Goal: Information Seeking & Learning: Learn about a topic

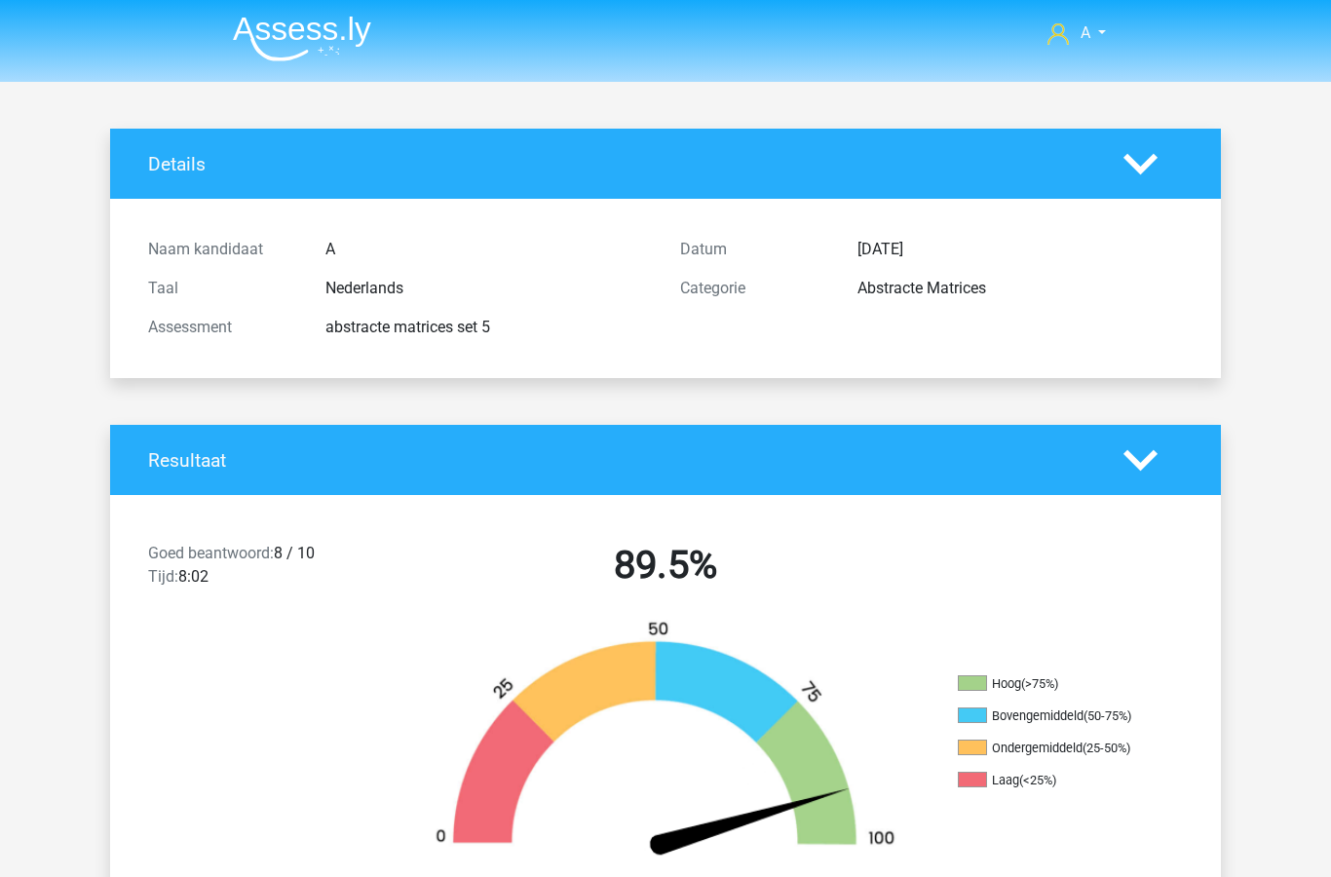
scroll to position [1211, 0]
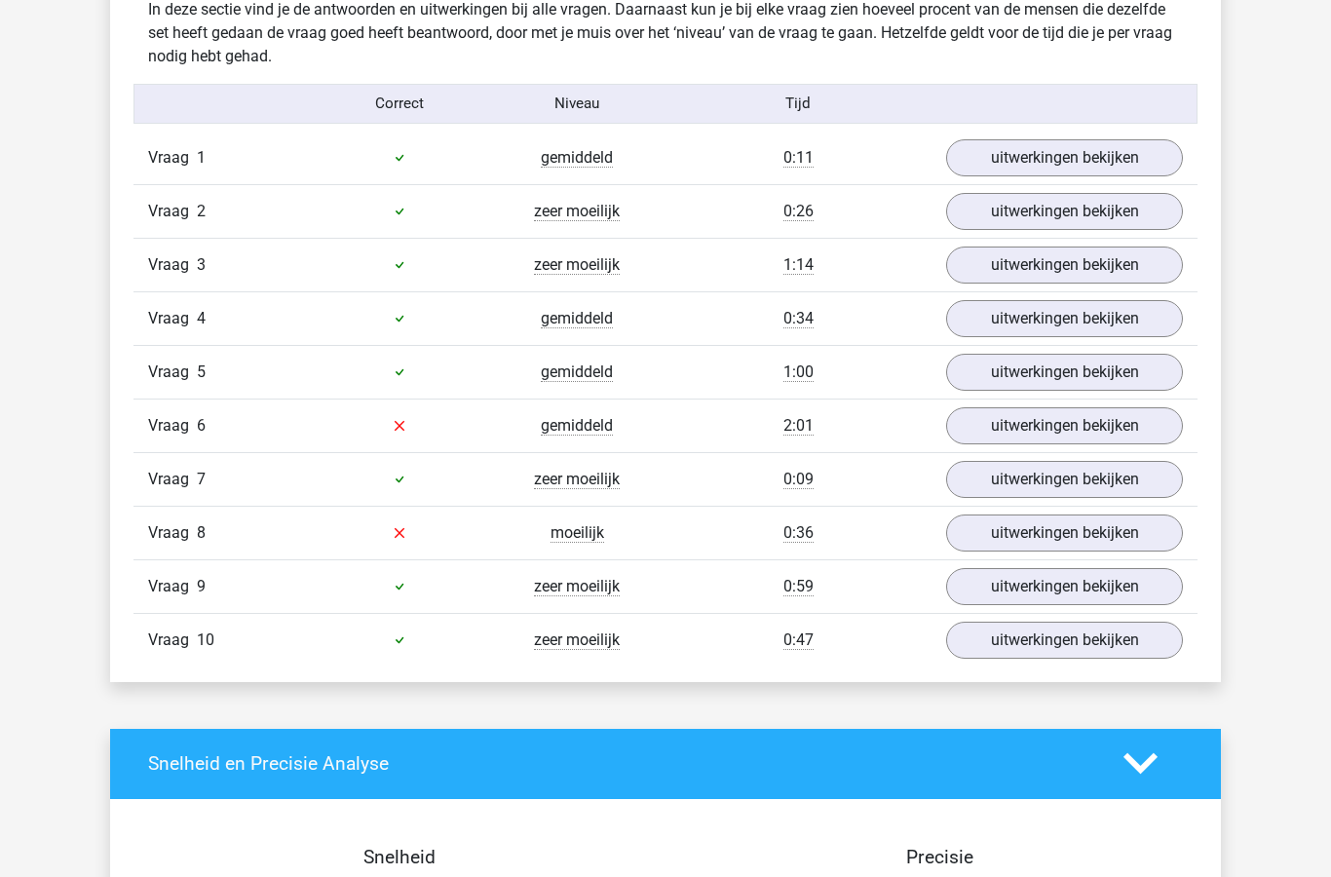
click at [1042, 434] on link "uitwerkingen bekijken" at bounding box center [1064, 425] width 237 height 37
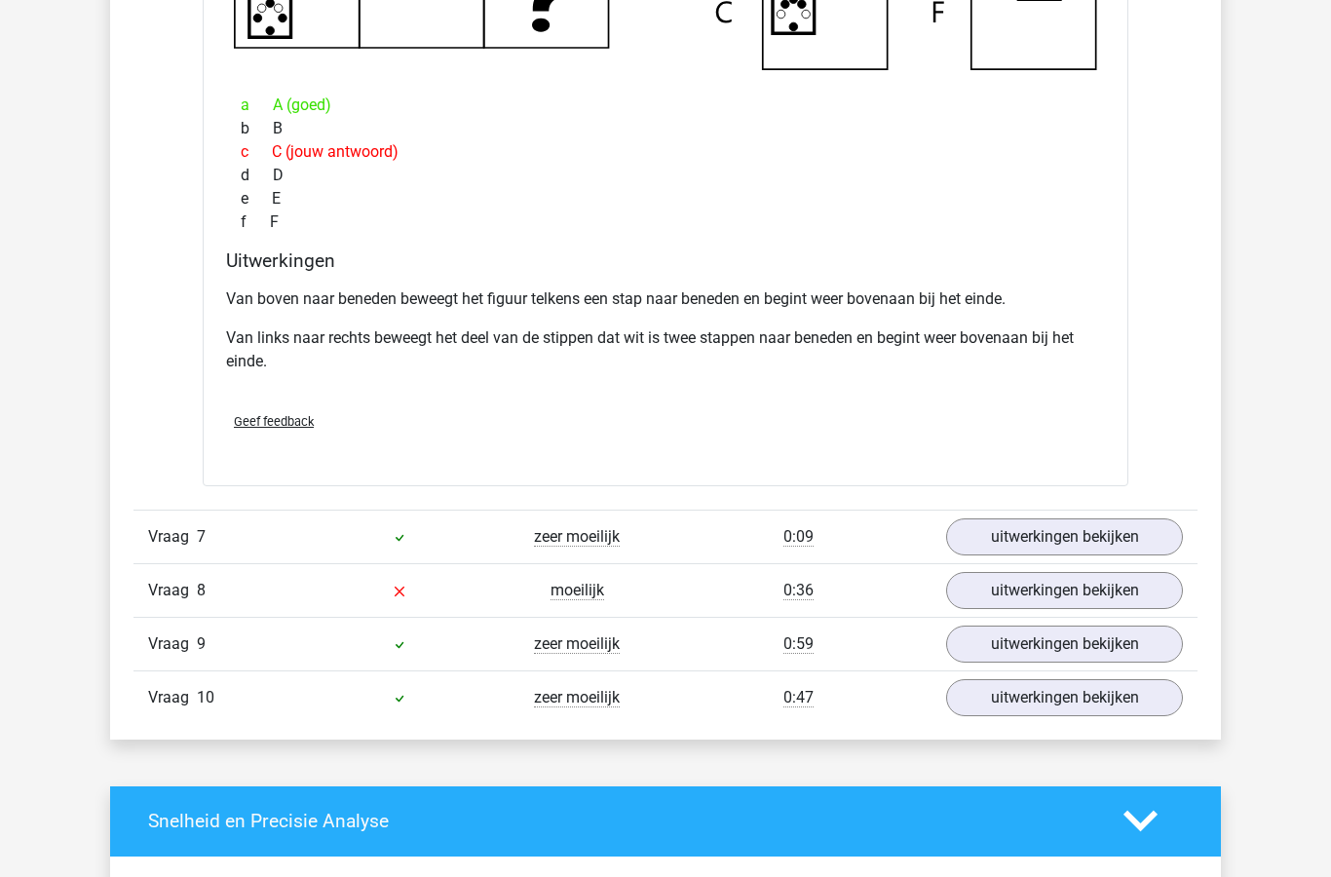
scroll to position [2073, 0]
click at [1082, 589] on link "uitwerkingen bekijken" at bounding box center [1064, 590] width 237 height 37
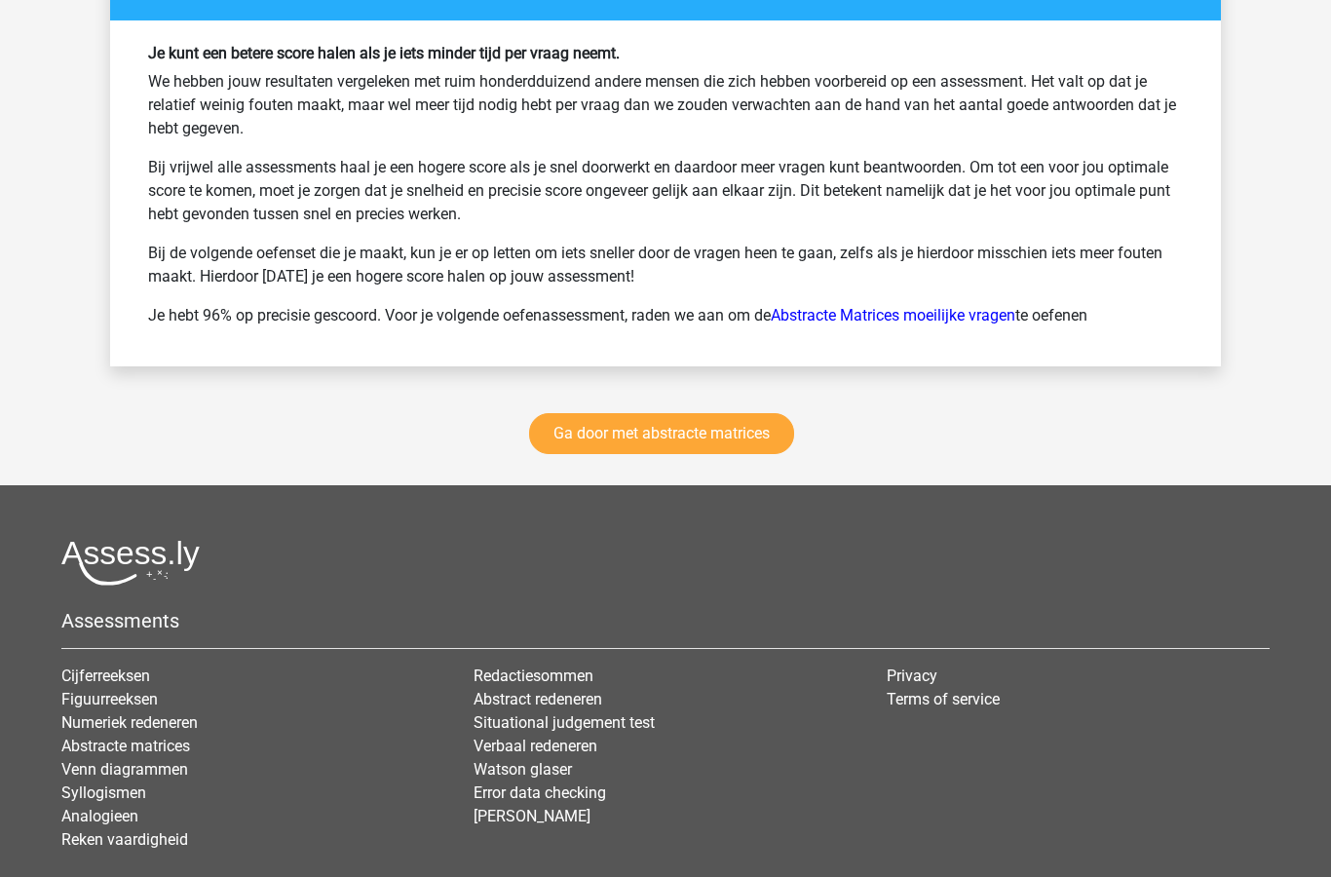
scroll to position [4571, 0]
click at [753, 452] on link "Ga door met abstracte matrices" at bounding box center [661, 433] width 265 height 41
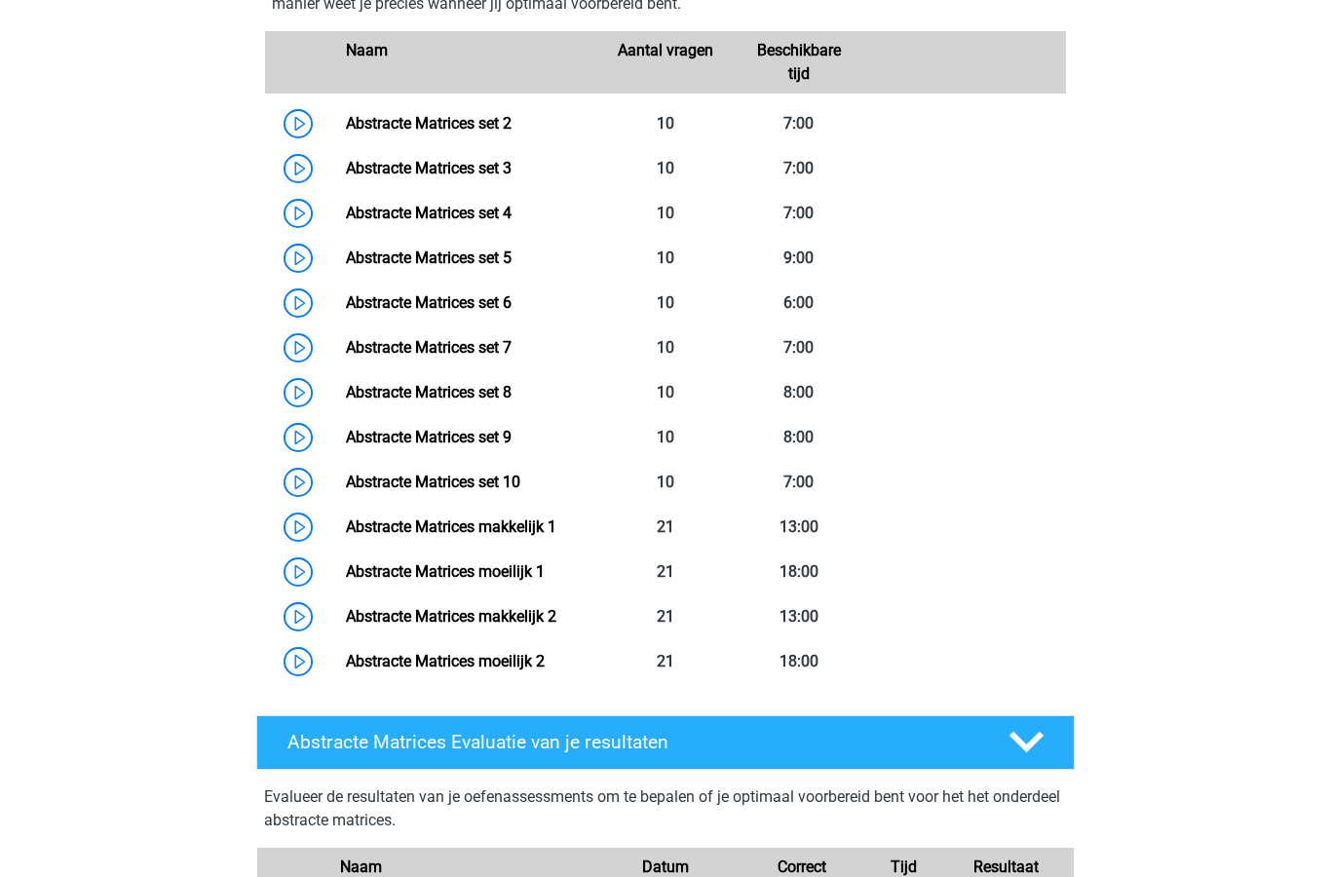
scroll to position [1019, 0]
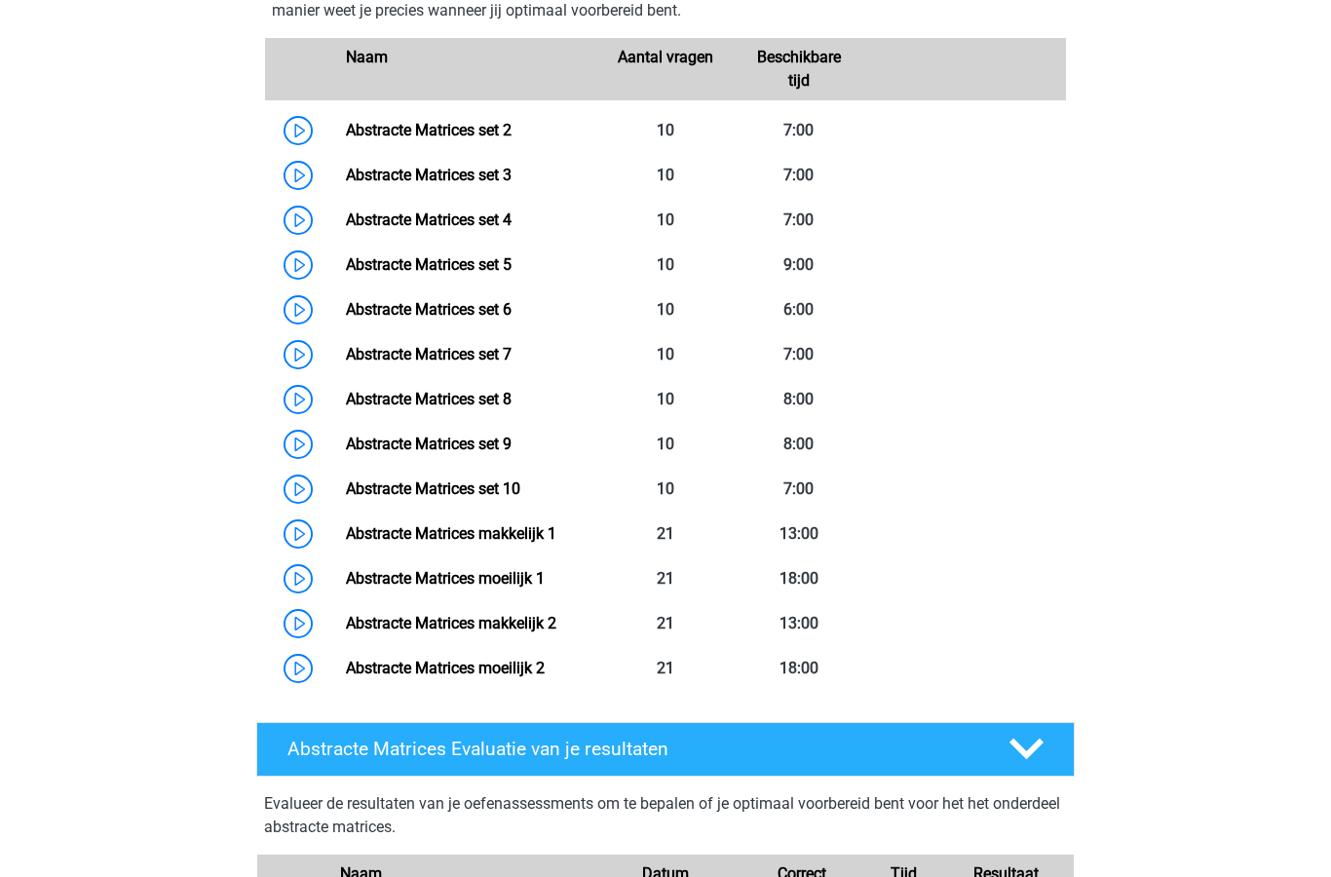
click at [483, 301] on link "Abstracte Matrices set 6" at bounding box center [429, 309] width 166 height 19
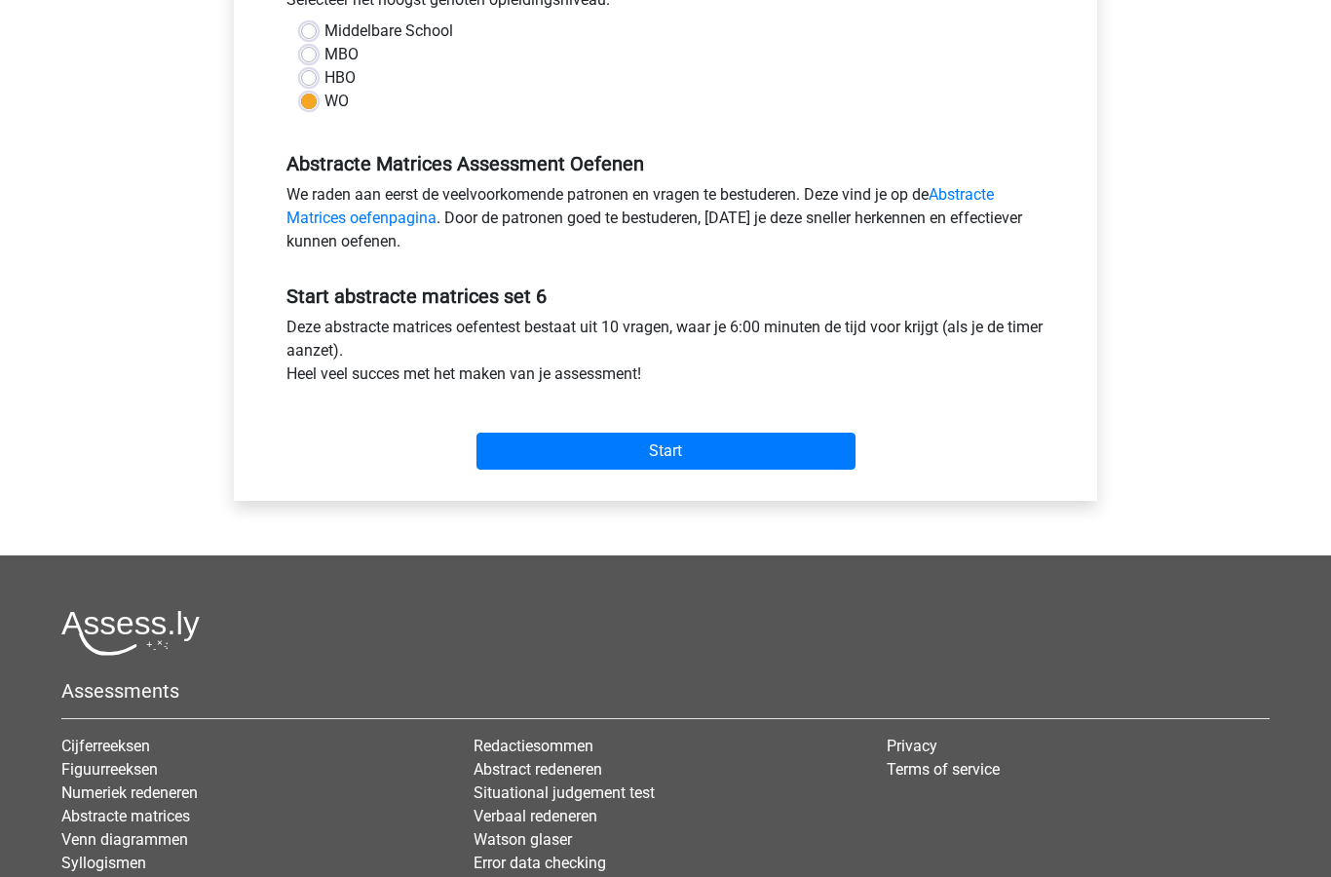
scroll to position [469, 0]
click at [760, 466] on input "Start" at bounding box center [665, 452] width 379 height 37
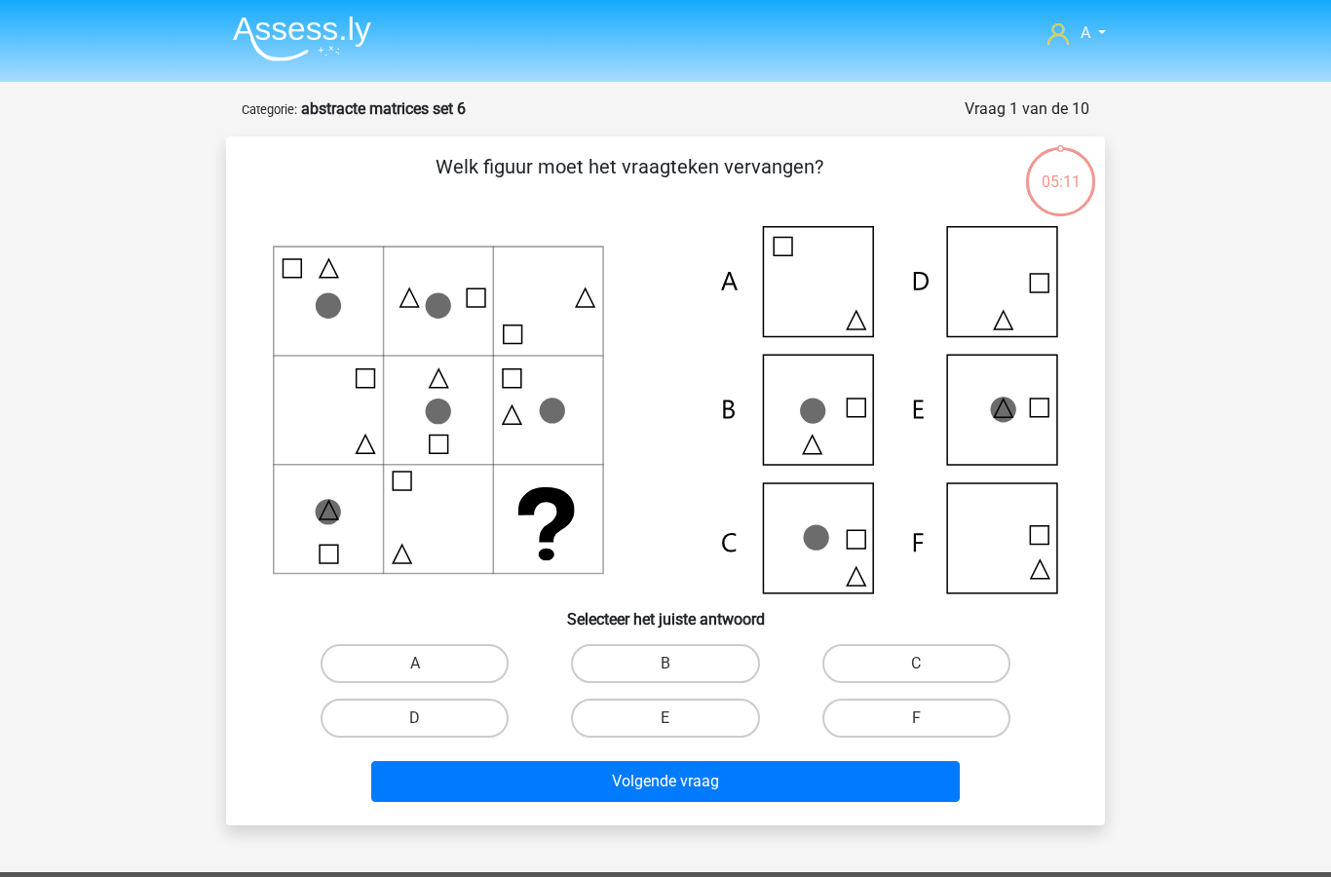
click at [935, 657] on label "C" at bounding box center [916, 663] width 188 height 39
click at [928, 663] on input "C" at bounding box center [922, 669] width 13 height 13
radio input "true"
click at [757, 793] on button "Volgende vraag" at bounding box center [665, 781] width 589 height 41
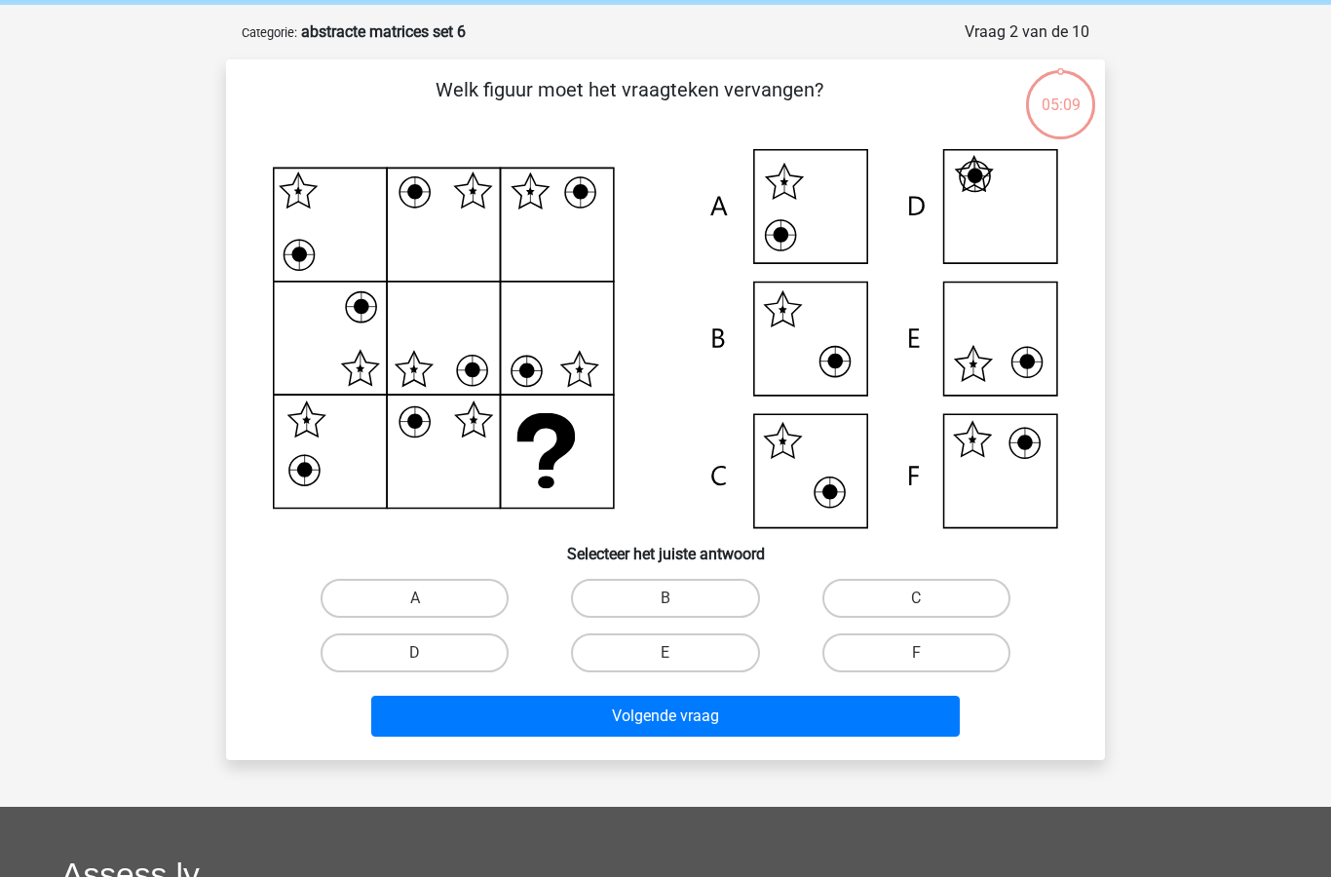
scroll to position [97, 0]
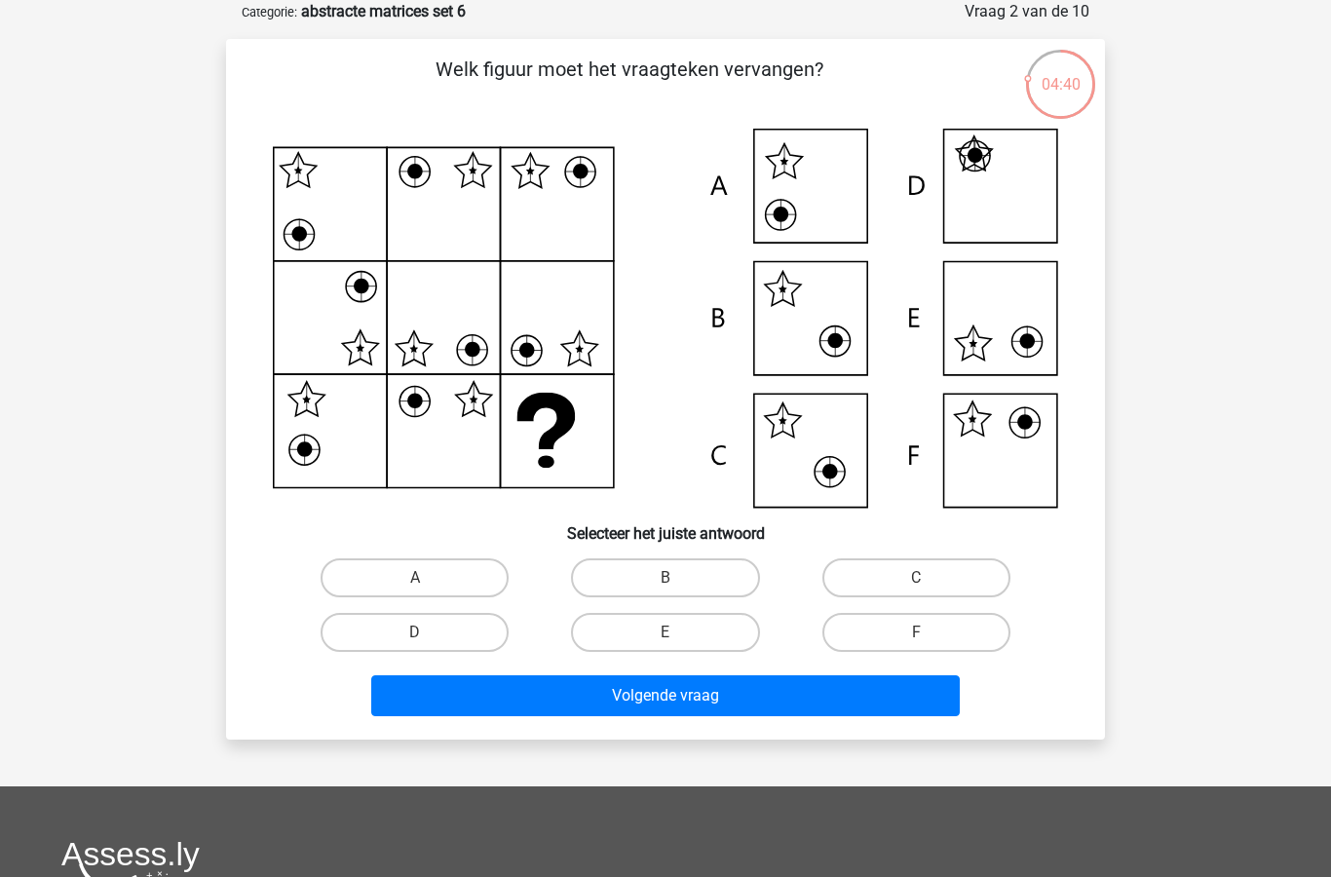
click at [934, 641] on label "F" at bounding box center [916, 632] width 188 height 39
click at [928, 641] on input "F" at bounding box center [922, 638] width 13 height 13
radio input "true"
click at [809, 714] on button "Volgende vraag" at bounding box center [665, 695] width 589 height 41
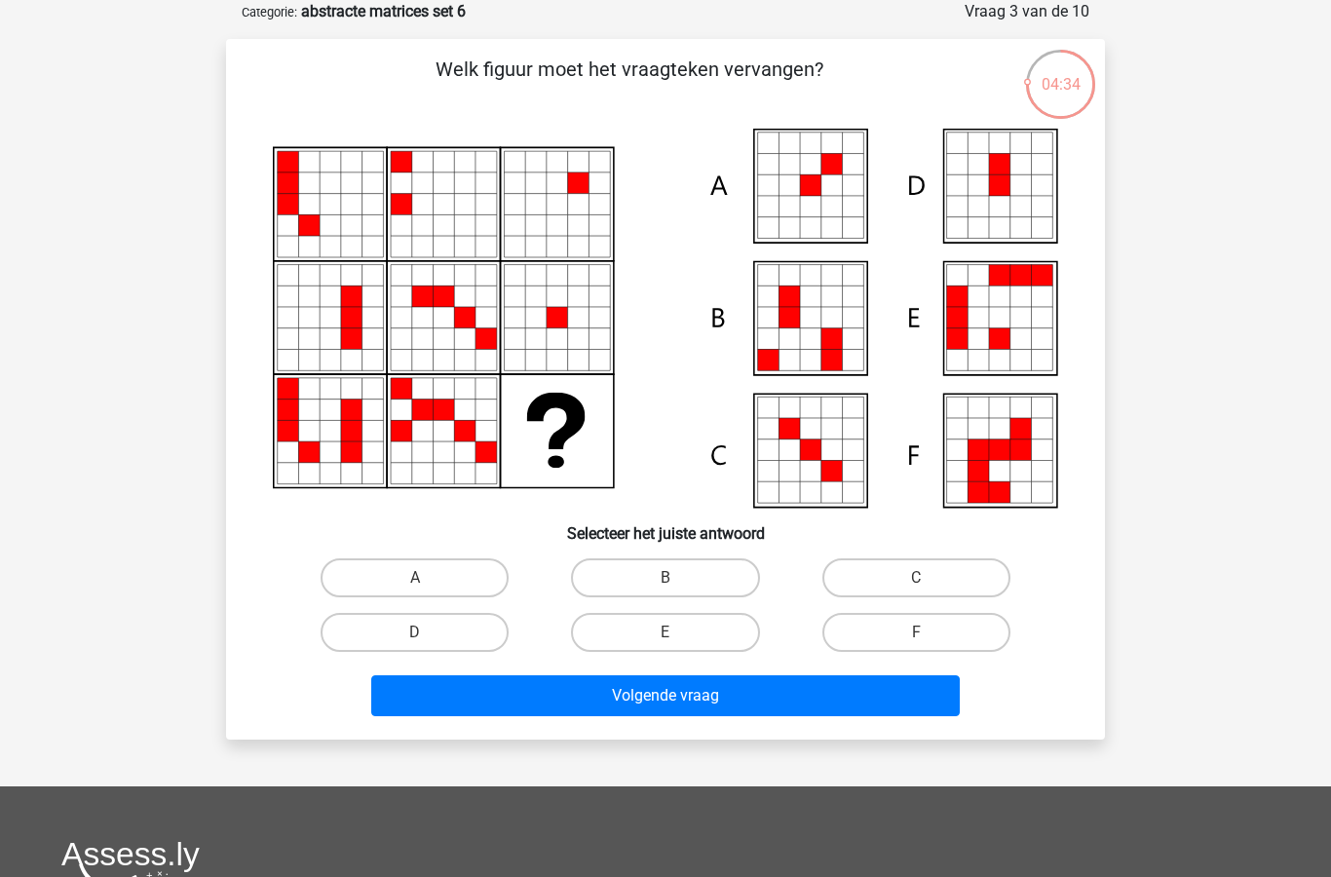
click at [431, 569] on label "A" at bounding box center [415, 577] width 188 height 39
click at [428, 578] on input "A" at bounding box center [421, 584] width 13 height 13
radio input "true"
click at [675, 695] on button "Volgende vraag" at bounding box center [665, 695] width 589 height 41
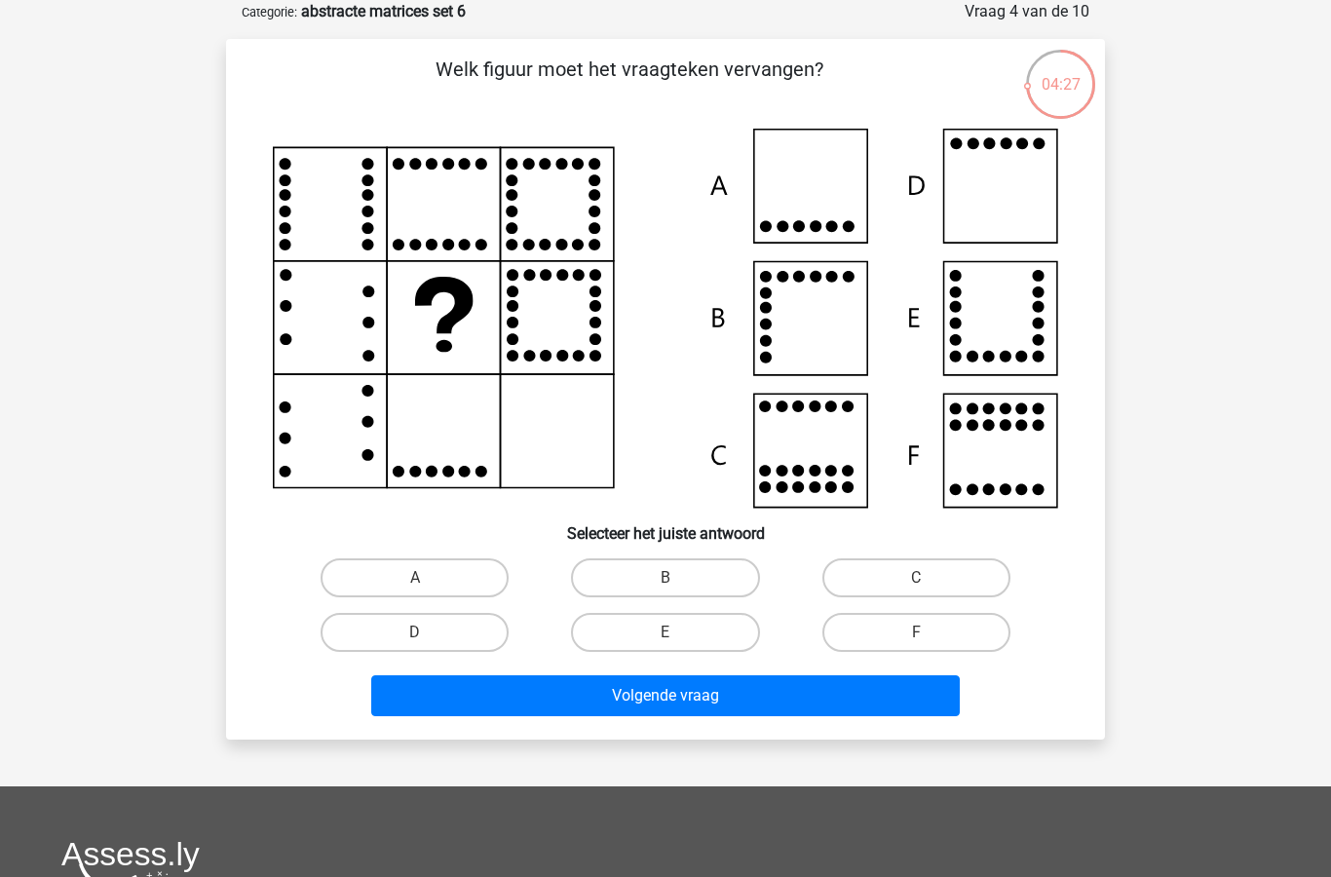
click at [448, 630] on label "D" at bounding box center [415, 632] width 188 height 39
click at [428, 632] on input "D" at bounding box center [421, 638] width 13 height 13
radio input "true"
click at [648, 709] on button "Volgende vraag" at bounding box center [665, 695] width 589 height 41
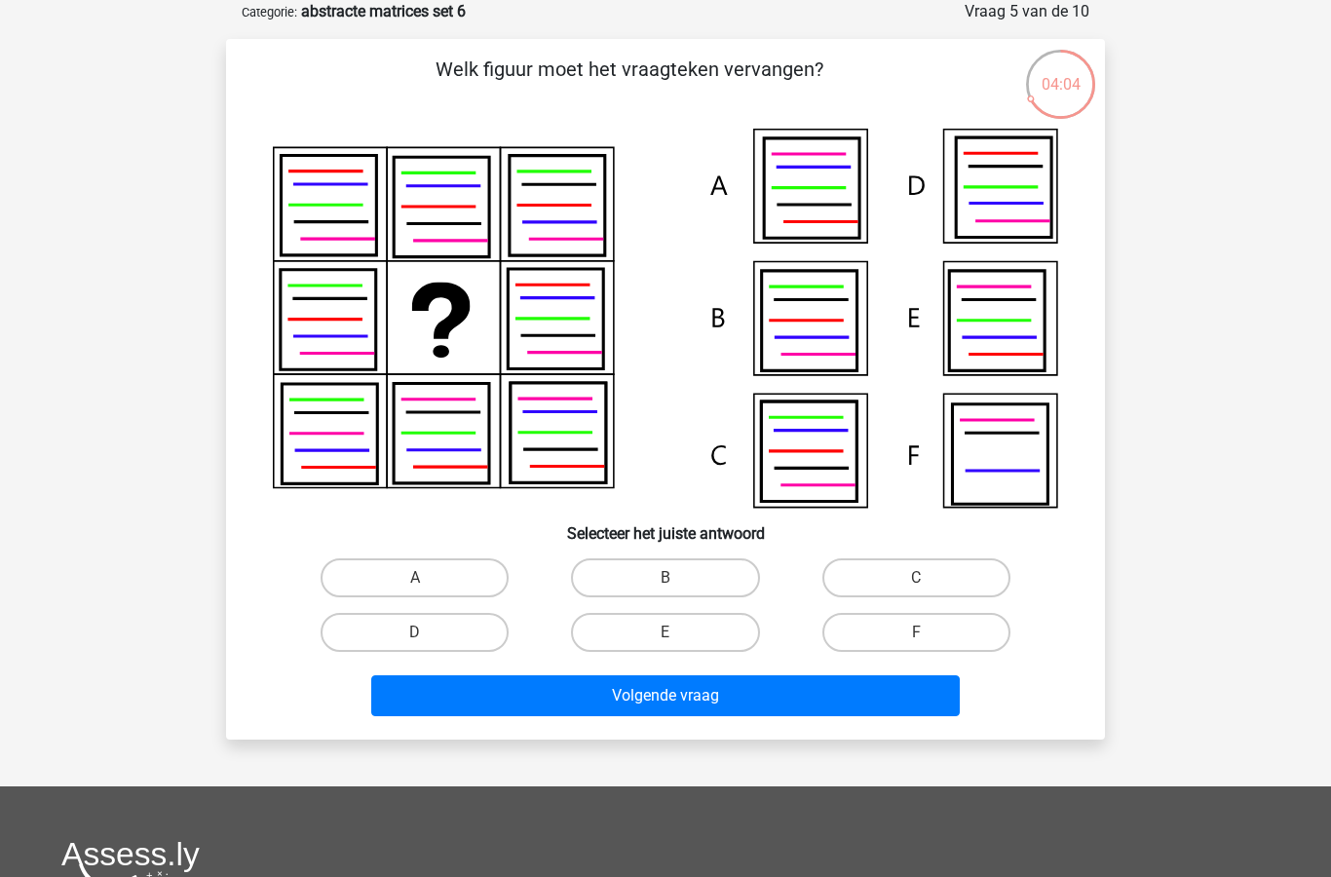
click at [433, 634] on label "D" at bounding box center [415, 632] width 188 height 39
click at [428, 634] on input "D" at bounding box center [421, 638] width 13 height 13
radio input "true"
click at [657, 701] on button "Volgende vraag" at bounding box center [665, 695] width 589 height 41
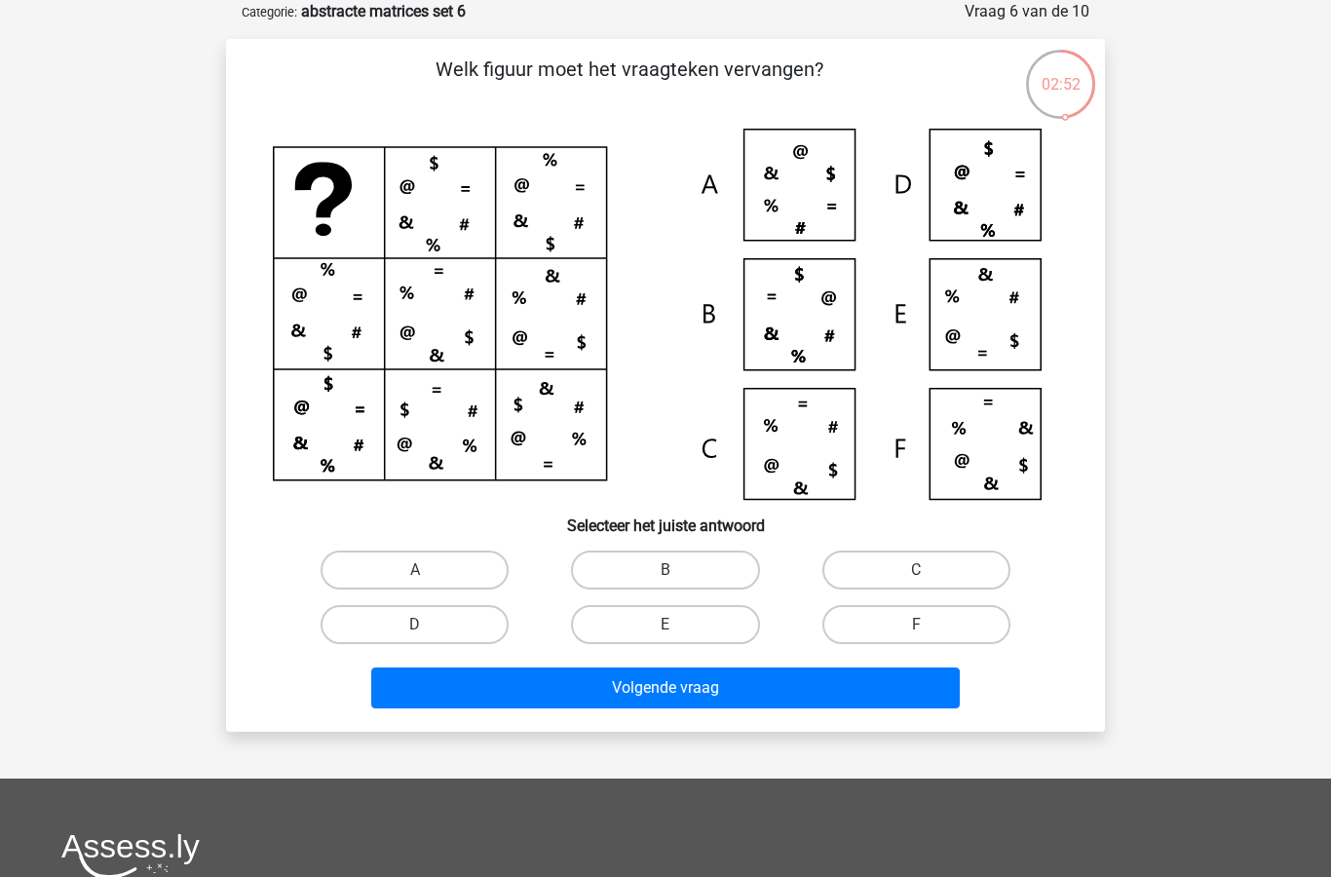
click at [443, 569] on label "A" at bounding box center [415, 569] width 188 height 39
click at [428, 570] on input "A" at bounding box center [421, 576] width 13 height 13
radio input "true"
click at [663, 696] on button "Volgende vraag" at bounding box center [665, 687] width 589 height 41
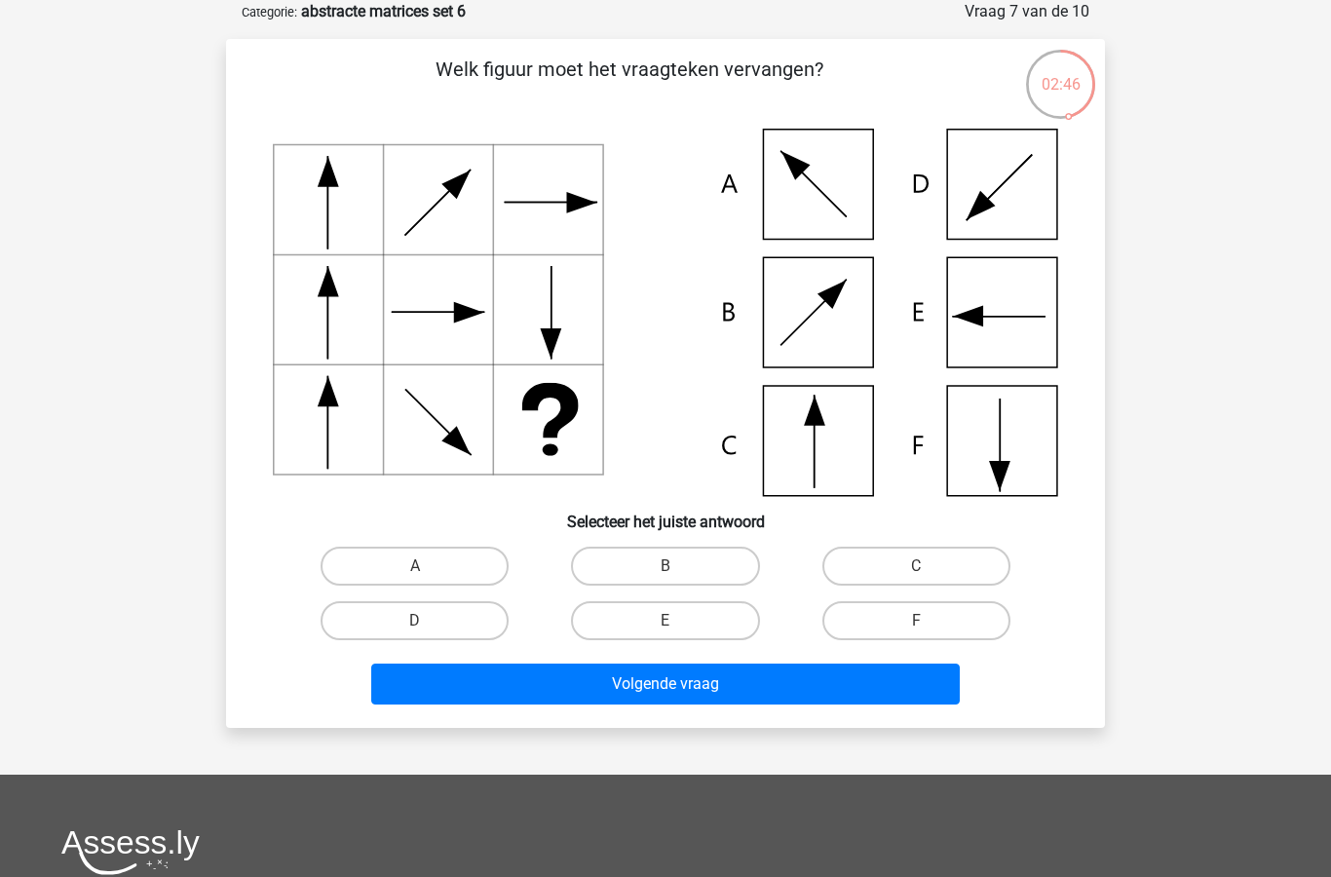
click at [914, 626] on label "F" at bounding box center [916, 620] width 188 height 39
click at [916, 626] on input "F" at bounding box center [922, 627] width 13 height 13
radio input "true"
click at [726, 699] on button "Volgende vraag" at bounding box center [665, 683] width 589 height 41
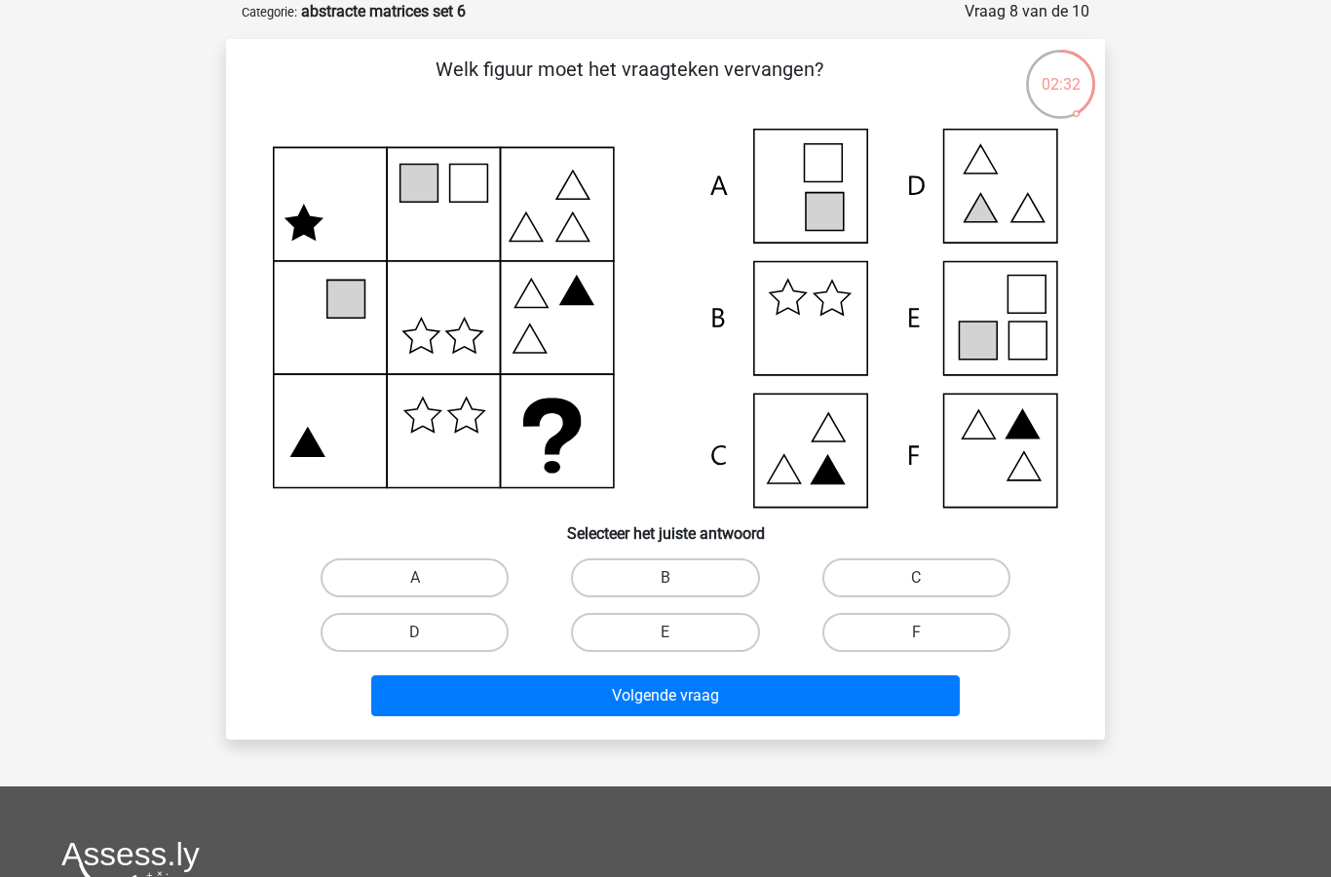
click at [673, 634] on input "E" at bounding box center [671, 638] width 13 height 13
radio input "true"
click at [693, 711] on button "Volgende vraag" at bounding box center [665, 695] width 589 height 41
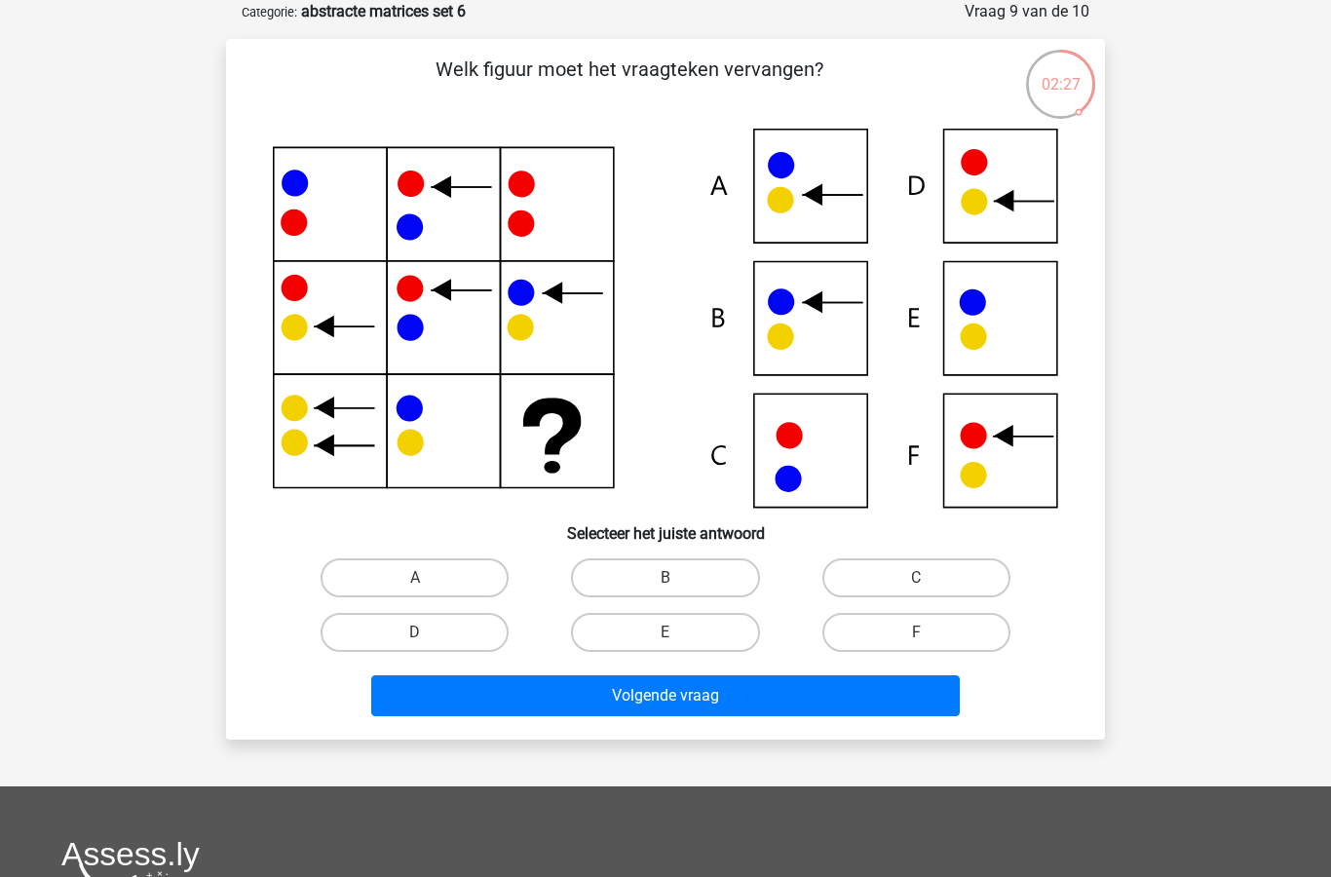
click at [712, 581] on label "B" at bounding box center [665, 577] width 188 height 39
click at [678, 581] on input "B" at bounding box center [671, 584] width 13 height 13
radio input "true"
click at [768, 697] on button "Volgende vraag" at bounding box center [665, 695] width 589 height 41
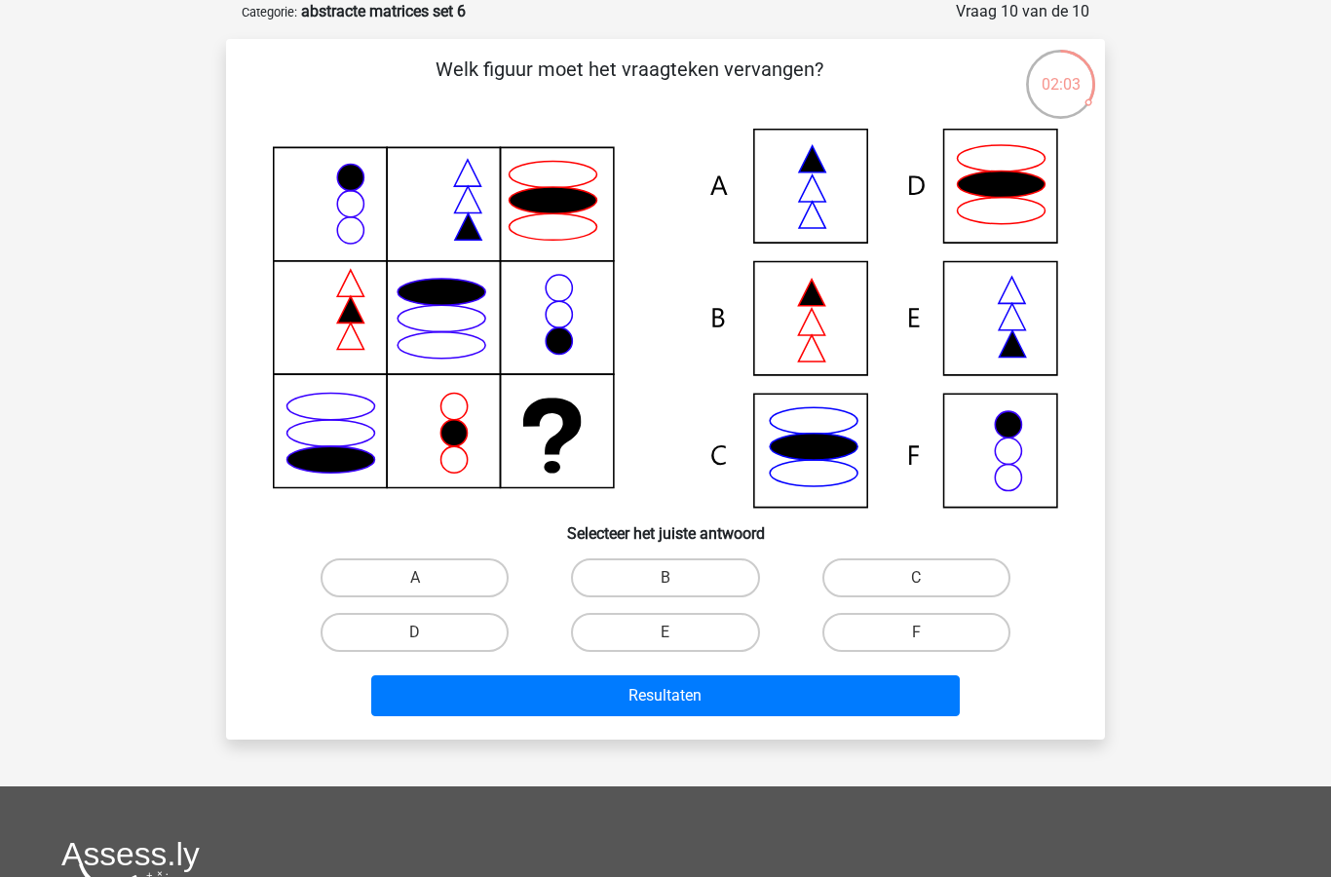
click at [446, 579] on label "A" at bounding box center [415, 577] width 188 height 39
click at [428, 579] on input "A" at bounding box center [421, 584] width 13 height 13
radio input "true"
click at [752, 701] on button "Resultaten" at bounding box center [665, 695] width 589 height 41
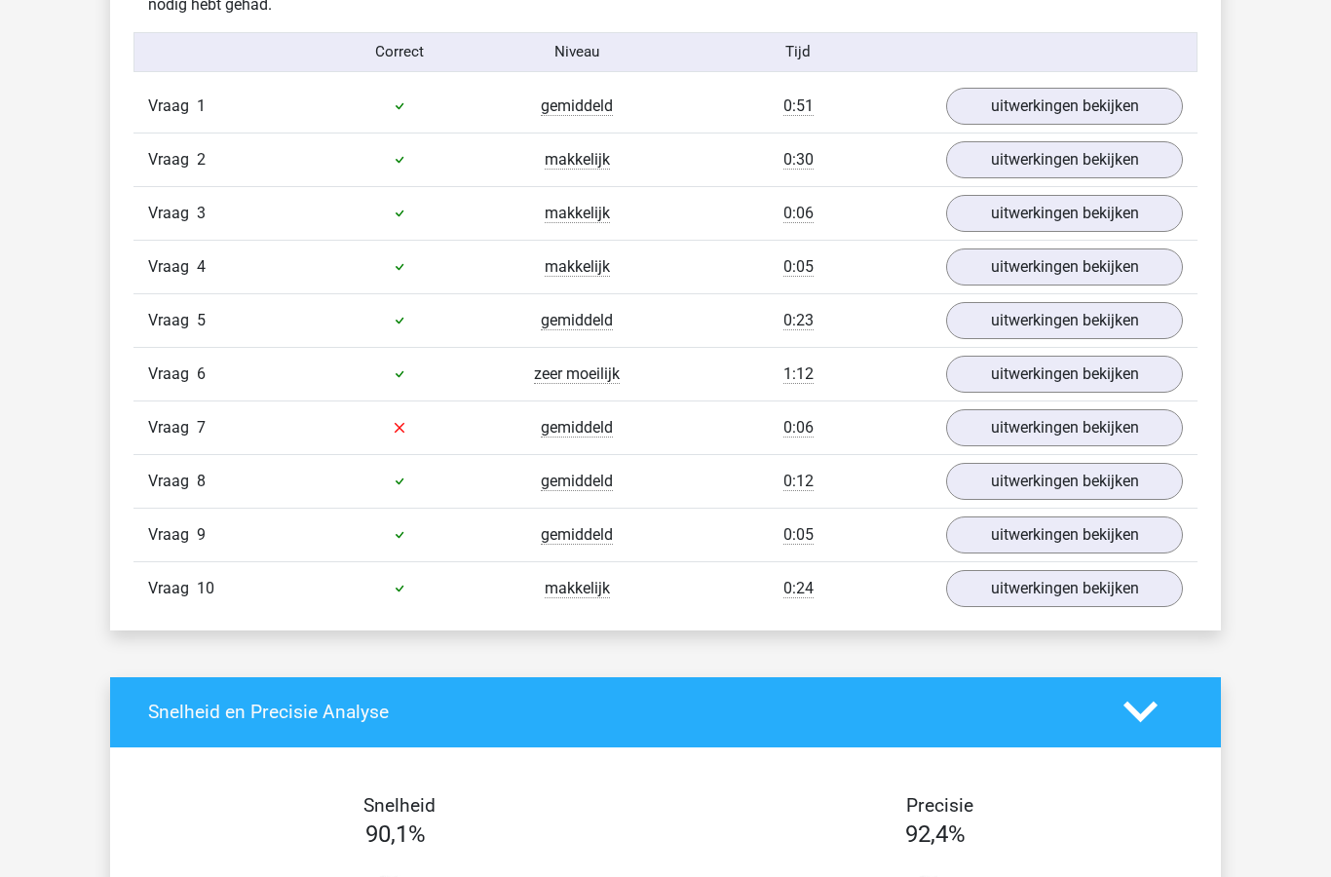
scroll to position [1250, 0]
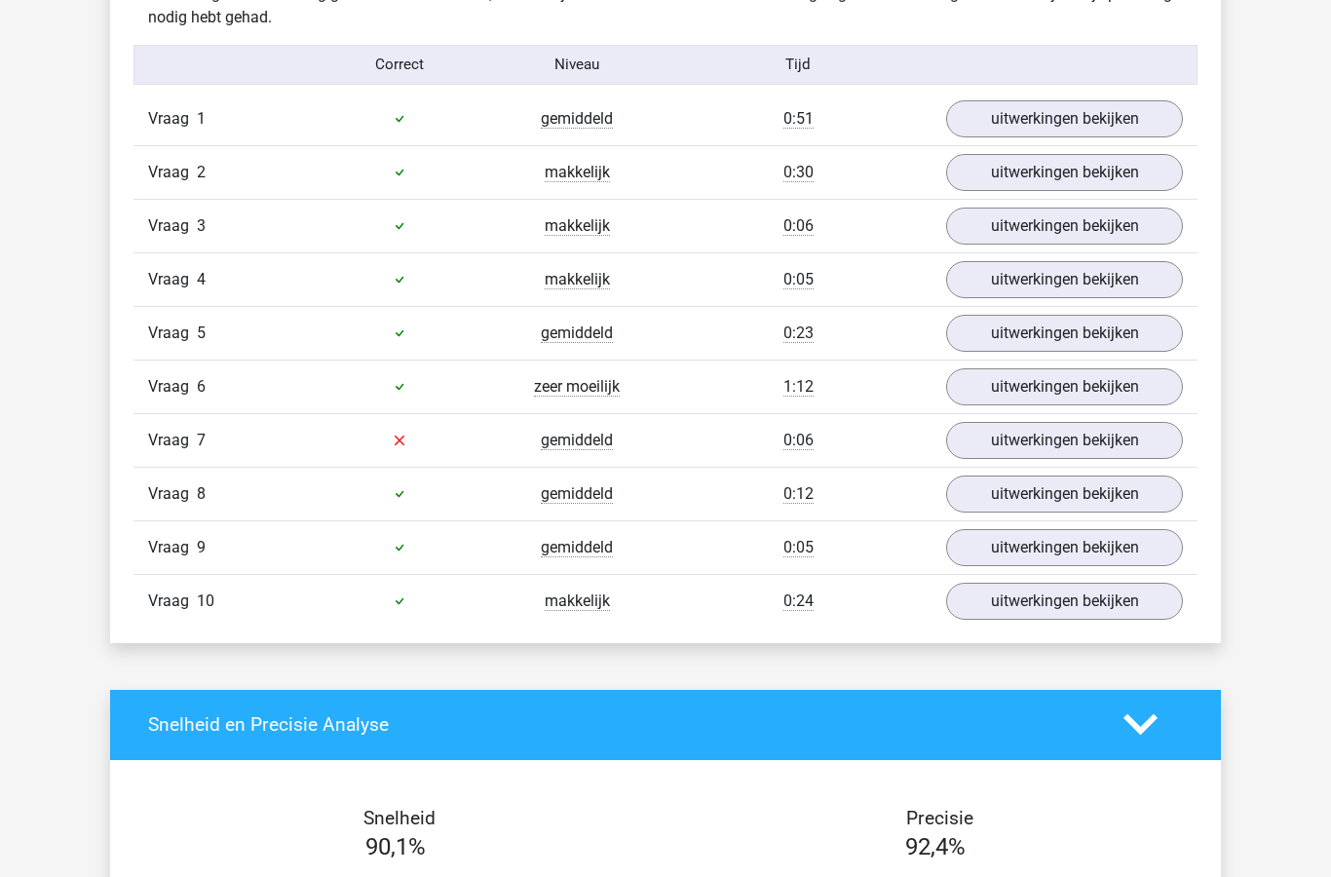
click at [1069, 446] on link "uitwerkingen bekijken" at bounding box center [1064, 440] width 237 height 37
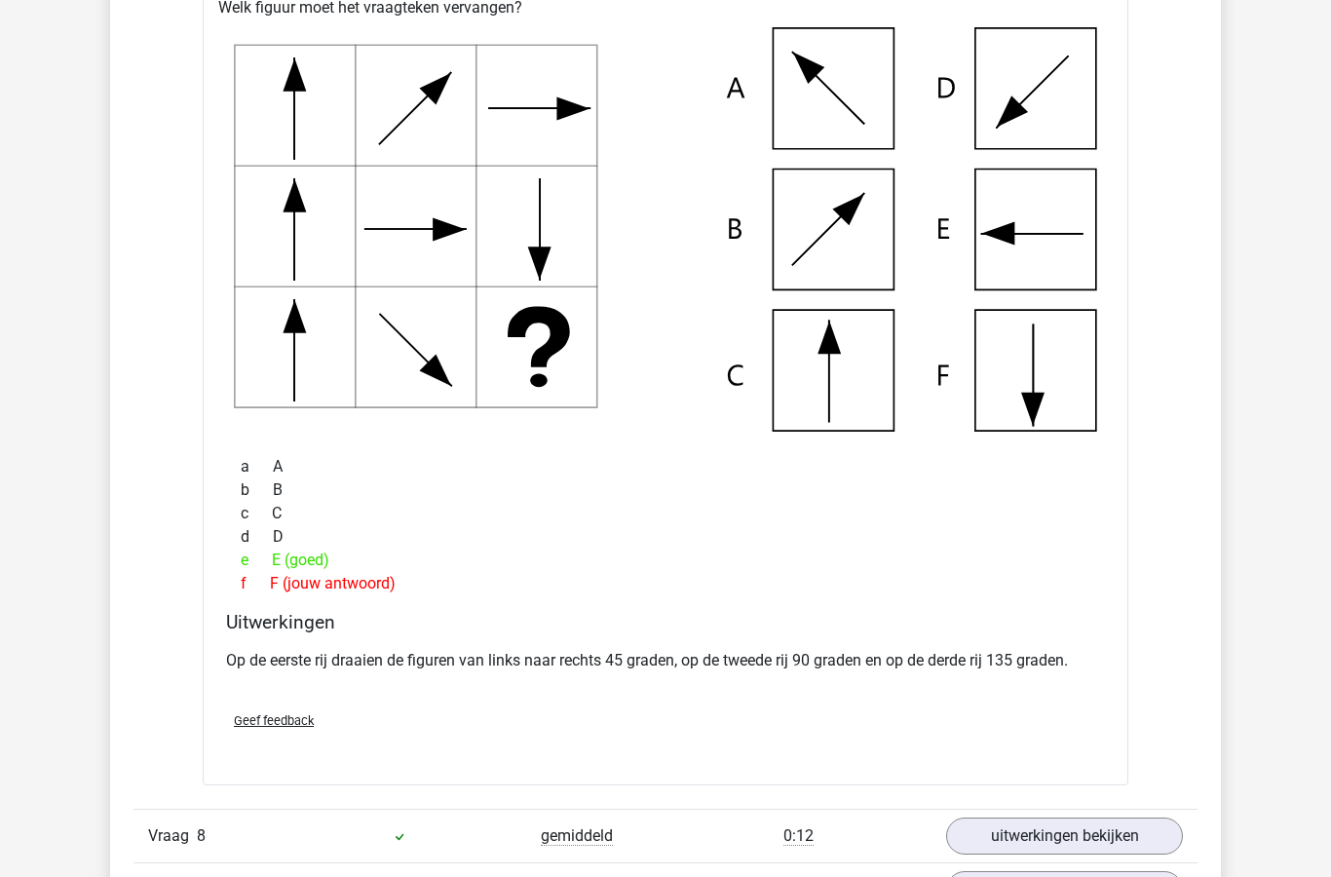
scroll to position [1756, 0]
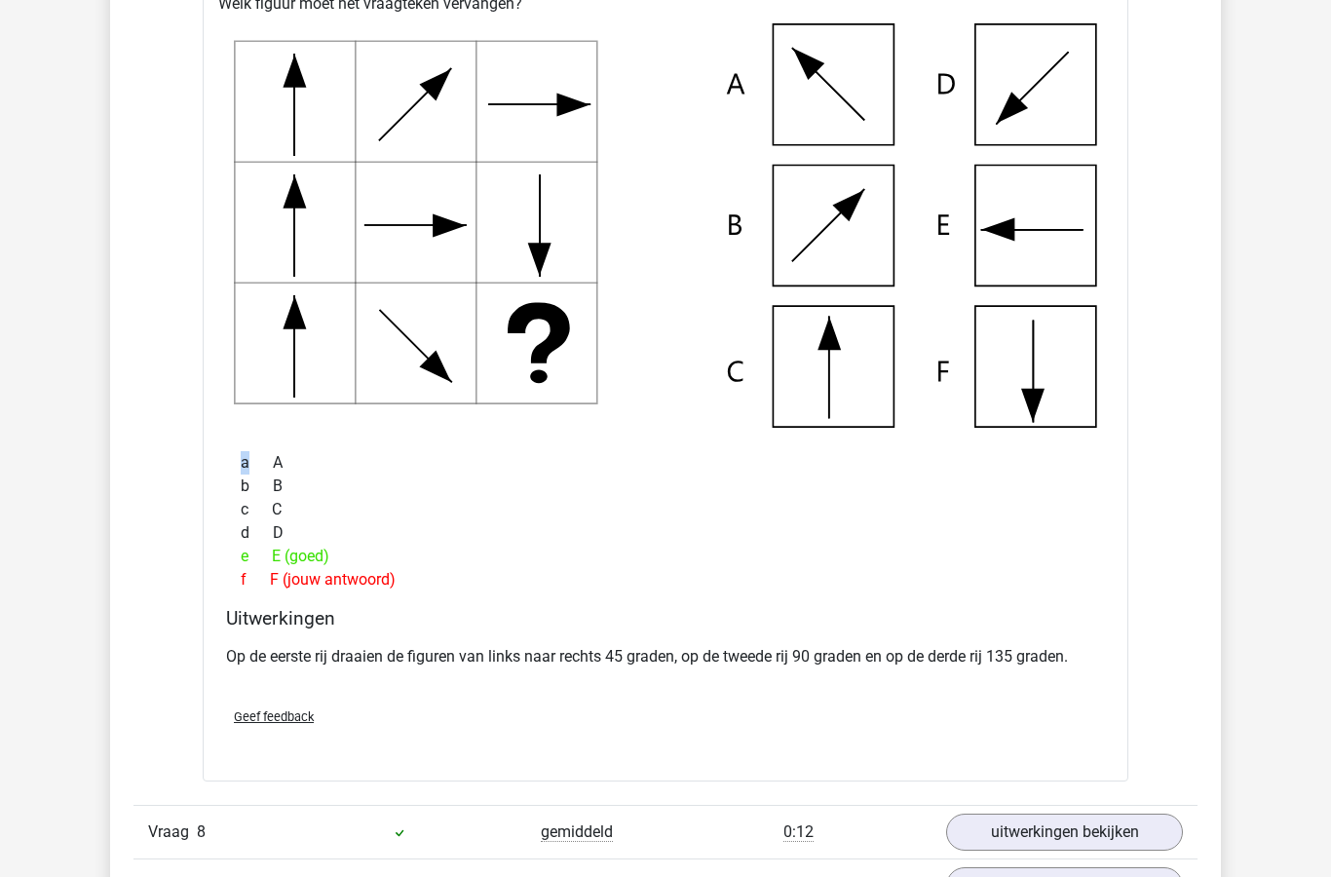
click at [623, 537] on div "d D" at bounding box center [665, 532] width 879 height 23
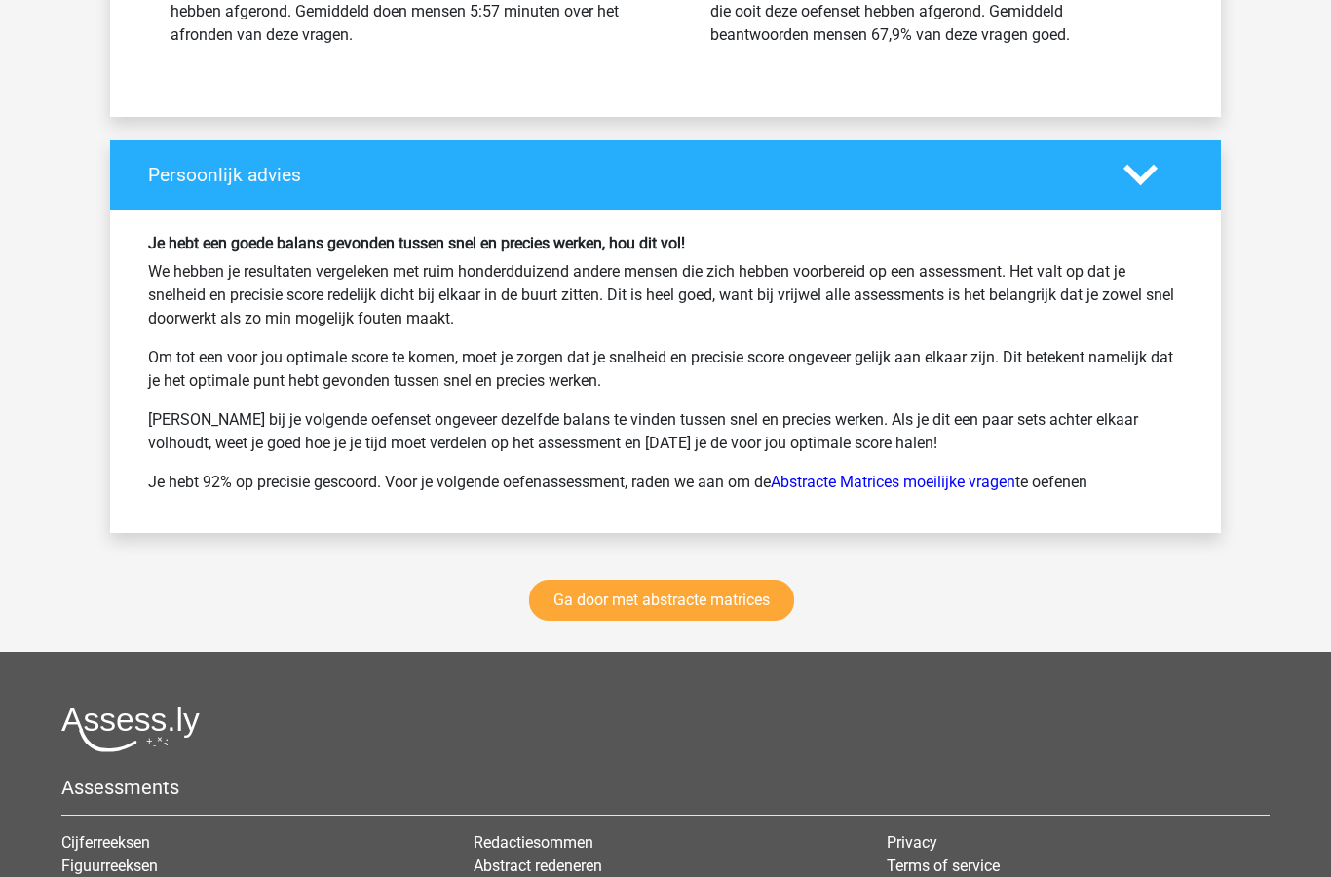
scroll to position [3299, 0]
click at [732, 606] on link "Ga door met abstracte matrices" at bounding box center [661, 600] width 265 height 41
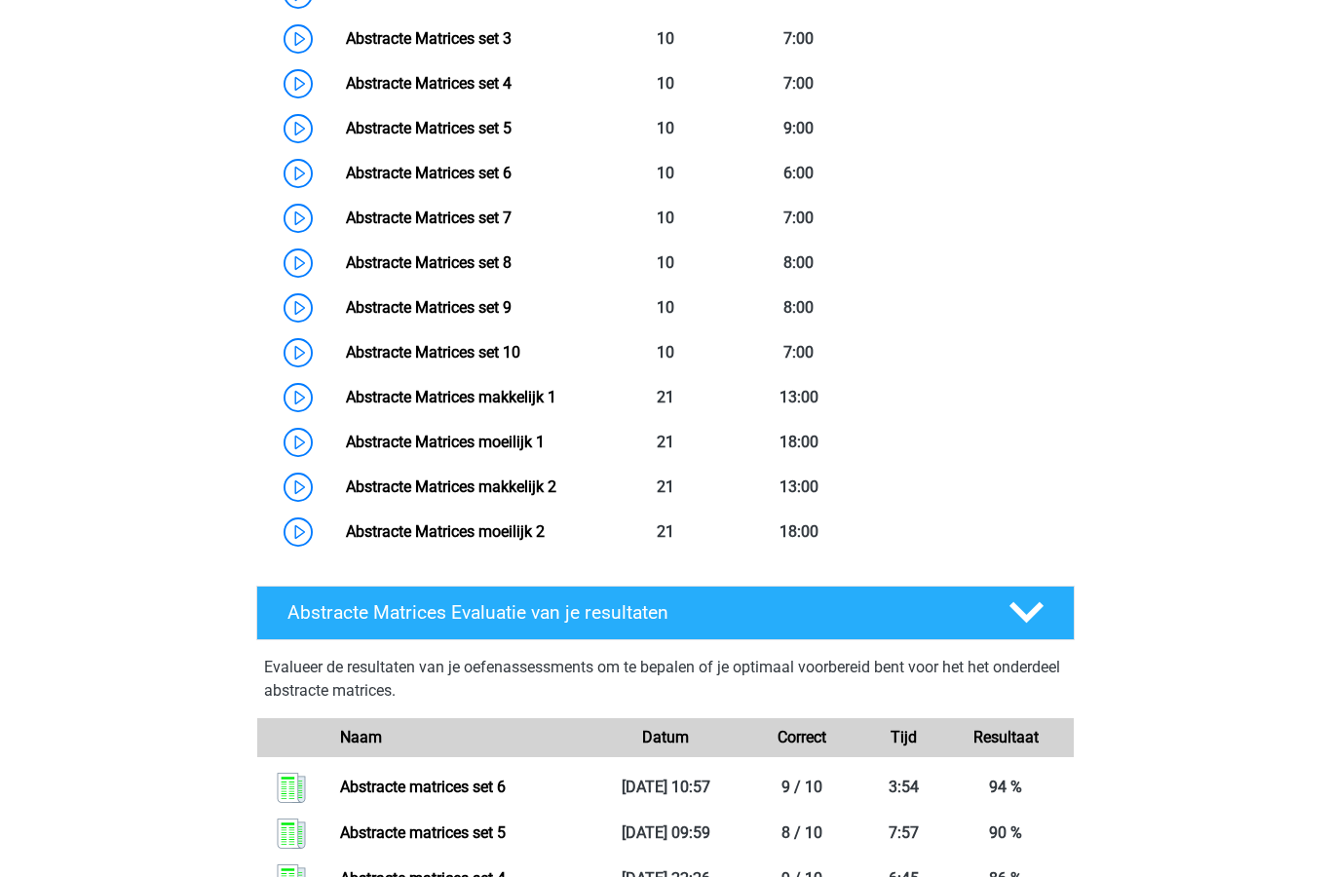
scroll to position [1130, 0]
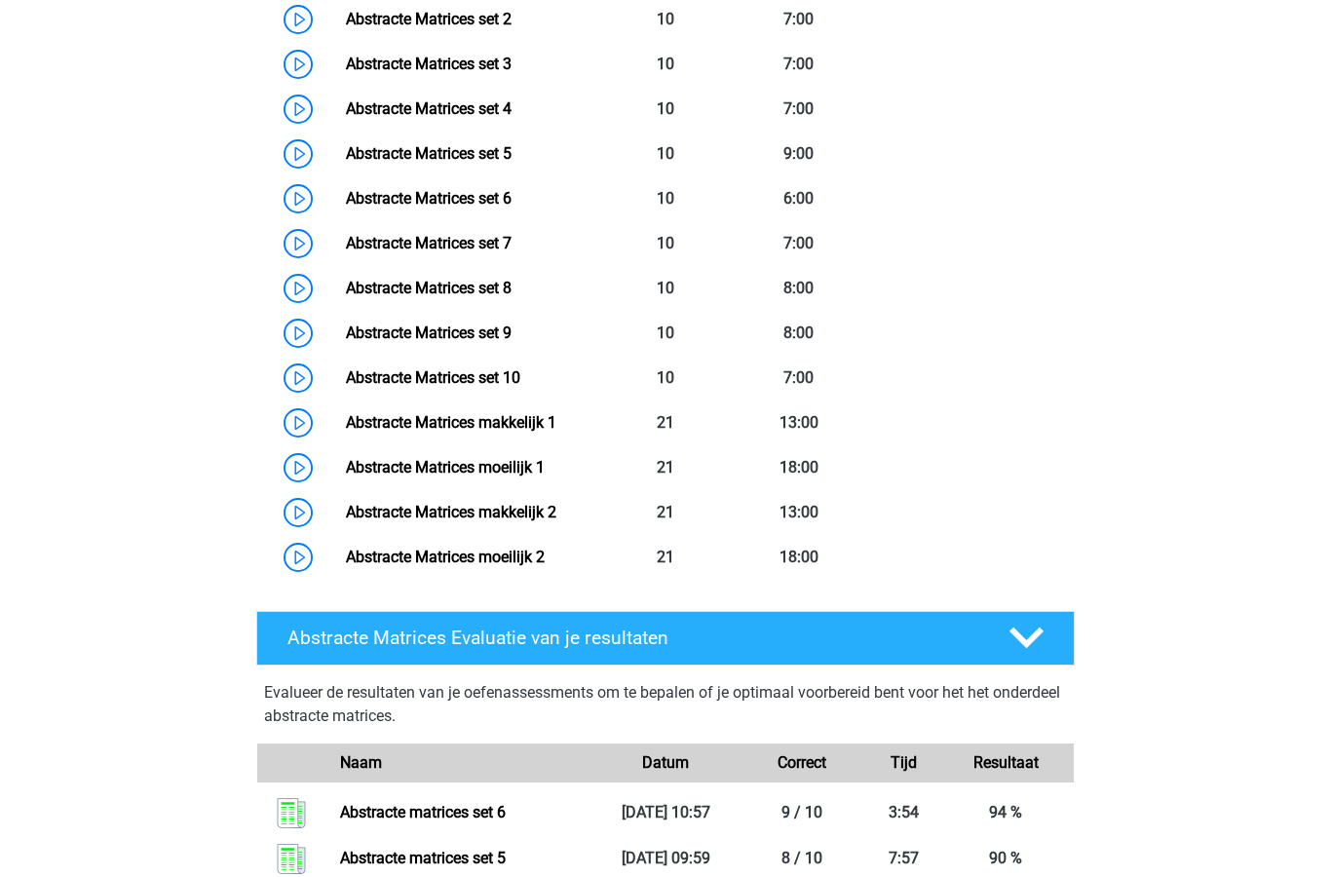
click at [488, 248] on link "Abstracte Matrices set 7" at bounding box center [429, 243] width 166 height 19
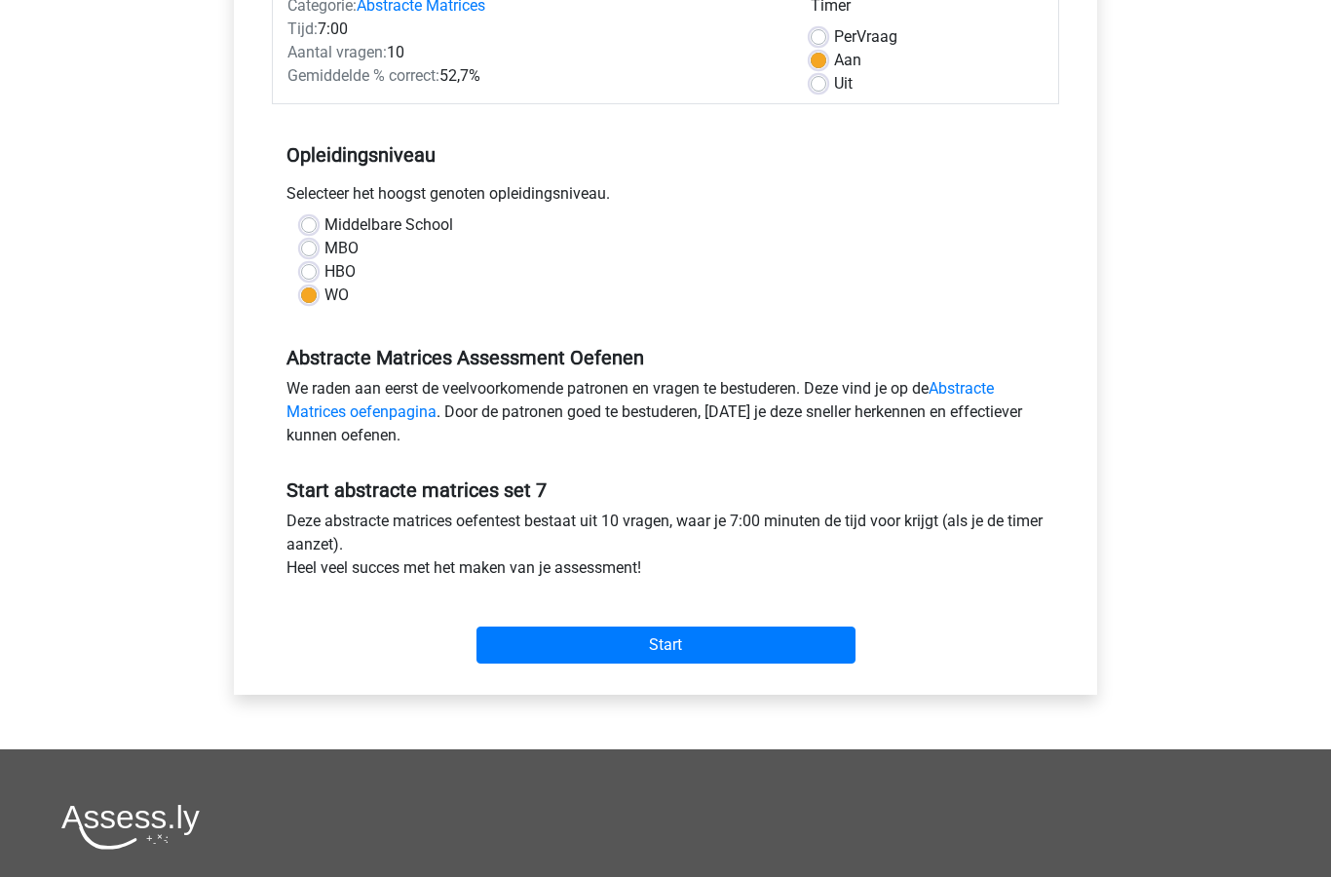
scroll to position [276, 0]
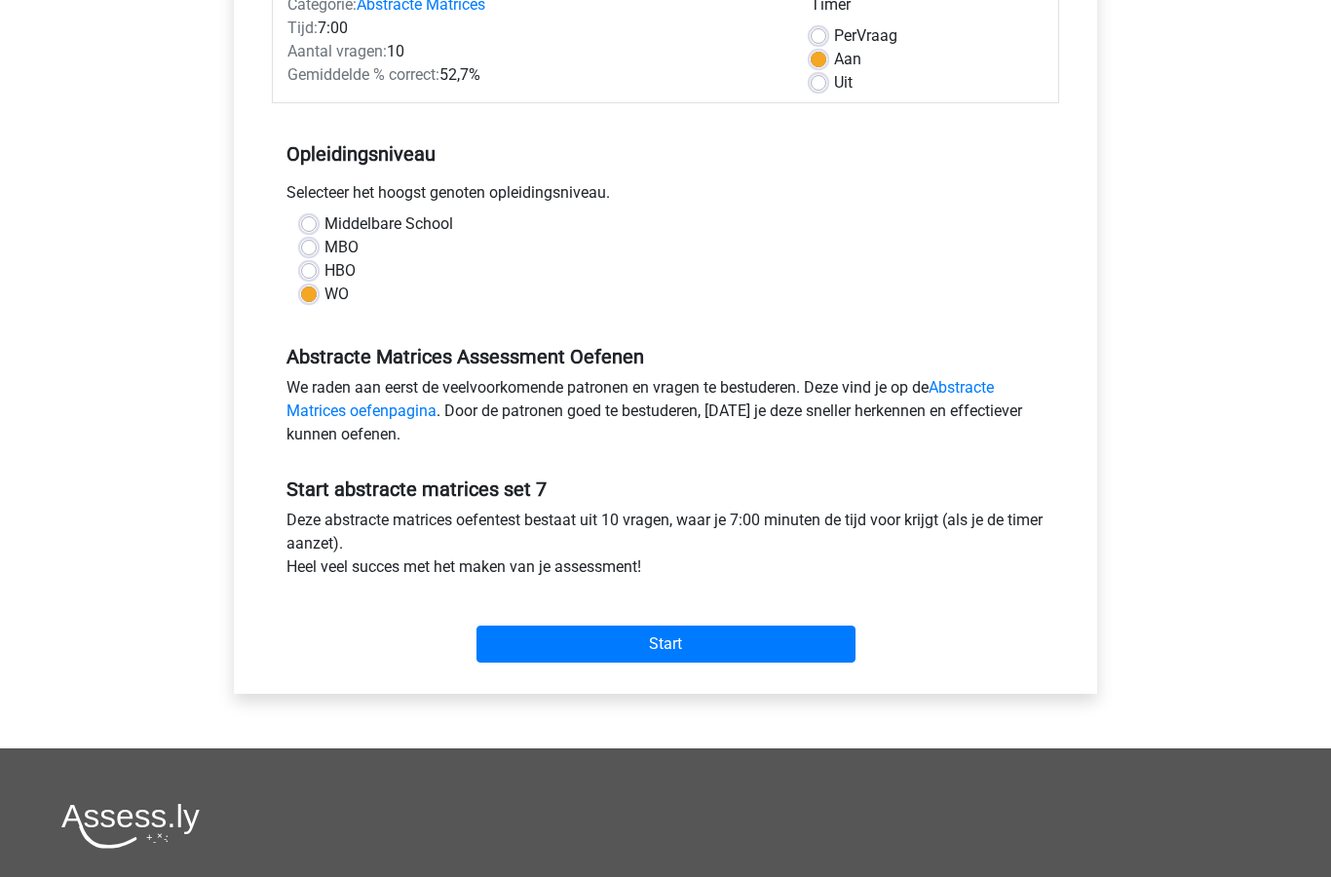
click at [711, 651] on input "Start" at bounding box center [665, 644] width 379 height 37
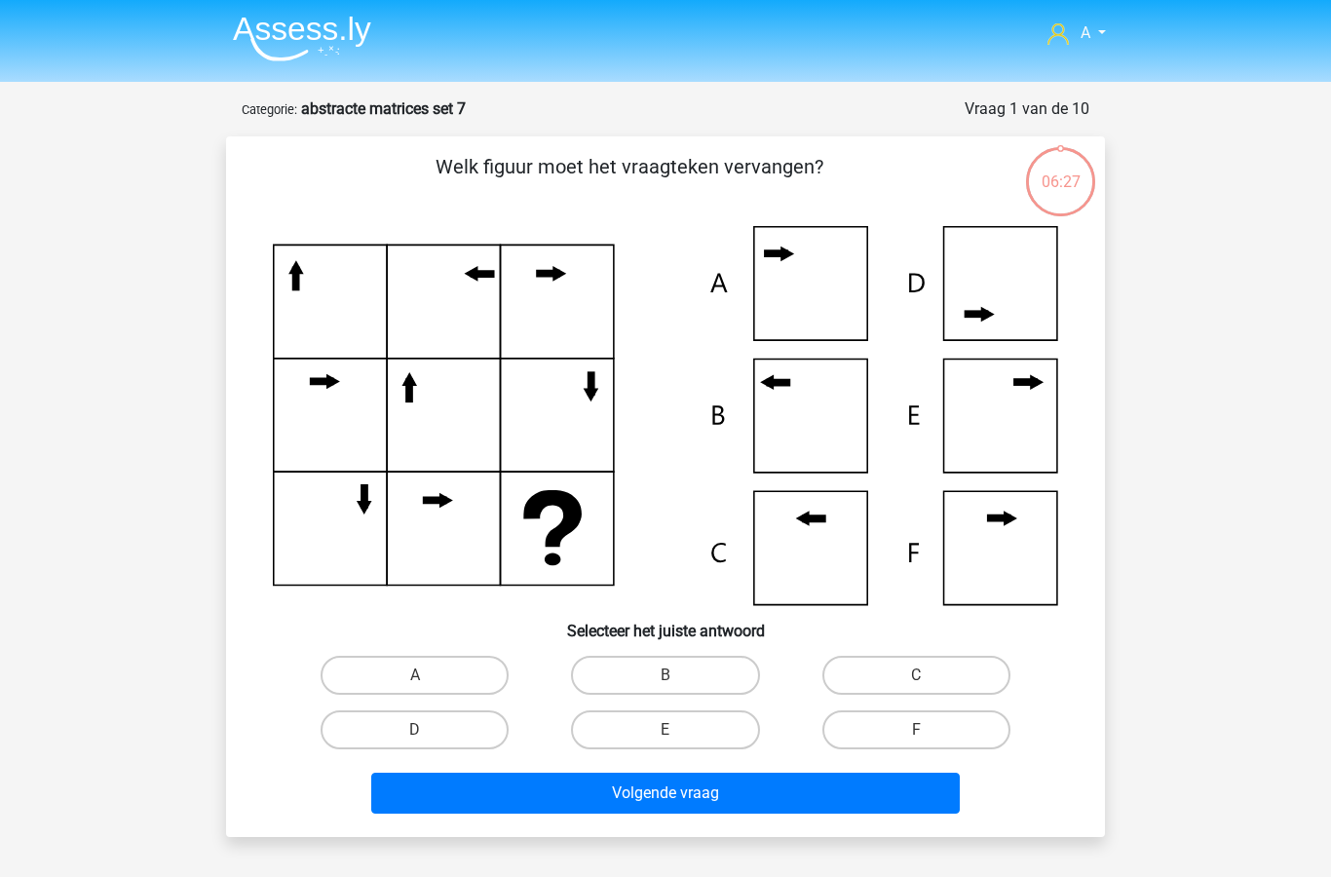
click at [698, 671] on label "B" at bounding box center [665, 675] width 188 height 39
click at [678, 675] on input "B" at bounding box center [671, 681] width 13 height 13
radio input "true"
click at [722, 795] on button "Volgende vraag" at bounding box center [665, 793] width 589 height 41
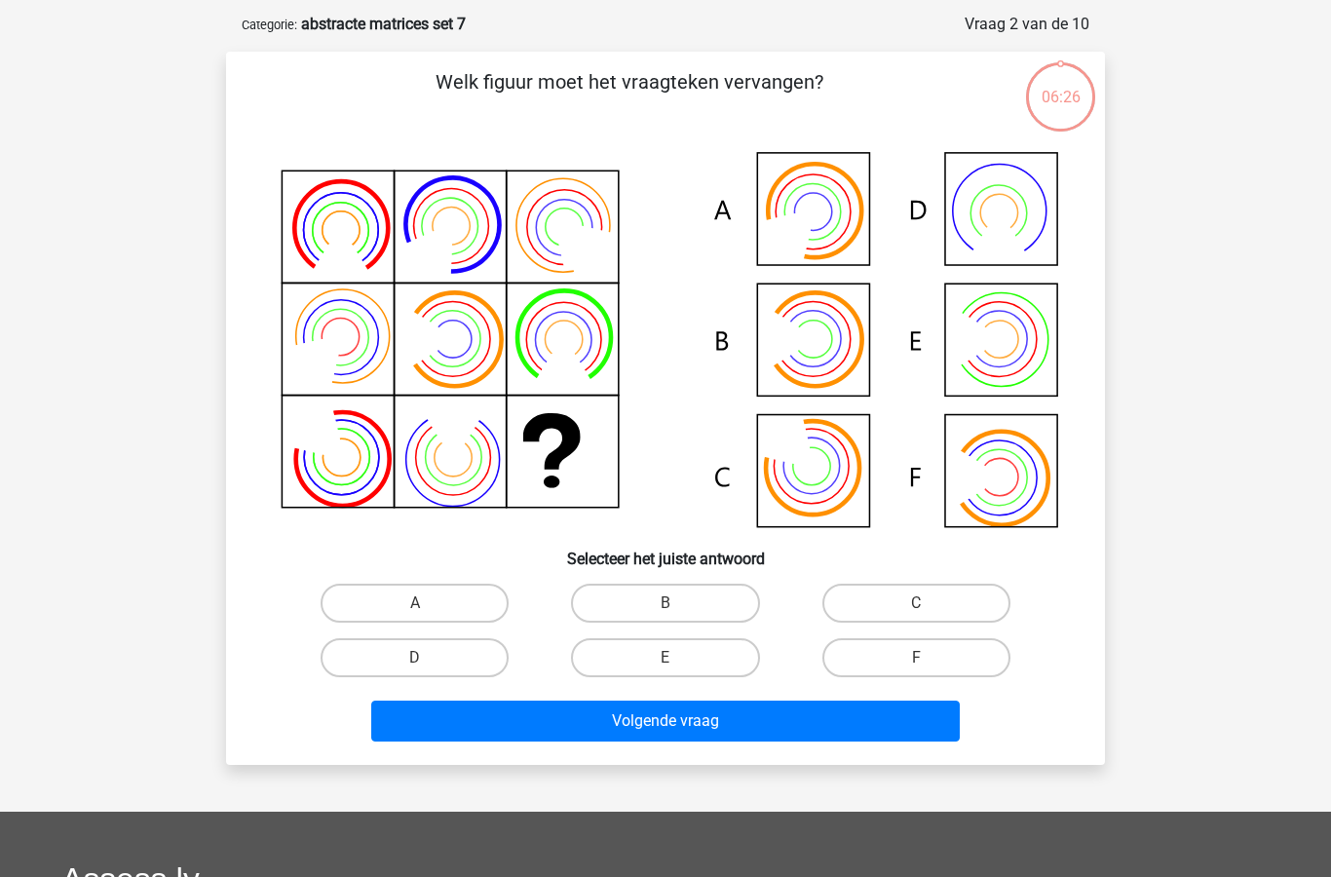
scroll to position [97, 0]
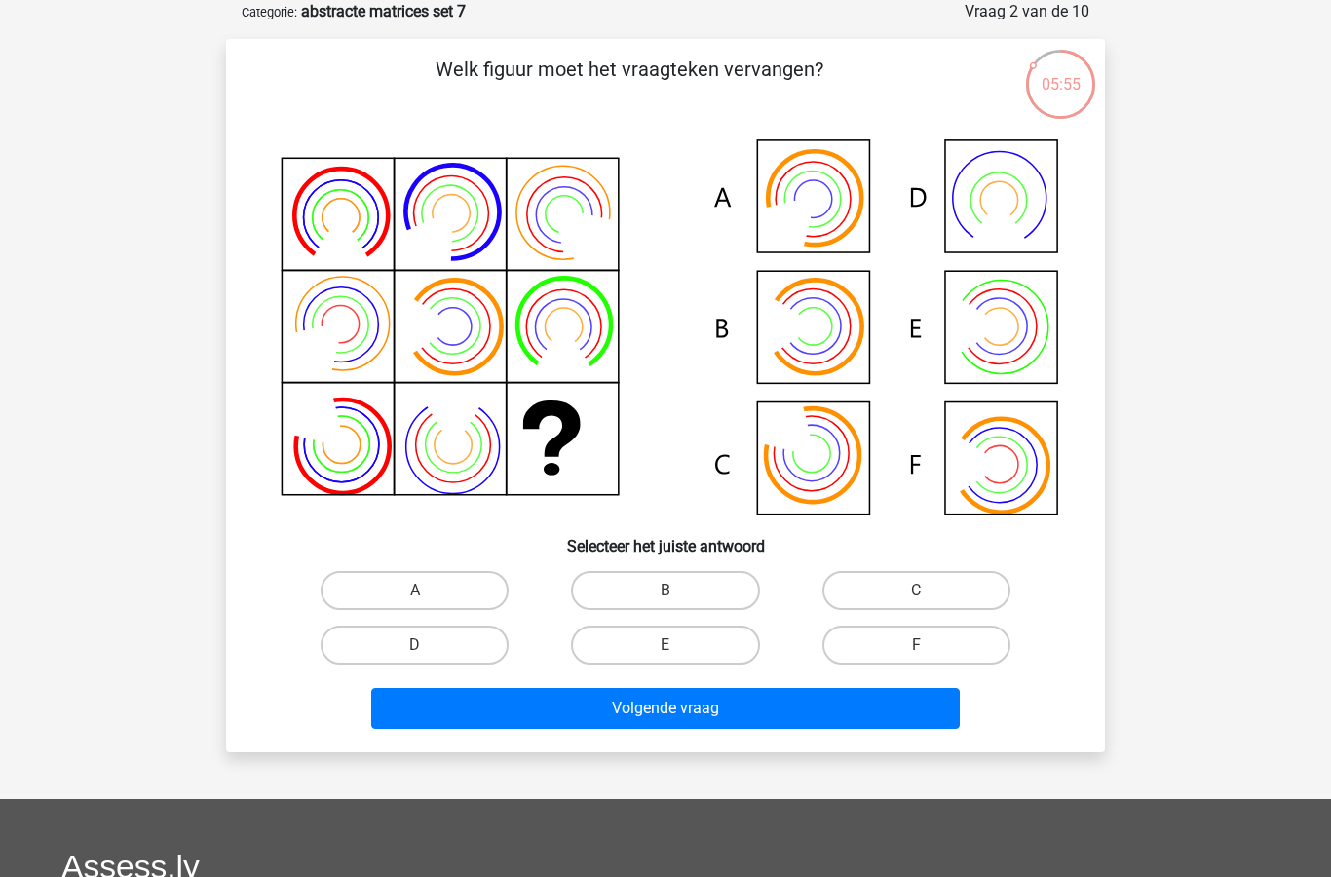
click at [448, 586] on label "A" at bounding box center [415, 590] width 188 height 39
click at [428, 590] on input "A" at bounding box center [421, 596] width 13 height 13
radio input "true"
click at [634, 713] on button "Volgende vraag" at bounding box center [665, 708] width 589 height 41
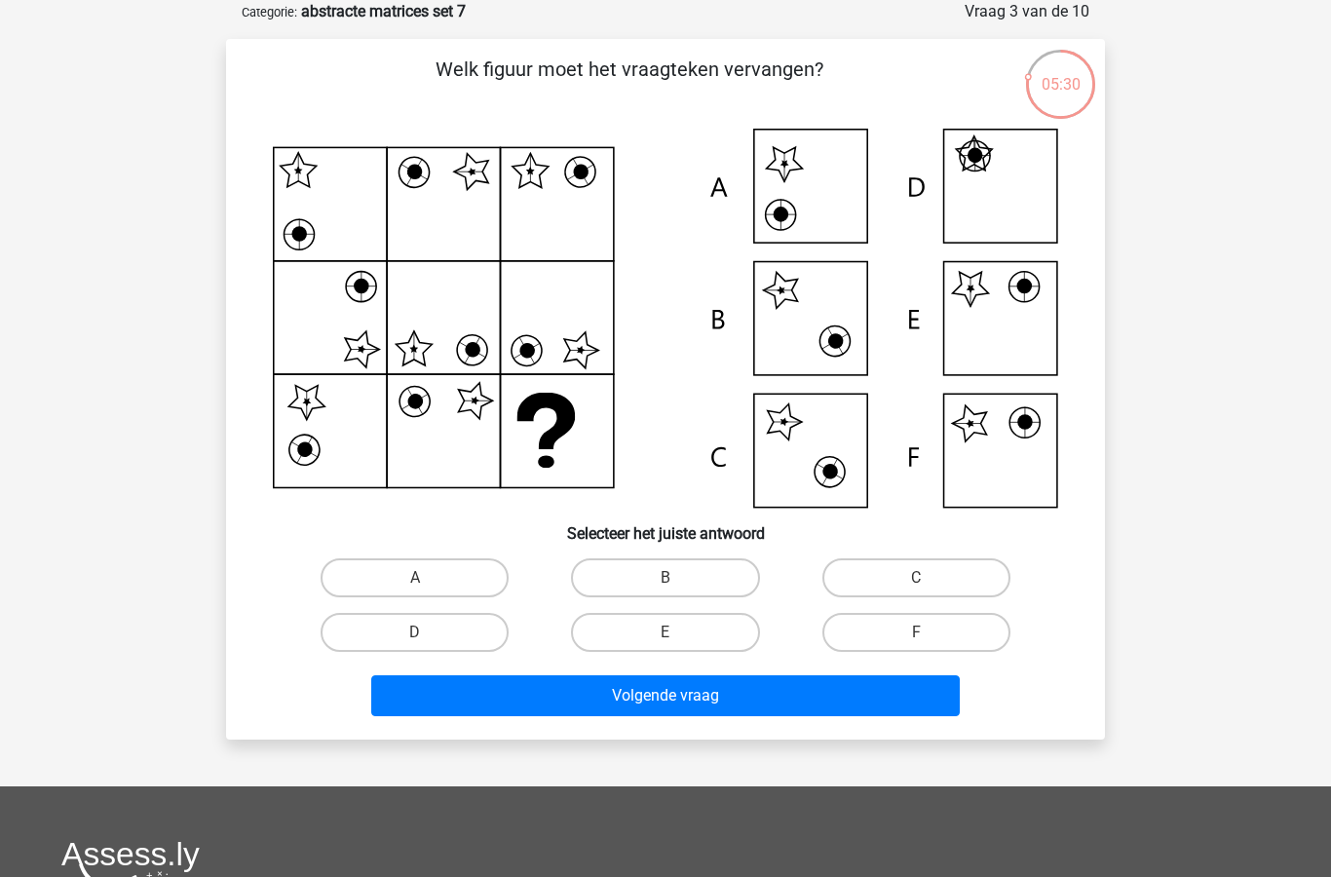
click at [695, 651] on label "E" at bounding box center [665, 632] width 188 height 39
click at [678, 645] on input "E" at bounding box center [671, 638] width 13 height 13
radio input "true"
click at [738, 699] on button "Volgende vraag" at bounding box center [665, 695] width 589 height 41
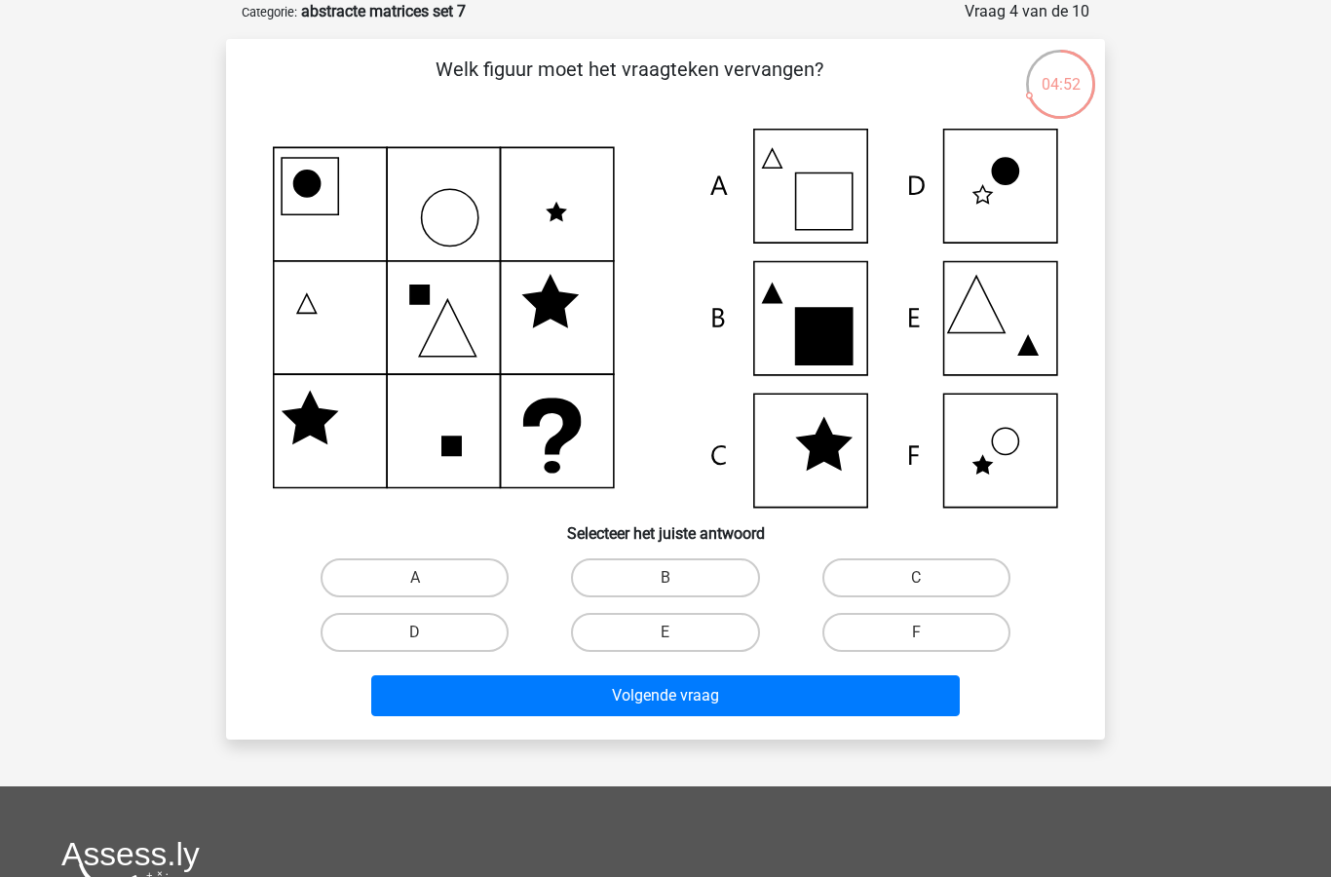
click at [434, 587] on label "A" at bounding box center [415, 577] width 188 height 39
click at [428, 587] on input "A" at bounding box center [421, 584] width 13 height 13
radio input "true"
click at [660, 709] on button "Volgende vraag" at bounding box center [665, 695] width 589 height 41
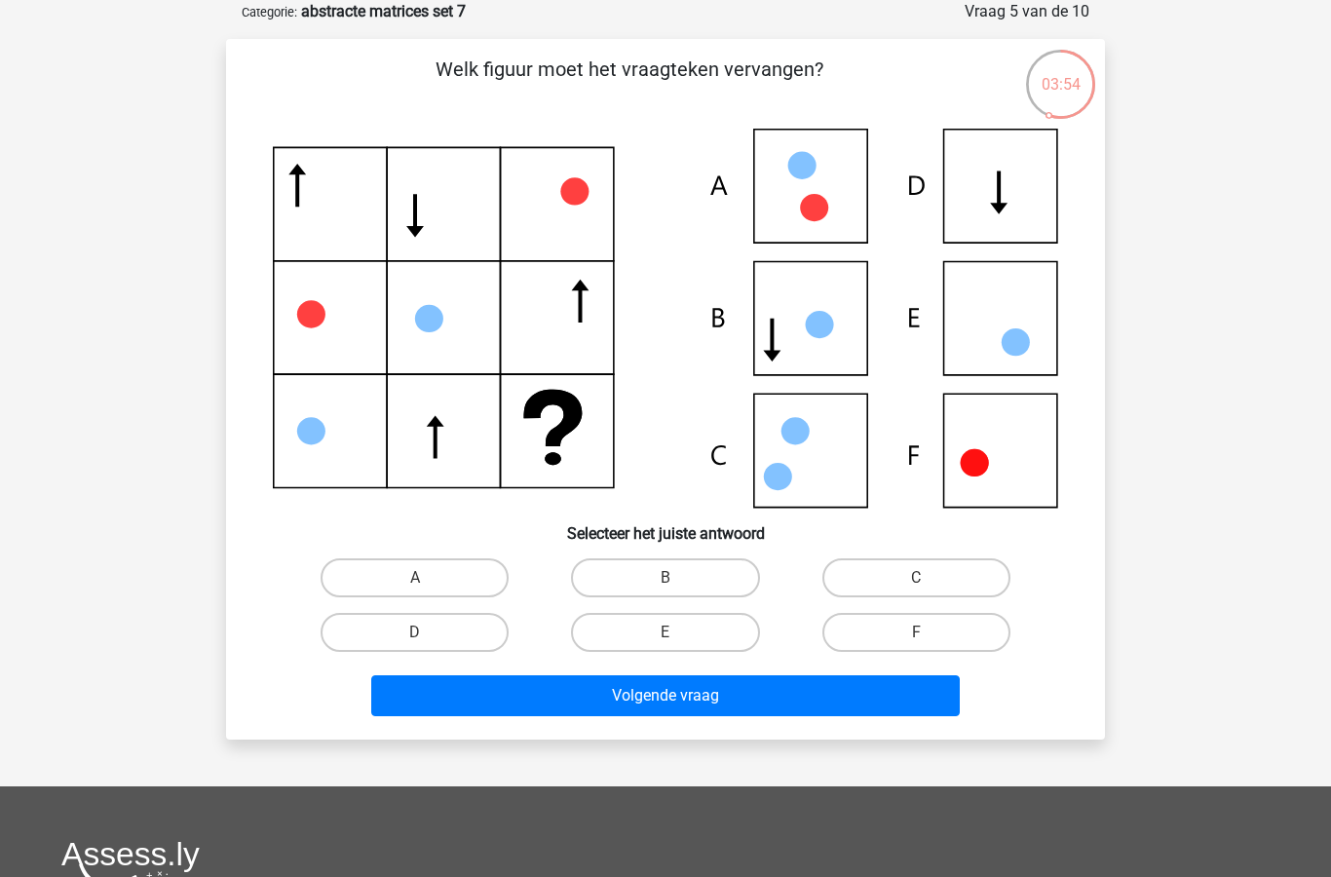
click at [692, 578] on label "B" at bounding box center [665, 577] width 188 height 39
click at [678, 578] on input "B" at bounding box center [671, 584] width 13 height 13
radio input "true"
click at [690, 706] on button "Volgende vraag" at bounding box center [665, 695] width 589 height 41
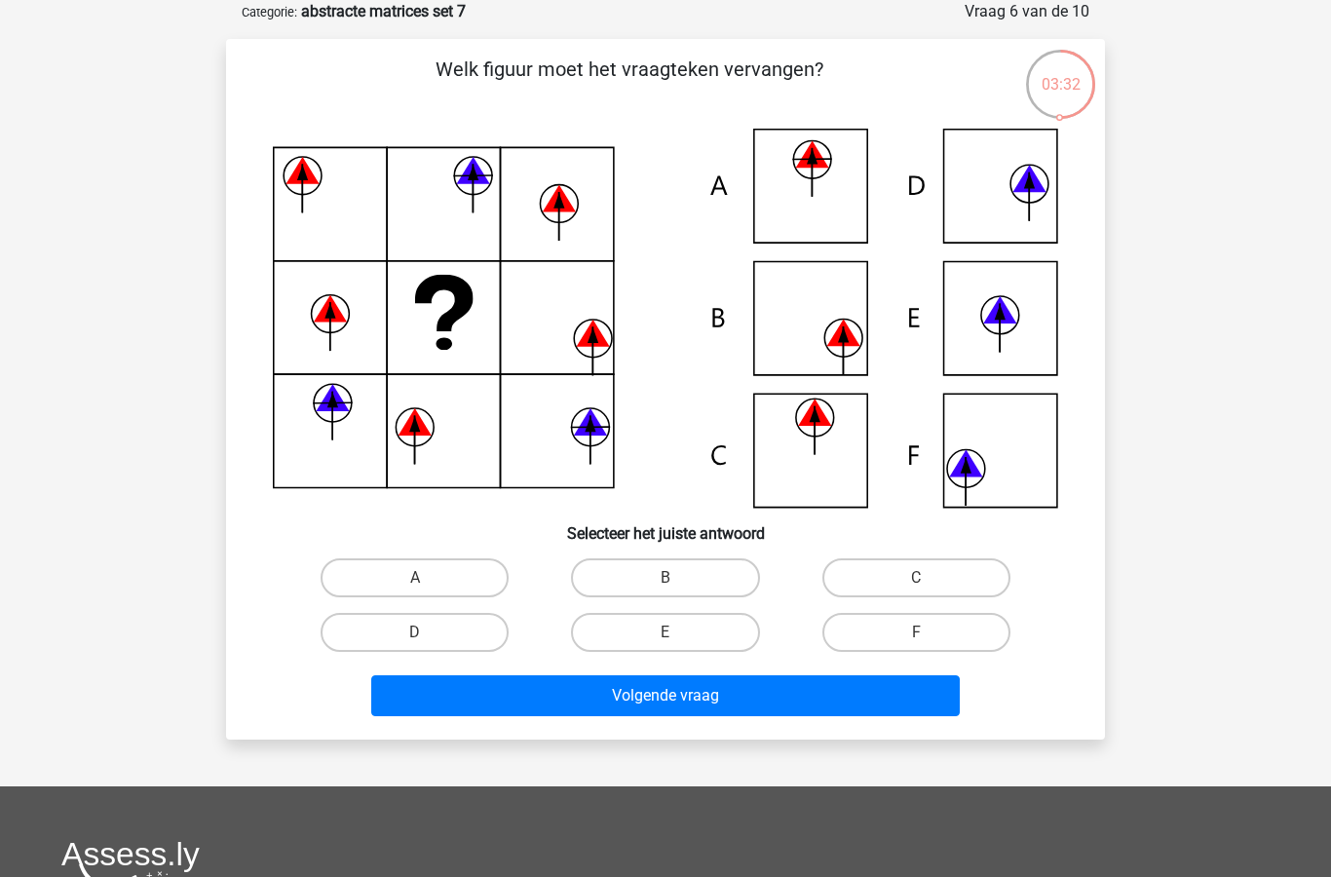
click at [920, 645] on input "F" at bounding box center [922, 638] width 13 height 13
radio input "true"
click at [787, 697] on button "Volgende vraag" at bounding box center [665, 695] width 589 height 41
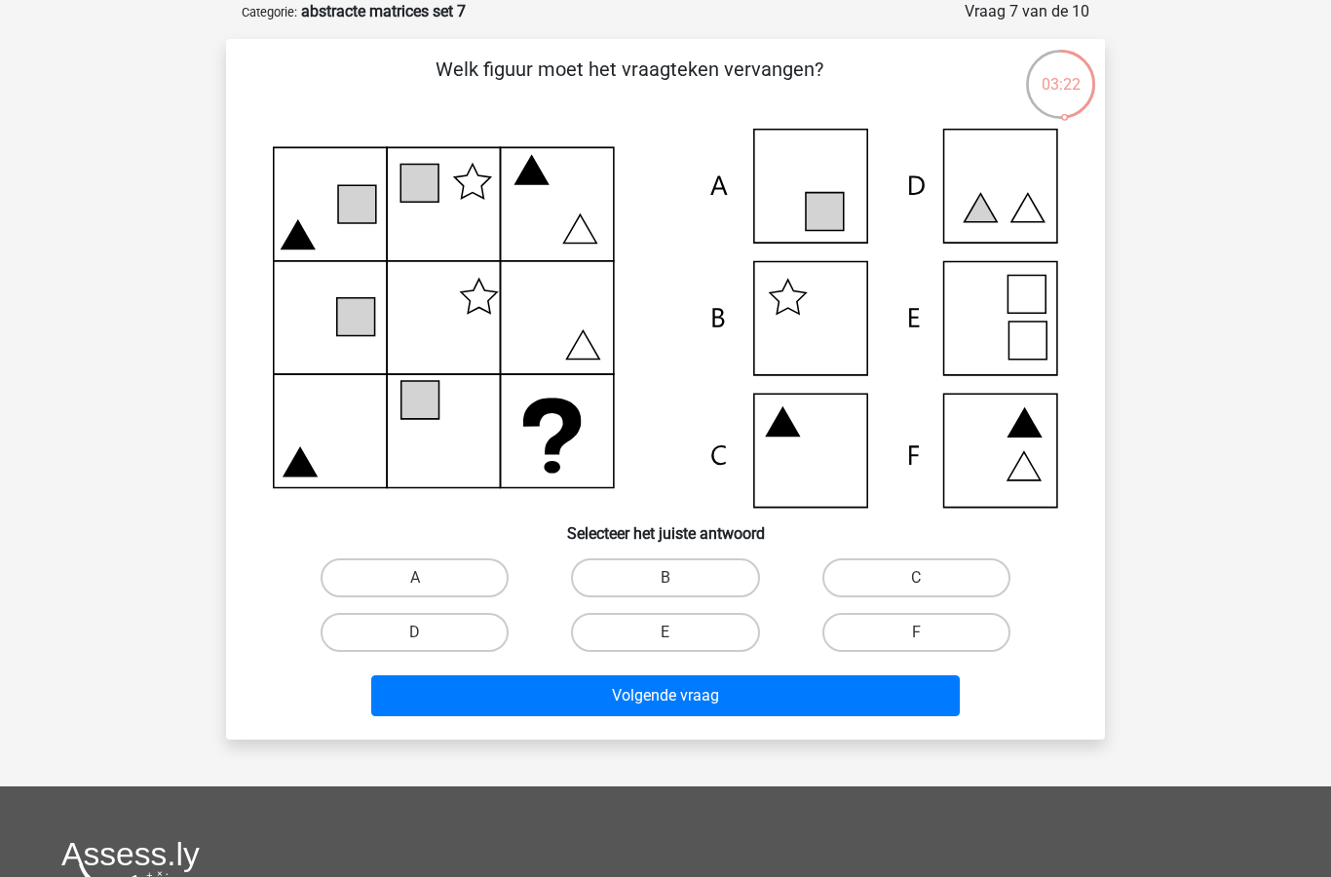
click at [932, 571] on label "C" at bounding box center [916, 577] width 188 height 39
click at [928, 578] on input "C" at bounding box center [922, 584] width 13 height 13
radio input "true"
click at [773, 707] on button "Volgende vraag" at bounding box center [665, 695] width 589 height 41
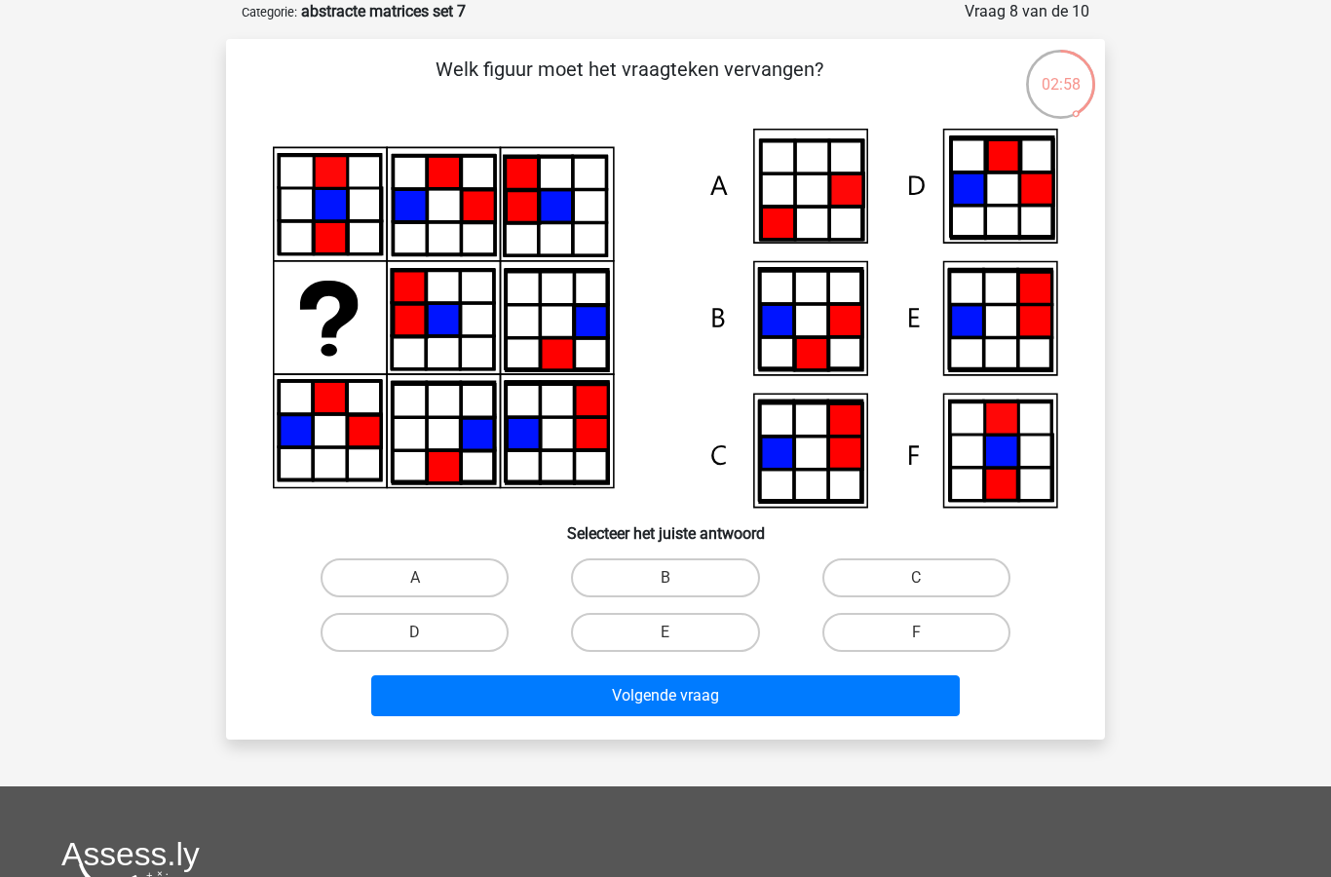
click at [416, 591] on label "A" at bounding box center [415, 577] width 188 height 39
click at [416, 590] on input "A" at bounding box center [421, 584] width 13 height 13
radio input "true"
click at [675, 701] on button "Volgende vraag" at bounding box center [665, 695] width 589 height 41
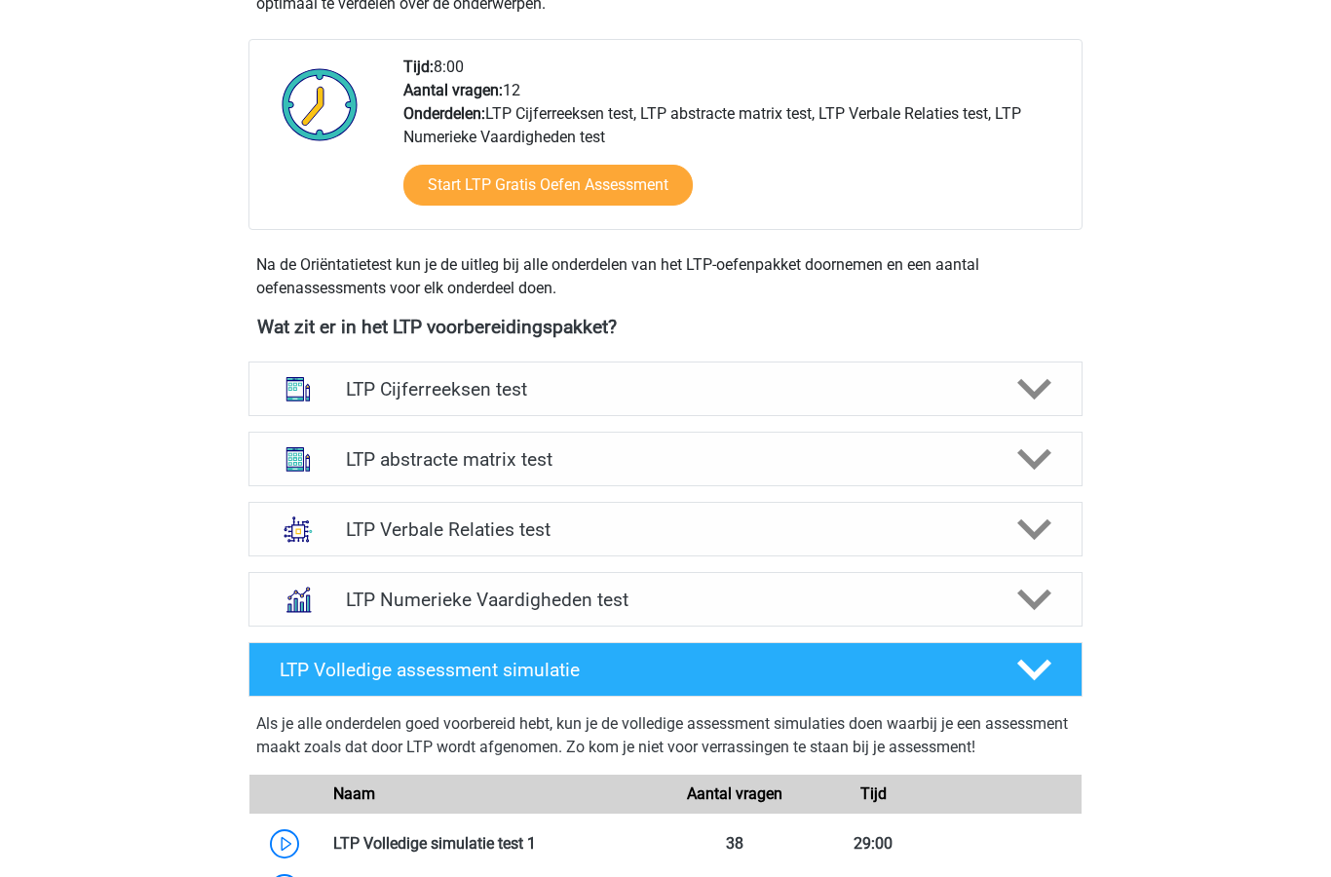
scroll to position [470, 0]
click at [909, 466] on h4 "LTP abstracte matrix test" at bounding box center [665, 459] width 638 height 22
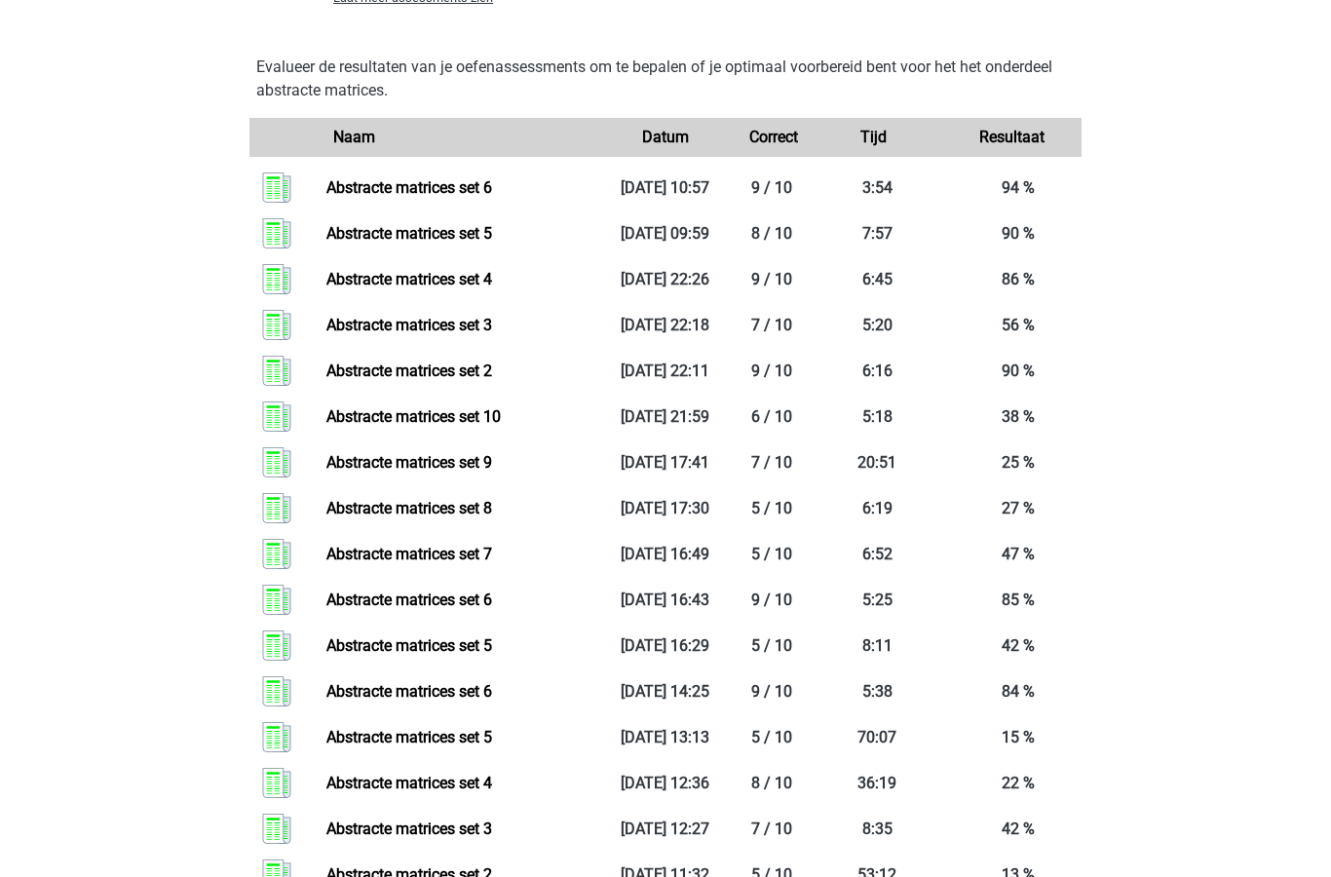
scroll to position [1851, 0]
click at [482, 563] on link "Abstracte matrices set 7" at bounding box center [409, 554] width 166 height 19
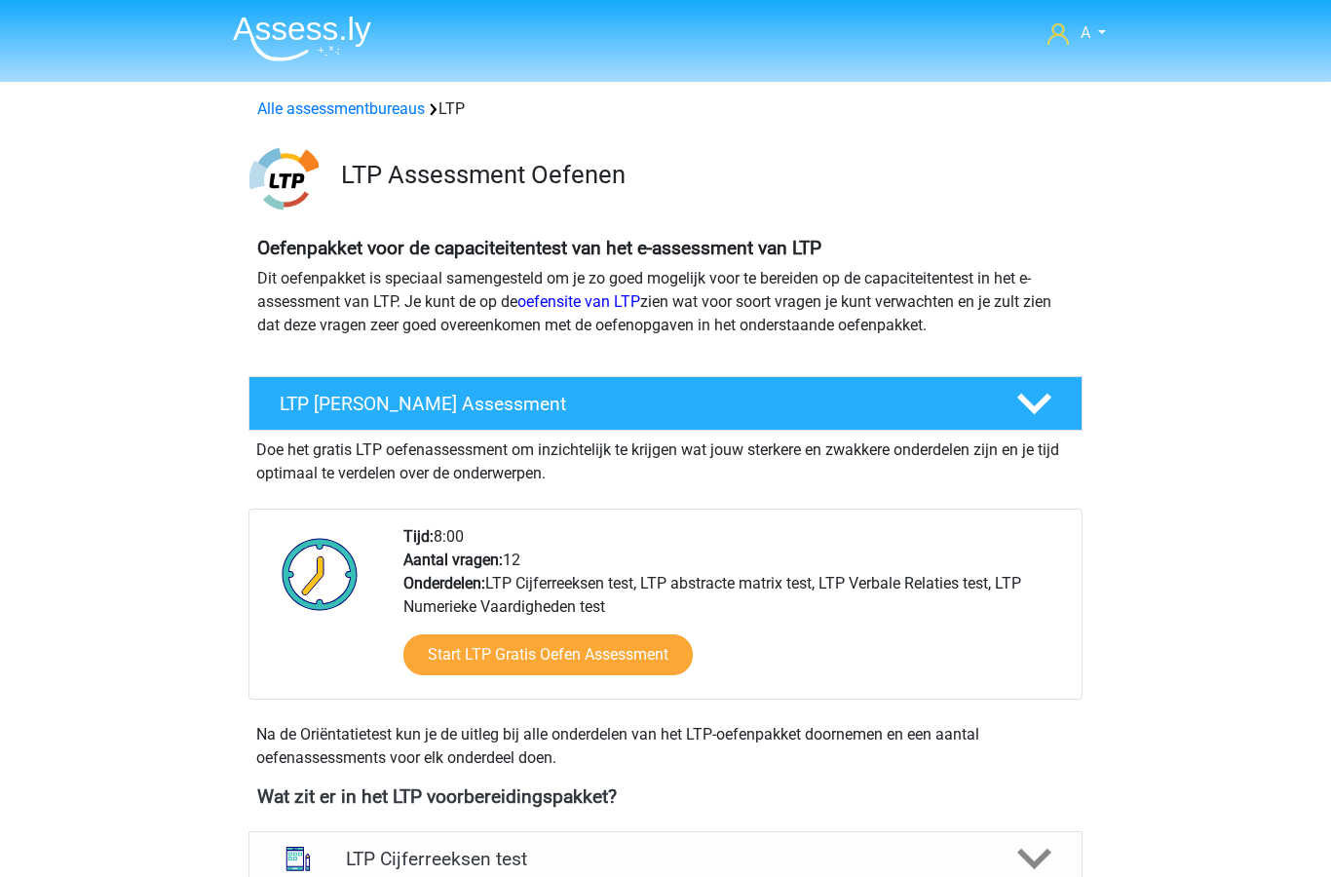
scroll to position [1929, 0]
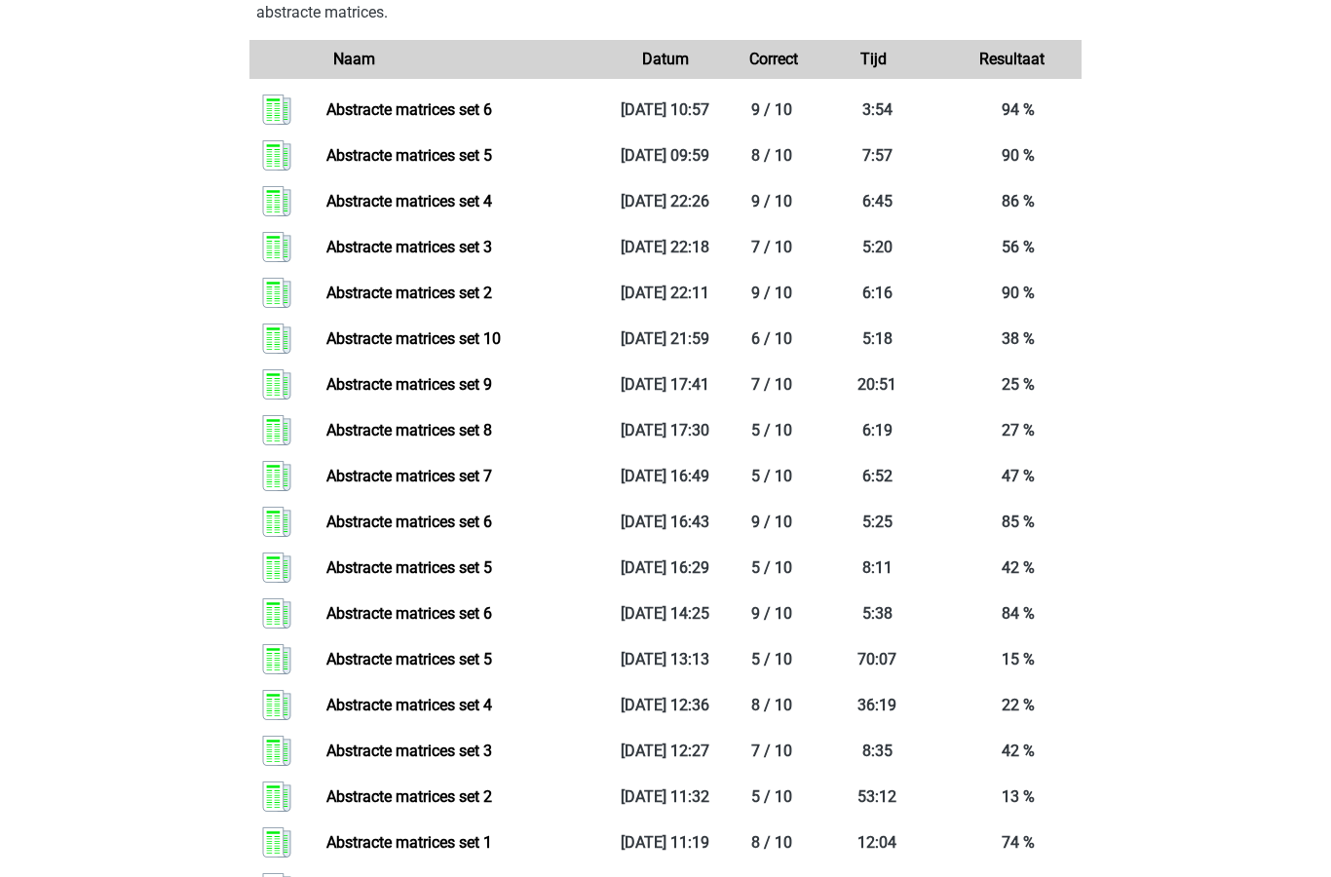
click at [492, 119] on link "Abstracte matrices set 6" at bounding box center [409, 109] width 166 height 19
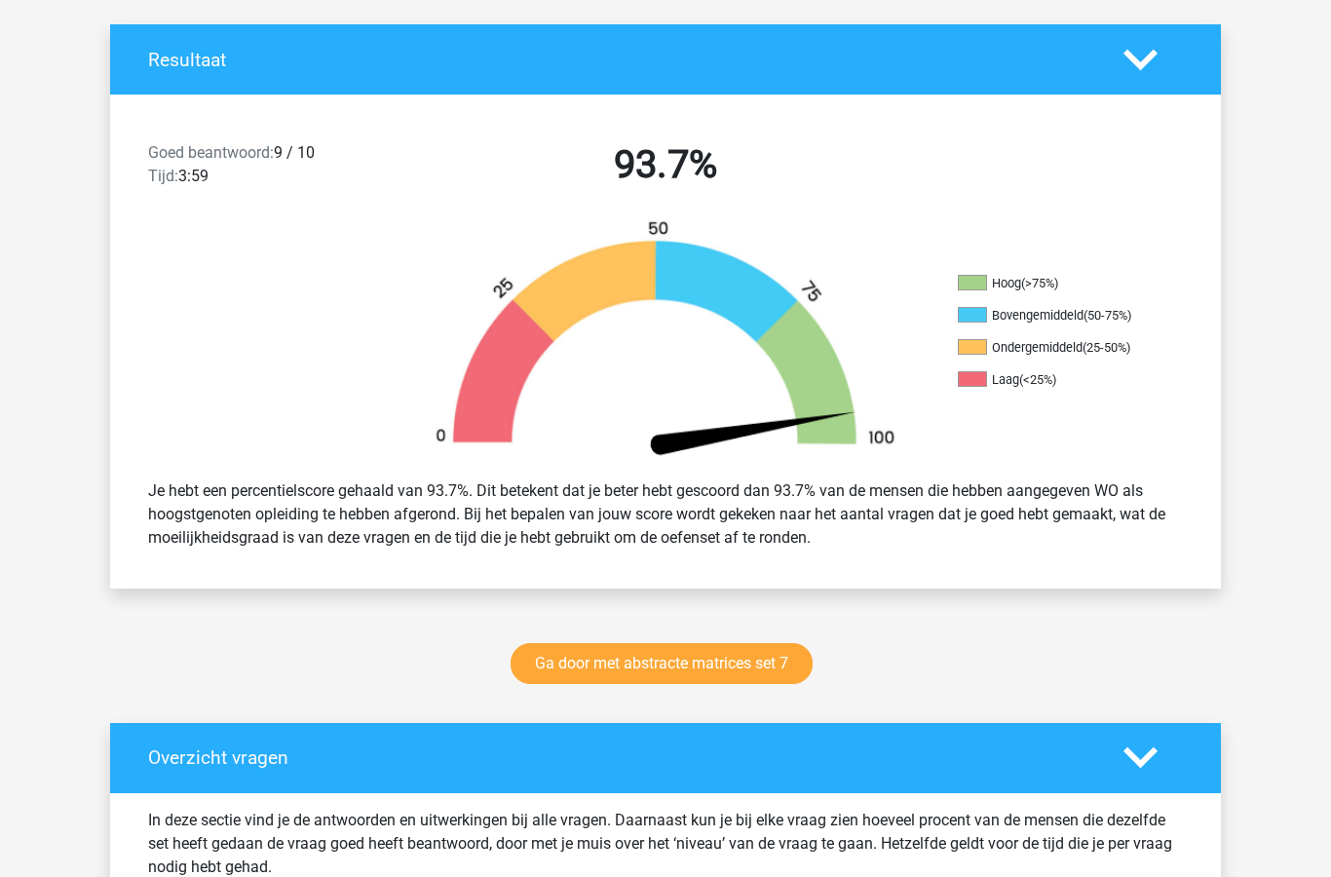
scroll to position [431, 0]
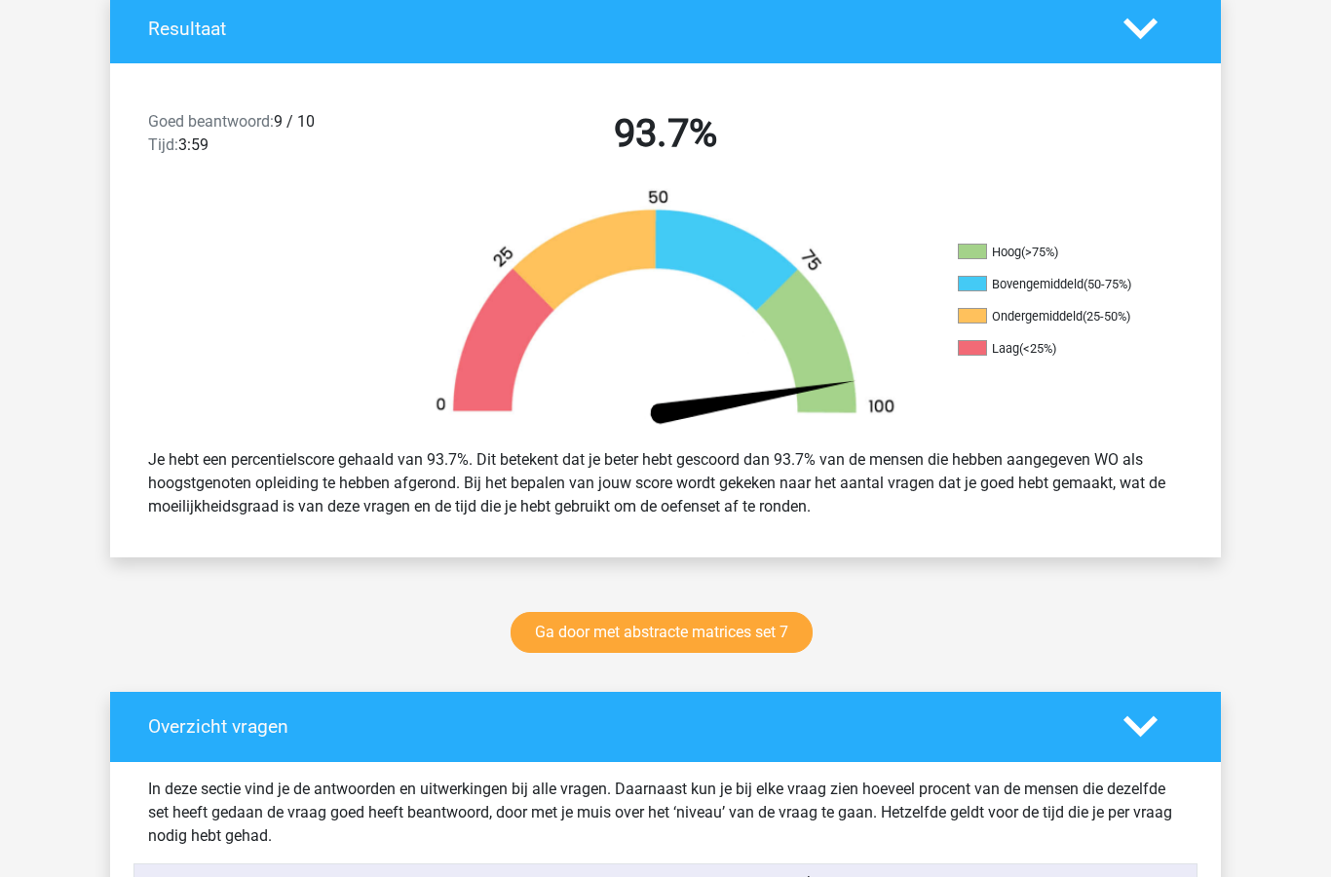
click at [738, 642] on link "Ga door met abstracte matrices set 7" at bounding box center [661, 633] width 302 height 41
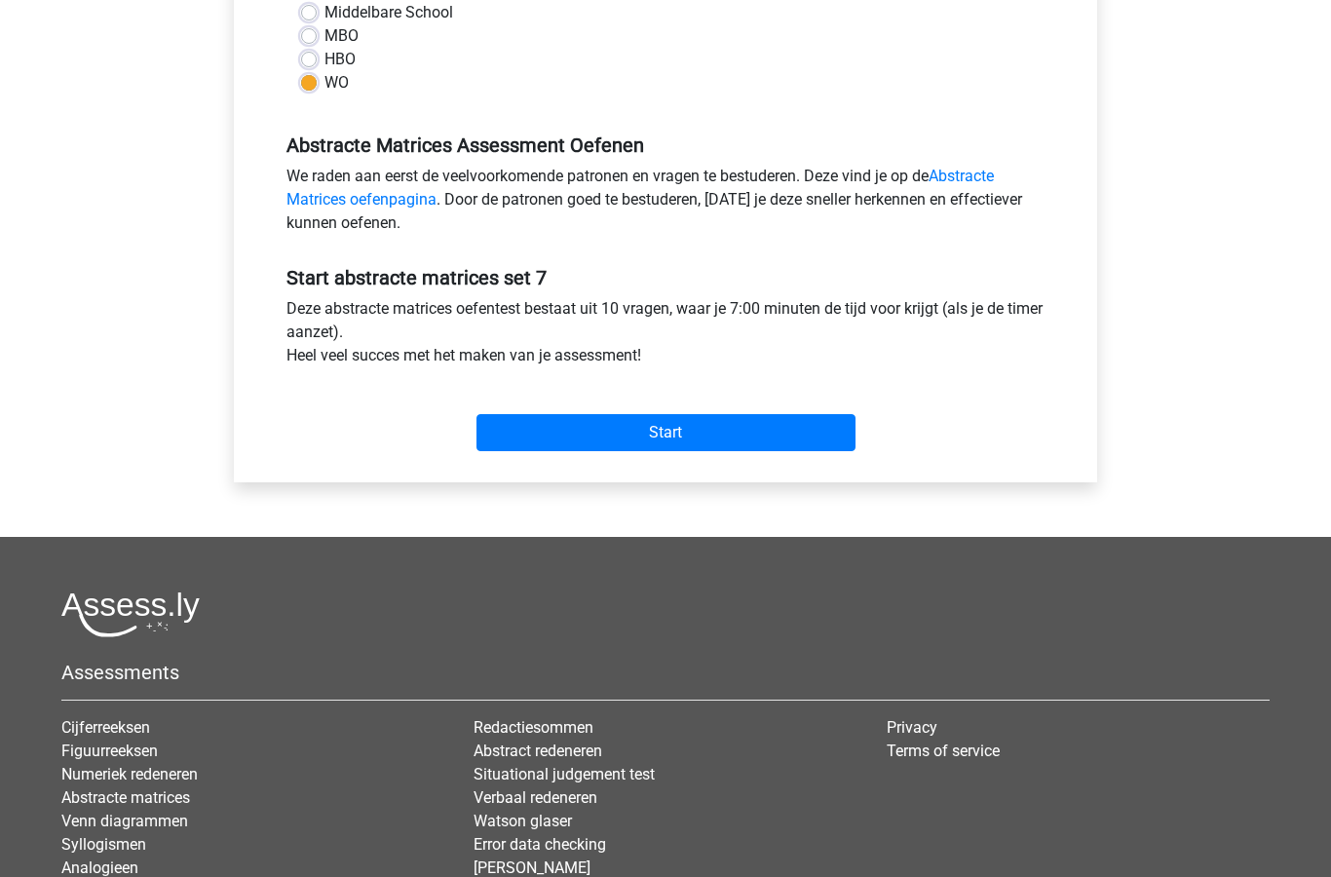
scroll to position [485, 0]
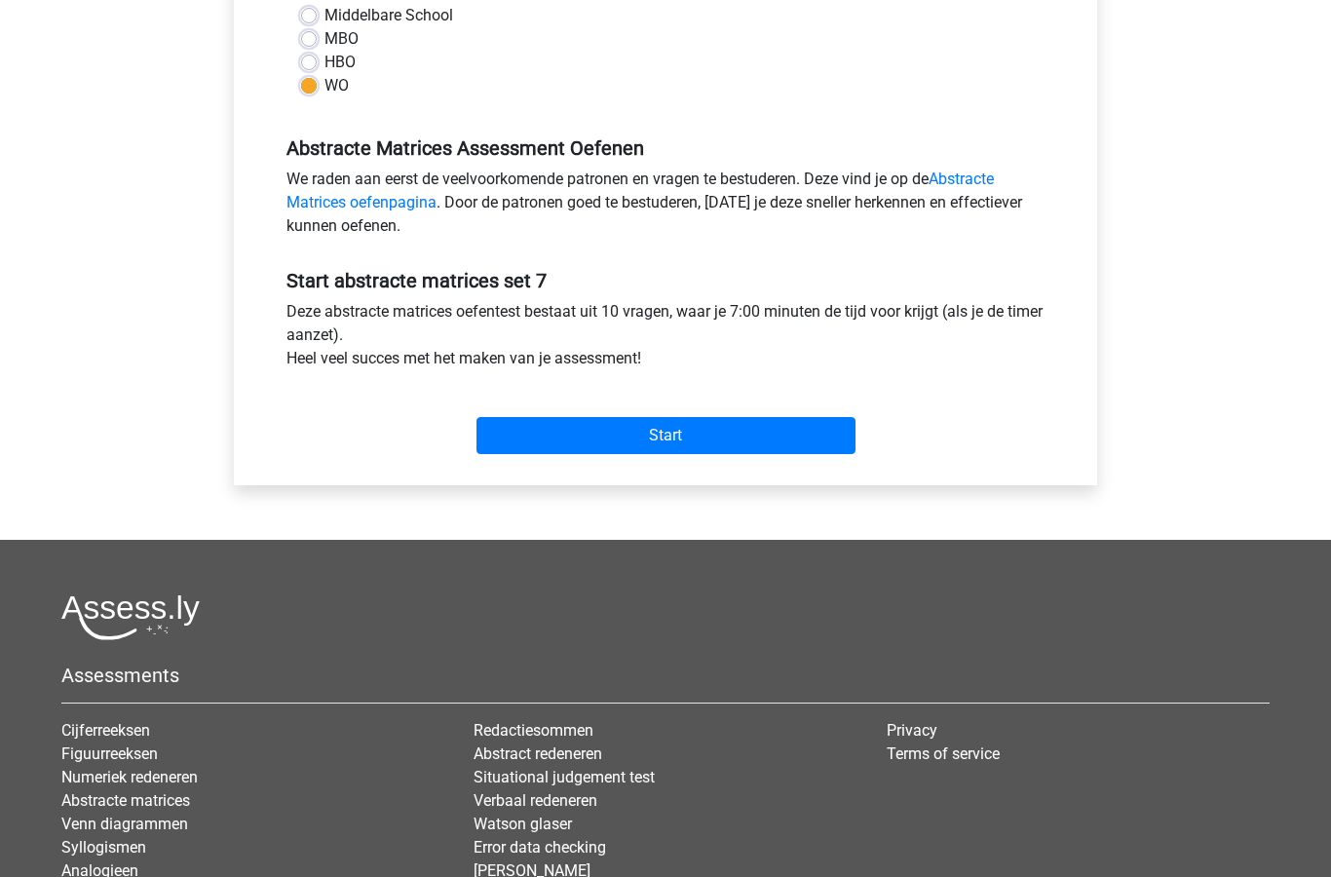
click at [764, 432] on input "Start" at bounding box center [665, 435] width 379 height 37
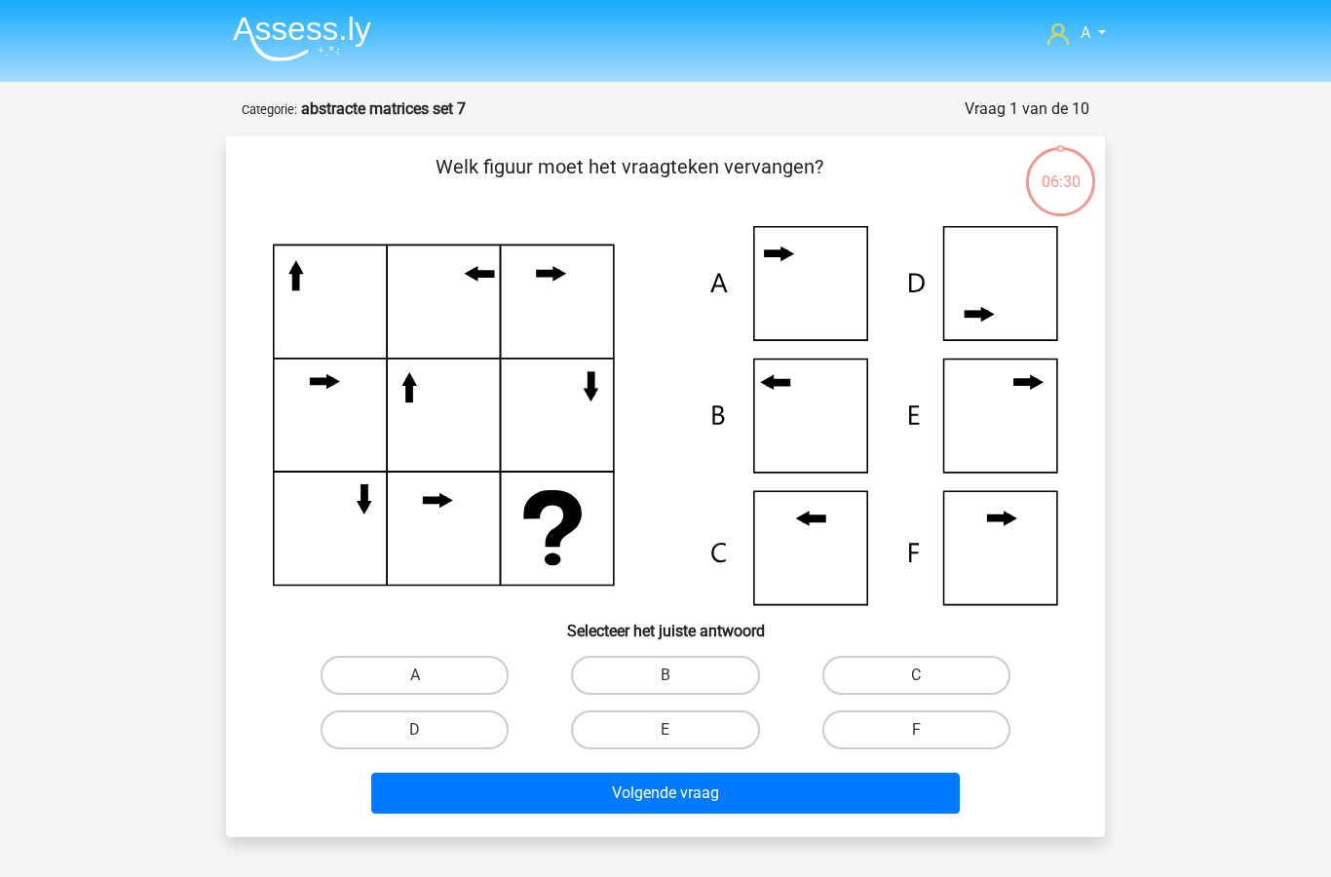
click at [22, 406] on div "A alexandralauvenberg@ziggo.nl Nederlands English" at bounding box center [665, 699] width 1331 height 1398
click at [923, 670] on label "C" at bounding box center [916, 675] width 188 height 39
click at [923, 675] on input "C" at bounding box center [922, 681] width 13 height 13
radio input "true"
click at [773, 797] on button "Volgende vraag" at bounding box center [665, 793] width 589 height 41
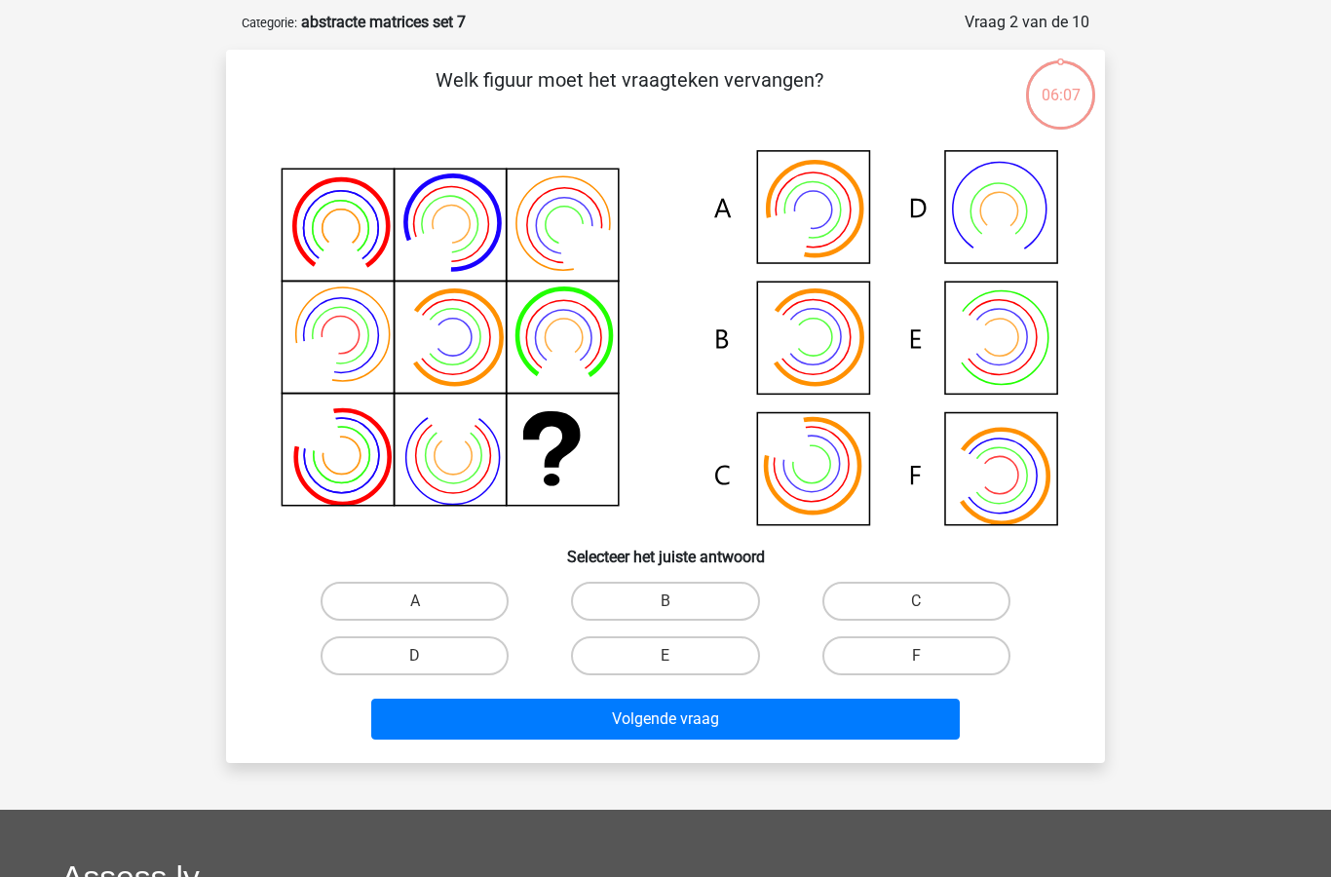
scroll to position [97, 0]
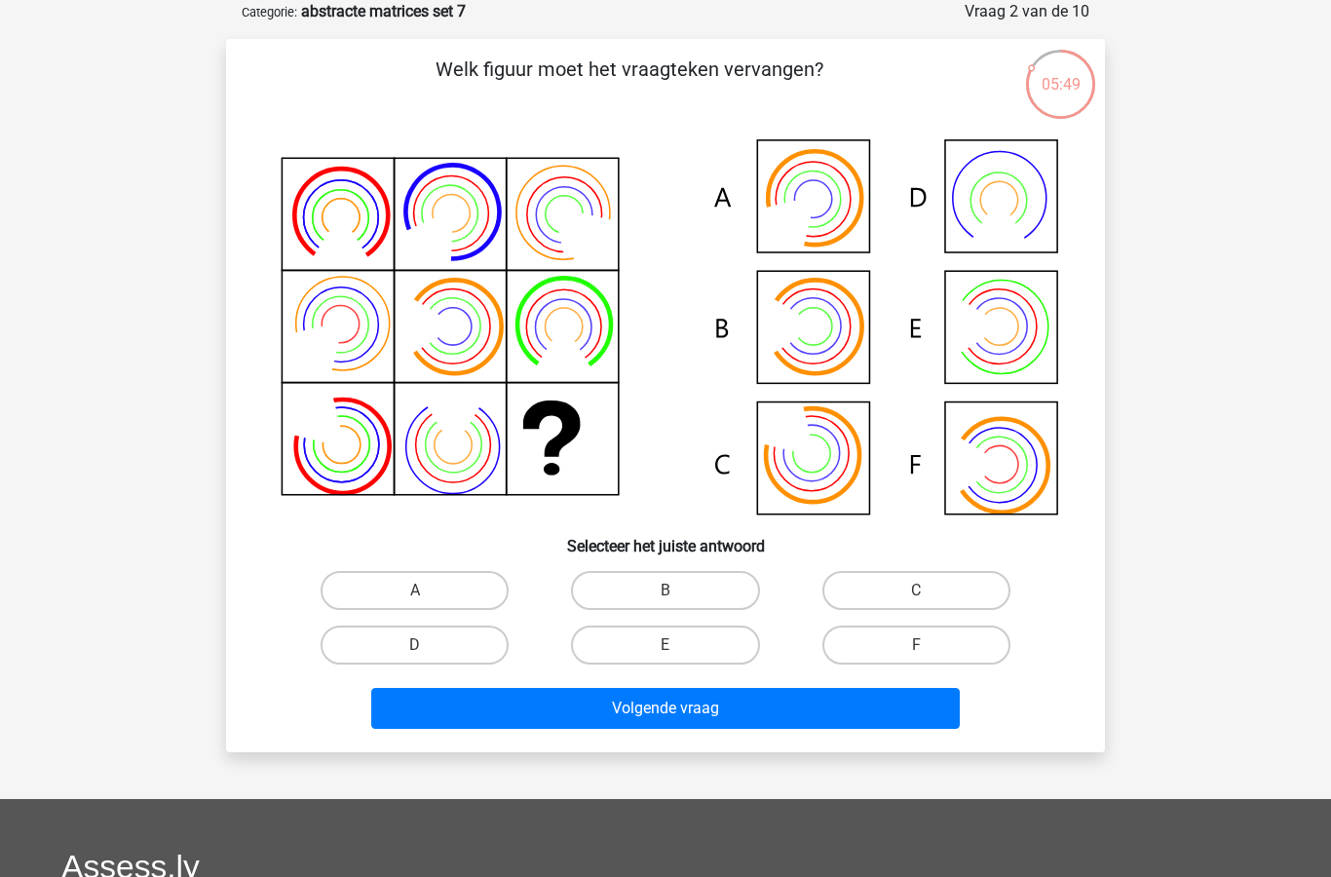
click at [434, 586] on label "A" at bounding box center [415, 590] width 188 height 39
click at [428, 590] on input "A" at bounding box center [421, 596] width 13 height 13
radio input "true"
click at [703, 712] on button "Volgende vraag" at bounding box center [665, 708] width 589 height 41
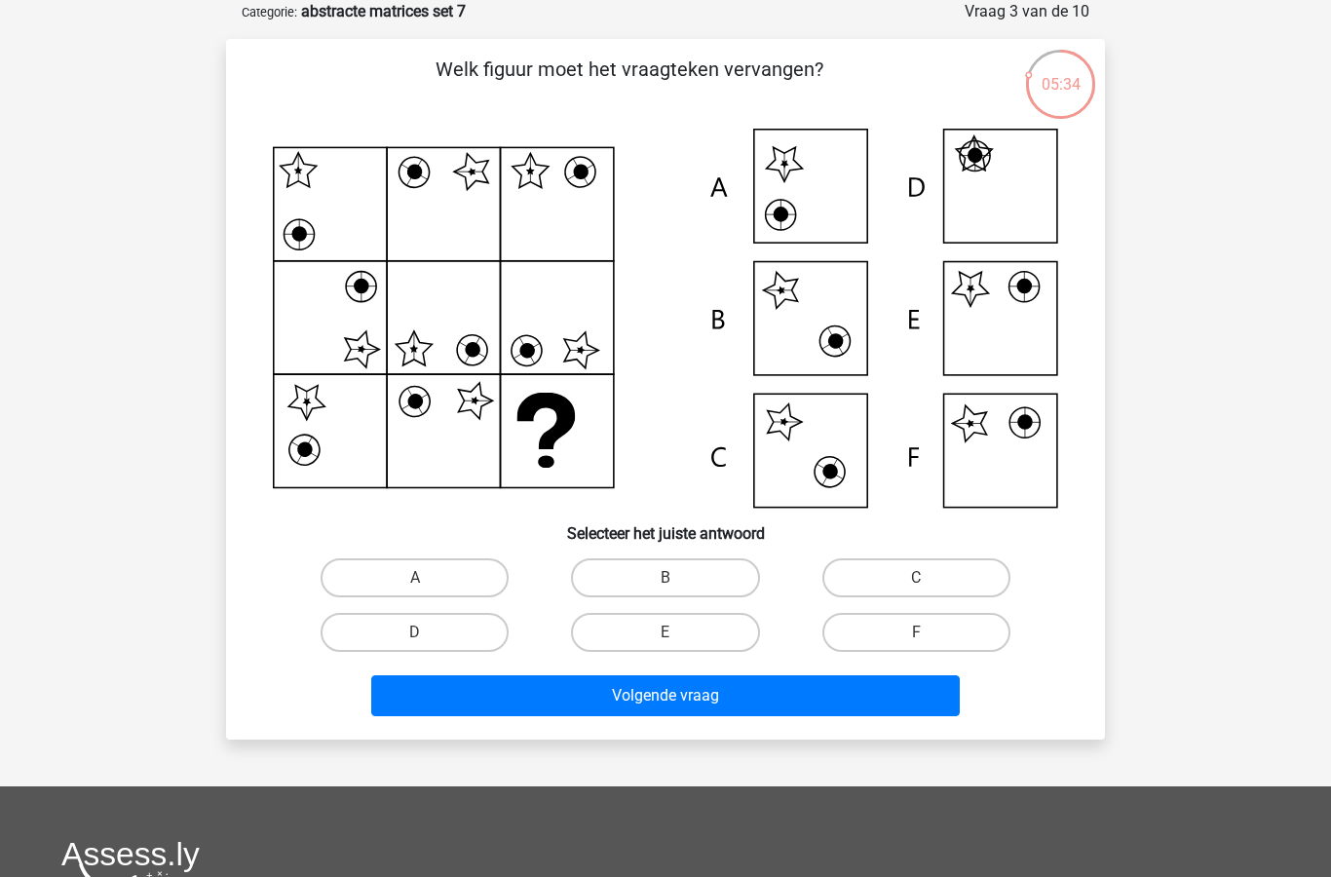
click at [678, 635] on input "E" at bounding box center [671, 638] width 13 height 13
radio input "true"
click at [736, 704] on button "Volgende vraag" at bounding box center [665, 695] width 589 height 41
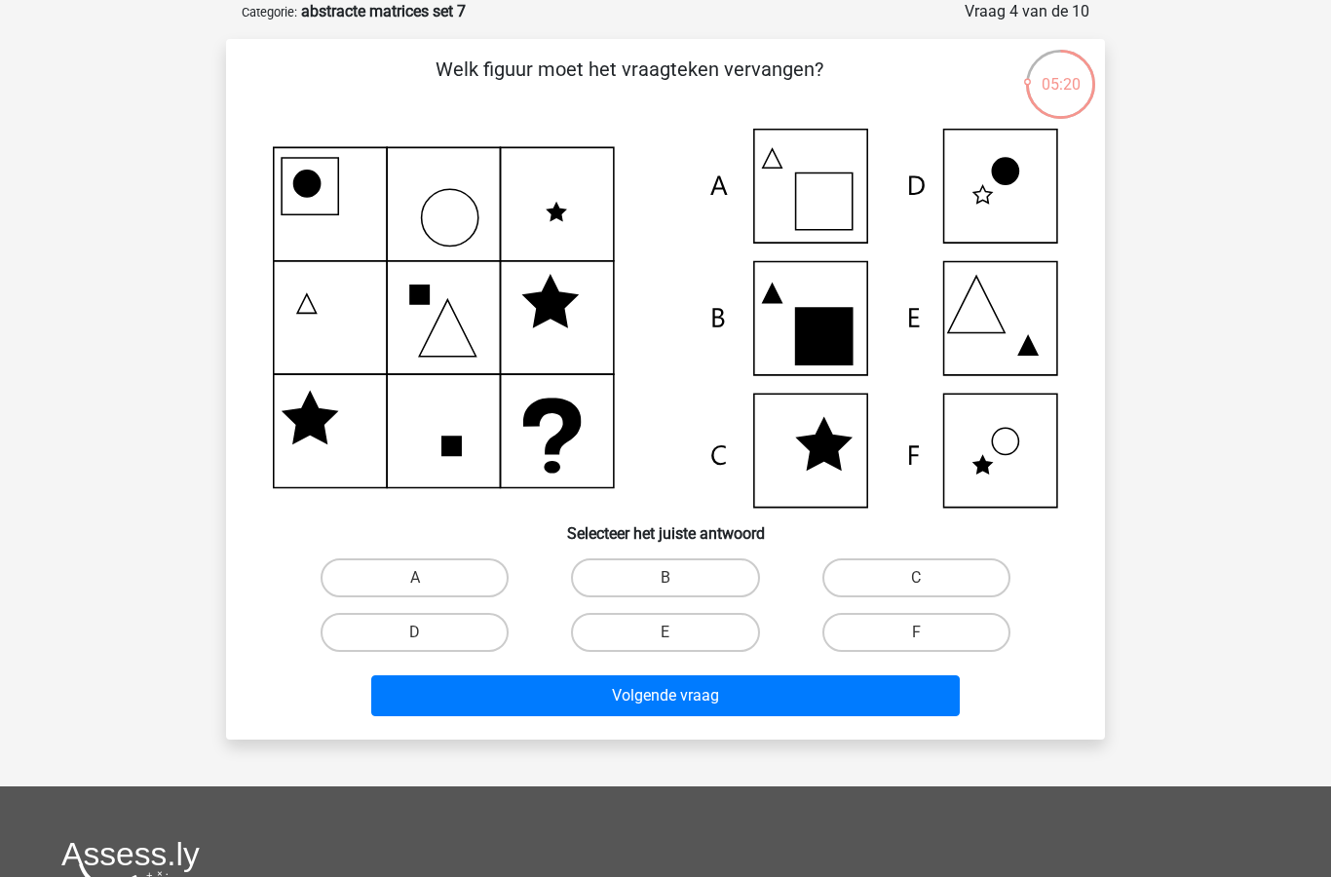
click at [439, 585] on label "A" at bounding box center [415, 577] width 188 height 39
click at [428, 585] on input "A" at bounding box center [421, 584] width 13 height 13
radio input "true"
click at [672, 708] on button "Volgende vraag" at bounding box center [665, 695] width 589 height 41
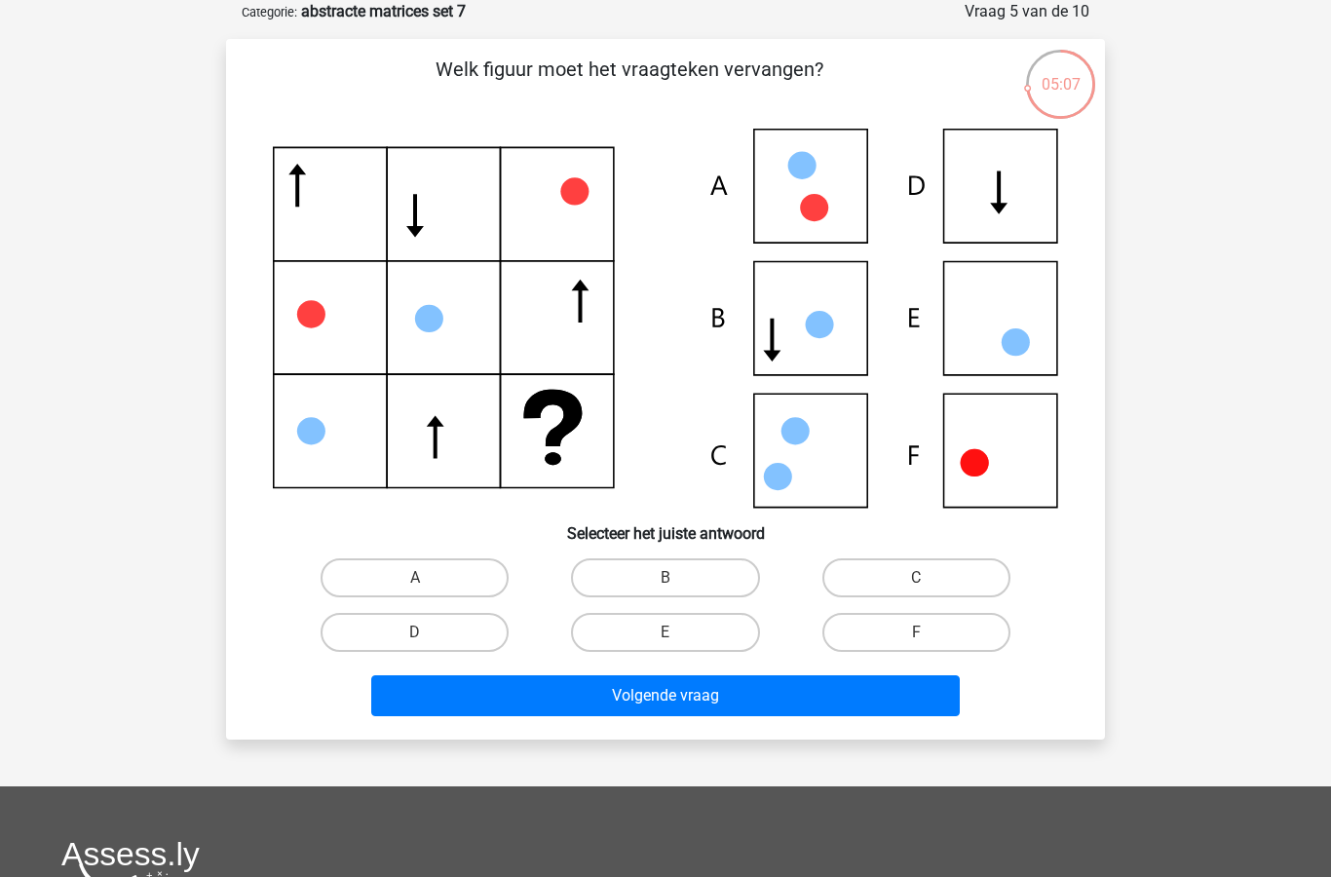
click at [687, 568] on label "B" at bounding box center [665, 577] width 188 height 39
click at [678, 578] on input "B" at bounding box center [671, 584] width 13 height 13
radio input "true"
click at [717, 704] on button "Volgende vraag" at bounding box center [665, 695] width 589 height 41
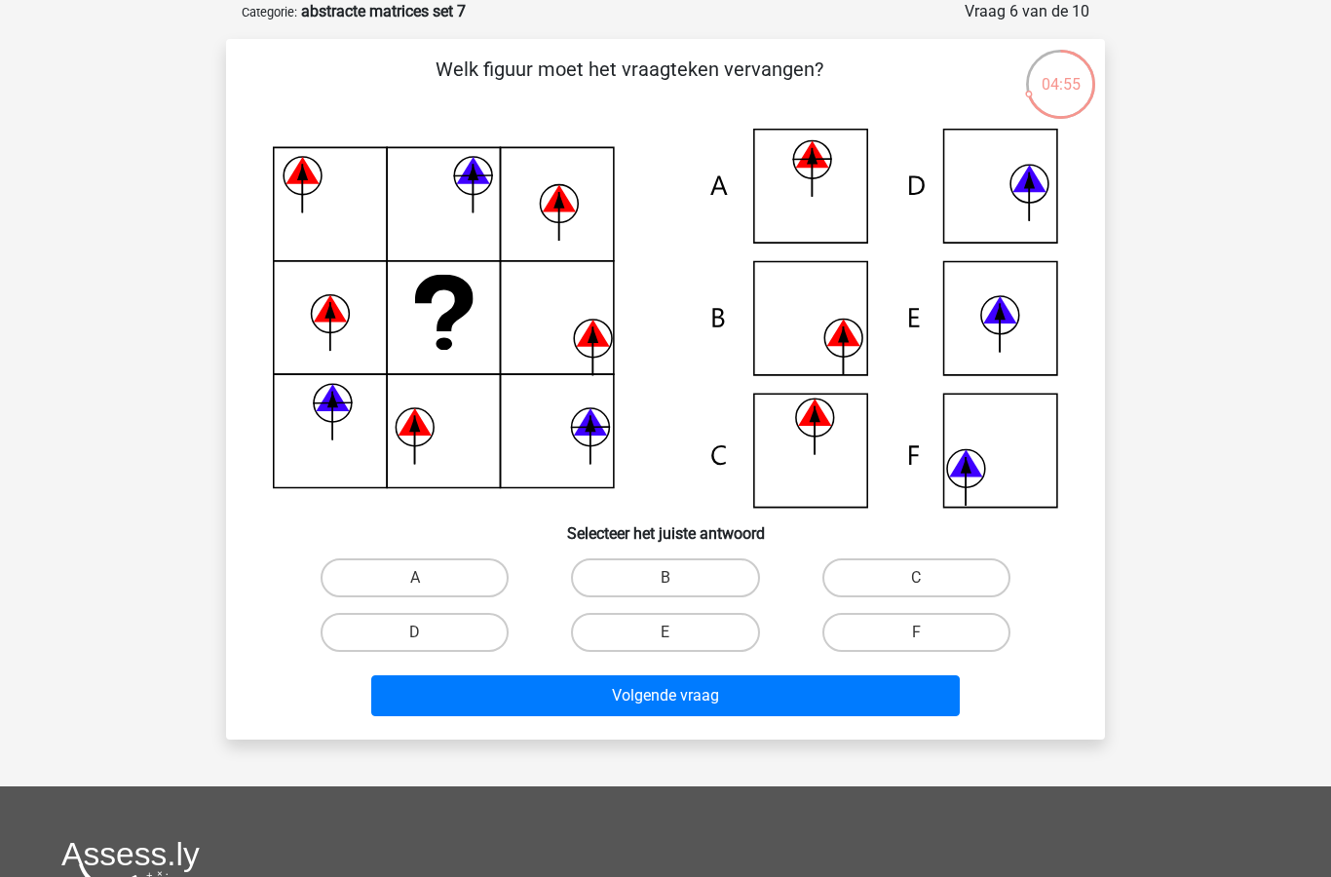
click at [932, 635] on label "F" at bounding box center [916, 632] width 188 height 39
click at [928, 635] on input "F" at bounding box center [922, 638] width 13 height 13
radio input "true"
click at [763, 694] on button "Volgende vraag" at bounding box center [665, 695] width 589 height 41
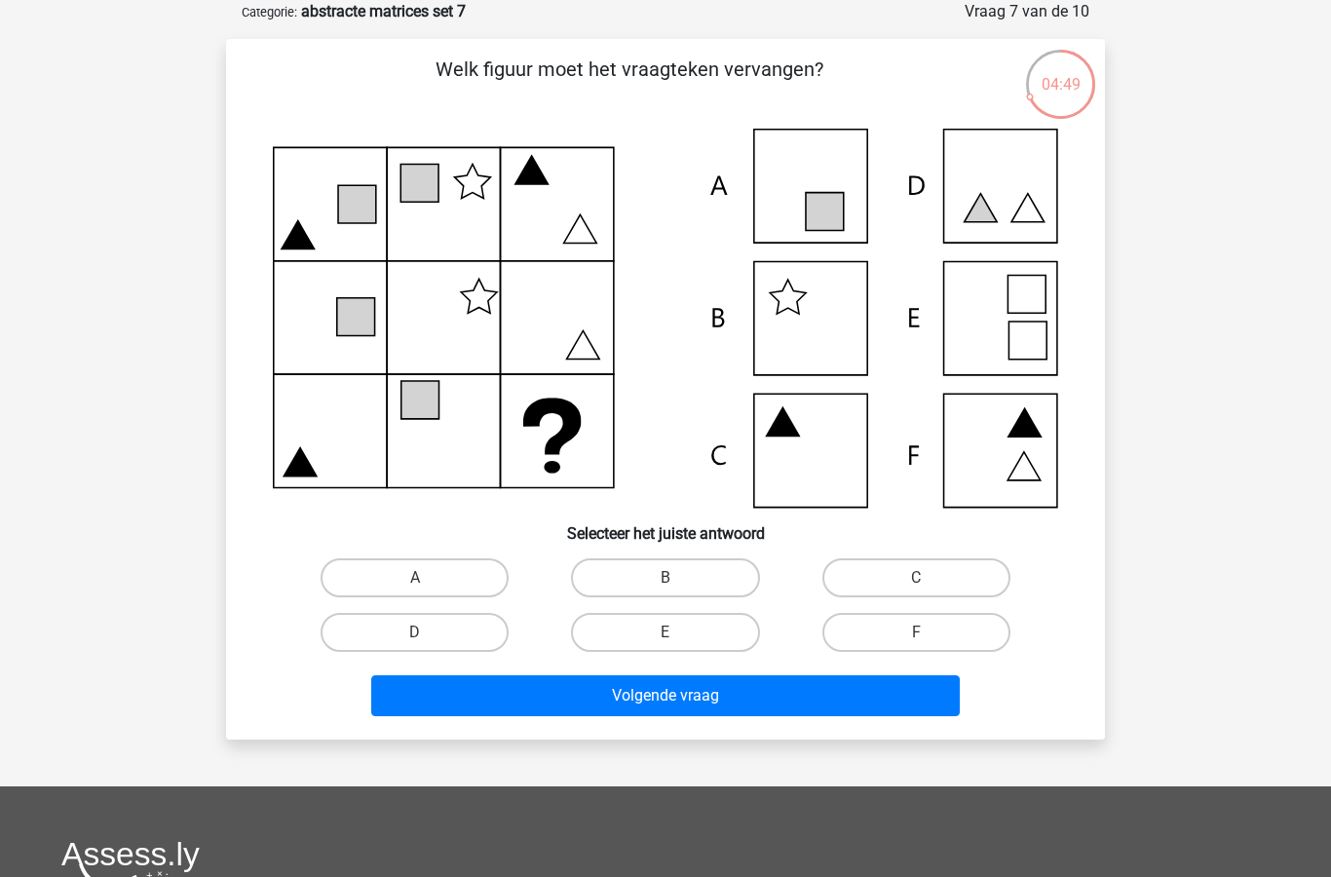
click at [883, 572] on label "C" at bounding box center [916, 577] width 188 height 39
click at [916, 578] on input "C" at bounding box center [922, 584] width 13 height 13
radio input "true"
click at [757, 701] on button "Volgende vraag" at bounding box center [665, 695] width 589 height 41
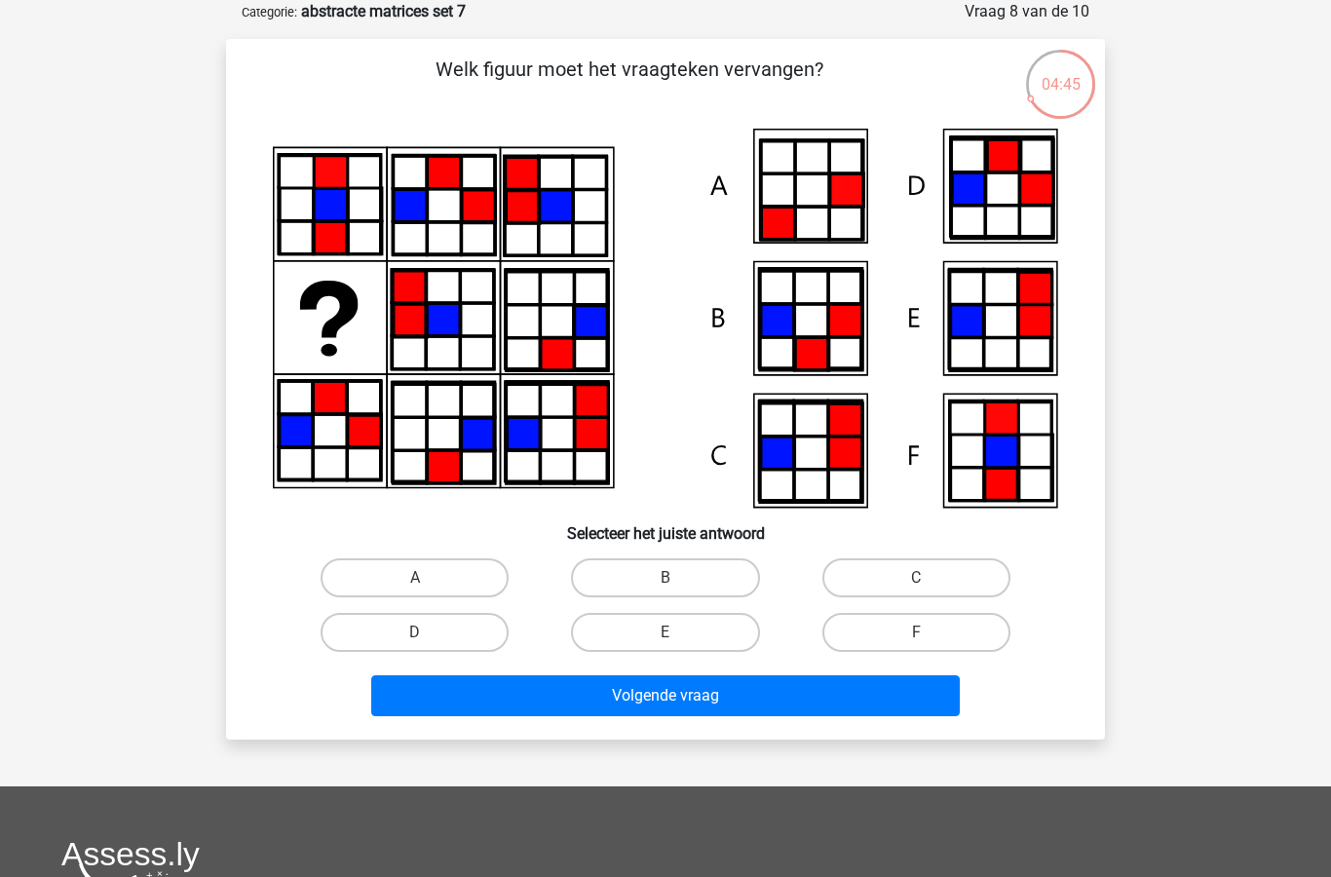
click at [428, 585] on input "A" at bounding box center [421, 584] width 13 height 13
radio input "true"
click at [652, 704] on button "Volgende vraag" at bounding box center [665, 695] width 589 height 41
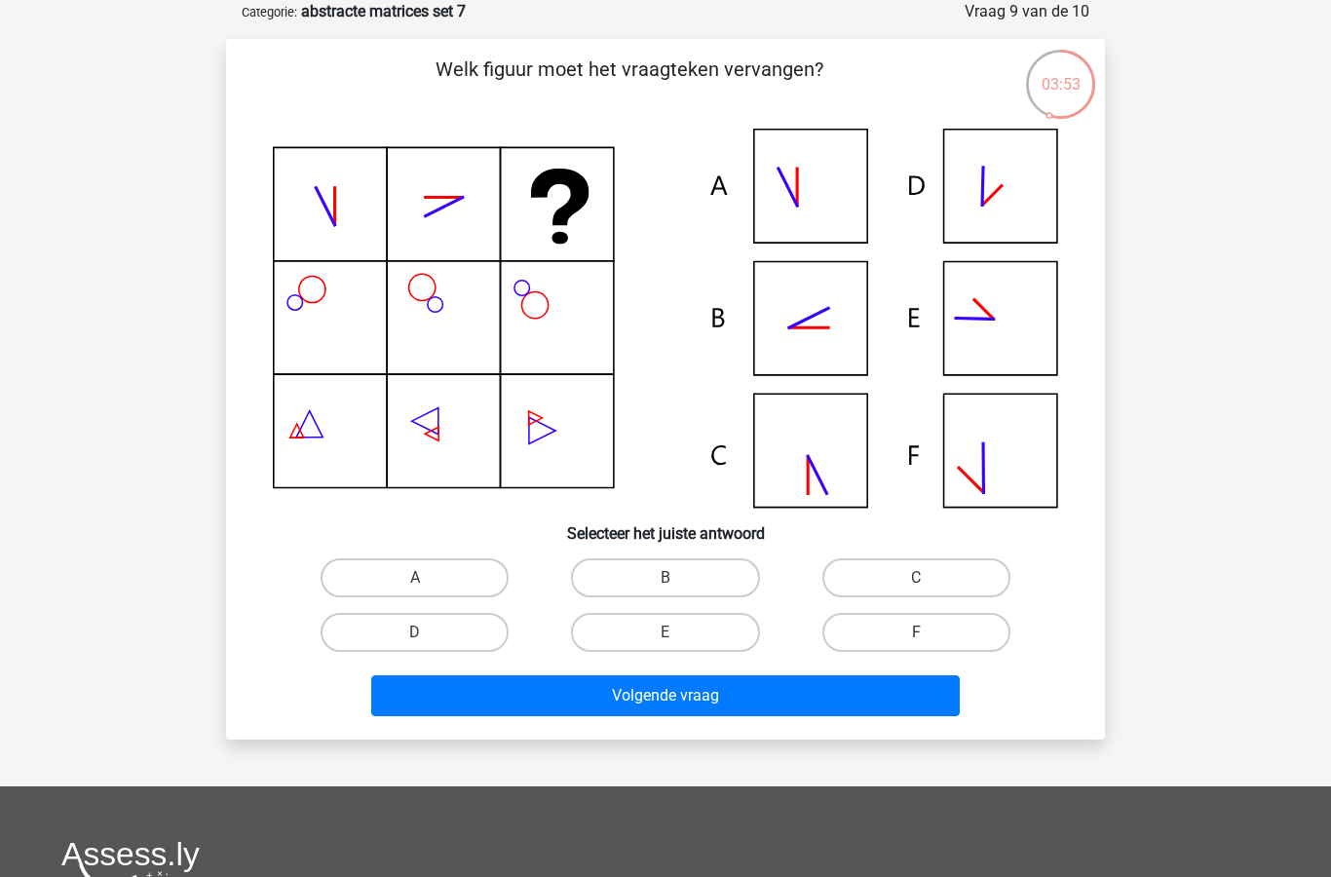
click at [655, 582] on label "B" at bounding box center [665, 577] width 188 height 39
click at [665, 582] on input "B" at bounding box center [671, 584] width 13 height 13
radio input "true"
click at [588, 711] on button "Volgende vraag" at bounding box center [665, 695] width 589 height 41
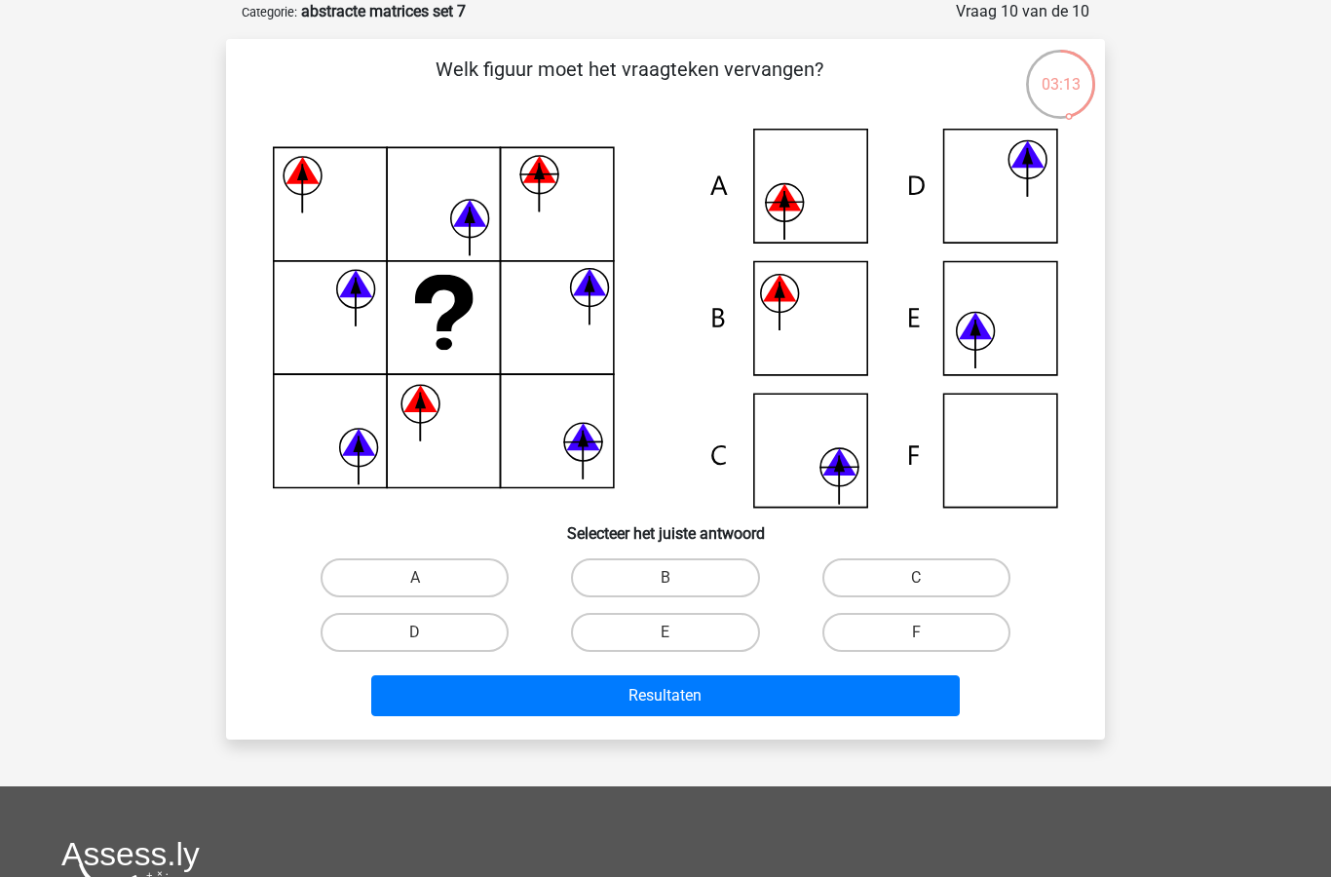
click at [413, 586] on label "A" at bounding box center [415, 577] width 188 height 39
click at [415, 586] on input "A" at bounding box center [421, 584] width 13 height 13
radio input "true"
click at [495, 708] on button "Resultaten" at bounding box center [665, 695] width 589 height 41
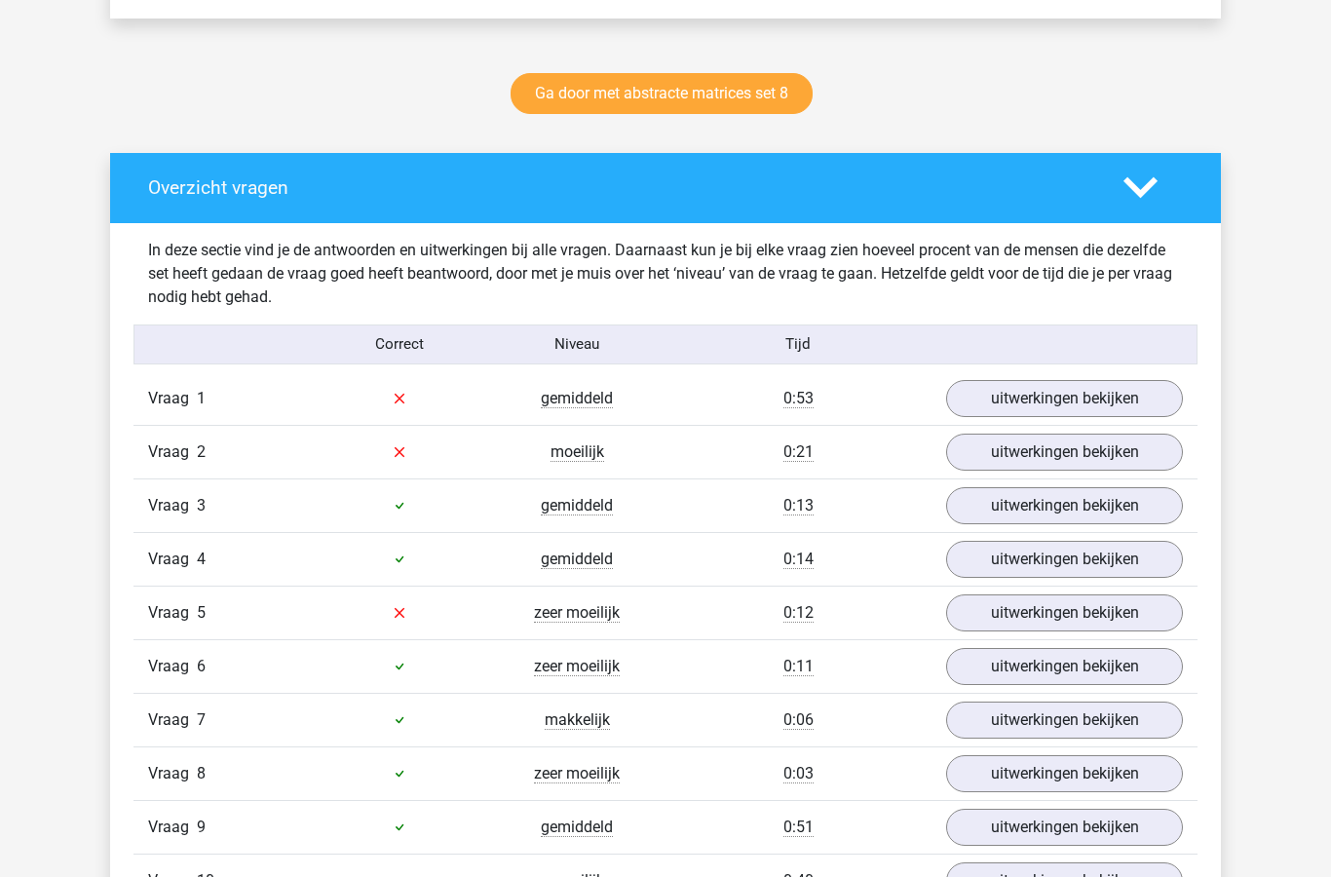
scroll to position [970, 0]
click at [1048, 396] on link "uitwerkingen bekijken" at bounding box center [1064, 398] width 237 height 37
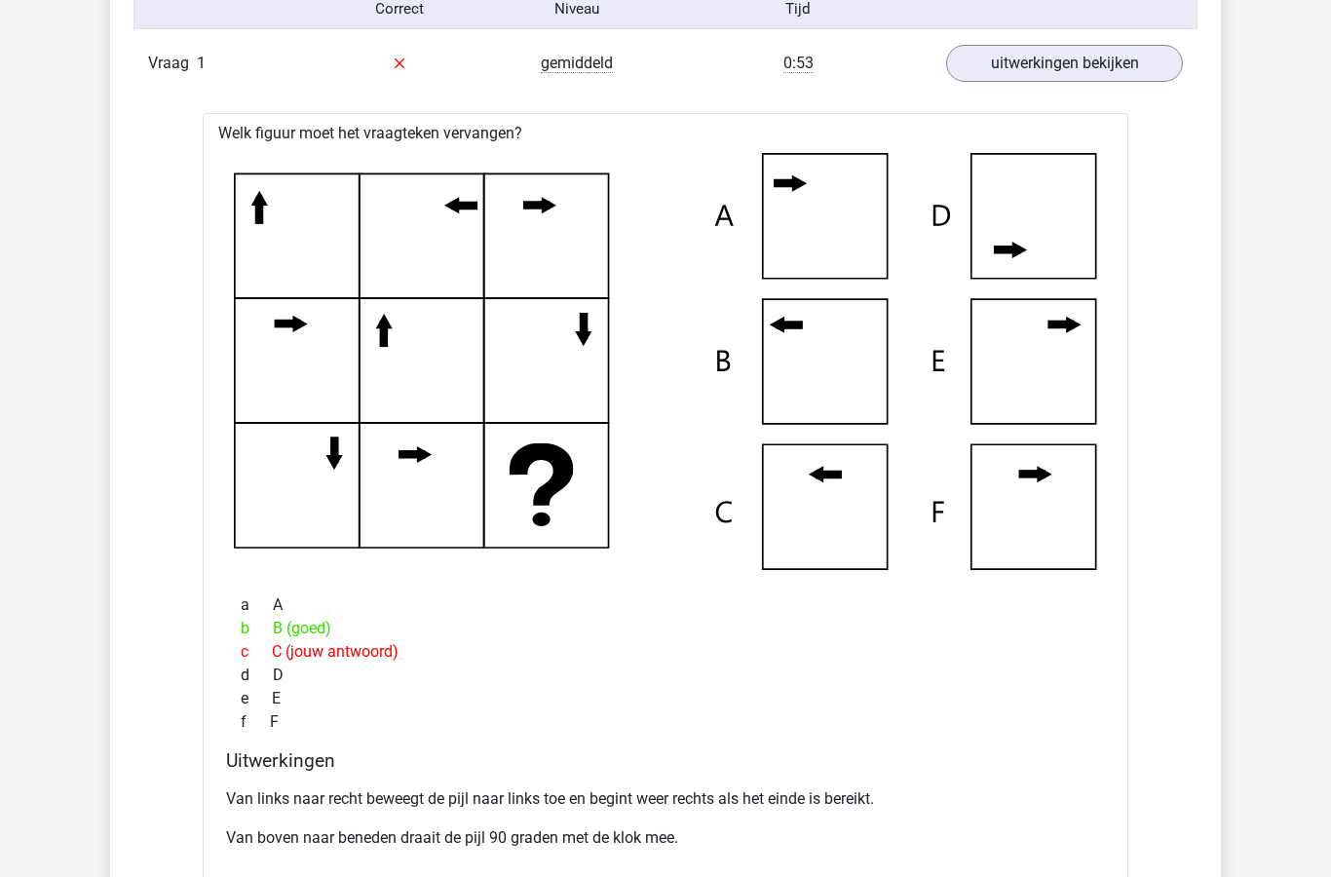
scroll to position [1305, 0]
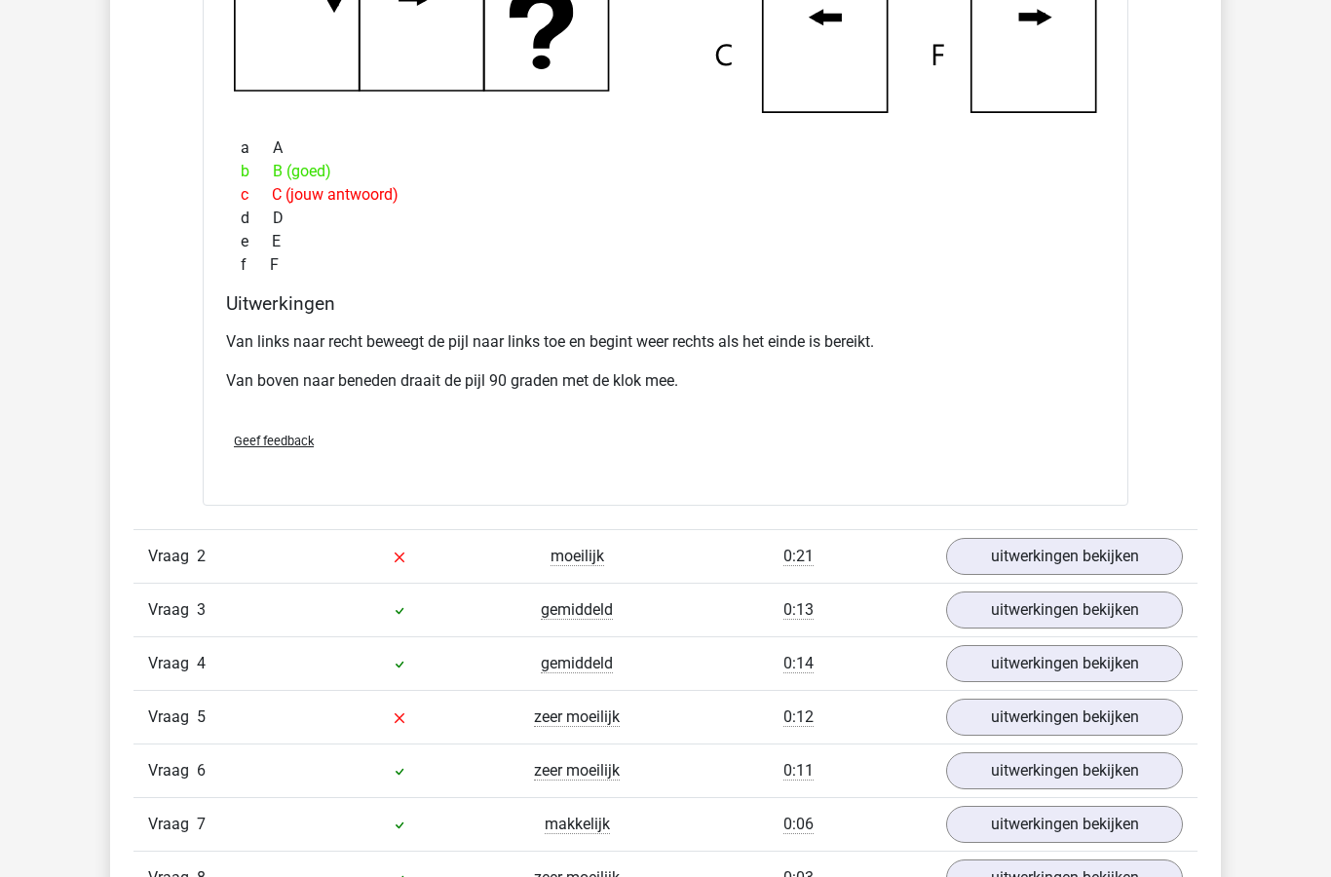
click at [1082, 560] on link "uitwerkingen bekijken" at bounding box center [1064, 556] width 237 height 37
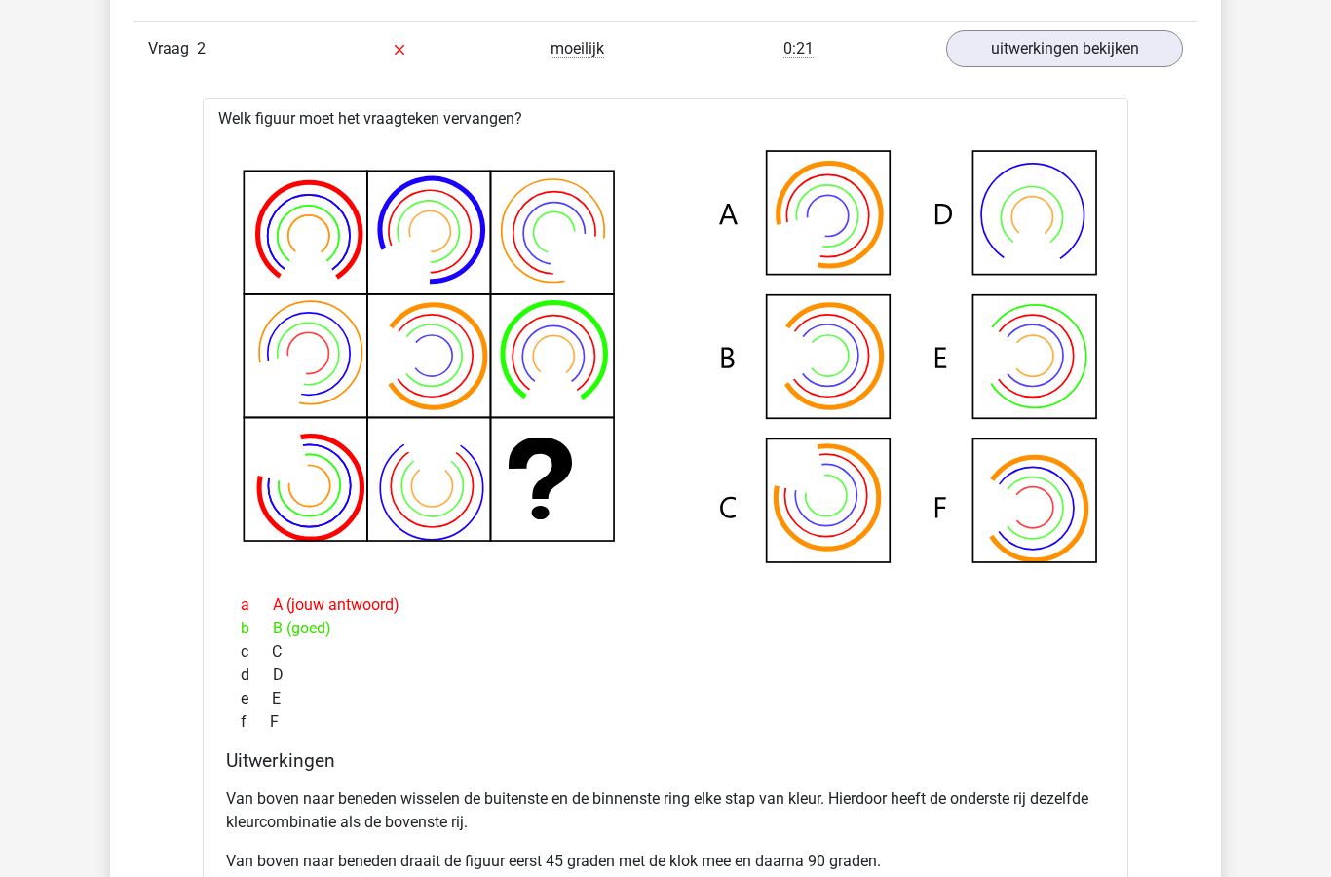
scroll to position [2268, 0]
click at [796, 140] on icon at bounding box center [665, 356] width 863 height 432
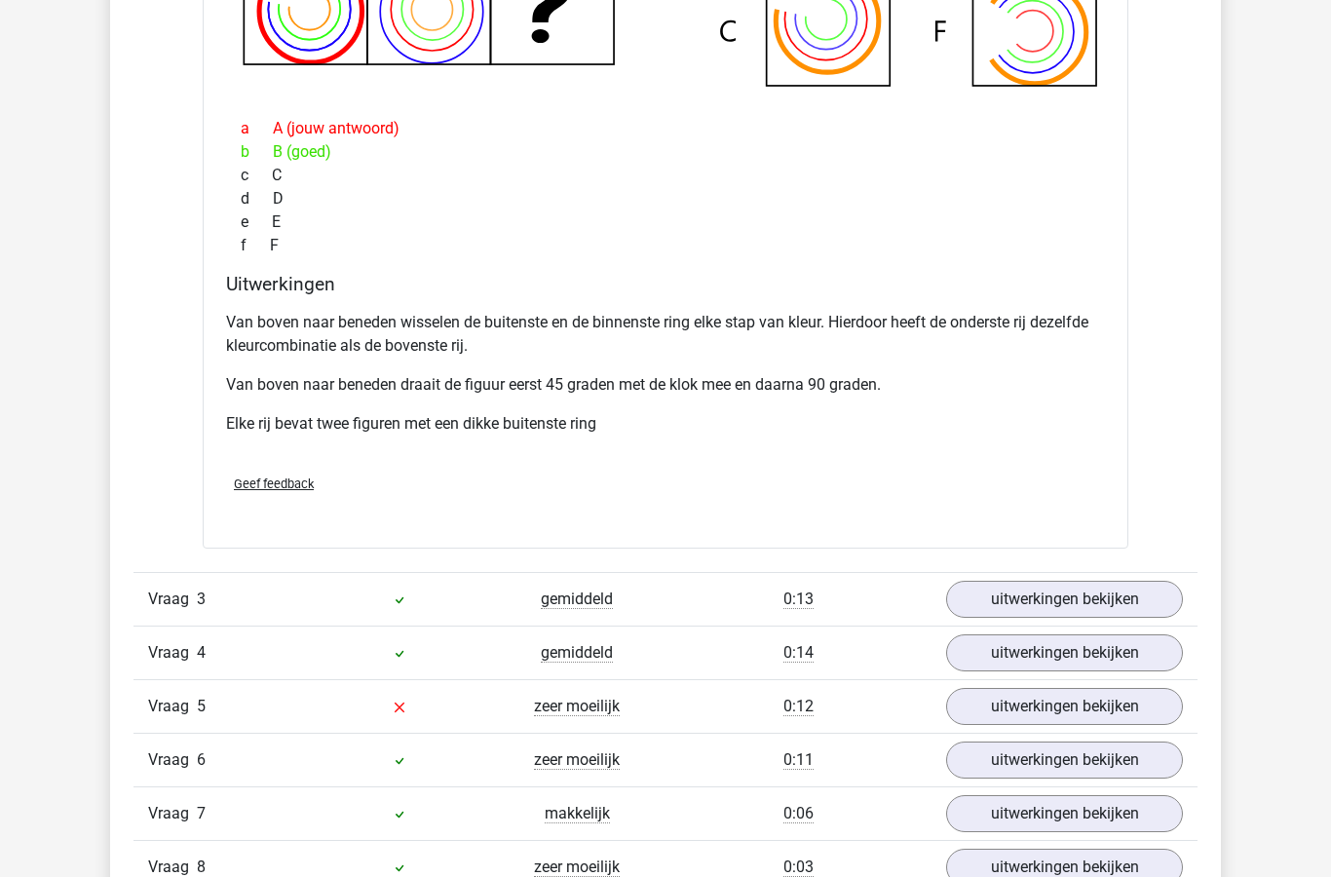
scroll to position [2750, 0]
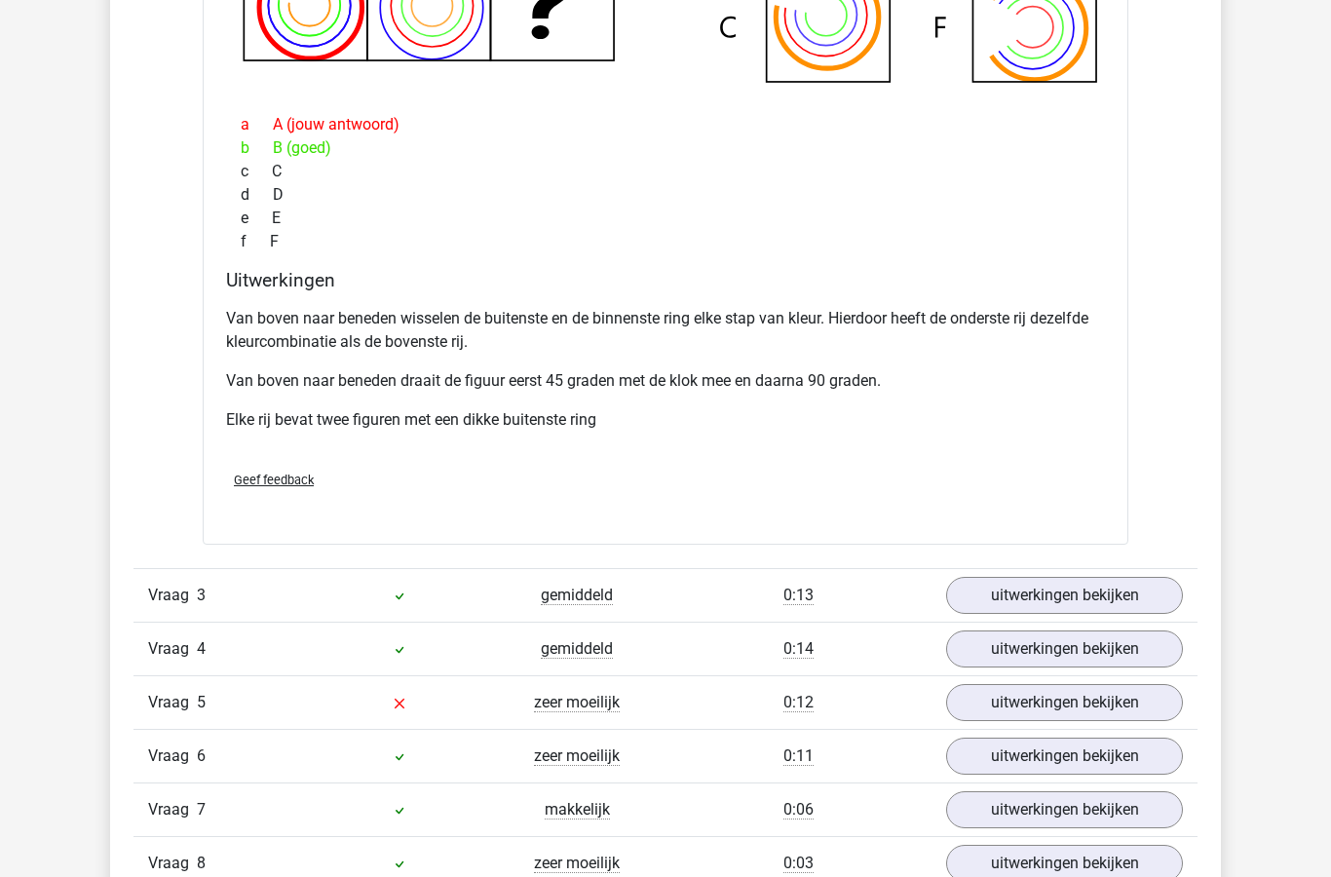
click at [1060, 708] on link "uitwerkingen bekijken" at bounding box center [1064, 702] width 237 height 37
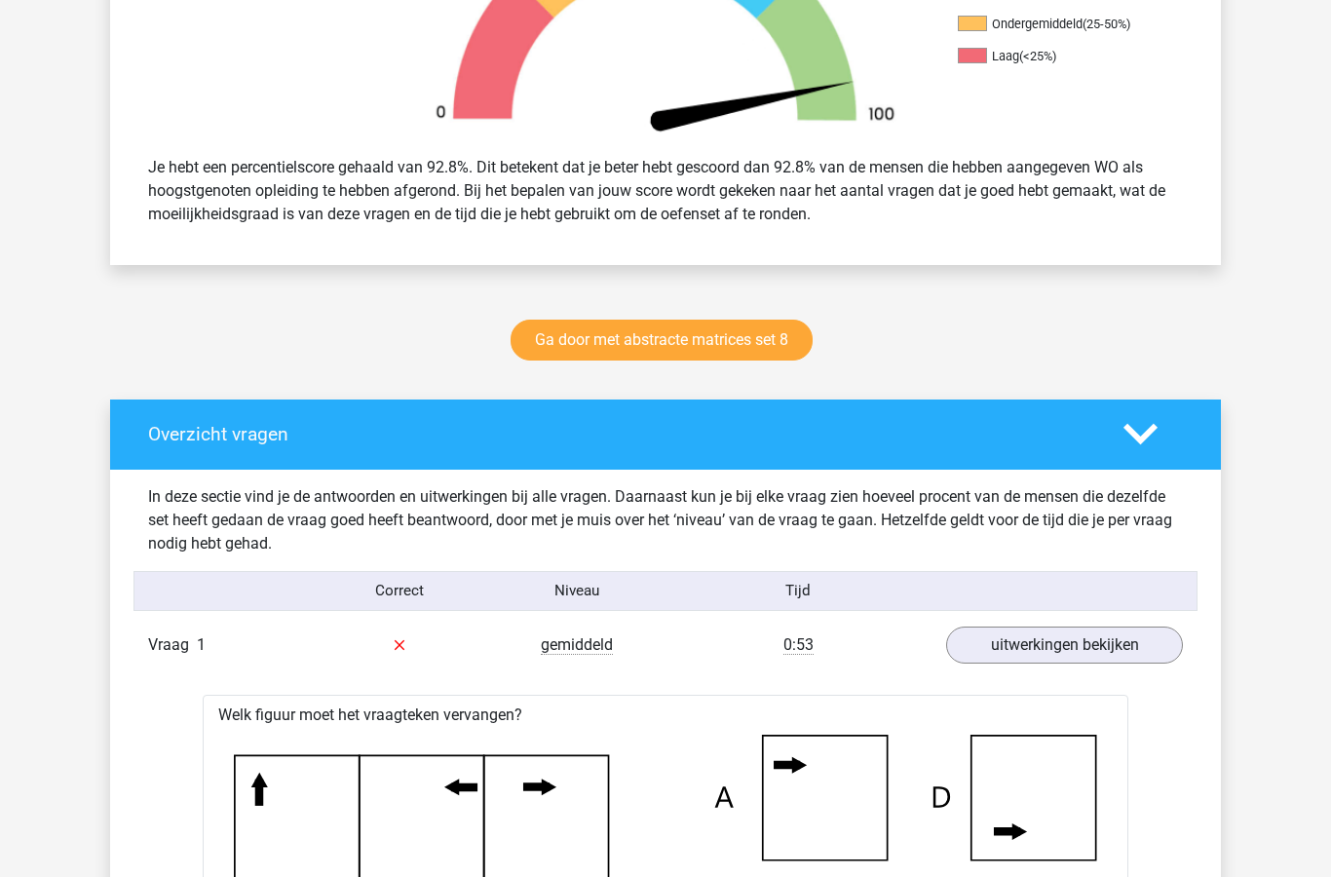
scroll to position [723, 0]
click at [752, 347] on link "Ga door met abstracte matrices set 8" at bounding box center [661, 341] width 302 height 41
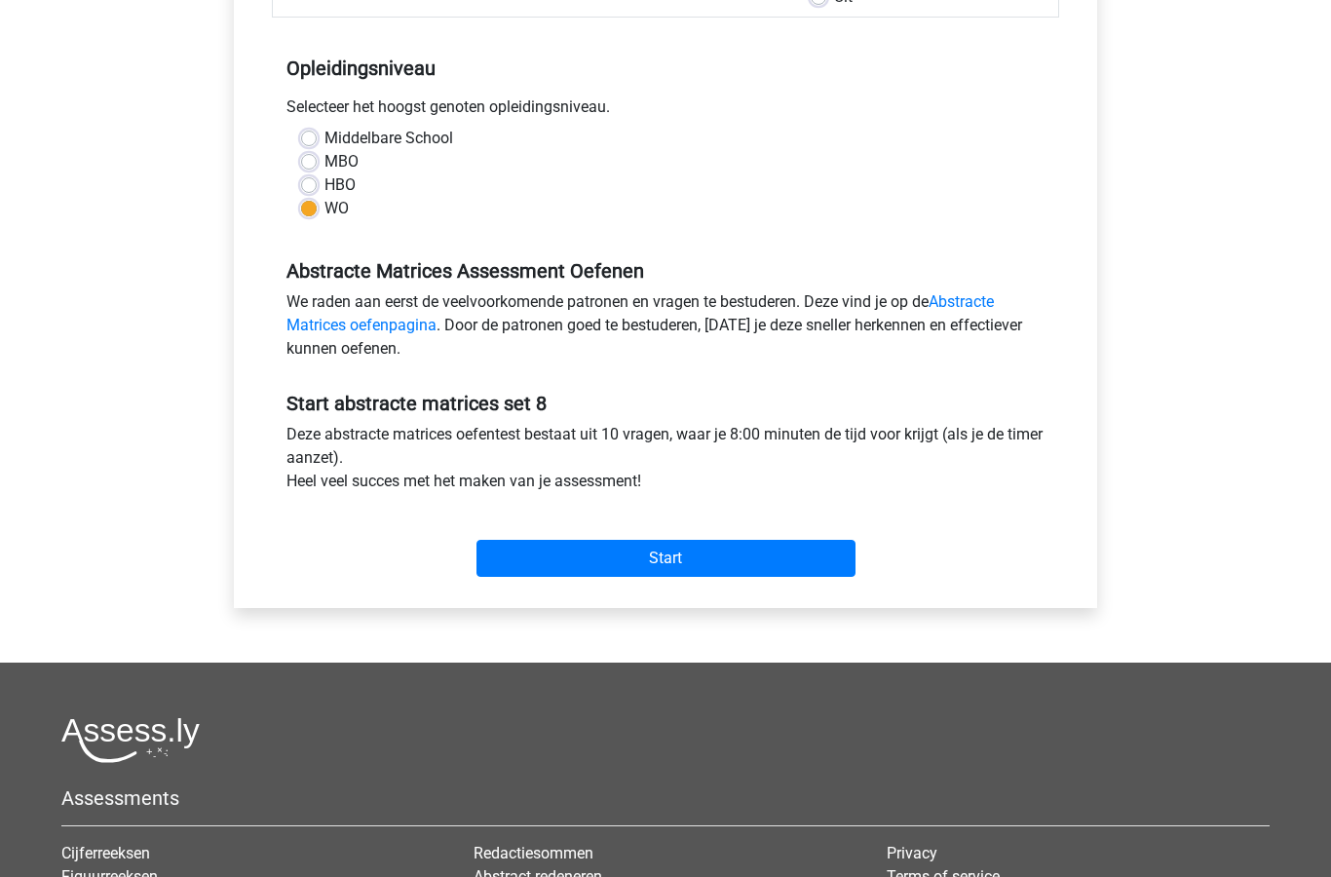
scroll to position [362, 0]
click at [782, 556] on input "Start" at bounding box center [665, 558] width 379 height 37
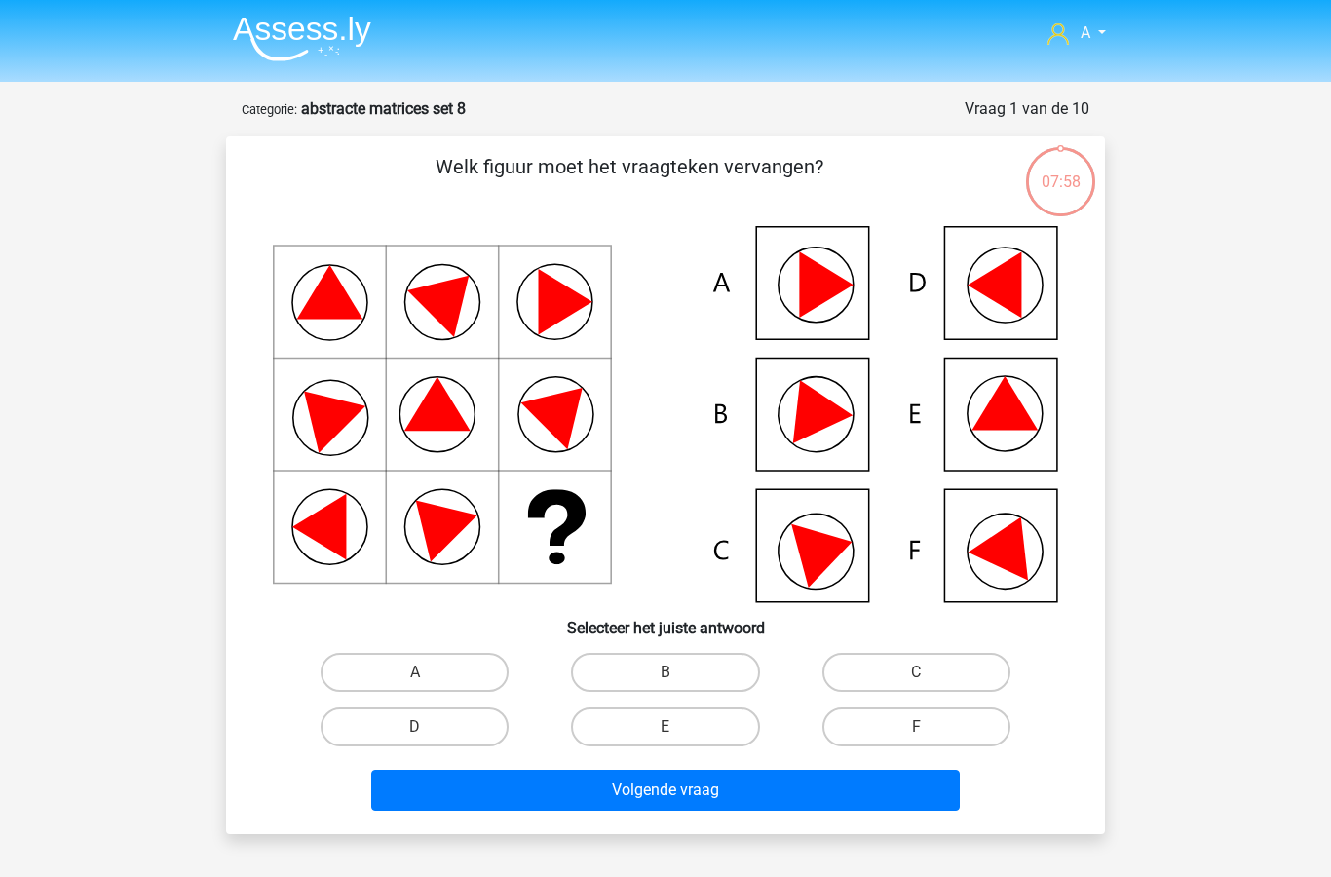
click at [685, 663] on label "B" at bounding box center [665, 672] width 188 height 39
click at [678, 672] on input "B" at bounding box center [671, 678] width 13 height 13
radio input "true"
click at [707, 803] on button "Volgende vraag" at bounding box center [665, 790] width 589 height 41
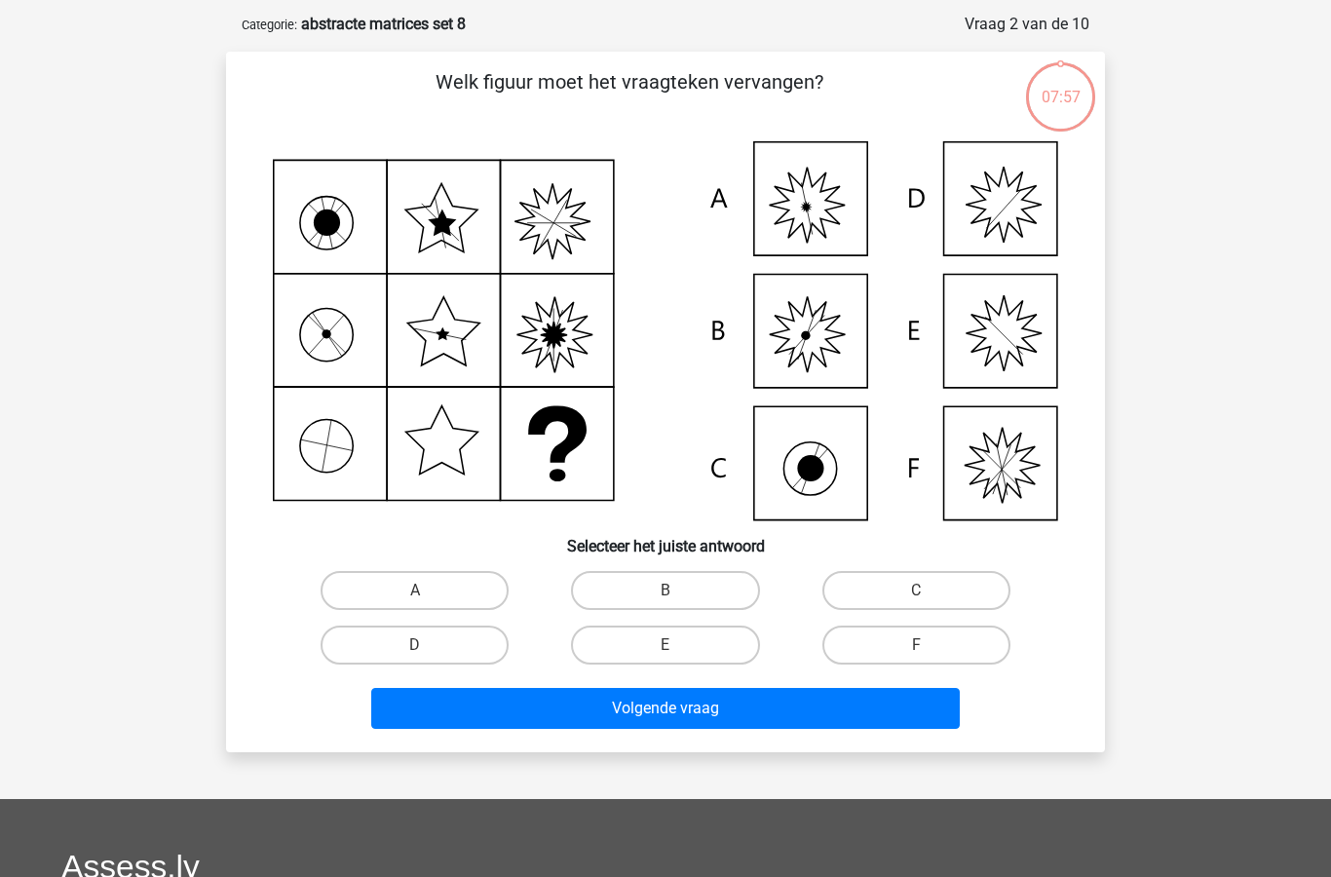
scroll to position [97, 0]
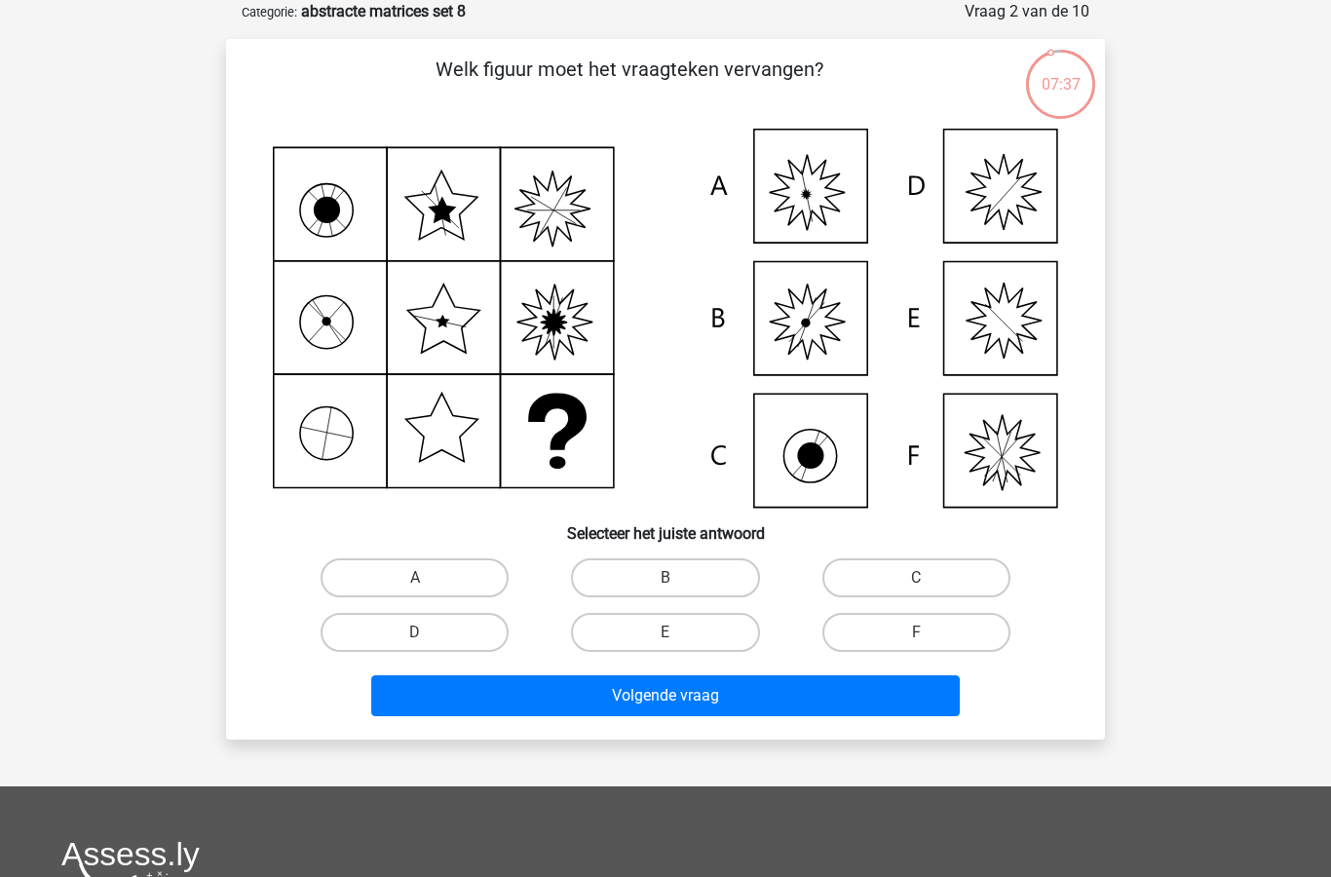
click at [443, 567] on label "A" at bounding box center [415, 577] width 188 height 39
click at [428, 578] on input "A" at bounding box center [421, 584] width 13 height 13
radio input "true"
click at [699, 695] on button "Volgende vraag" at bounding box center [665, 695] width 589 height 41
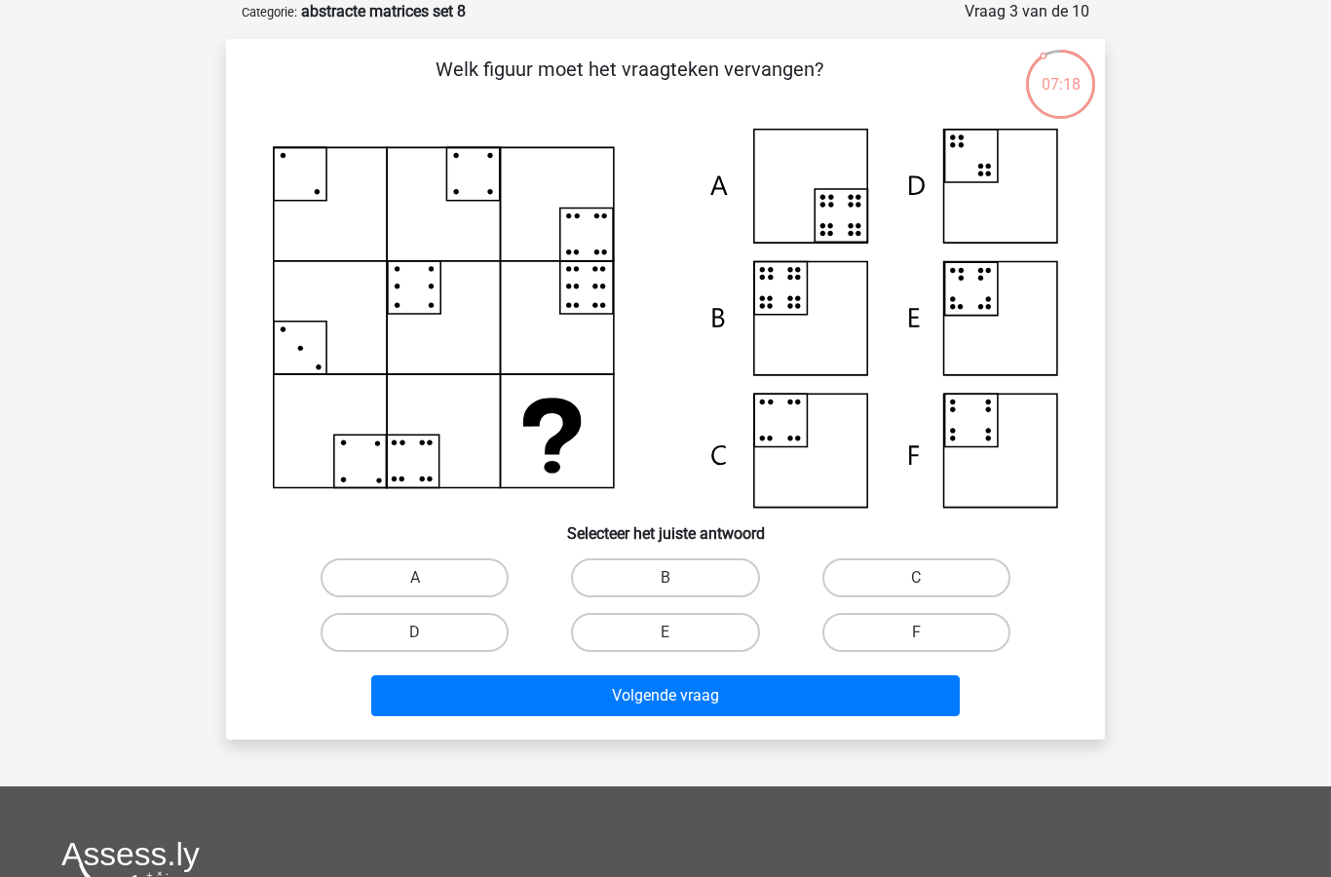
click at [699, 579] on label "B" at bounding box center [665, 577] width 188 height 39
click at [678, 579] on input "B" at bounding box center [671, 584] width 13 height 13
radio input "true"
click at [742, 702] on button "Volgende vraag" at bounding box center [665, 695] width 589 height 41
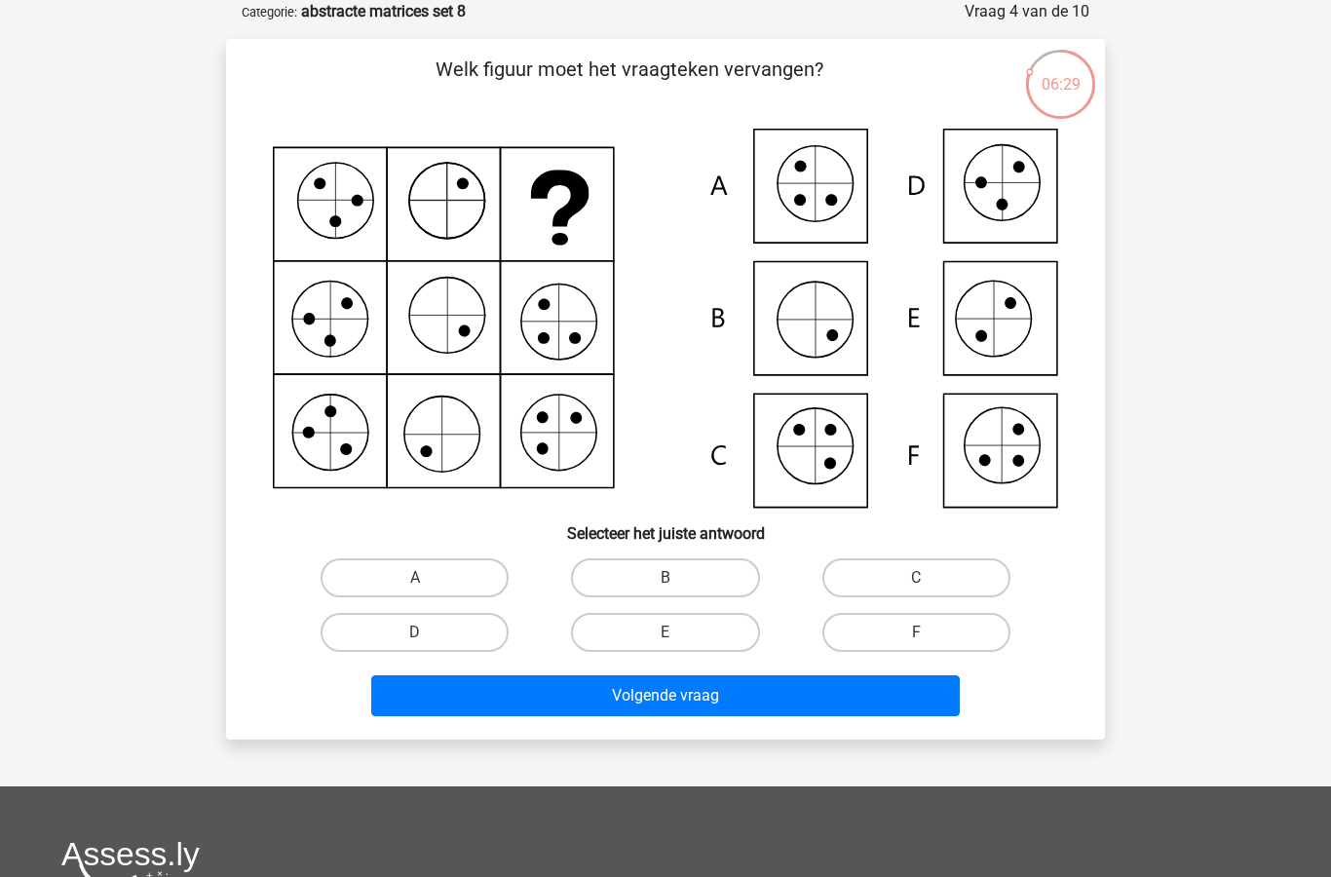
click at [917, 633] on label "F" at bounding box center [916, 632] width 188 height 39
click at [917, 633] on input "F" at bounding box center [922, 638] width 13 height 13
radio input "true"
click at [752, 695] on button "Volgende vraag" at bounding box center [665, 695] width 589 height 41
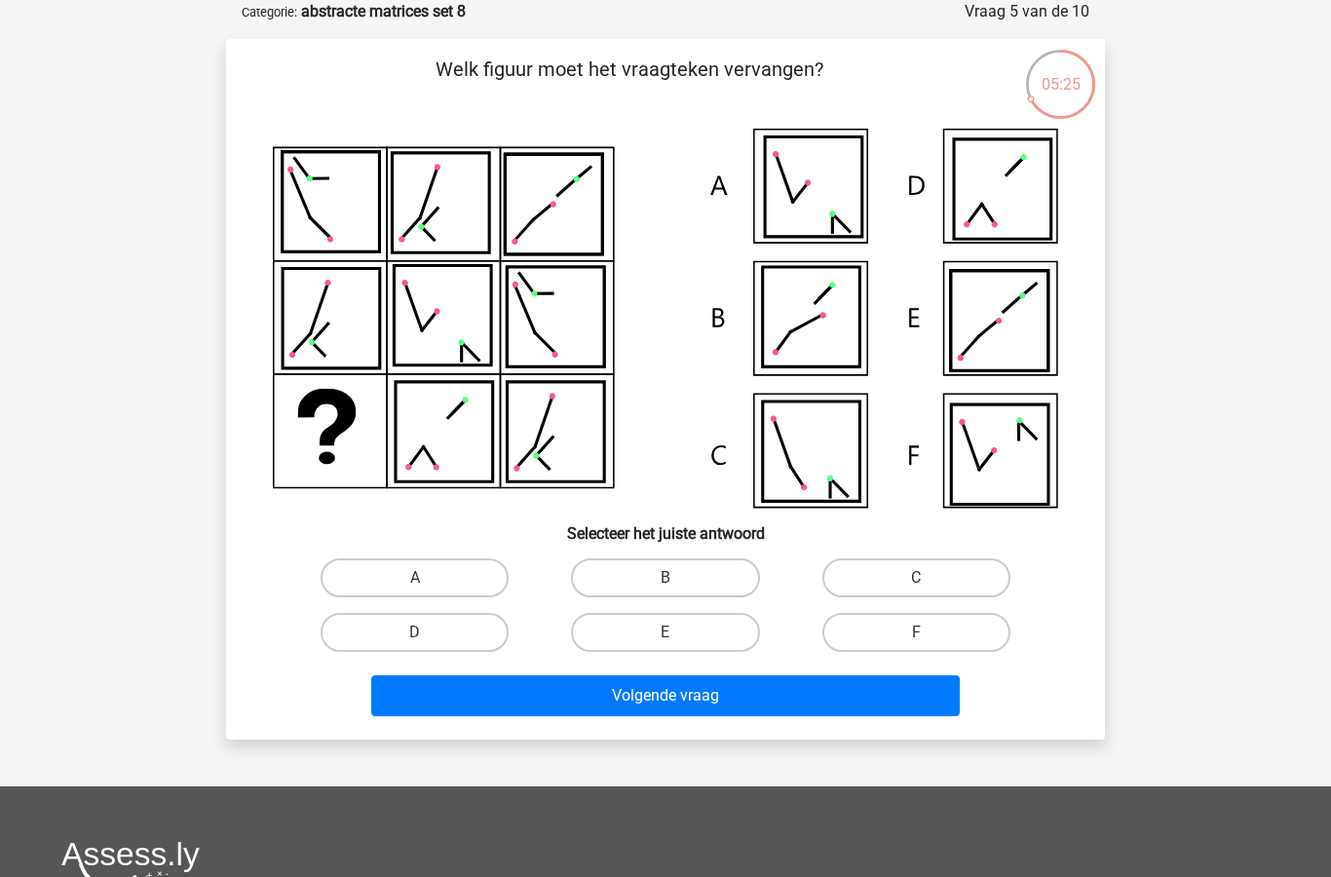
click at [432, 588] on label "A" at bounding box center [415, 577] width 188 height 39
click at [428, 588] on input "A" at bounding box center [421, 584] width 13 height 13
radio input "true"
click at [633, 696] on button "Volgende vraag" at bounding box center [665, 695] width 589 height 41
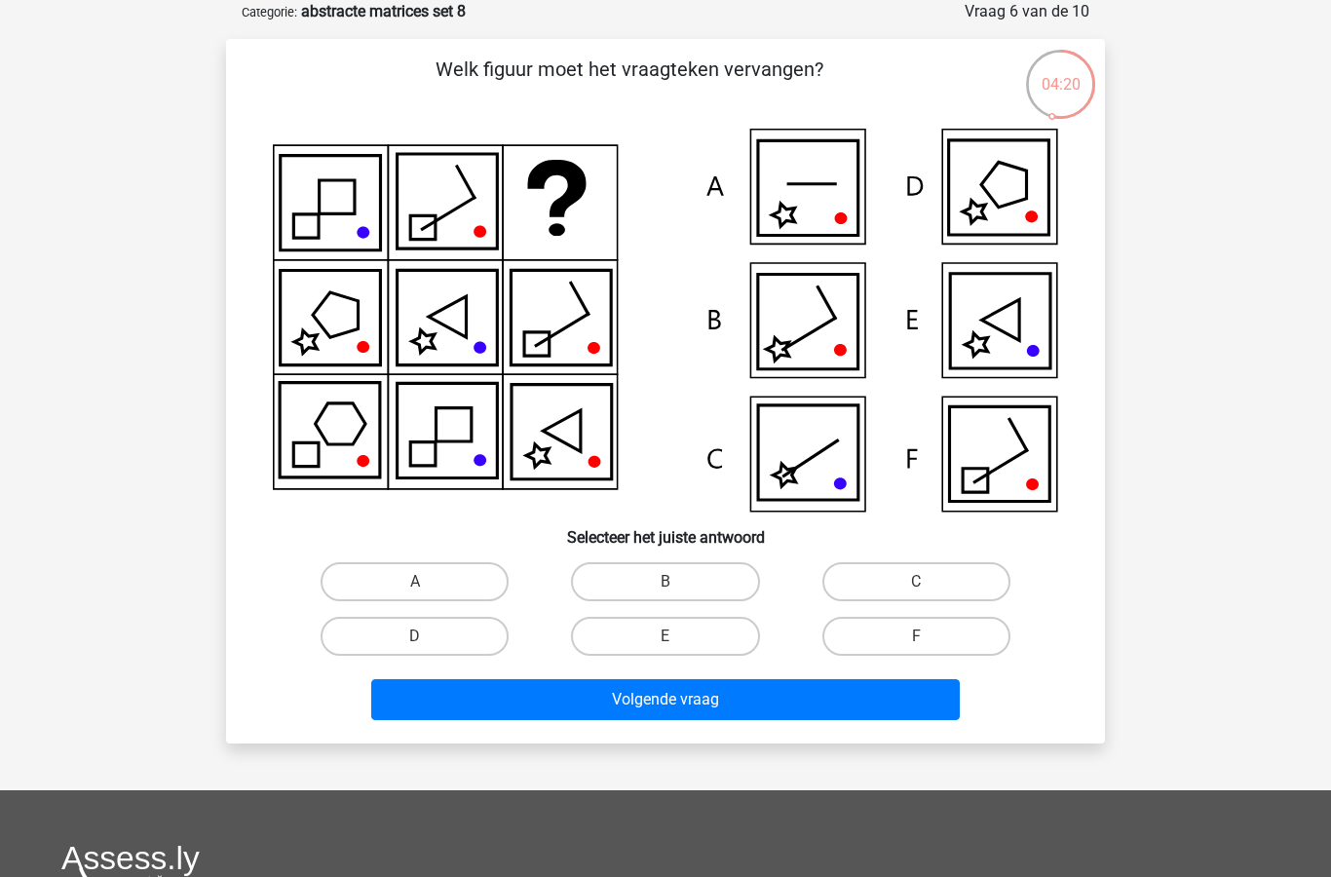
click at [938, 584] on label "C" at bounding box center [916, 581] width 188 height 39
click at [928, 584] on input "C" at bounding box center [922, 588] width 13 height 13
radio input "true"
click at [736, 709] on button "Volgende vraag" at bounding box center [665, 699] width 589 height 41
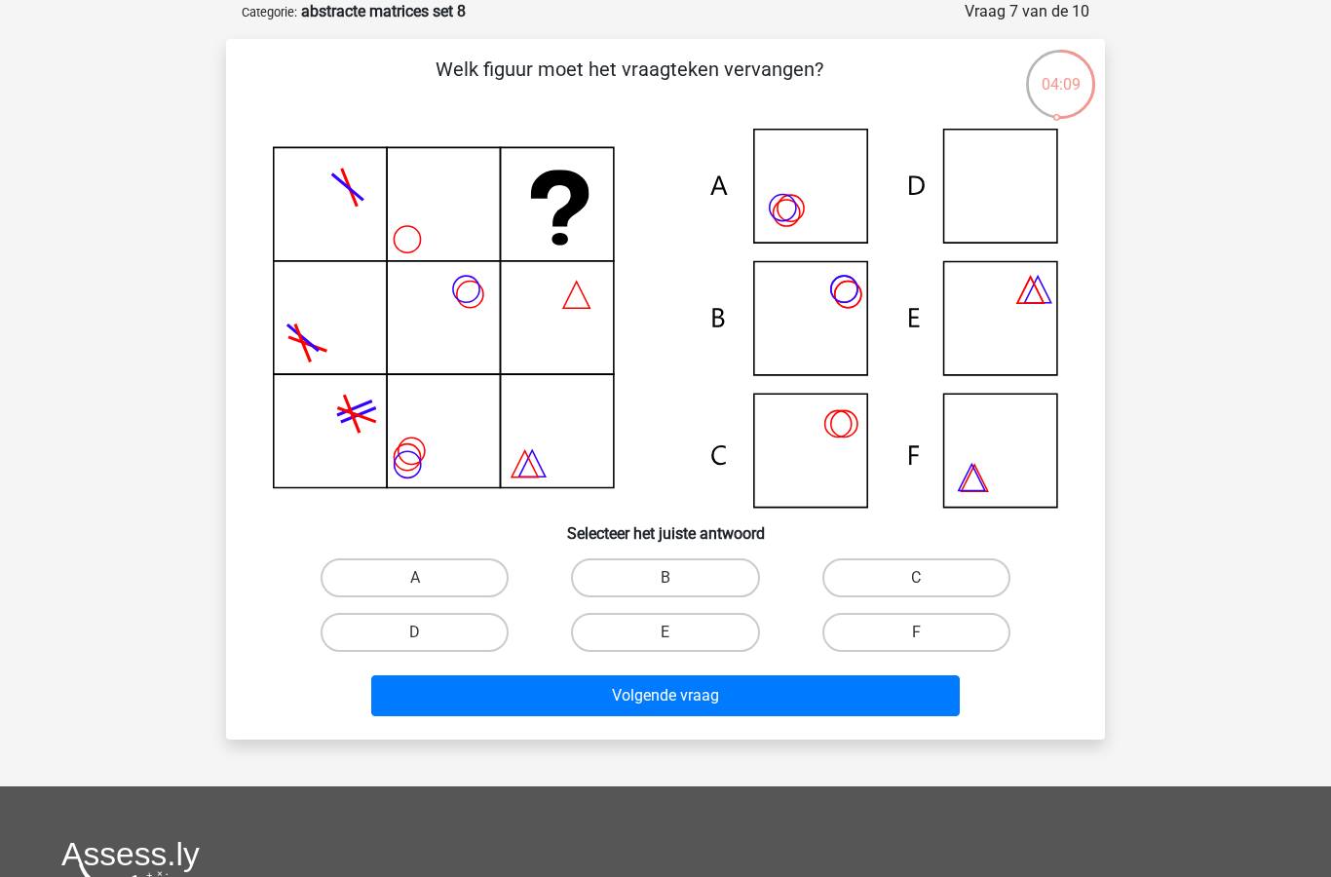
click at [441, 633] on label "D" at bounding box center [415, 632] width 188 height 39
click at [428, 633] on input "D" at bounding box center [421, 638] width 13 height 13
radio input "true"
click at [643, 700] on button "Volgende vraag" at bounding box center [665, 695] width 589 height 41
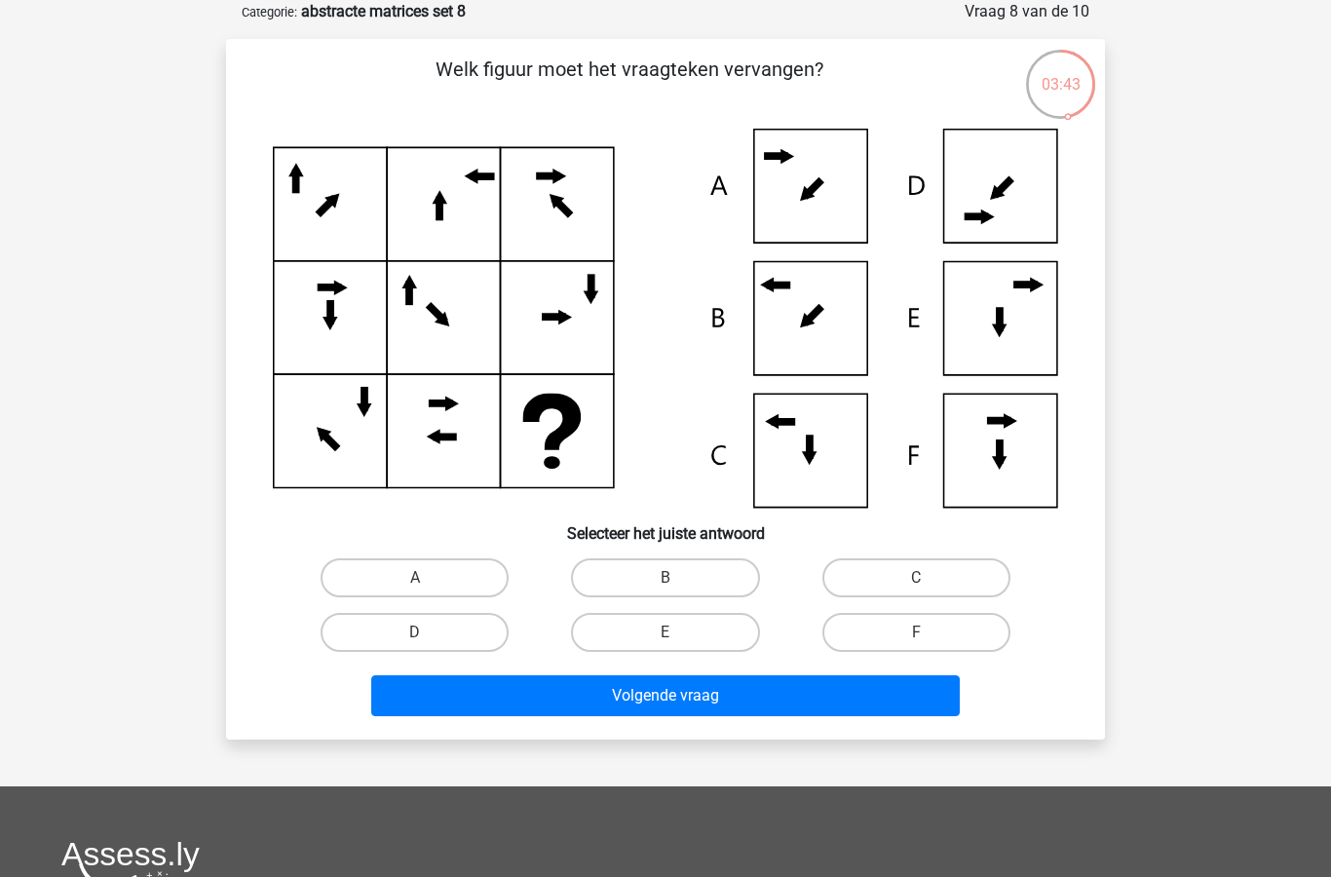
click at [453, 572] on label "A" at bounding box center [415, 577] width 188 height 39
click at [428, 578] on input "A" at bounding box center [421, 584] width 13 height 13
radio input "true"
click at [691, 713] on button "Volgende vraag" at bounding box center [665, 695] width 589 height 41
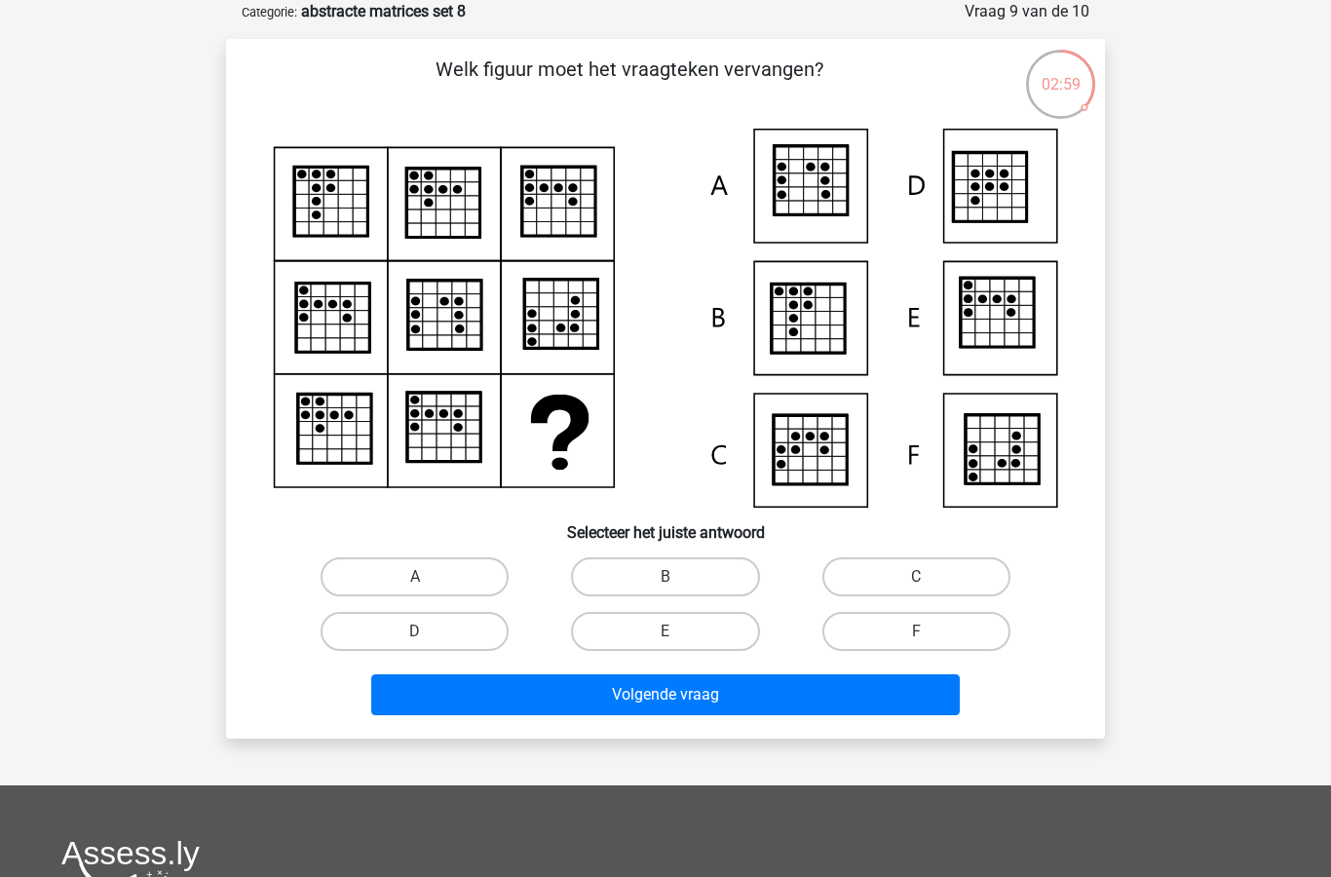
click at [447, 582] on label "A" at bounding box center [415, 576] width 188 height 39
click at [428, 582] on input "A" at bounding box center [421, 583] width 13 height 13
radio input "true"
click at [703, 711] on button "Volgende vraag" at bounding box center [665, 694] width 589 height 41
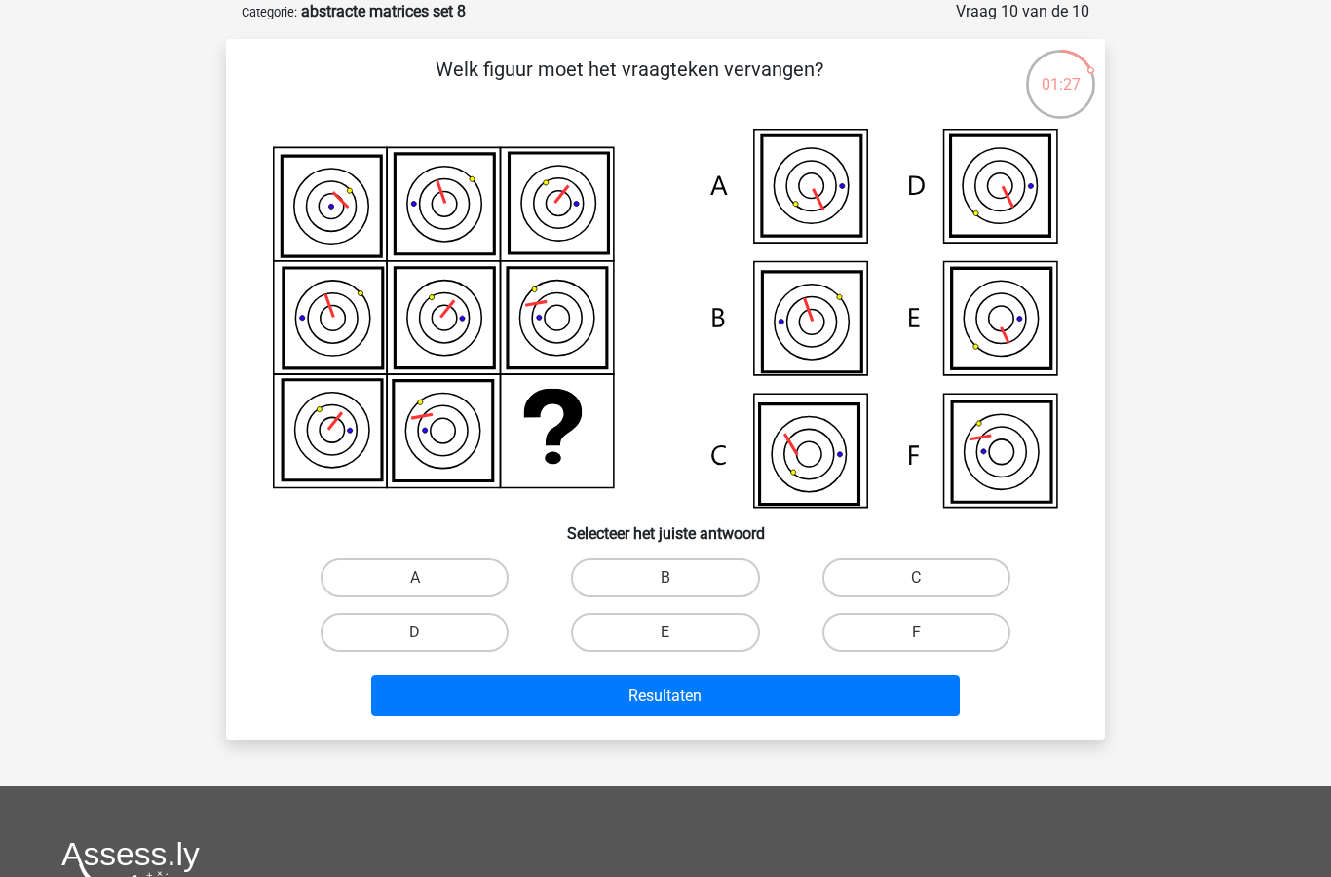
click at [422, 595] on label "A" at bounding box center [415, 577] width 188 height 39
click at [422, 590] on input "A" at bounding box center [421, 584] width 13 height 13
radio input "true"
click at [596, 704] on button "Resultaten" at bounding box center [665, 695] width 589 height 41
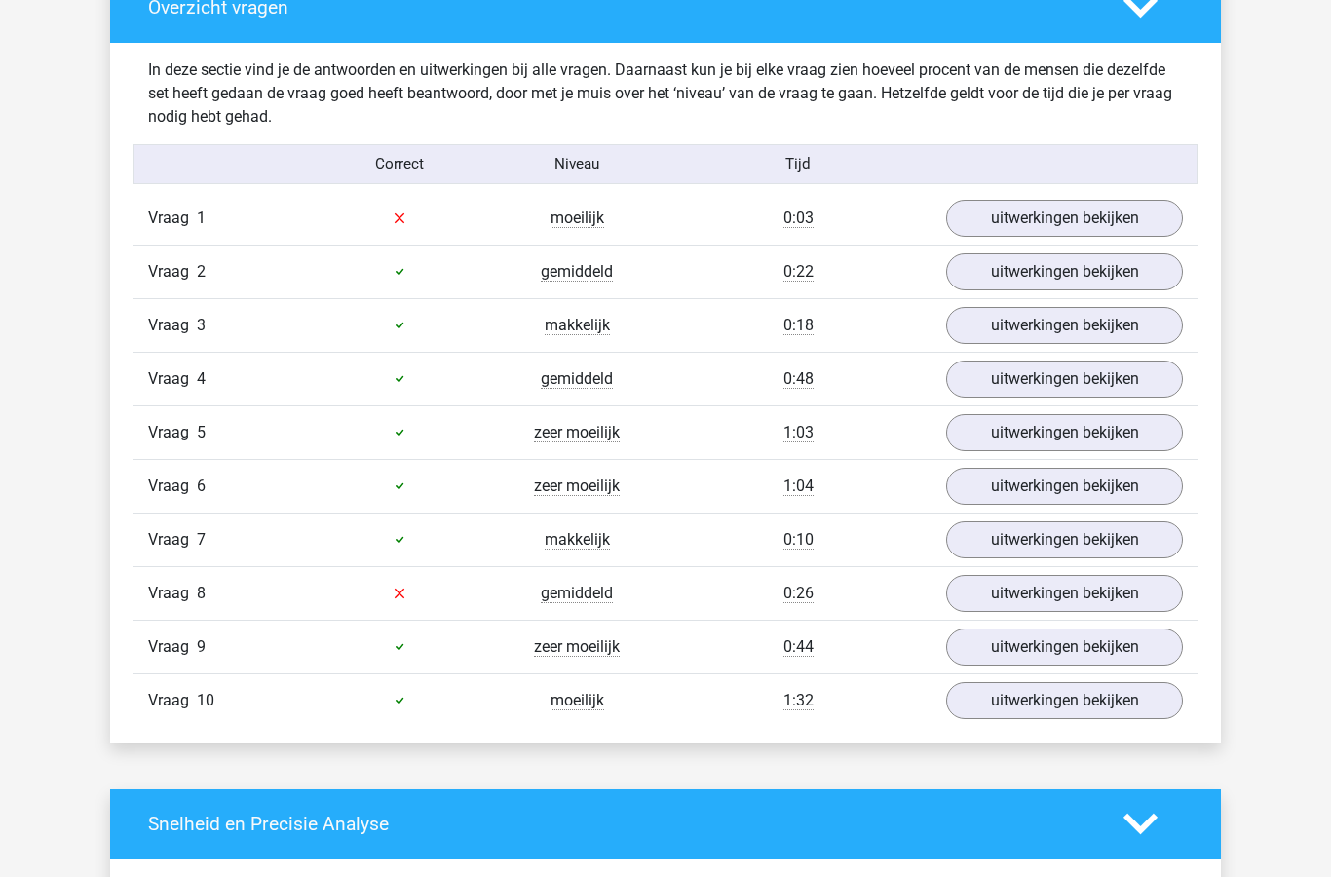
scroll to position [1151, 0]
click at [1038, 216] on link "uitwerkingen bekijken" at bounding box center [1064, 218] width 237 height 37
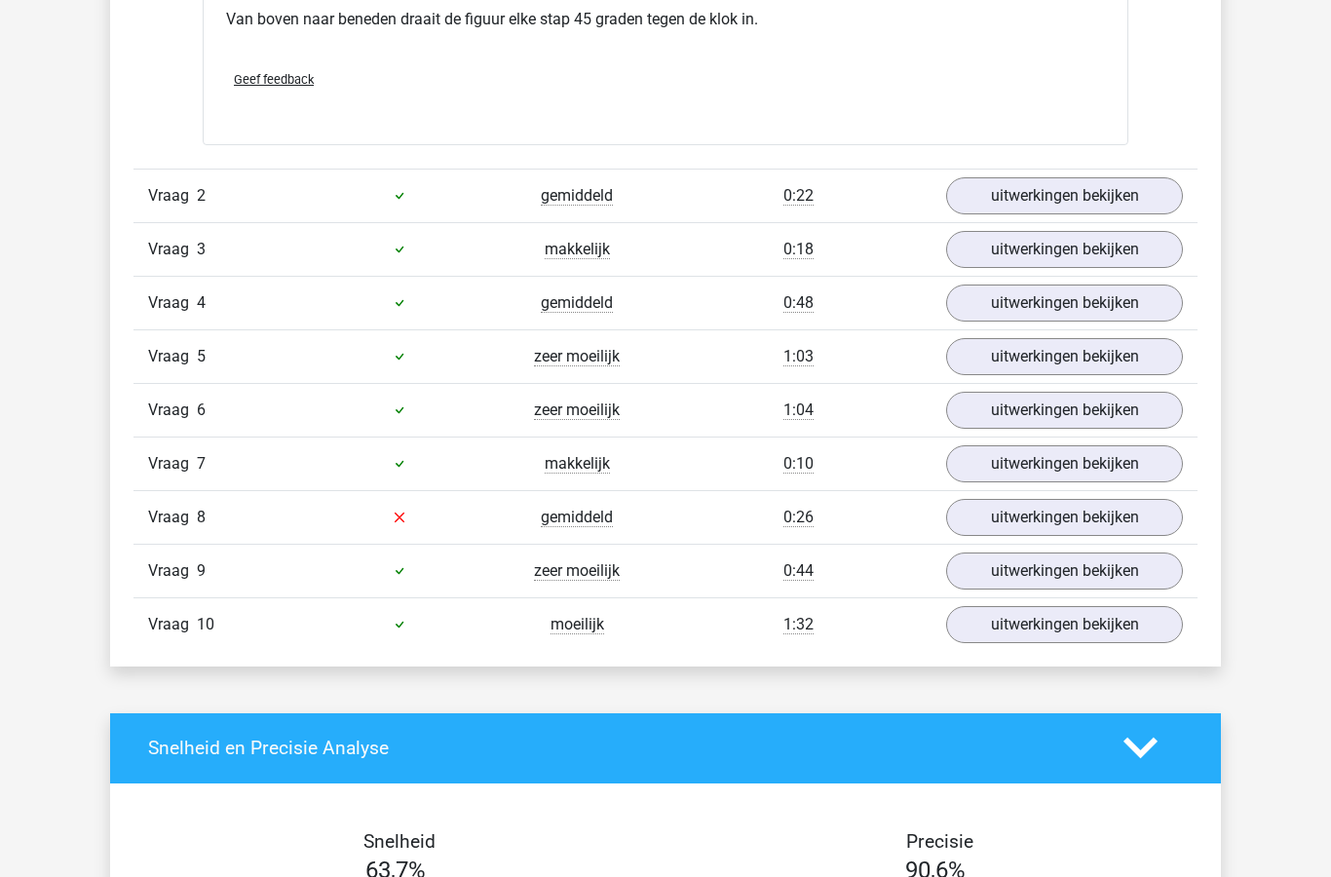
scroll to position [2081, 0]
click at [1052, 523] on link "uitwerkingen bekijken" at bounding box center [1064, 517] width 237 height 37
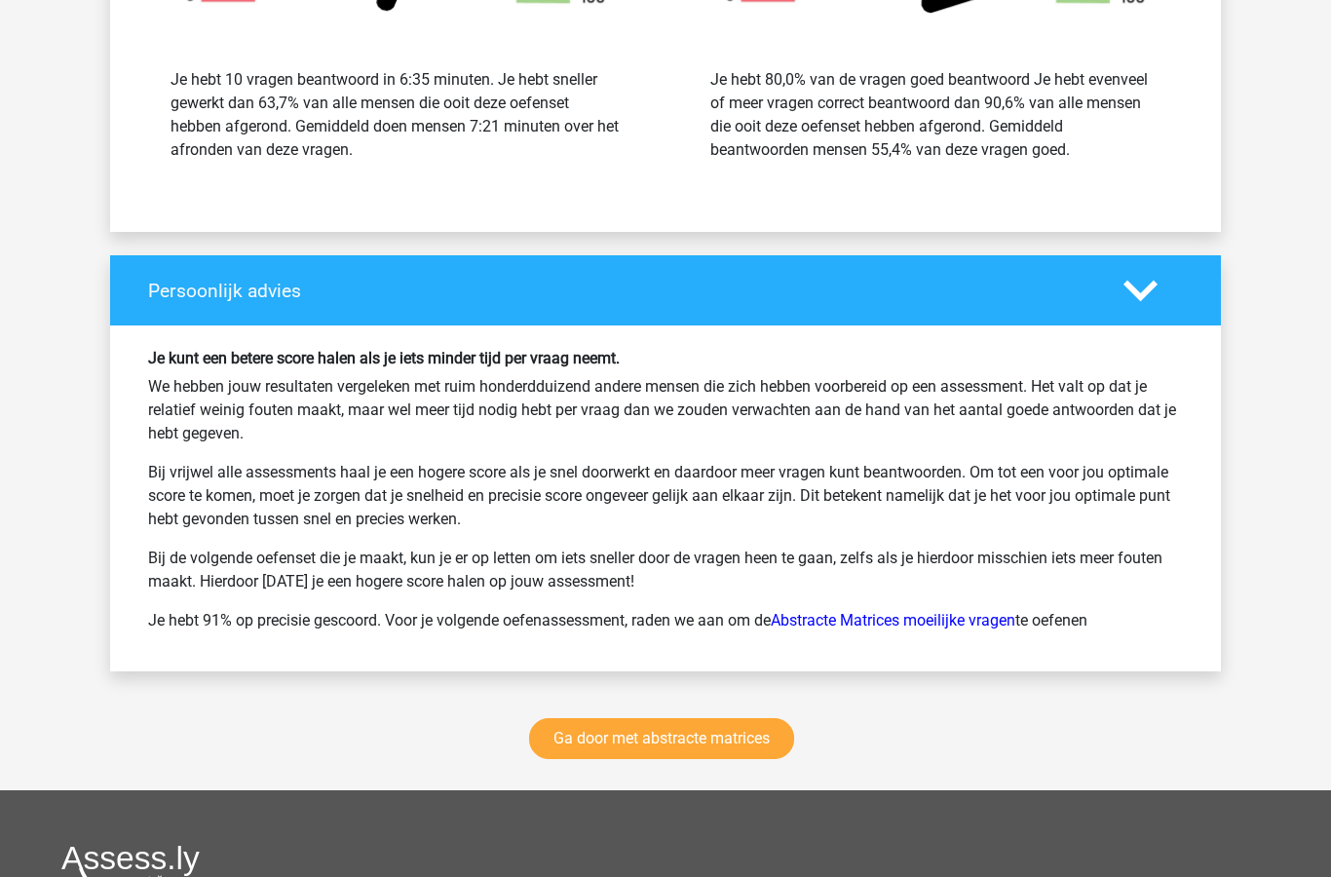
scroll to position [4132, 0]
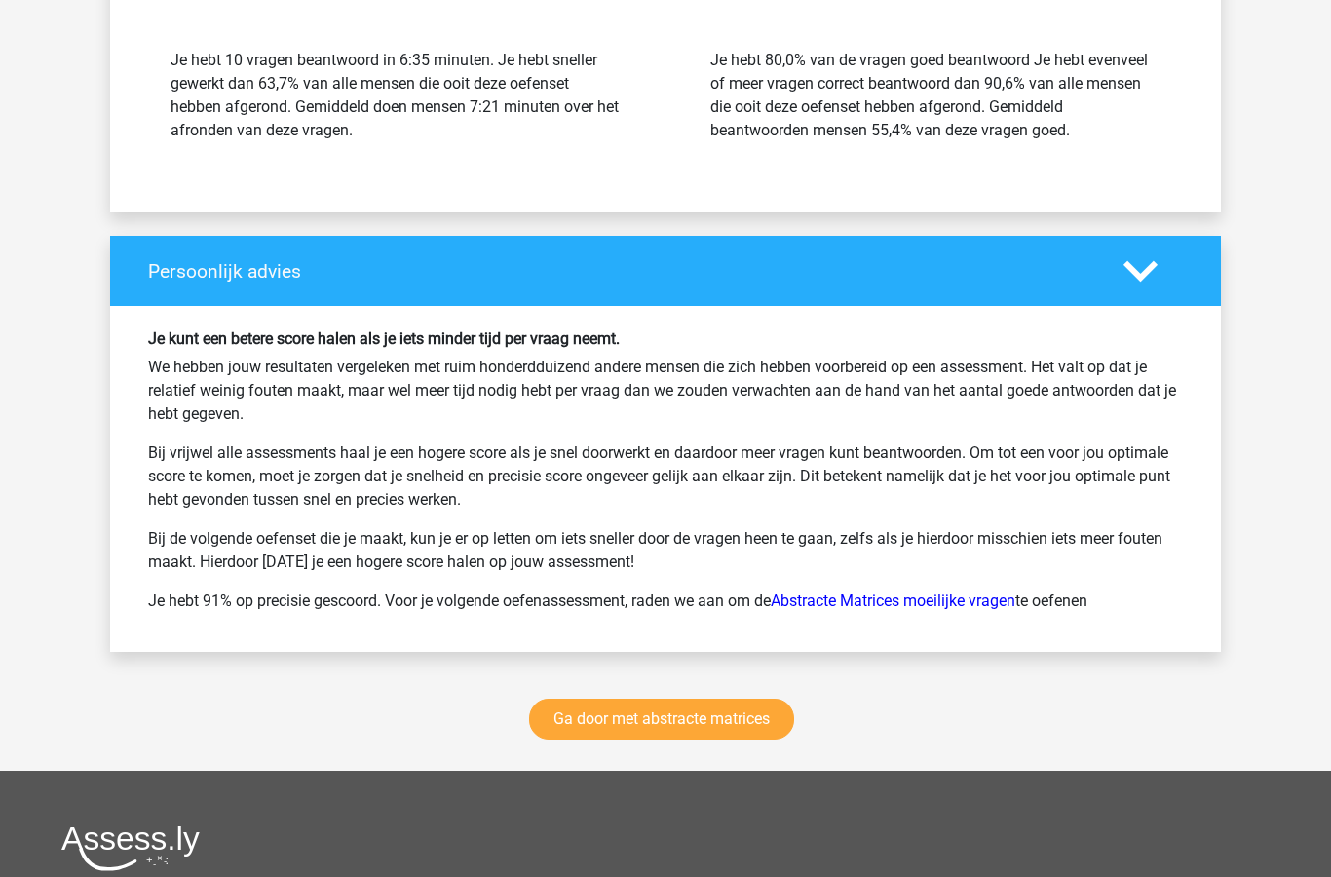
click at [736, 730] on link "Ga door met abstracte matrices" at bounding box center [661, 719] width 265 height 41
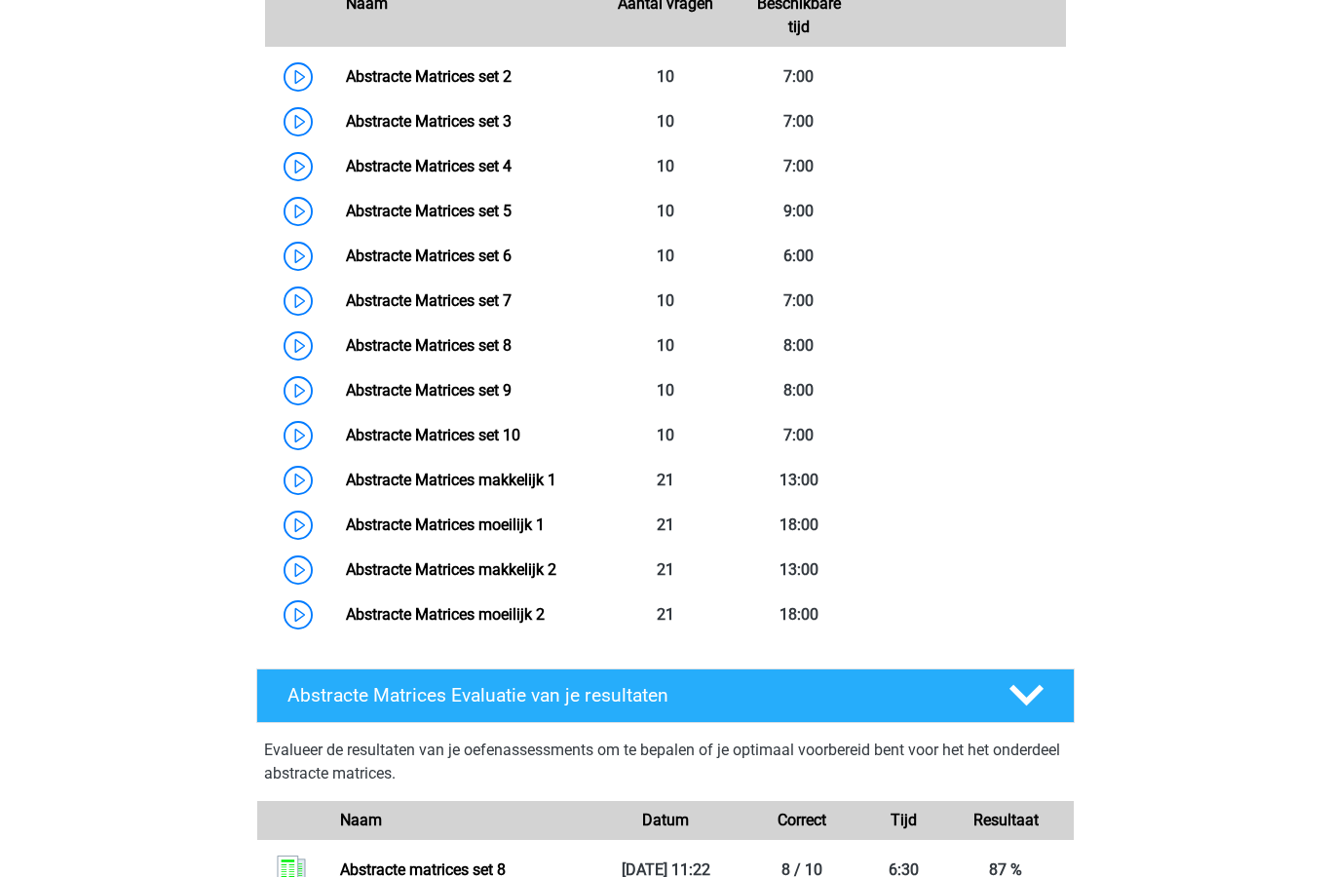
scroll to position [1072, 0]
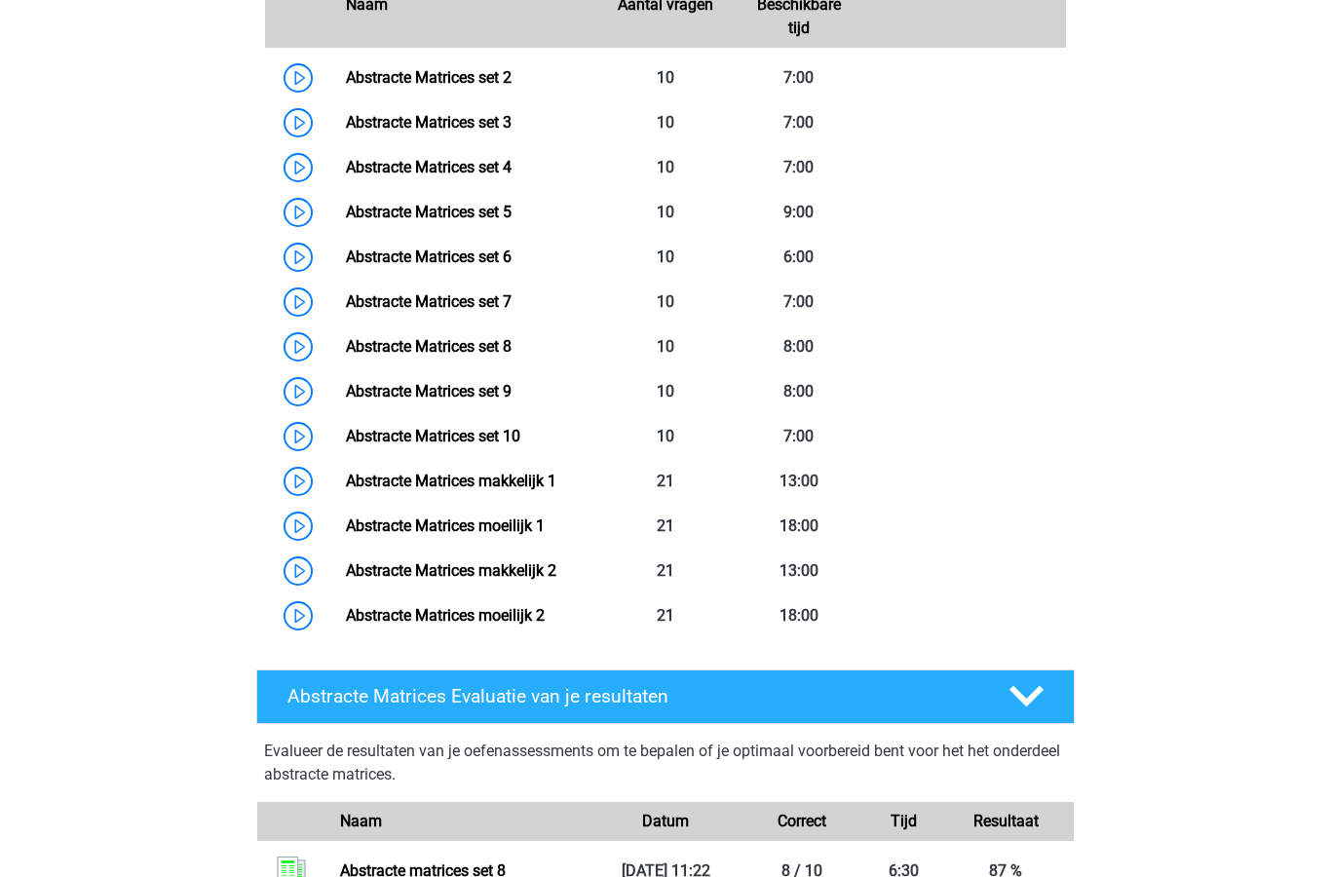
click at [489, 341] on link "Abstracte Matrices set 8" at bounding box center [429, 346] width 166 height 19
click at [511, 400] on link "Abstracte Matrices set 9" at bounding box center [429, 391] width 166 height 19
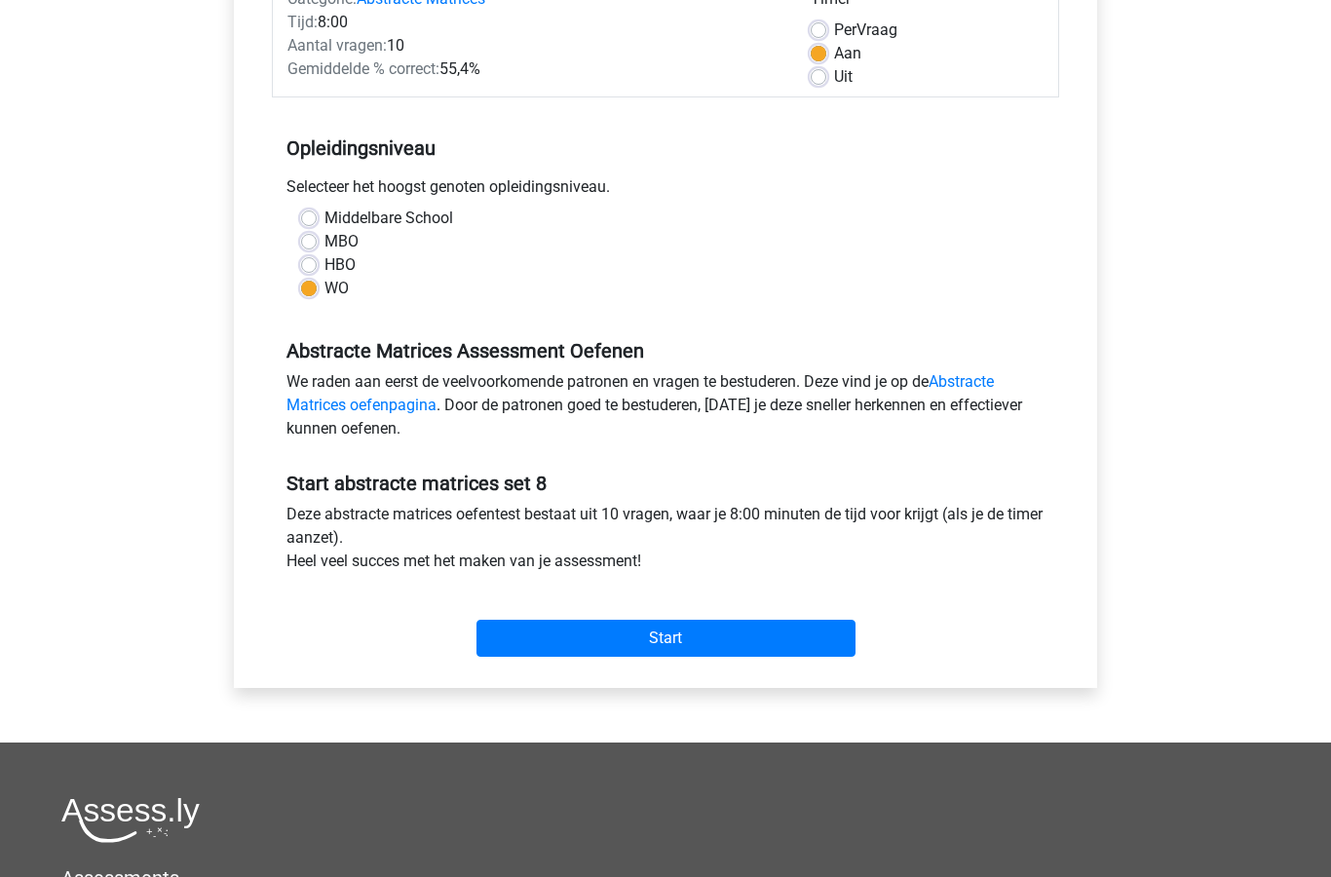
scroll to position [307, 0]
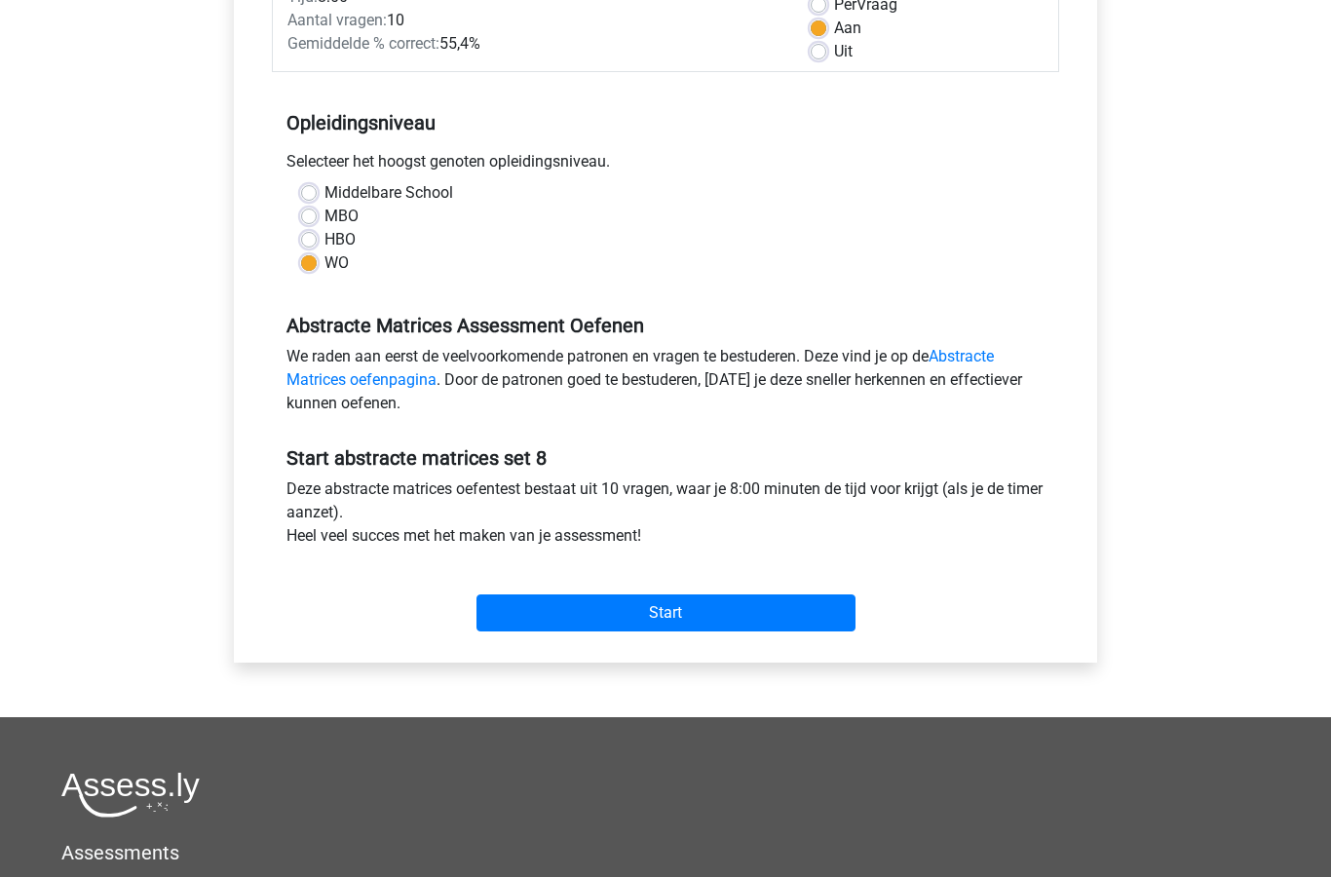
click at [758, 609] on input "Start" at bounding box center [665, 613] width 379 height 37
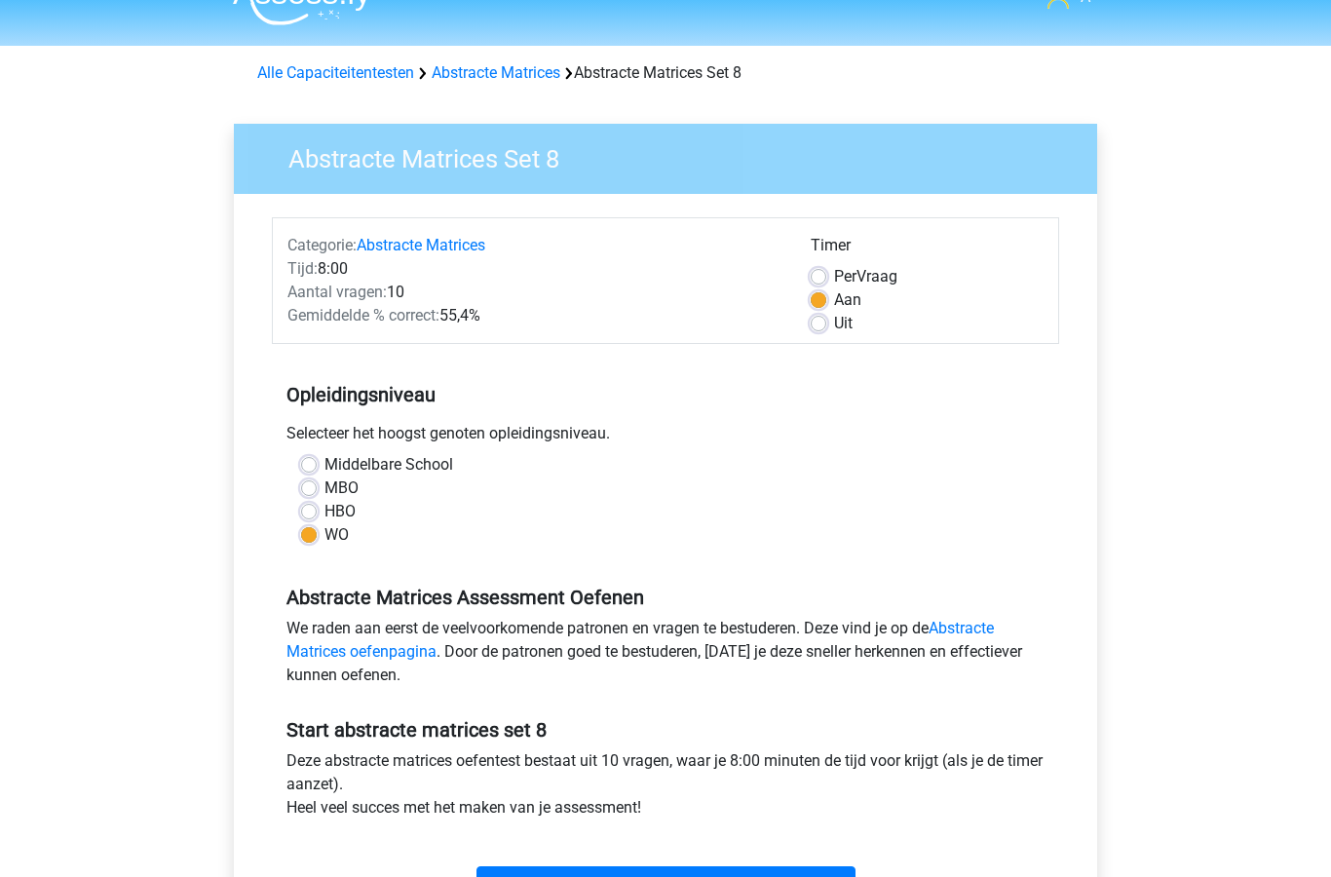
scroll to position [0, 0]
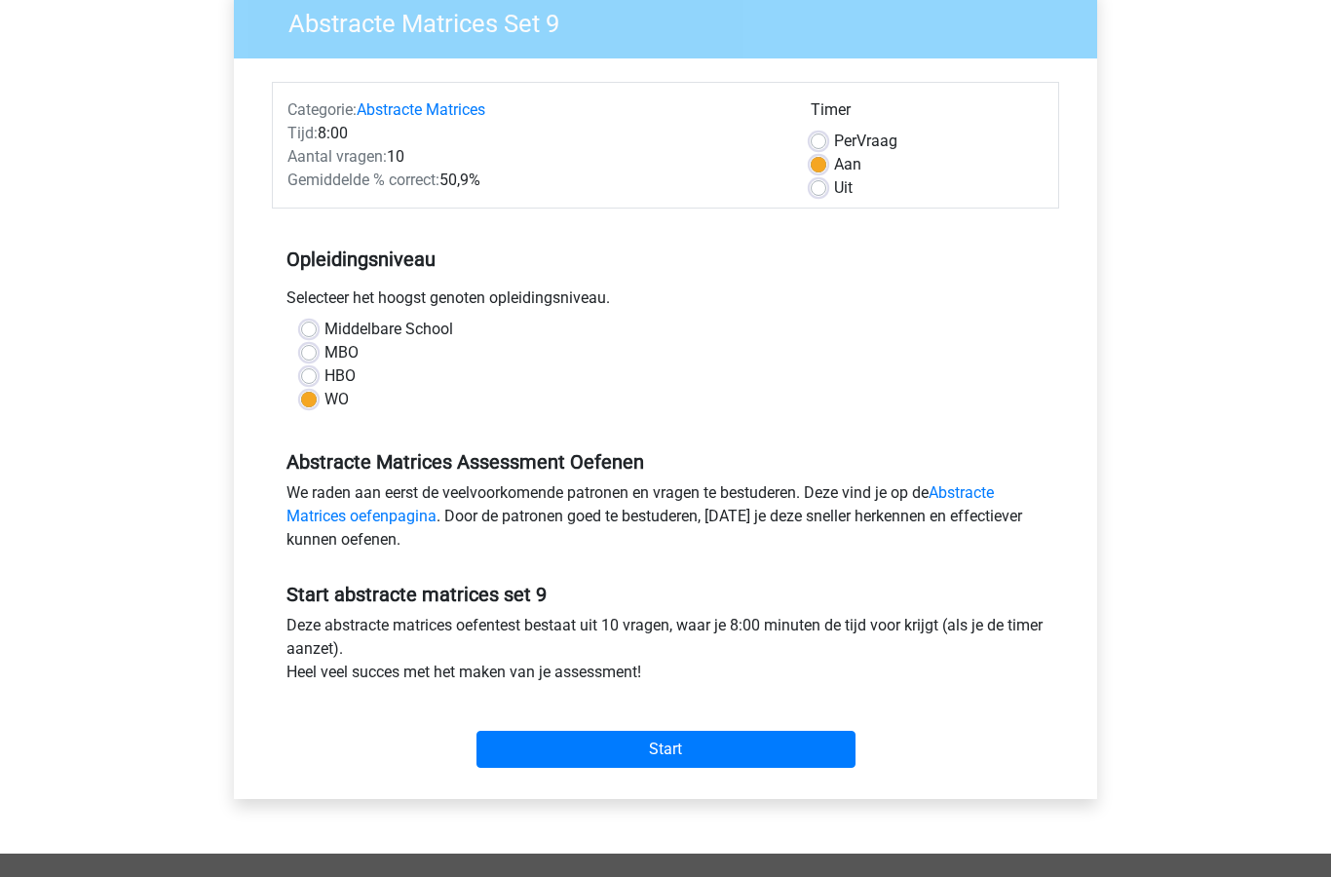
scroll to position [180, 0]
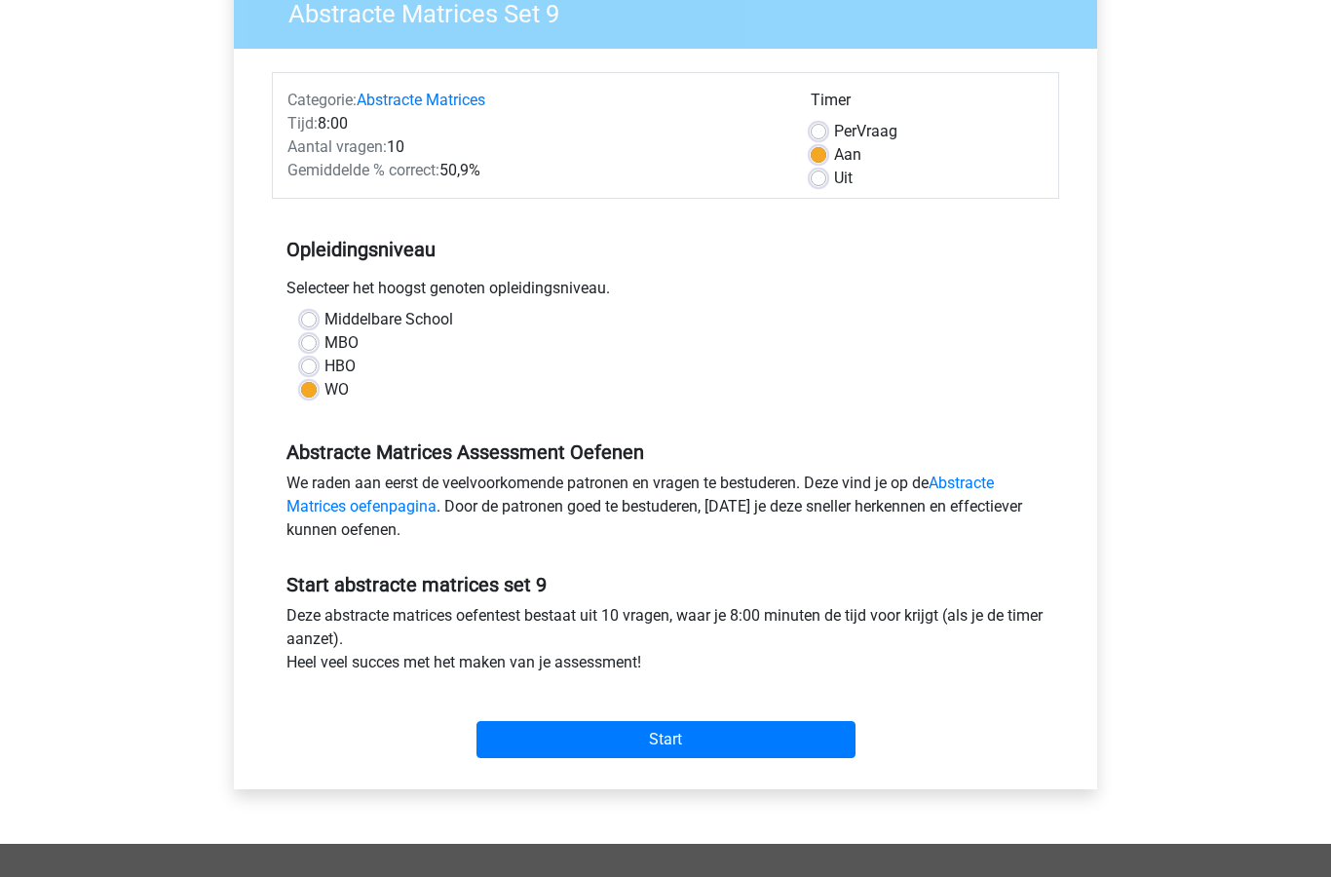
click at [692, 744] on input "Start" at bounding box center [665, 740] width 379 height 37
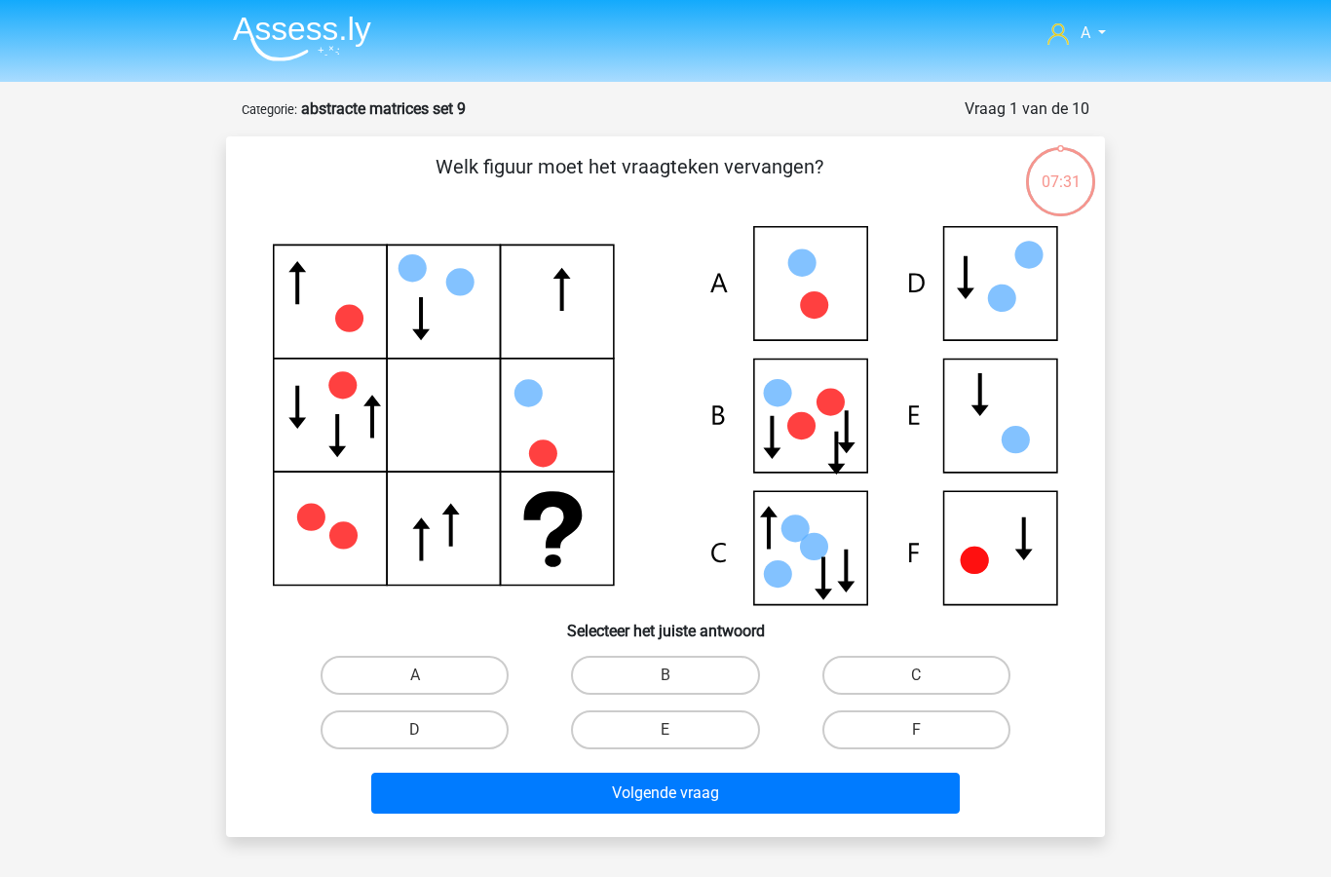
click at [904, 682] on label "C" at bounding box center [916, 675] width 188 height 39
click at [916, 682] on input "C" at bounding box center [922, 681] width 13 height 13
radio input "true"
click at [719, 802] on button "Volgende vraag" at bounding box center [665, 793] width 589 height 41
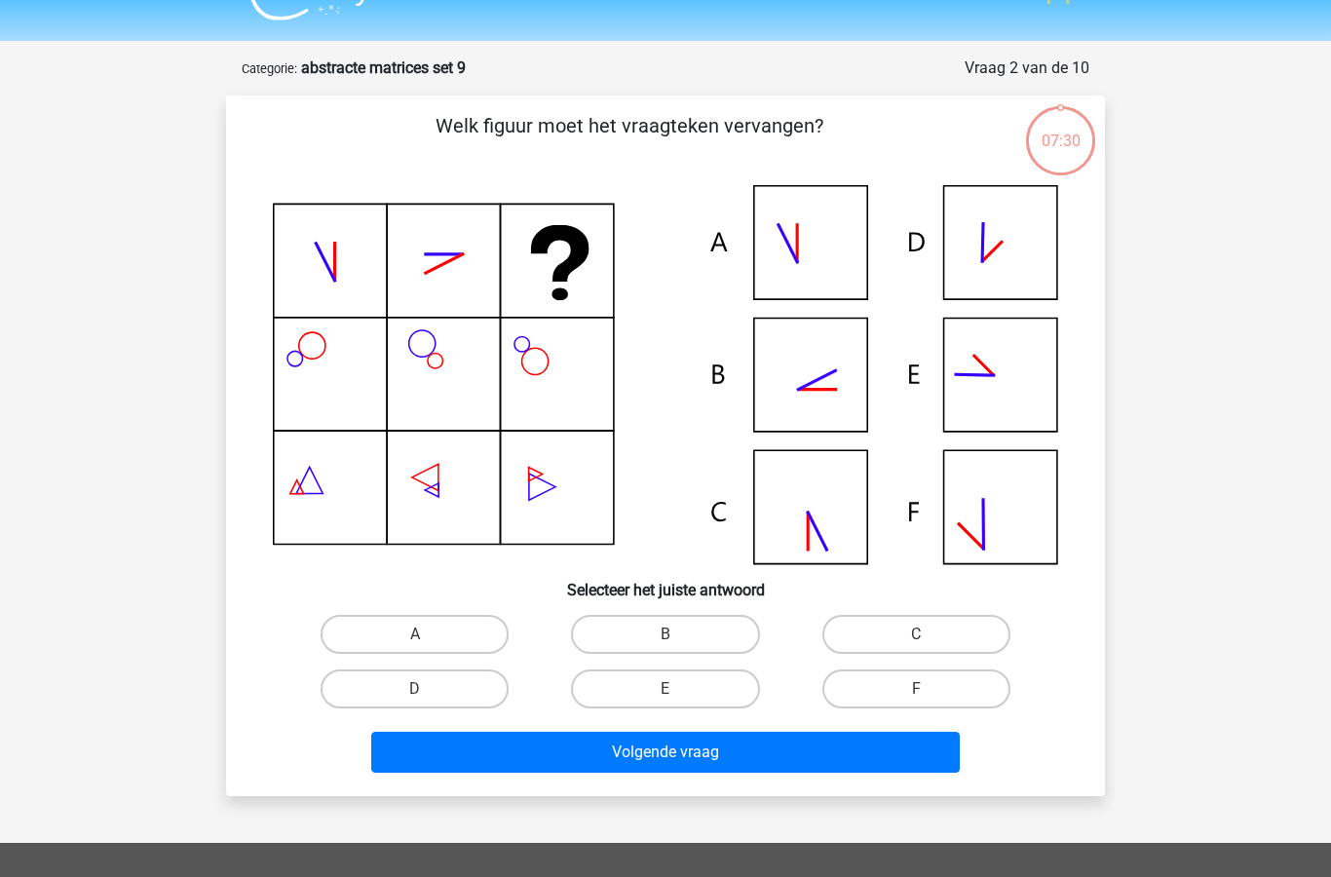
scroll to position [97, 0]
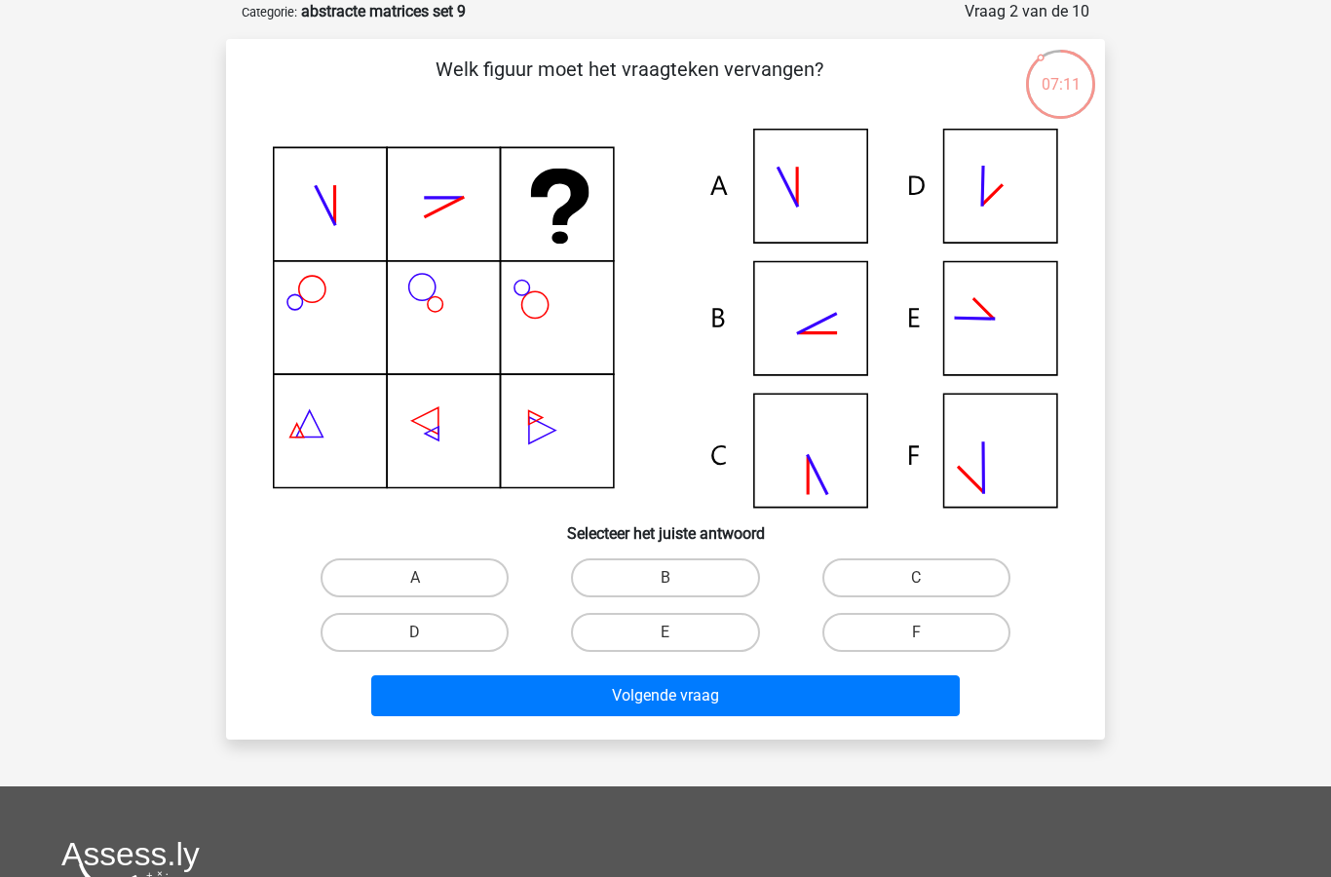
click at [685, 577] on label "B" at bounding box center [665, 577] width 188 height 39
click at [678, 578] on input "B" at bounding box center [671, 584] width 13 height 13
radio input "true"
click at [721, 708] on button "Volgende vraag" at bounding box center [665, 695] width 589 height 41
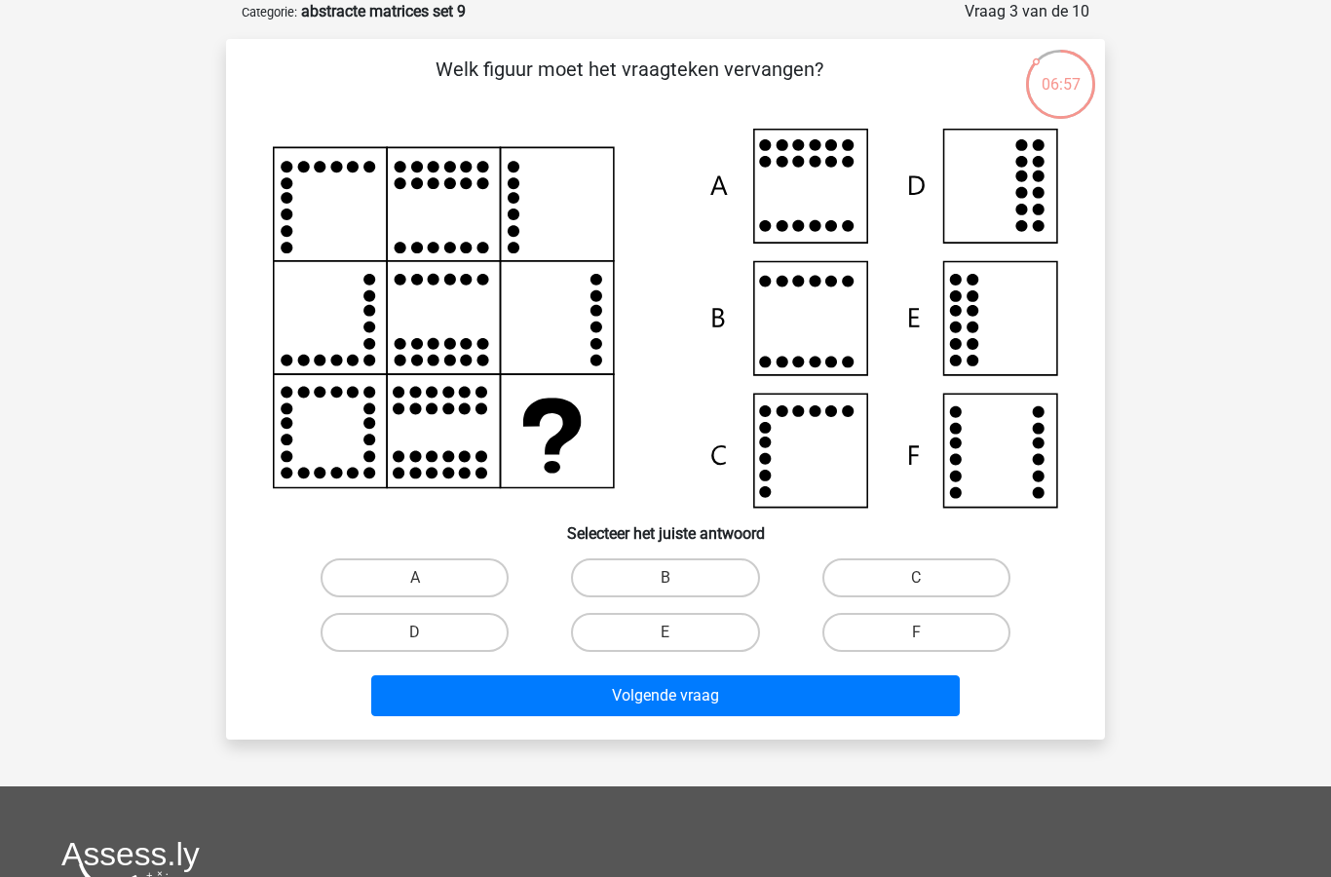
click at [947, 572] on label "C" at bounding box center [916, 577] width 188 height 39
click at [928, 578] on input "C" at bounding box center [922, 584] width 13 height 13
radio input "true"
click at [940, 625] on label "F" at bounding box center [916, 632] width 188 height 39
click at [928, 632] on input "F" at bounding box center [922, 638] width 13 height 13
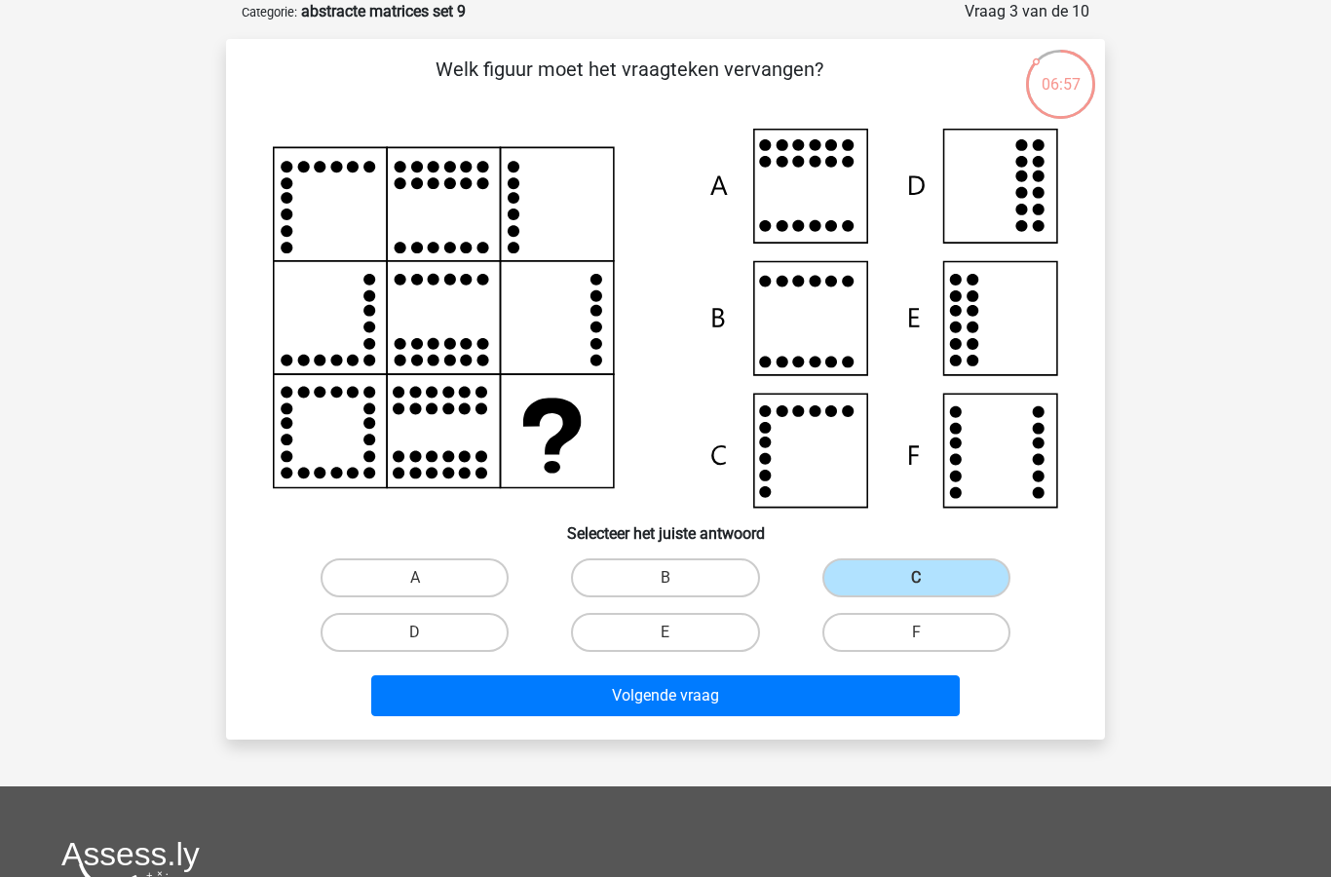
radio input "true"
click at [810, 697] on button "Volgende vraag" at bounding box center [665, 695] width 589 height 41
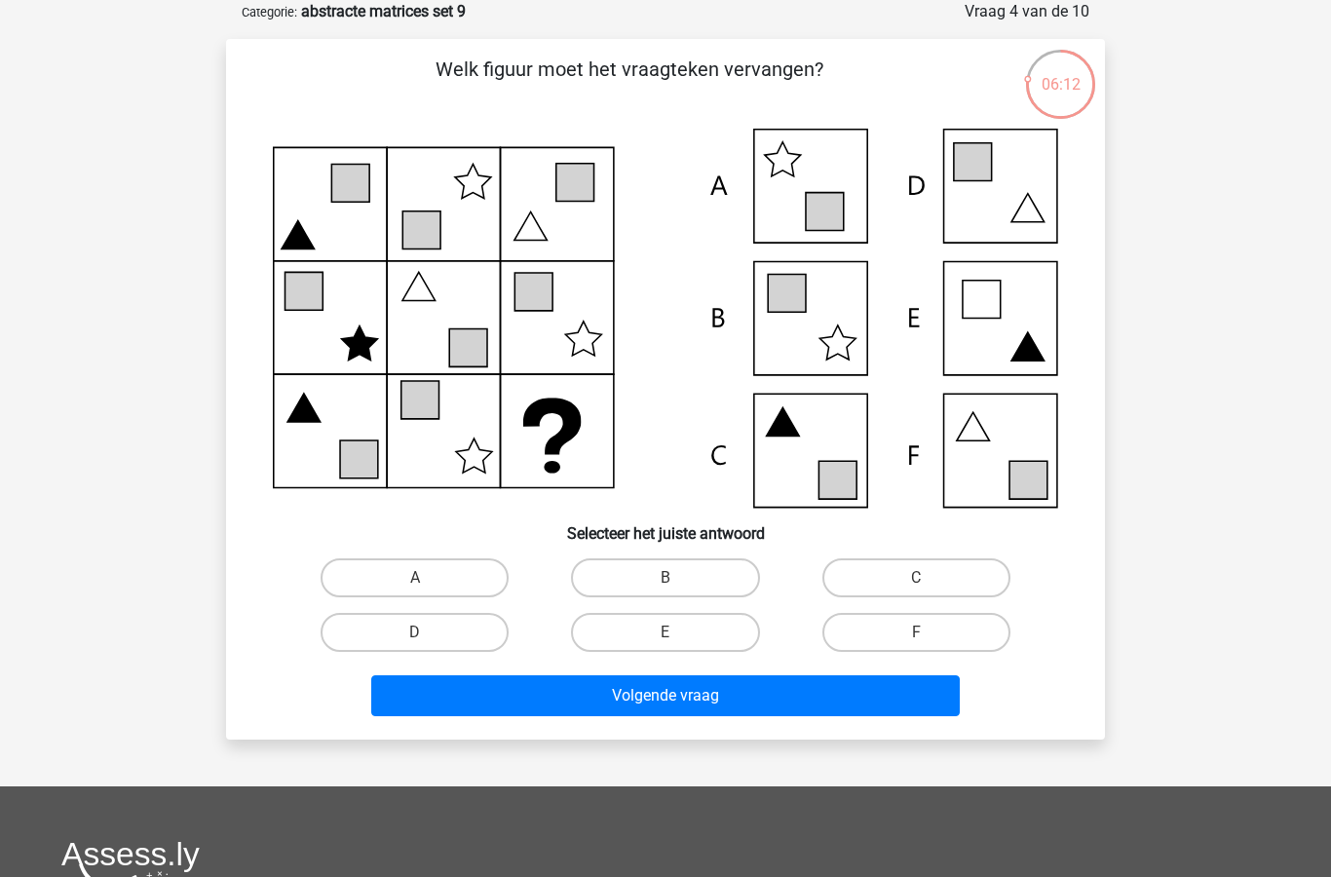
click at [916, 636] on input "F" at bounding box center [922, 638] width 13 height 13
radio input "true"
click at [779, 699] on button "Volgende vraag" at bounding box center [665, 695] width 589 height 41
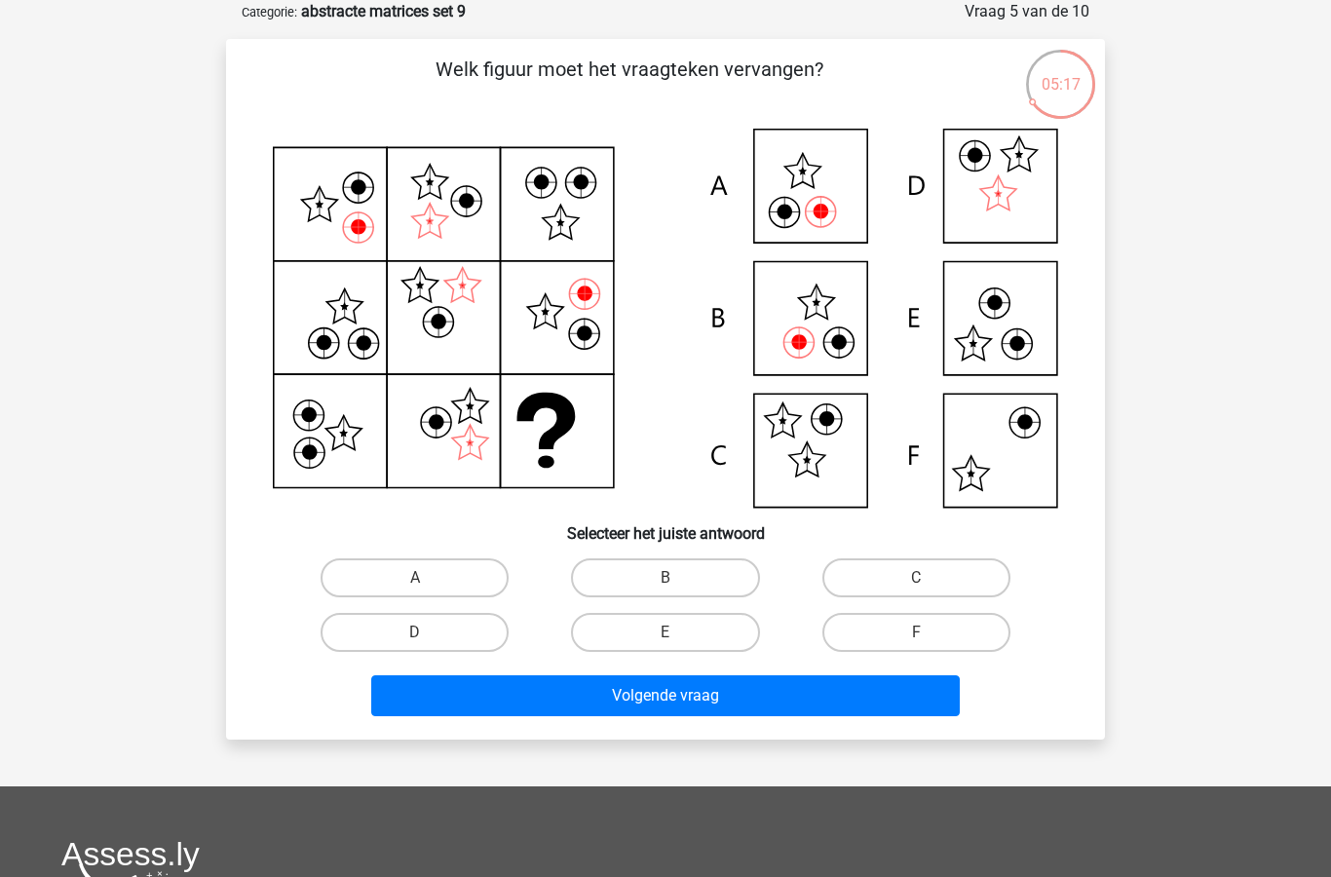
click at [686, 569] on label "B" at bounding box center [665, 577] width 188 height 39
click at [678, 578] on input "B" at bounding box center [671, 584] width 13 height 13
radio input "true"
click at [731, 707] on button "Volgende vraag" at bounding box center [665, 695] width 589 height 41
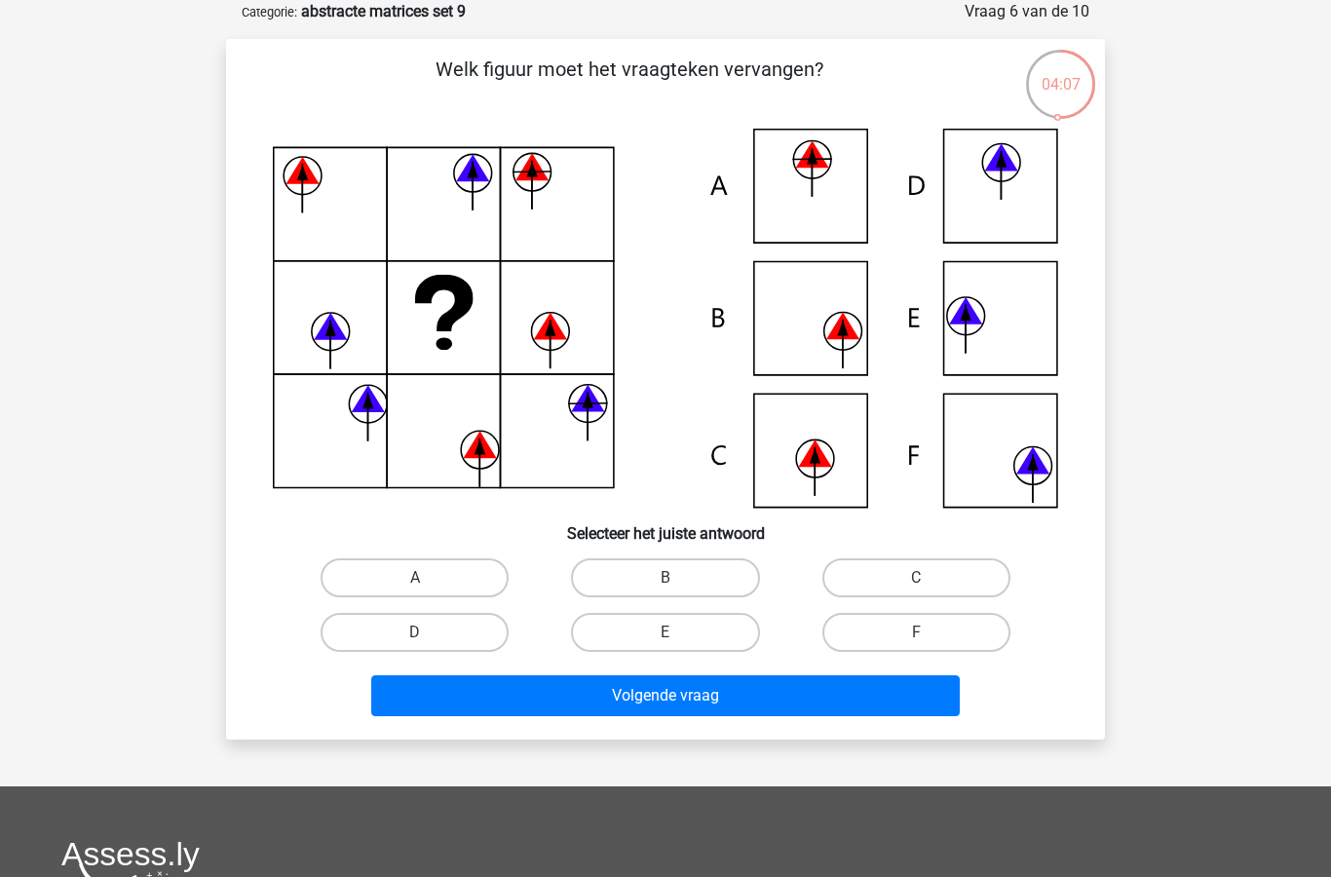
click at [684, 636] on label "E" at bounding box center [665, 632] width 188 height 39
click at [678, 636] on input "E" at bounding box center [671, 638] width 13 height 13
radio input "true"
click at [705, 708] on button "Volgende vraag" at bounding box center [665, 695] width 589 height 41
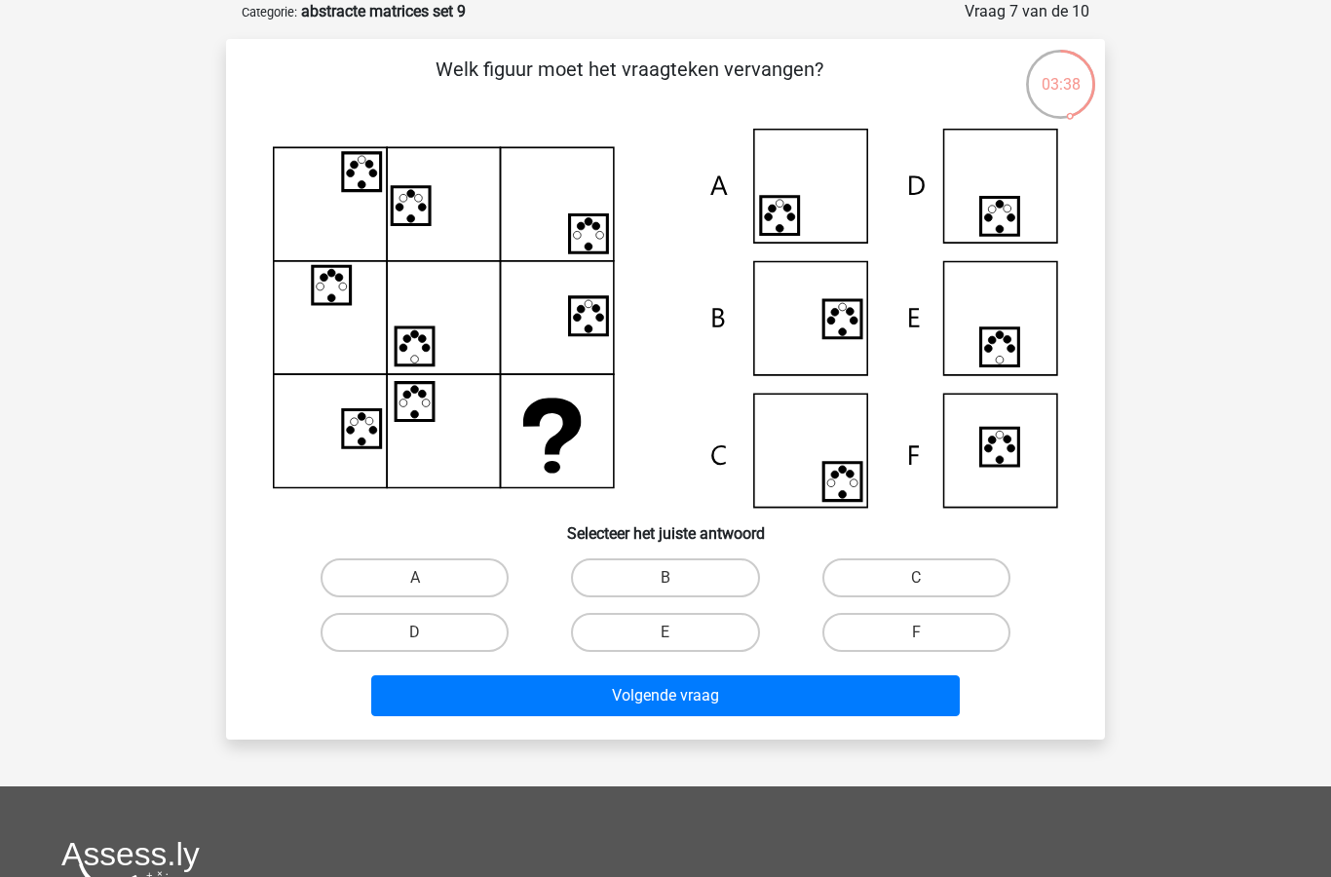
click at [686, 637] on label "E" at bounding box center [665, 632] width 188 height 39
click at [678, 637] on input "E" at bounding box center [671, 638] width 13 height 13
radio input "true"
click at [726, 709] on button "Volgende vraag" at bounding box center [665, 695] width 589 height 41
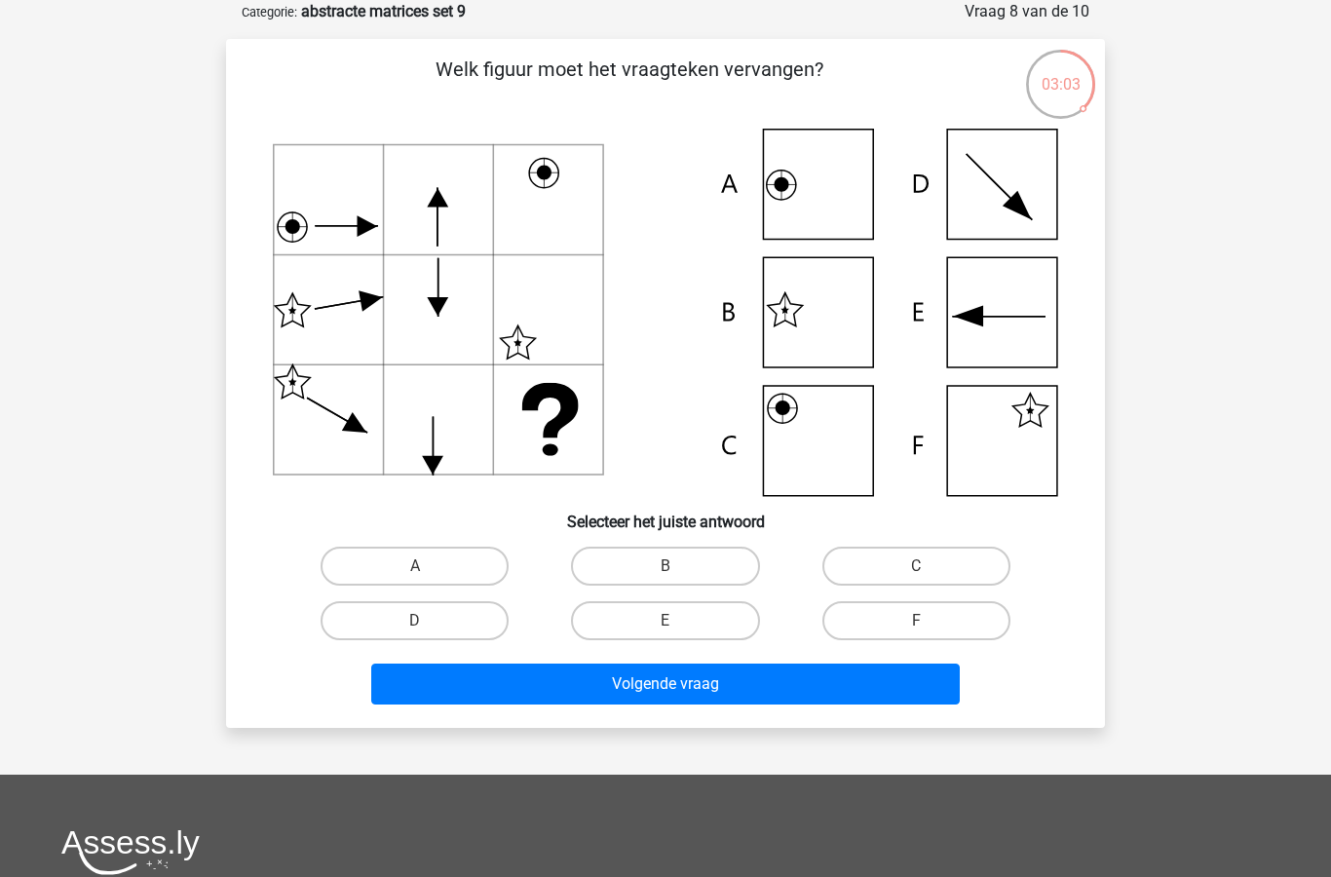
click at [691, 569] on label "B" at bounding box center [665, 566] width 188 height 39
click at [678, 569] on input "B" at bounding box center [671, 572] width 13 height 13
radio input "true"
click at [708, 699] on button "Volgende vraag" at bounding box center [665, 683] width 589 height 41
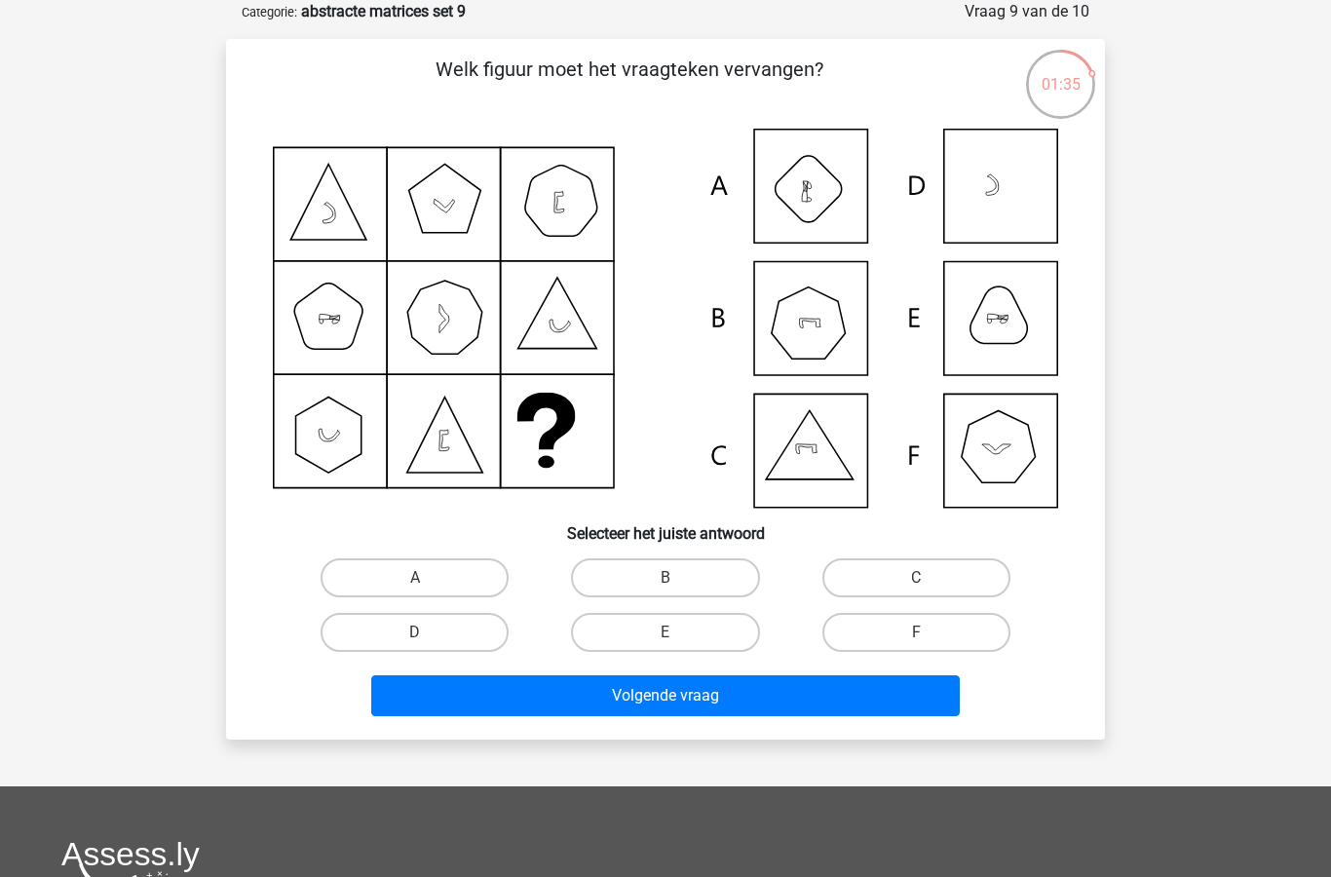
click at [704, 584] on label "B" at bounding box center [665, 577] width 188 height 39
click at [678, 584] on input "B" at bounding box center [671, 584] width 13 height 13
radio input "true"
click at [753, 704] on button "Volgende vraag" at bounding box center [665, 695] width 589 height 41
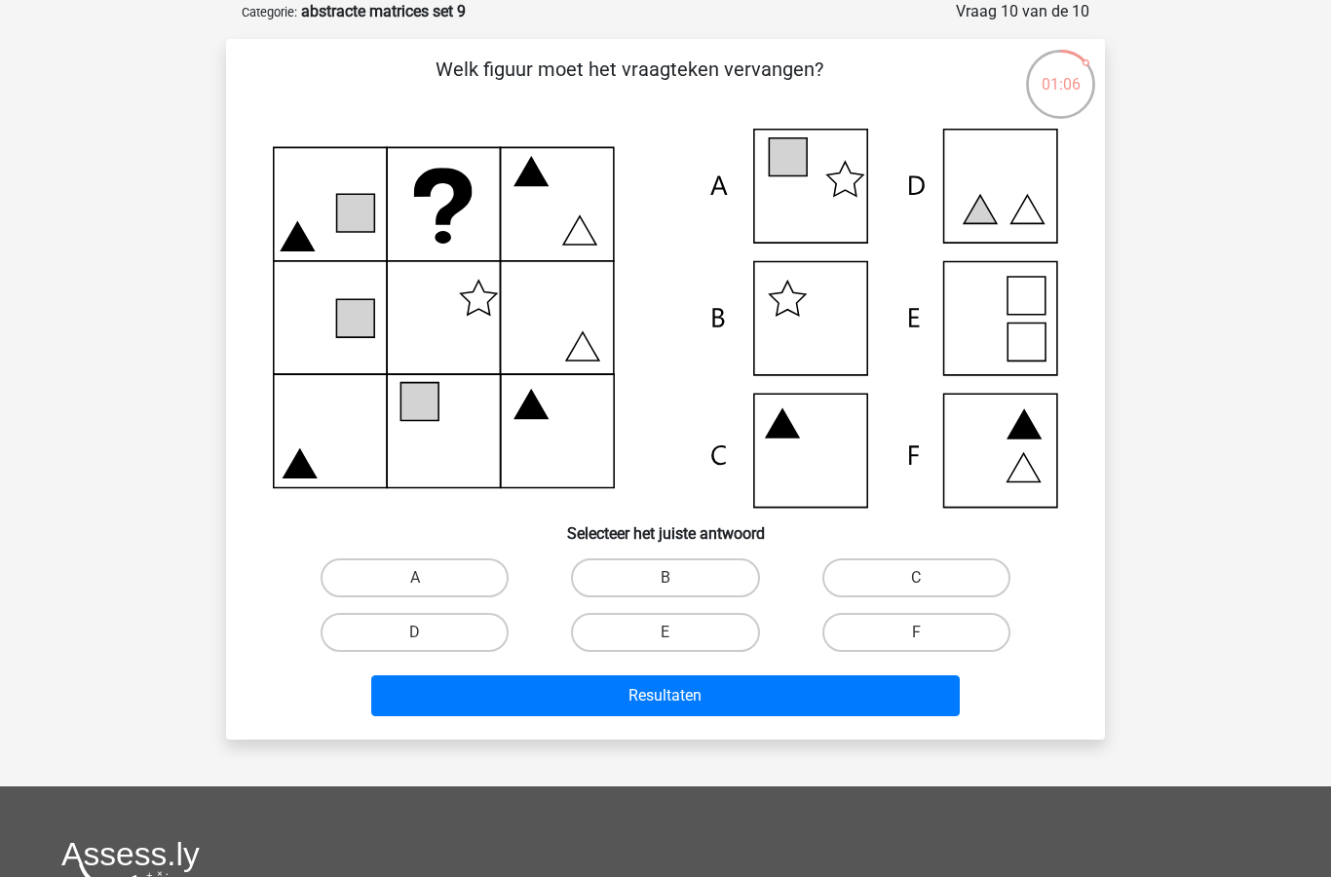
click at [437, 570] on label "A" at bounding box center [415, 577] width 188 height 39
click at [428, 578] on input "A" at bounding box center [421, 584] width 13 height 13
radio input "true"
click at [691, 706] on button "Resultaten" at bounding box center [665, 695] width 589 height 41
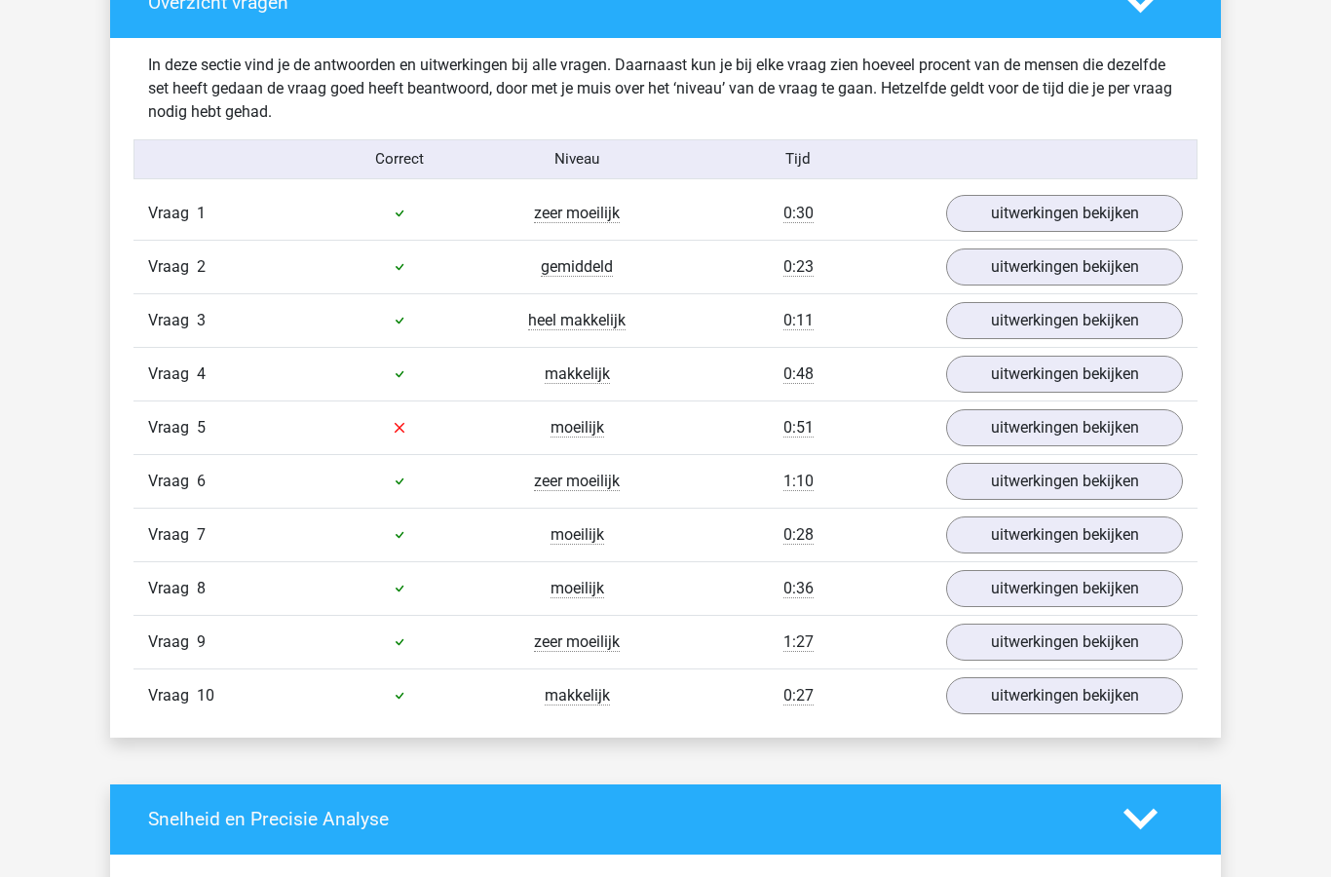
scroll to position [1107, 0]
click at [1045, 426] on link "uitwerkingen bekijken" at bounding box center [1064, 427] width 237 height 37
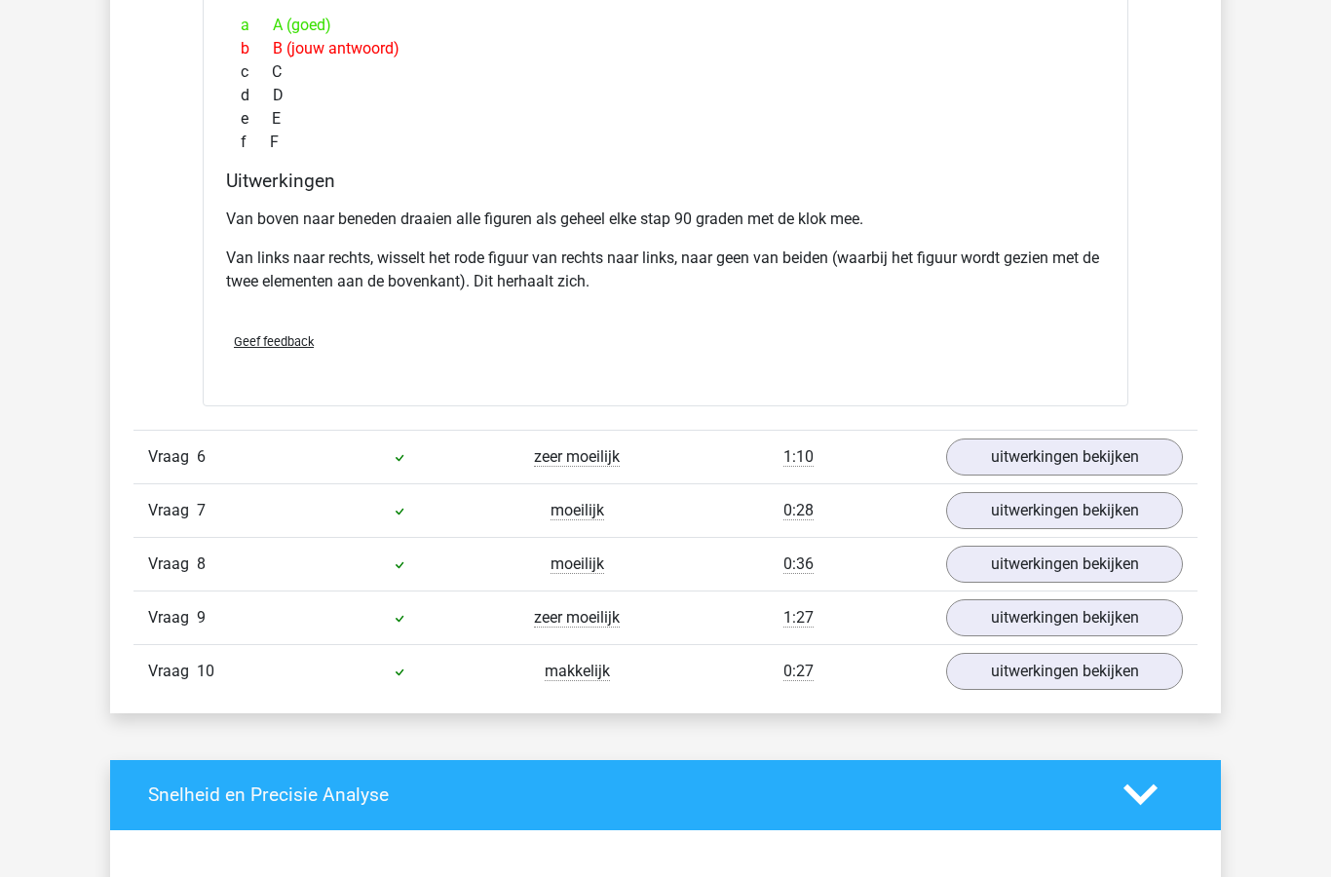
scroll to position [2049, 0]
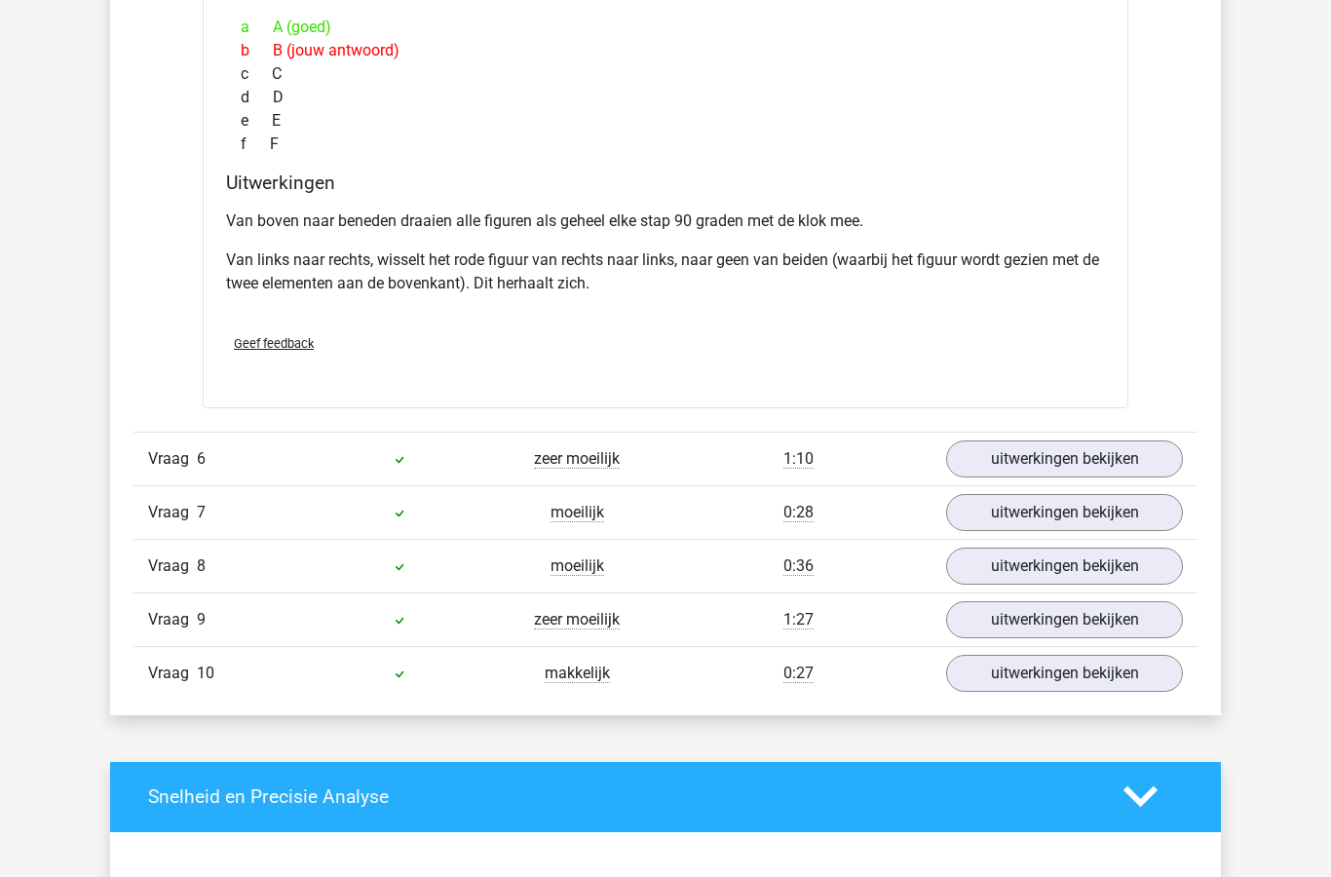
click at [1018, 679] on link "uitwerkingen bekijken" at bounding box center [1064, 673] width 237 height 37
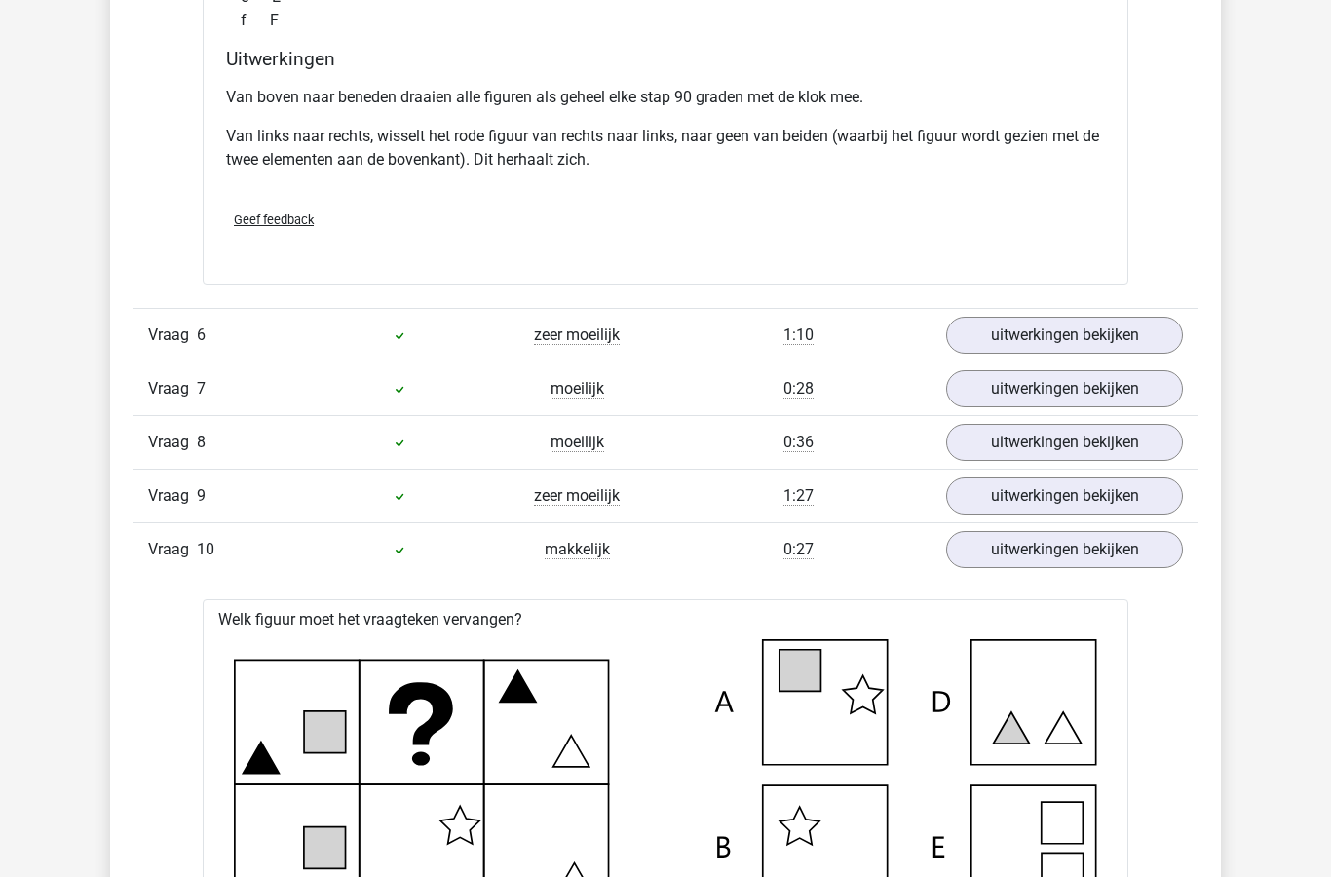
scroll to position [2172, 0]
click at [1042, 496] on link "uitwerkingen bekijken" at bounding box center [1064, 495] width 237 height 37
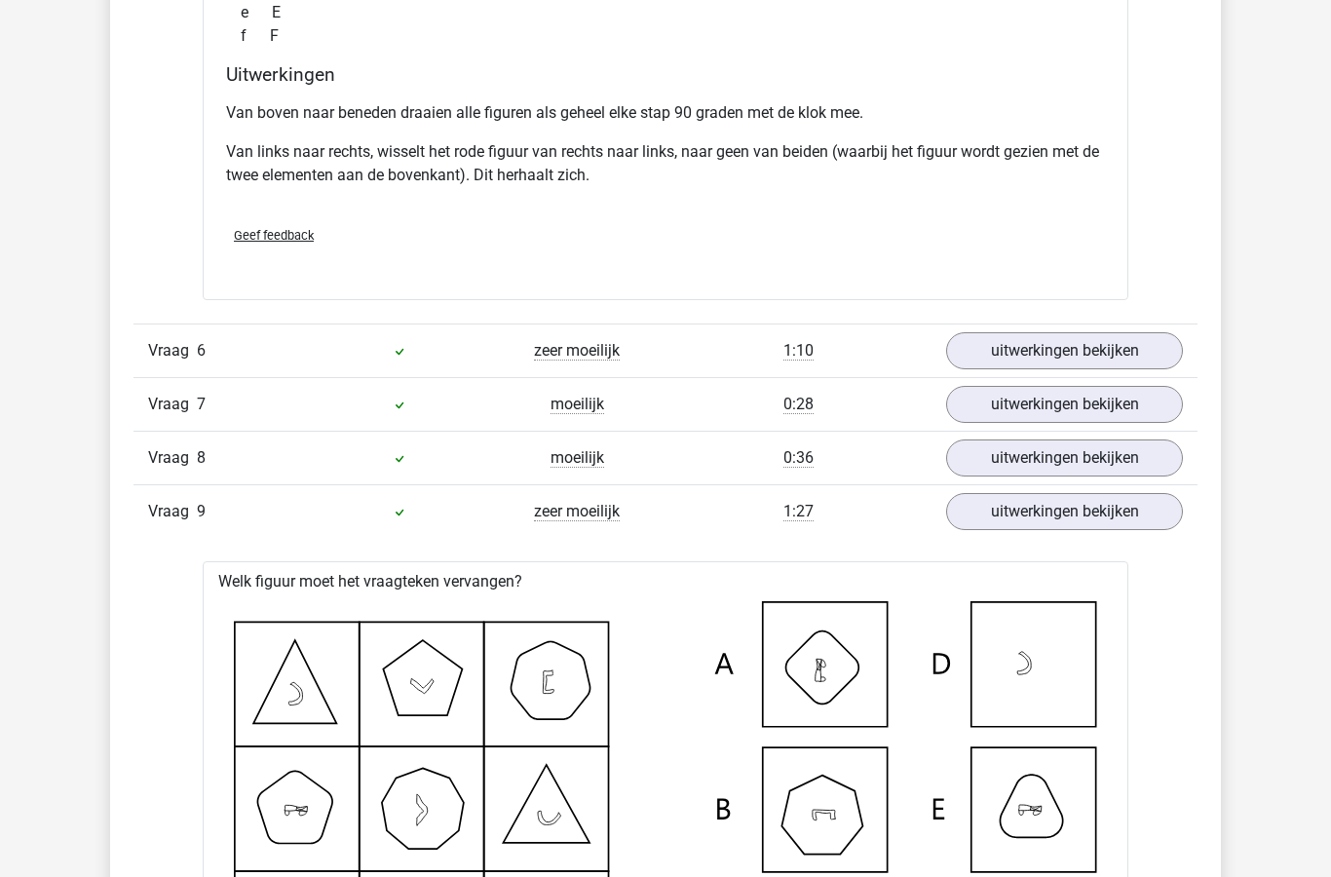
scroll to position [2157, 0]
click at [1026, 459] on link "uitwerkingen bekijken" at bounding box center [1064, 457] width 237 height 37
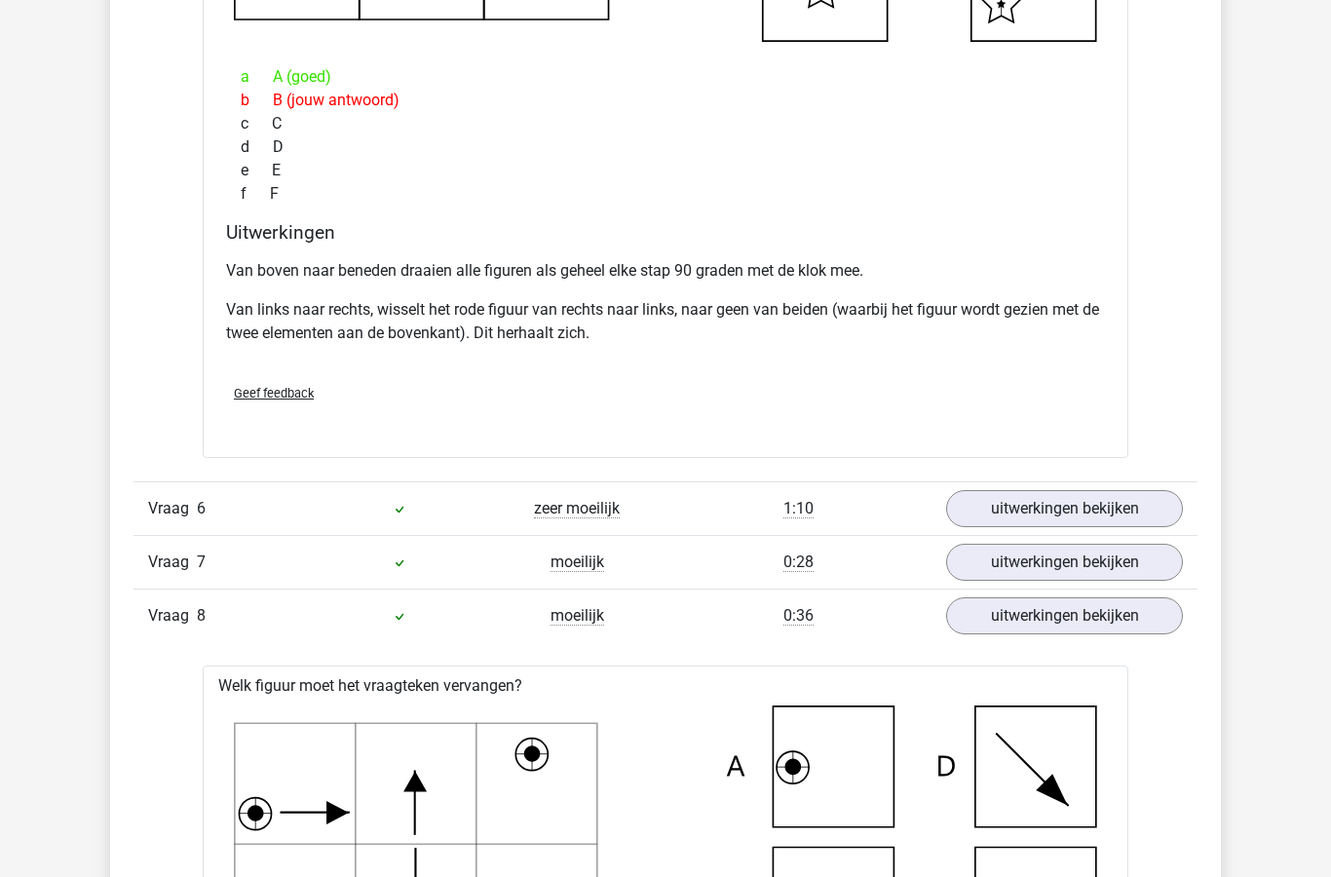
scroll to position [2002, 0]
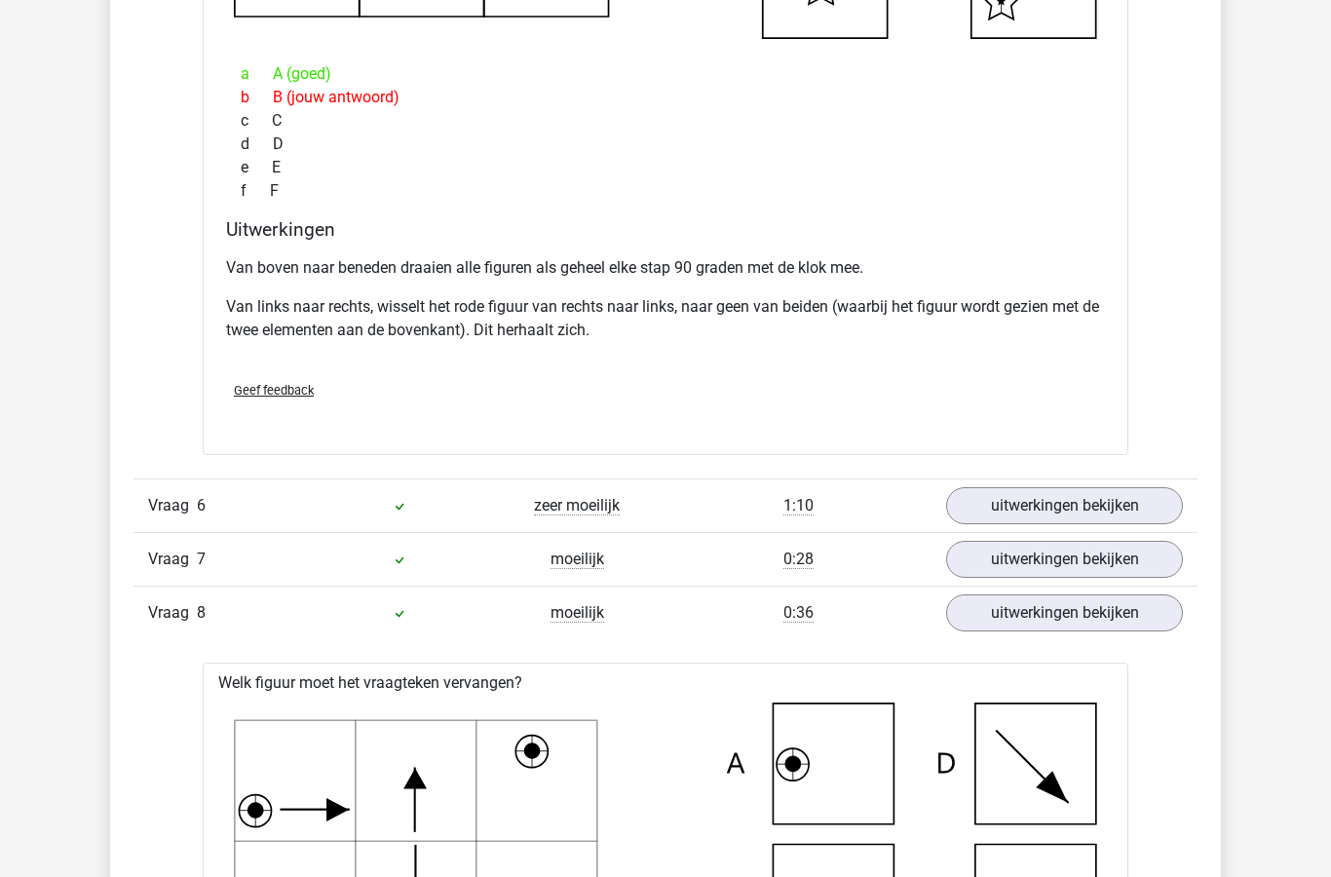
click at [1046, 564] on link "uitwerkingen bekijken" at bounding box center [1064, 559] width 237 height 37
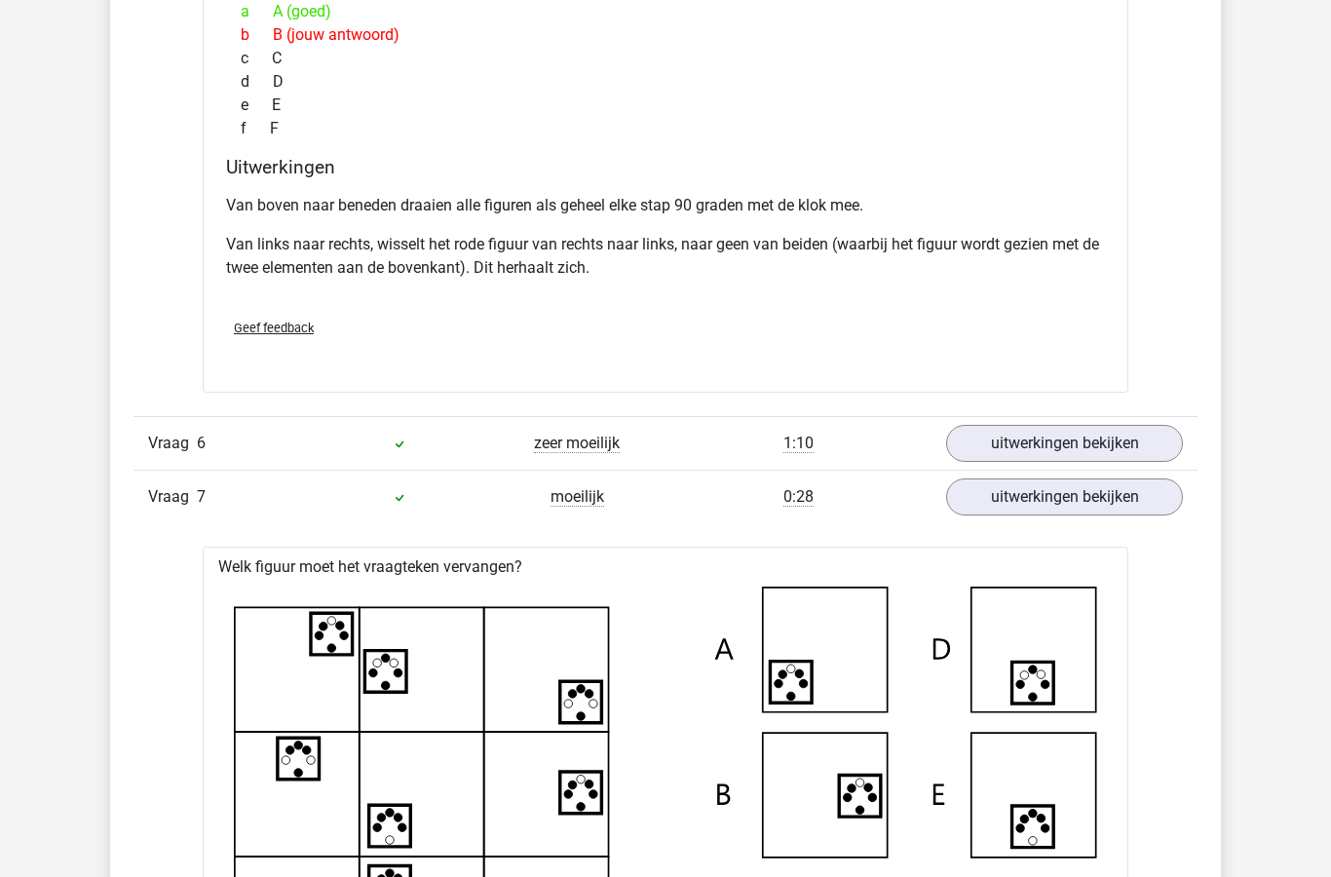
scroll to position [2063, 0]
click at [1052, 445] on link "uitwerkingen bekijken" at bounding box center [1064, 444] width 237 height 37
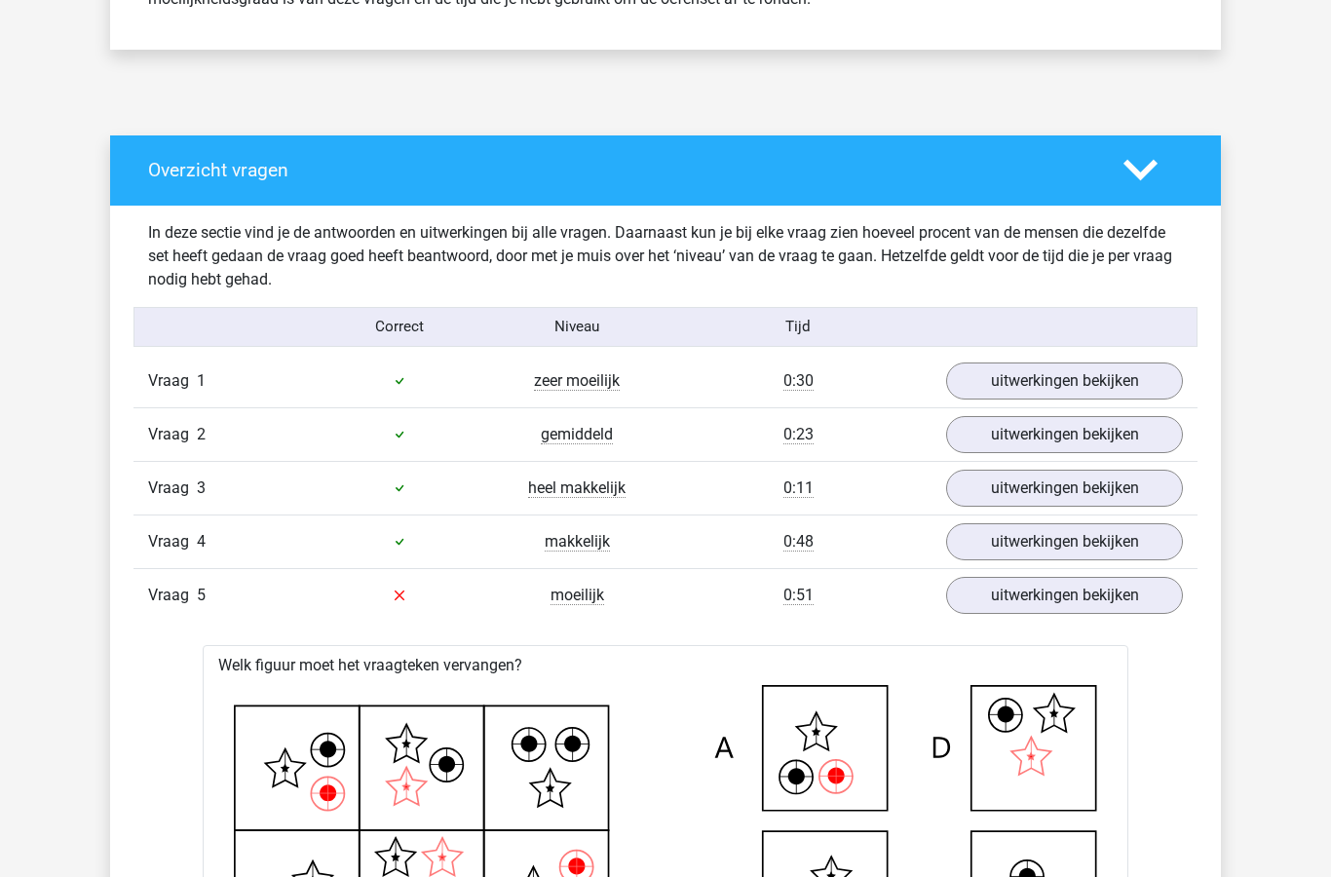
scroll to position [938, 0]
click at [1035, 377] on link "uitwerkingen bekijken" at bounding box center [1064, 381] width 237 height 37
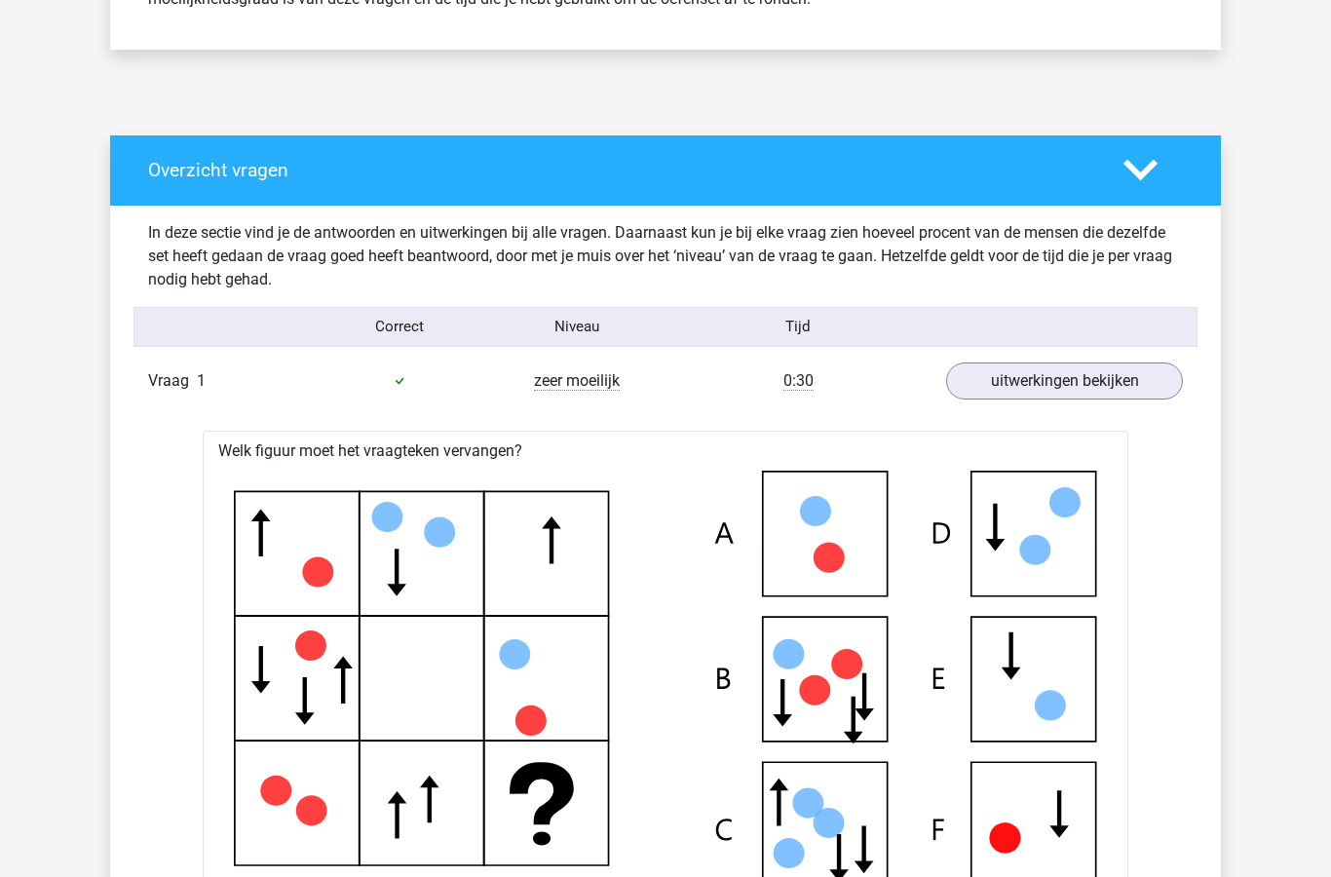
scroll to position [939, 0]
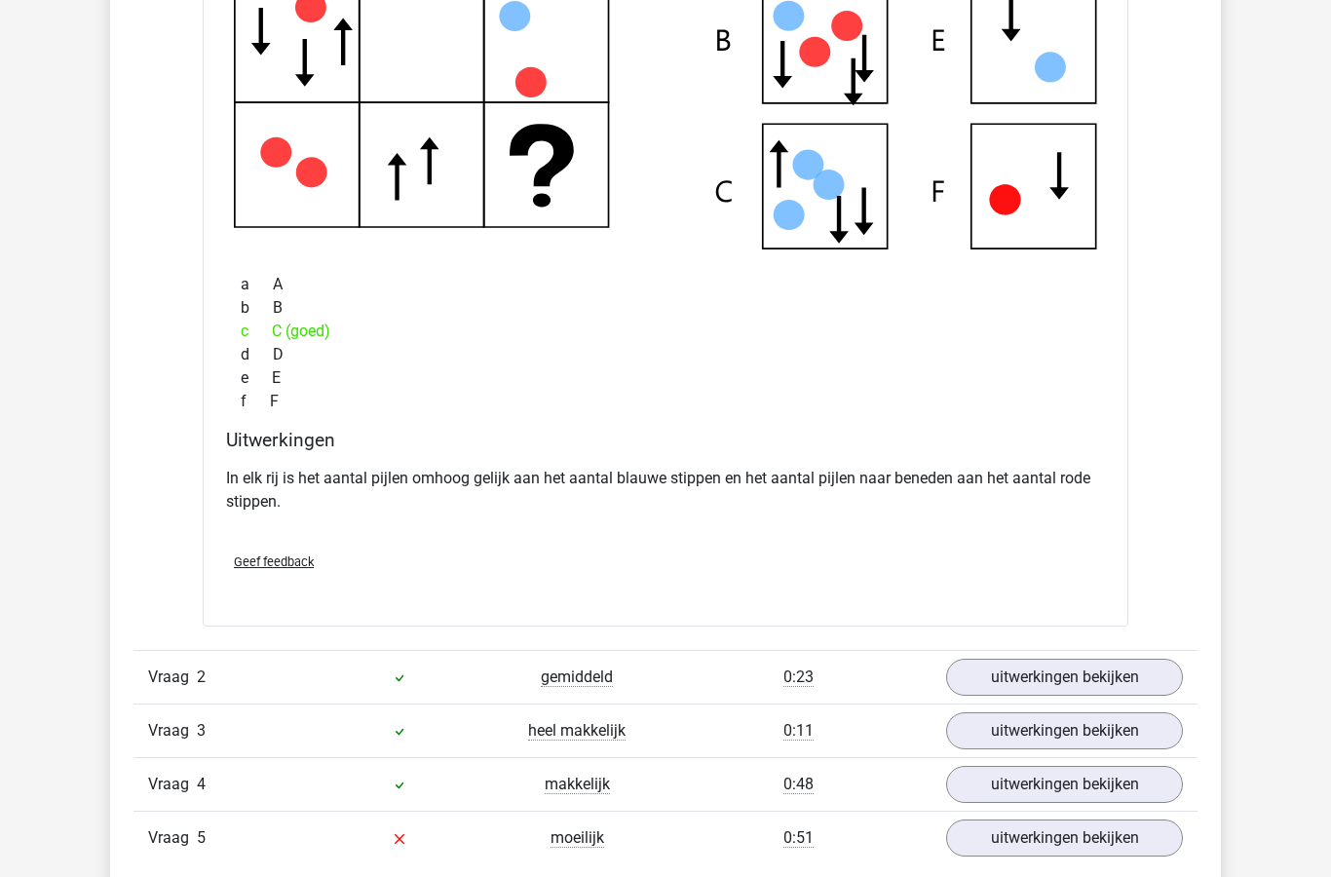
click at [1042, 682] on link "uitwerkingen bekijken" at bounding box center [1064, 677] width 237 height 37
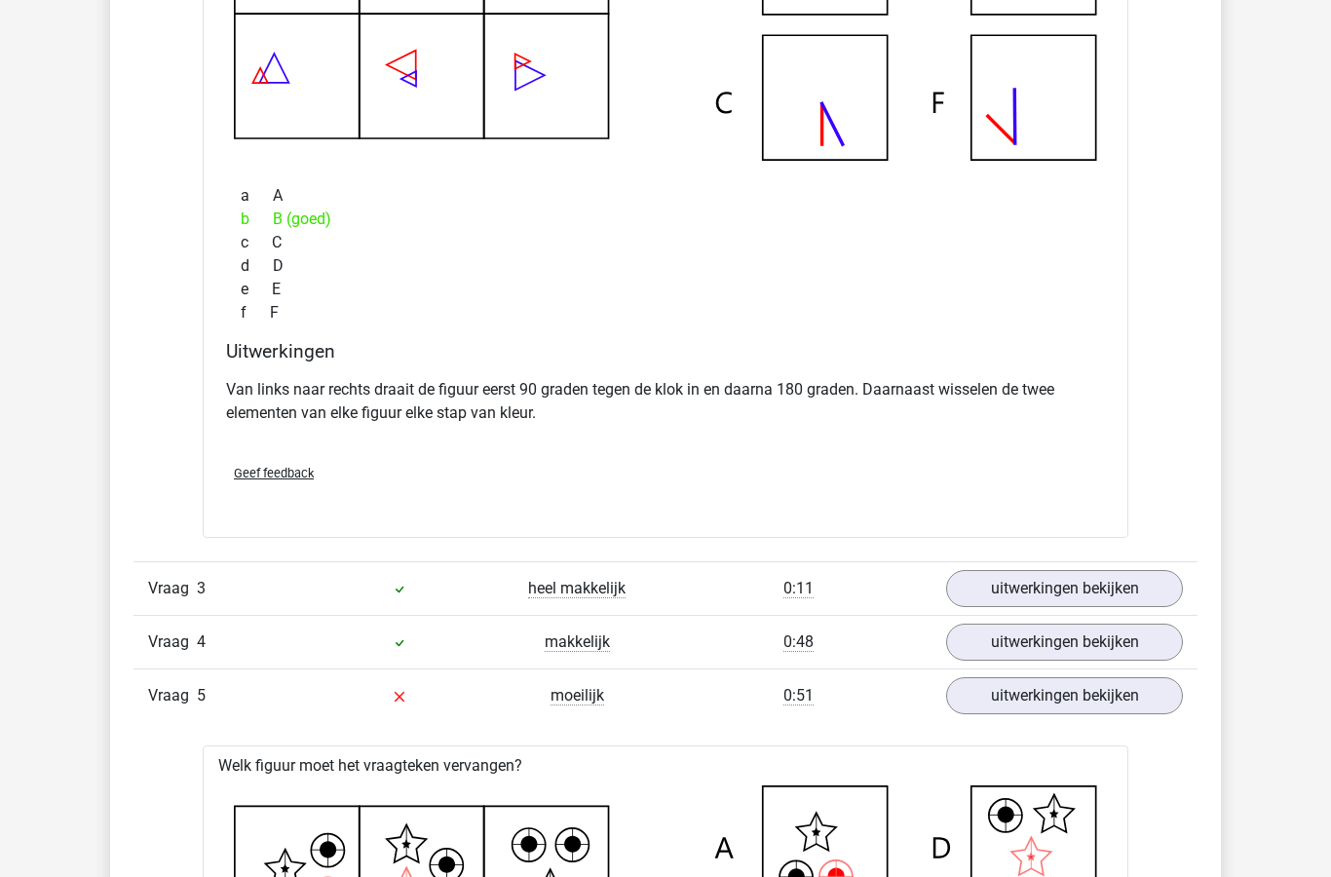
scroll to position [2605, 0]
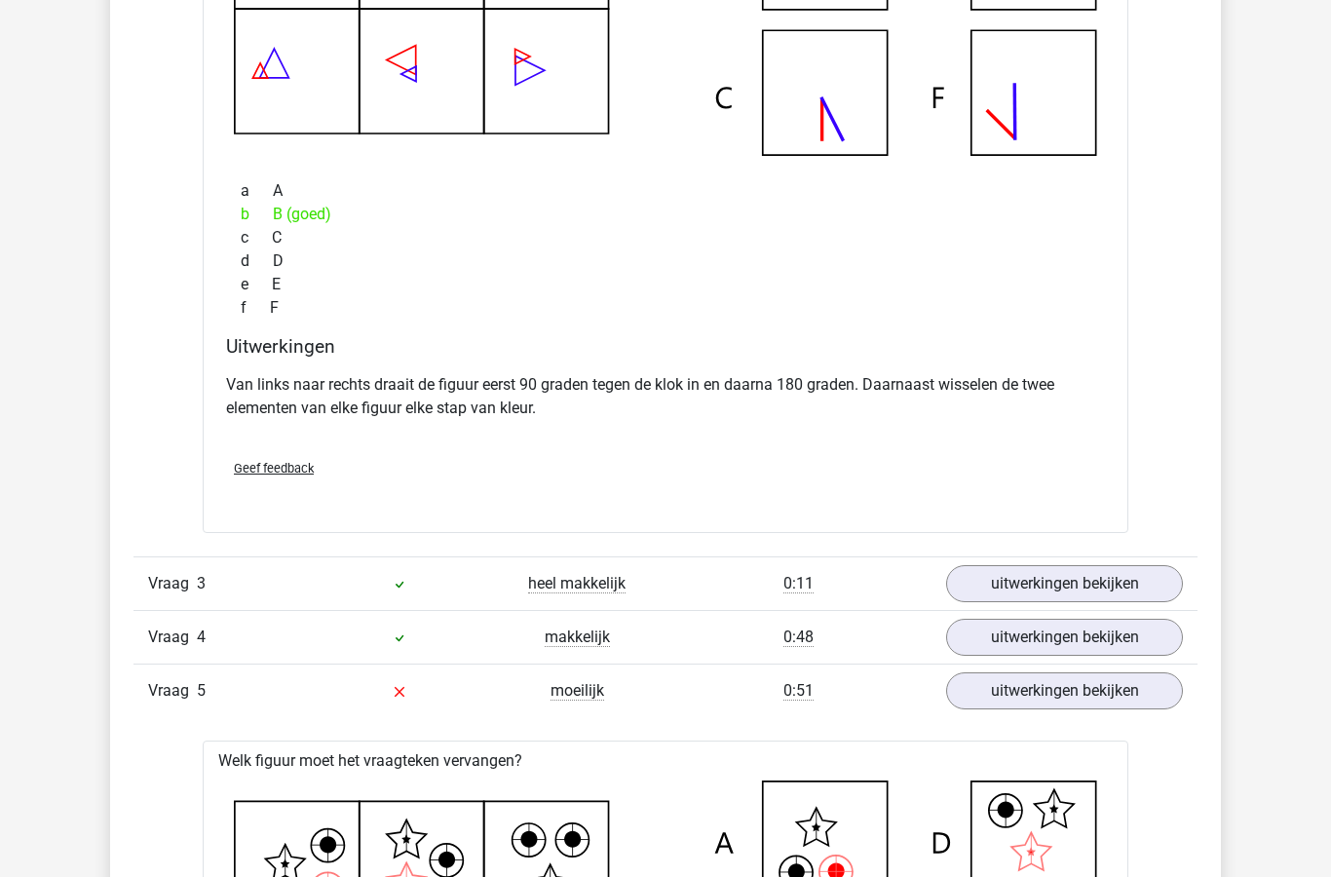
click at [1055, 590] on link "uitwerkingen bekijken" at bounding box center [1064, 583] width 237 height 37
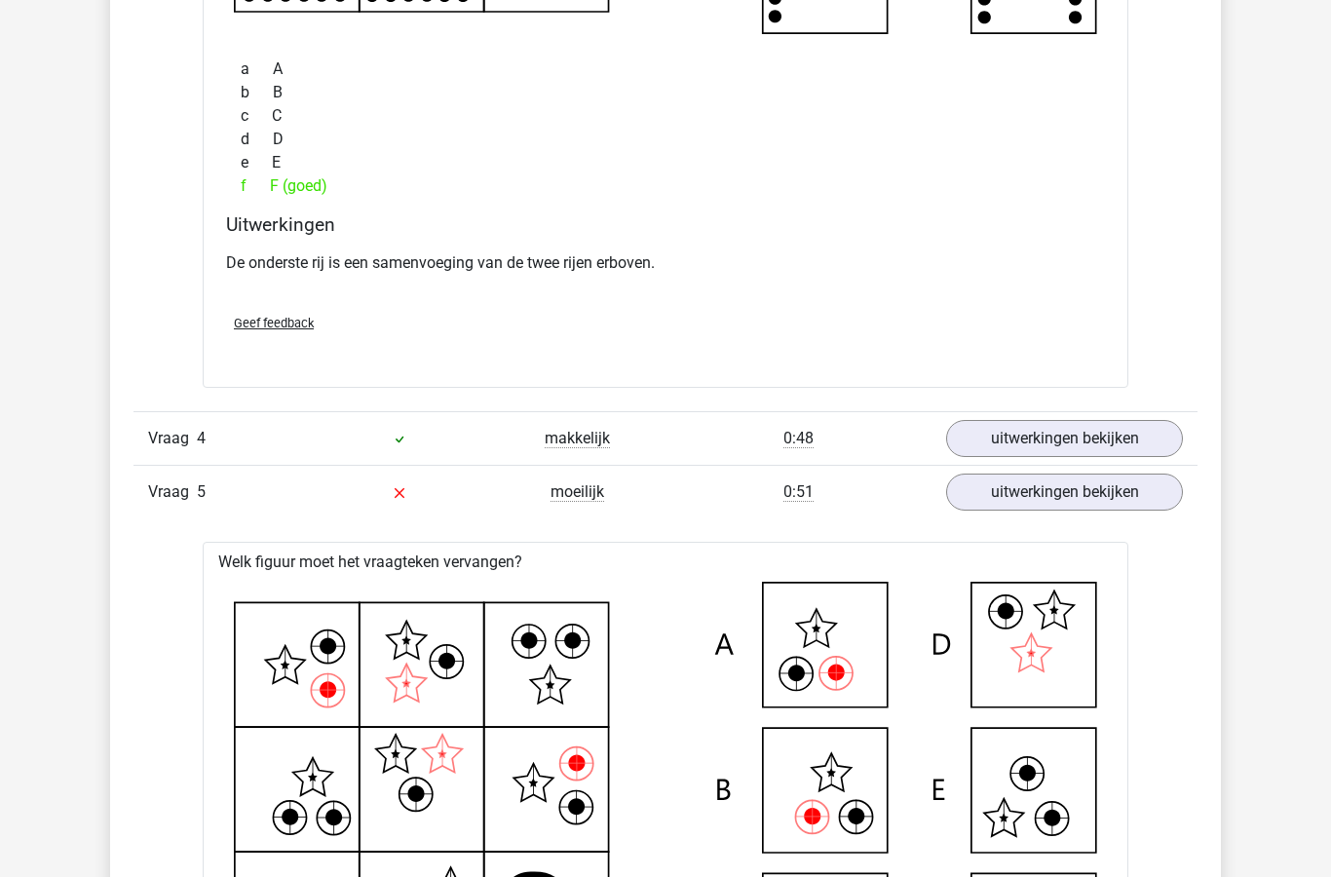
click at [1007, 445] on link "uitwerkingen bekijken" at bounding box center [1064, 439] width 237 height 37
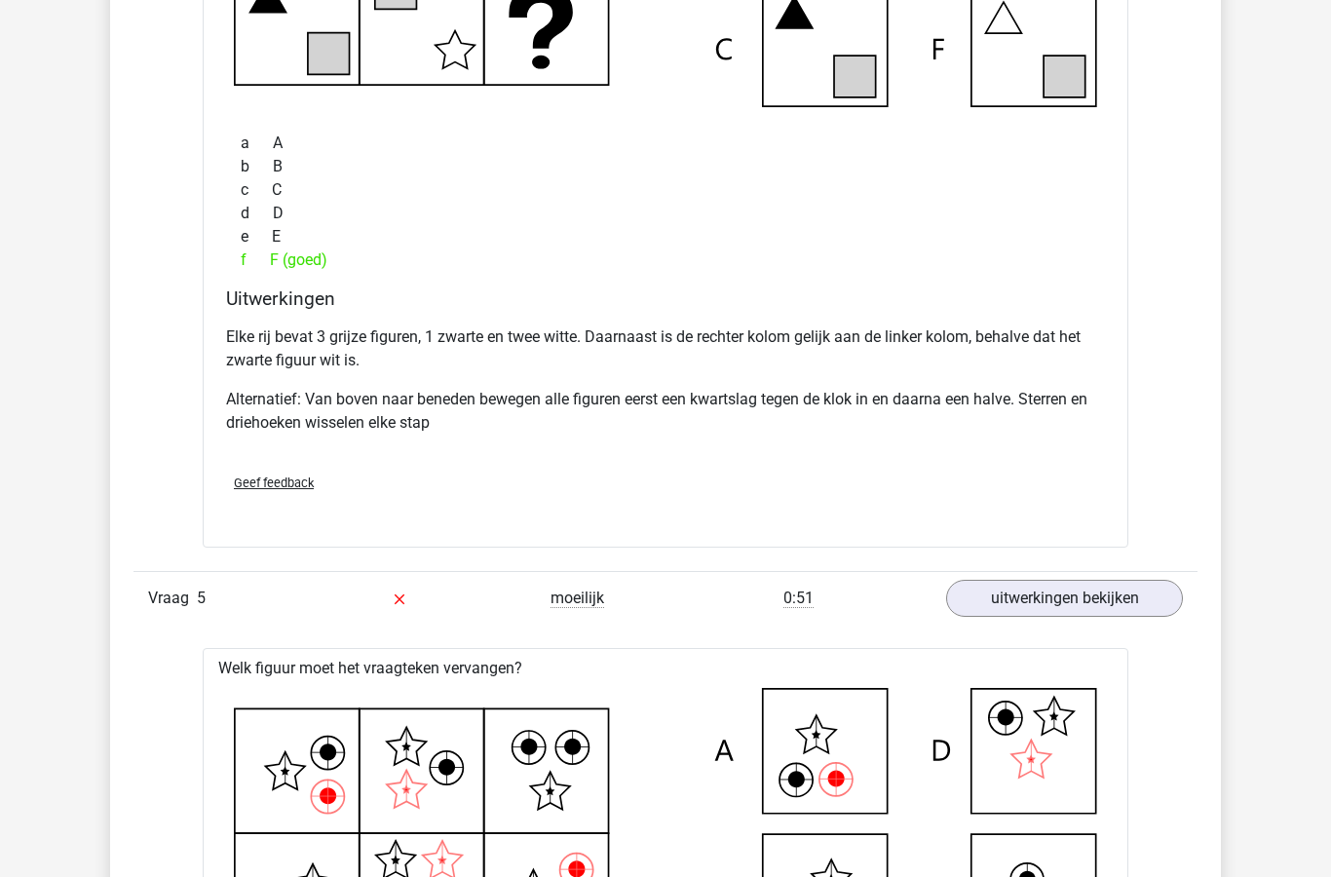
scroll to position [4502, 0]
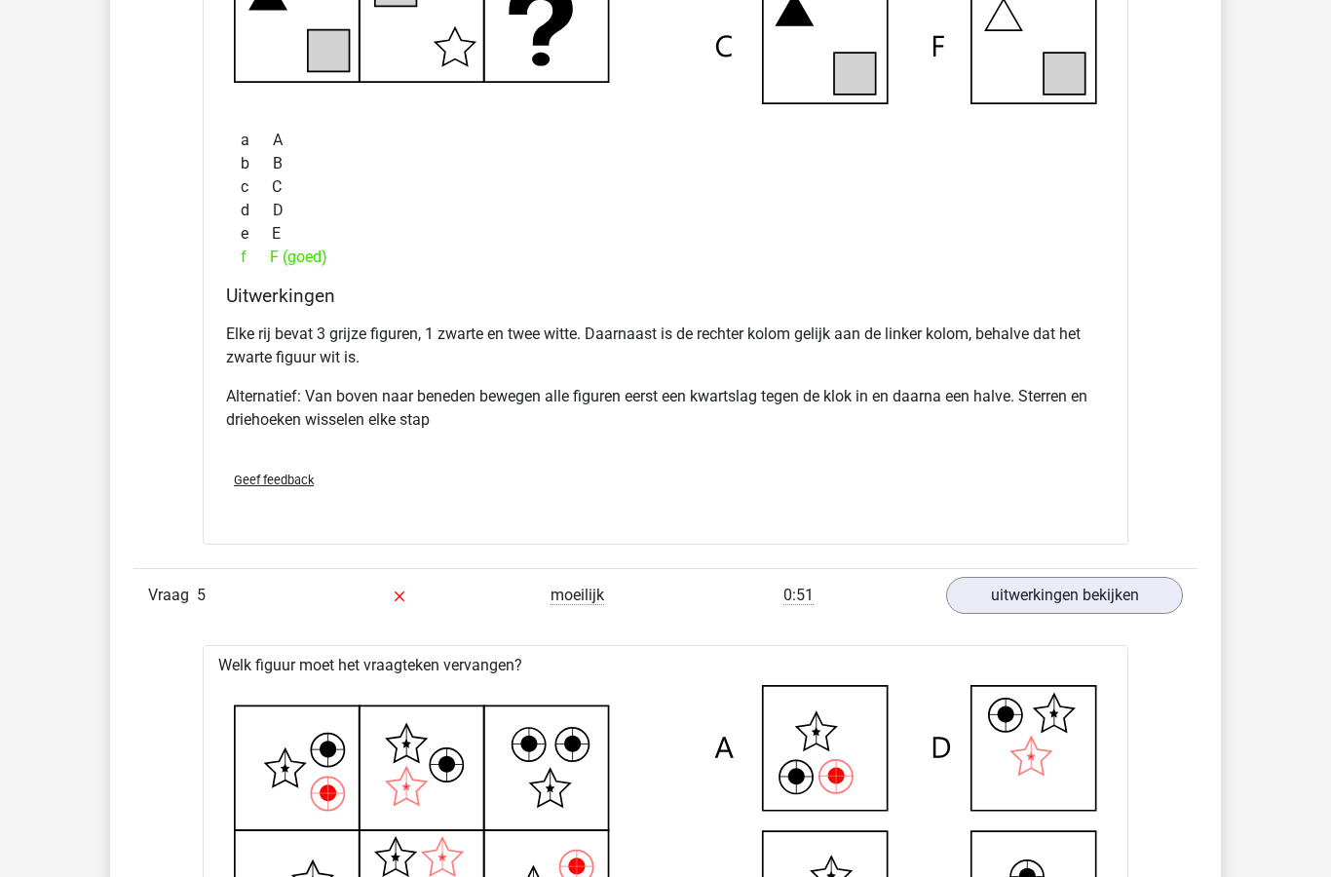
click at [1033, 599] on link "uitwerkingen bekijken" at bounding box center [1064, 595] width 237 height 37
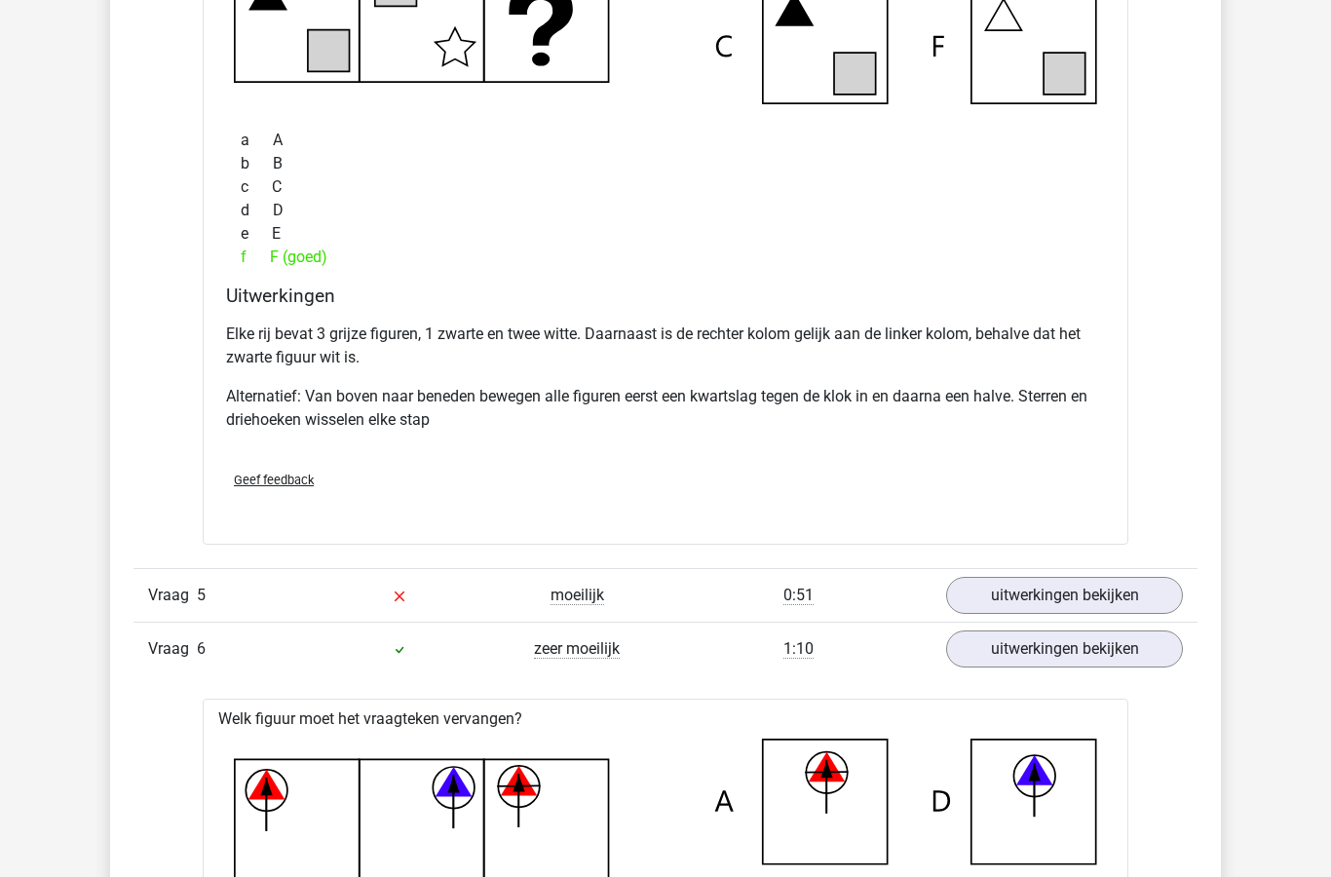
click at [1022, 603] on link "uitwerkingen bekijken" at bounding box center [1064, 595] width 237 height 37
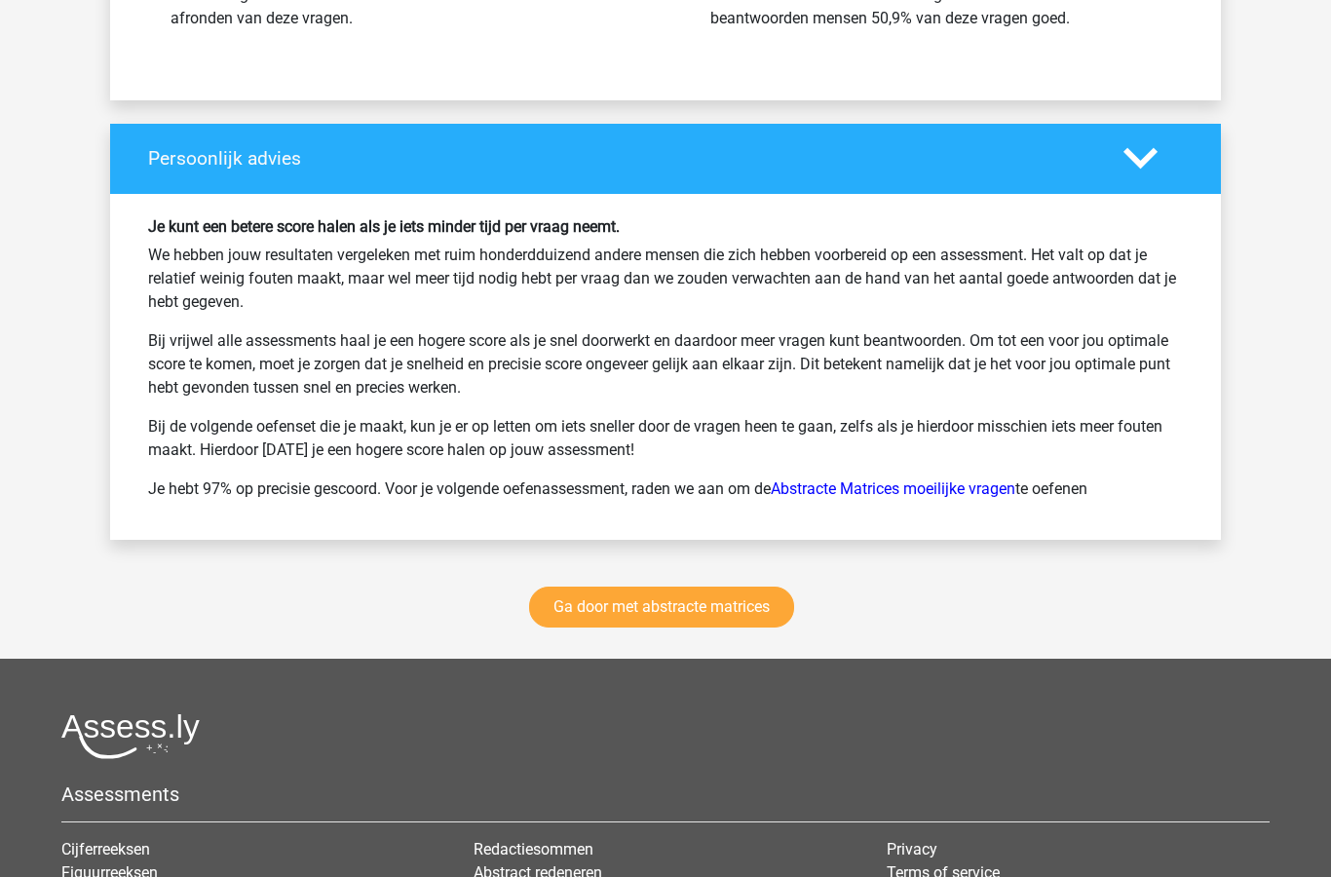
scroll to position [11249, 0]
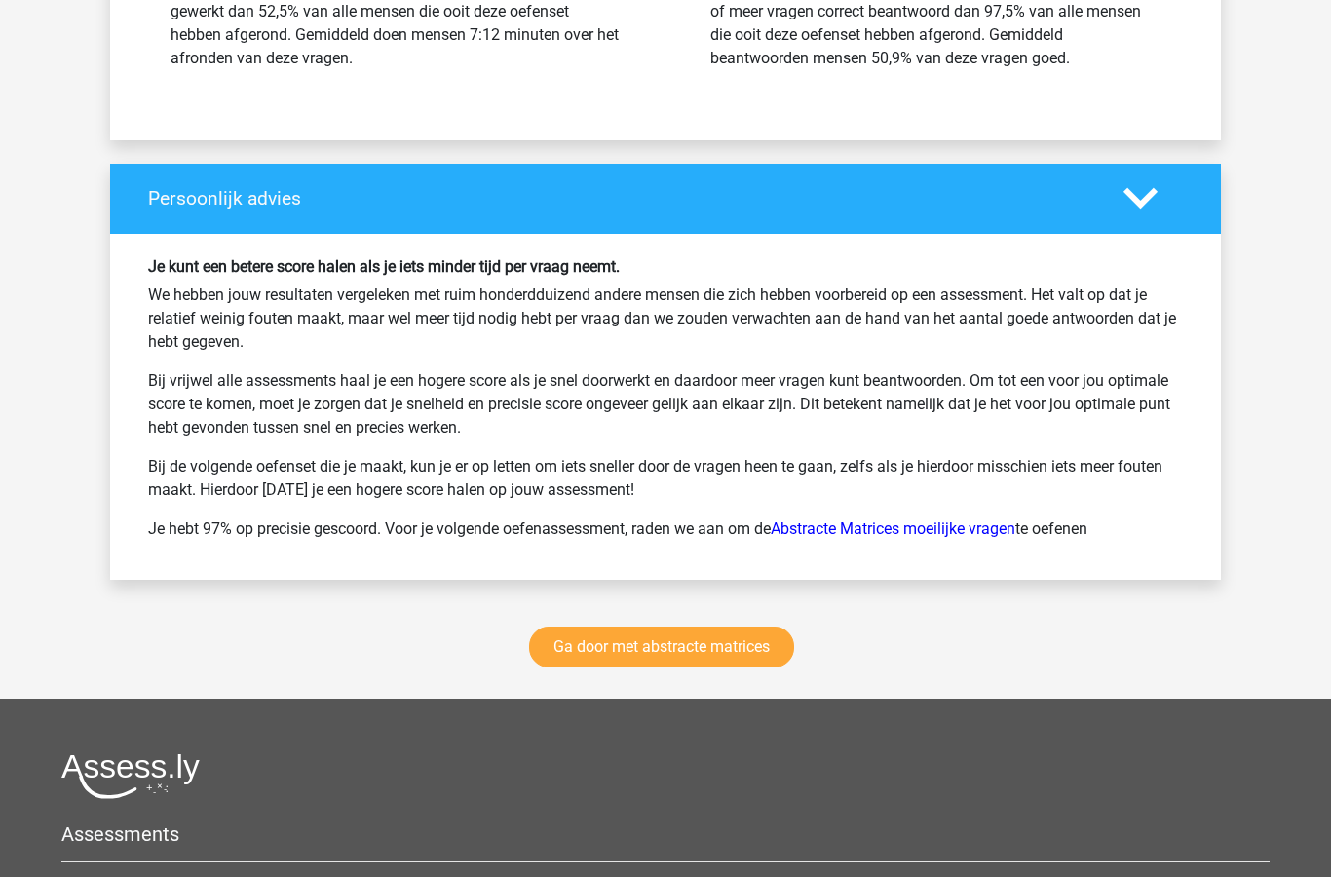
click at [726, 658] on link "Ga door met abstracte matrices" at bounding box center [661, 646] width 265 height 41
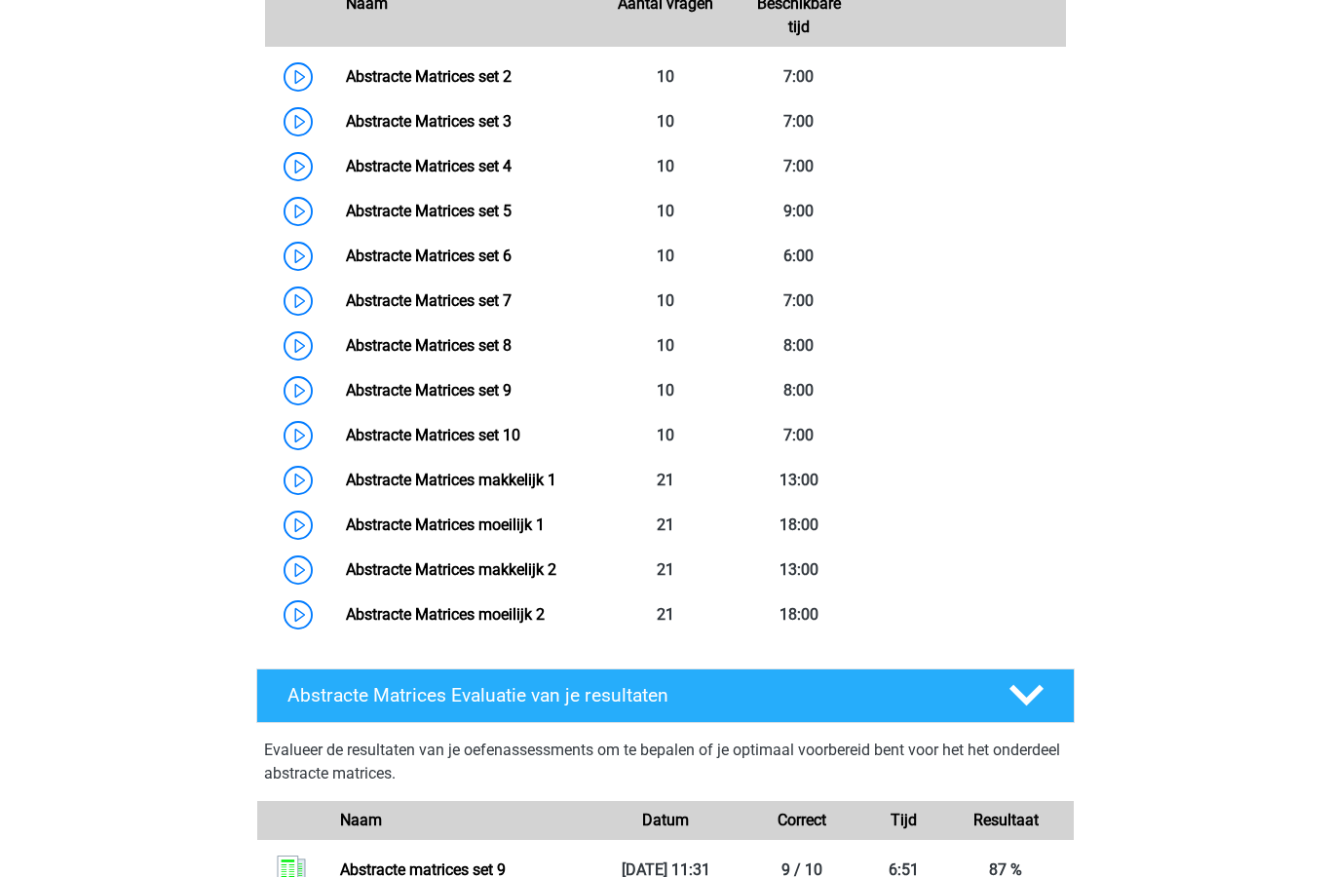
scroll to position [1073, 0]
click at [520, 443] on link "Abstracte Matrices set 10" at bounding box center [433, 435] width 174 height 19
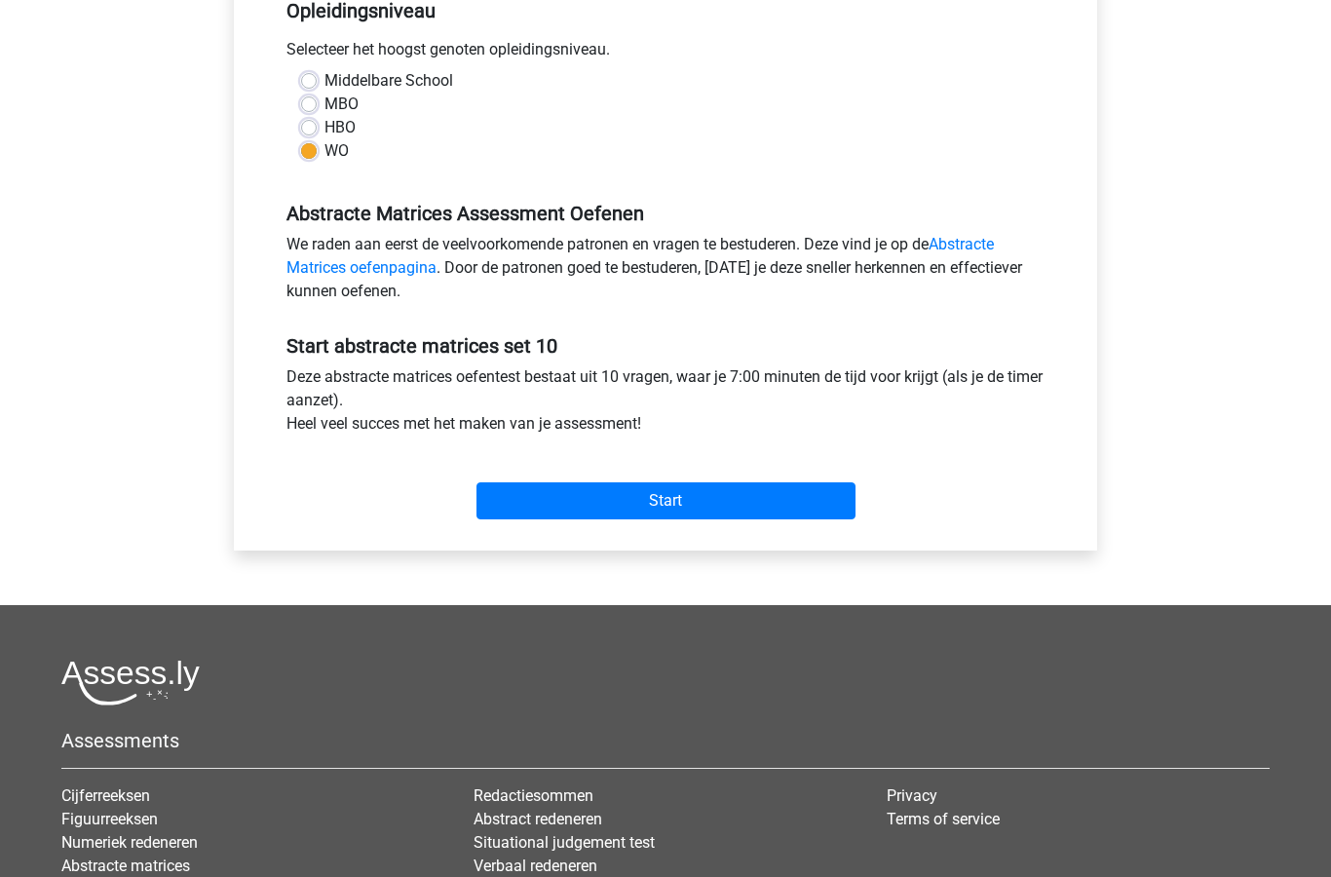
scroll to position [418, 0]
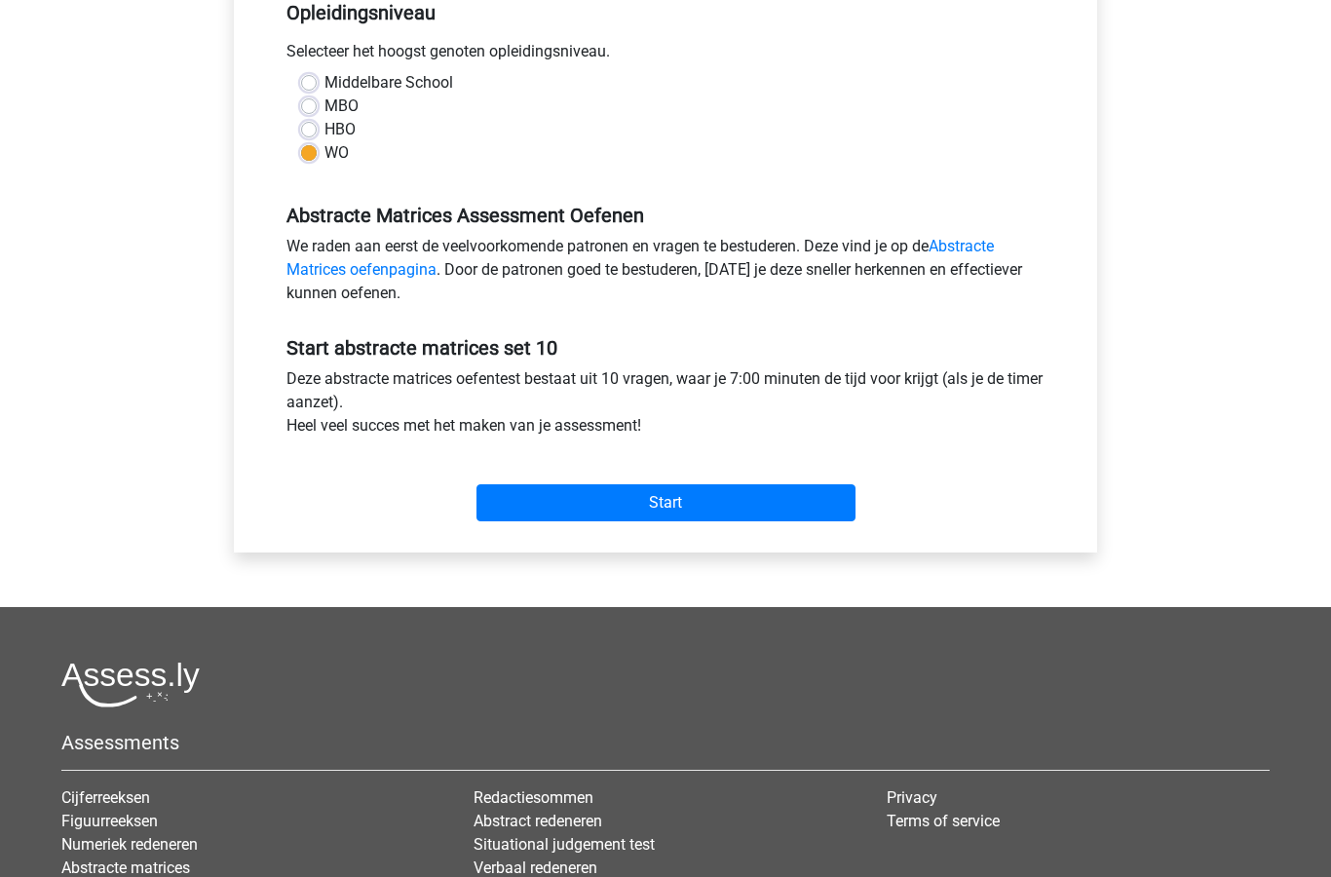
click at [737, 512] on input "Start" at bounding box center [665, 502] width 379 height 37
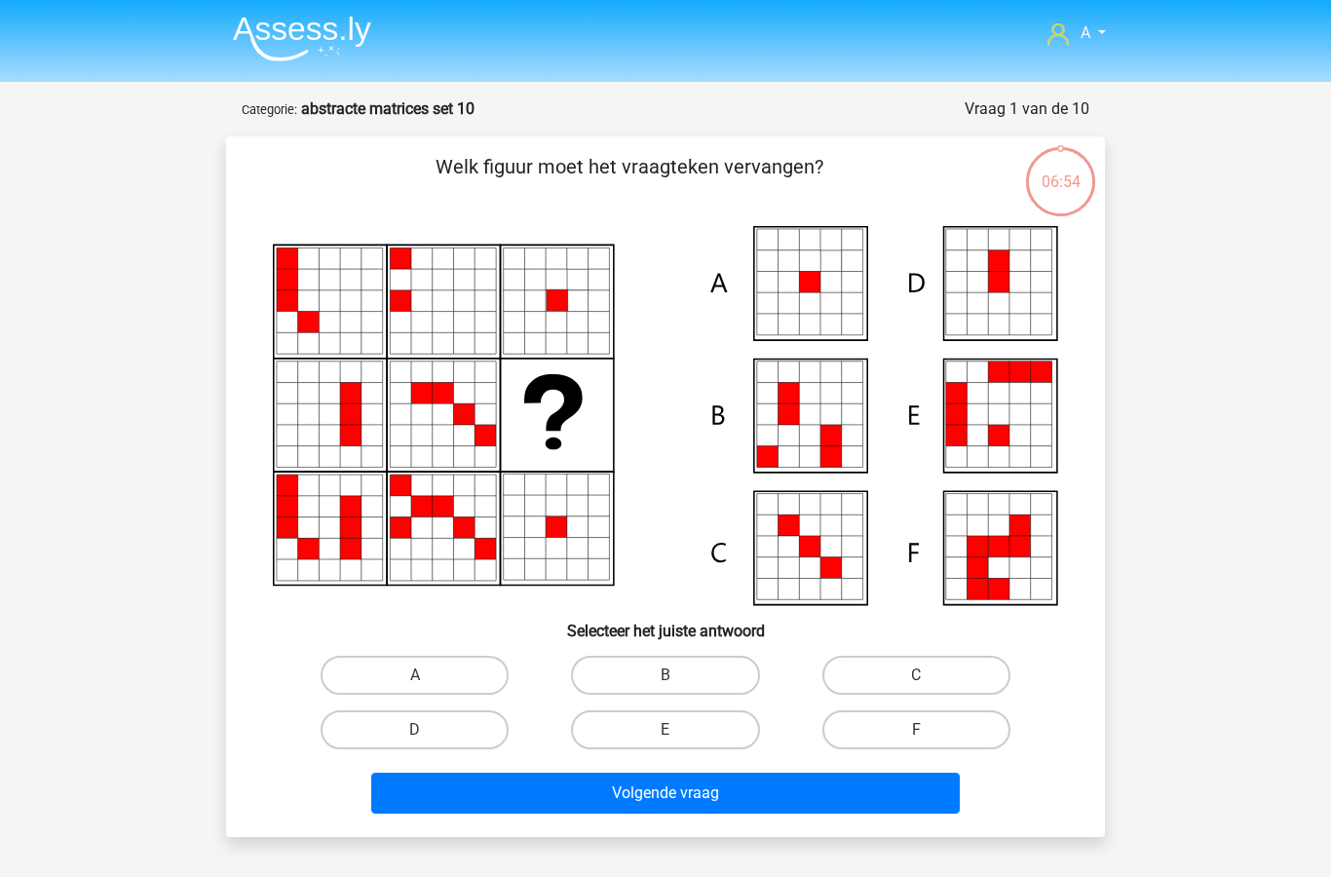
click at [443, 736] on label "D" at bounding box center [415, 729] width 188 height 39
click at [428, 736] on input "D" at bounding box center [421, 736] width 13 height 13
radio input "true"
click at [668, 799] on button "Volgende vraag" at bounding box center [665, 793] width 589 height 41
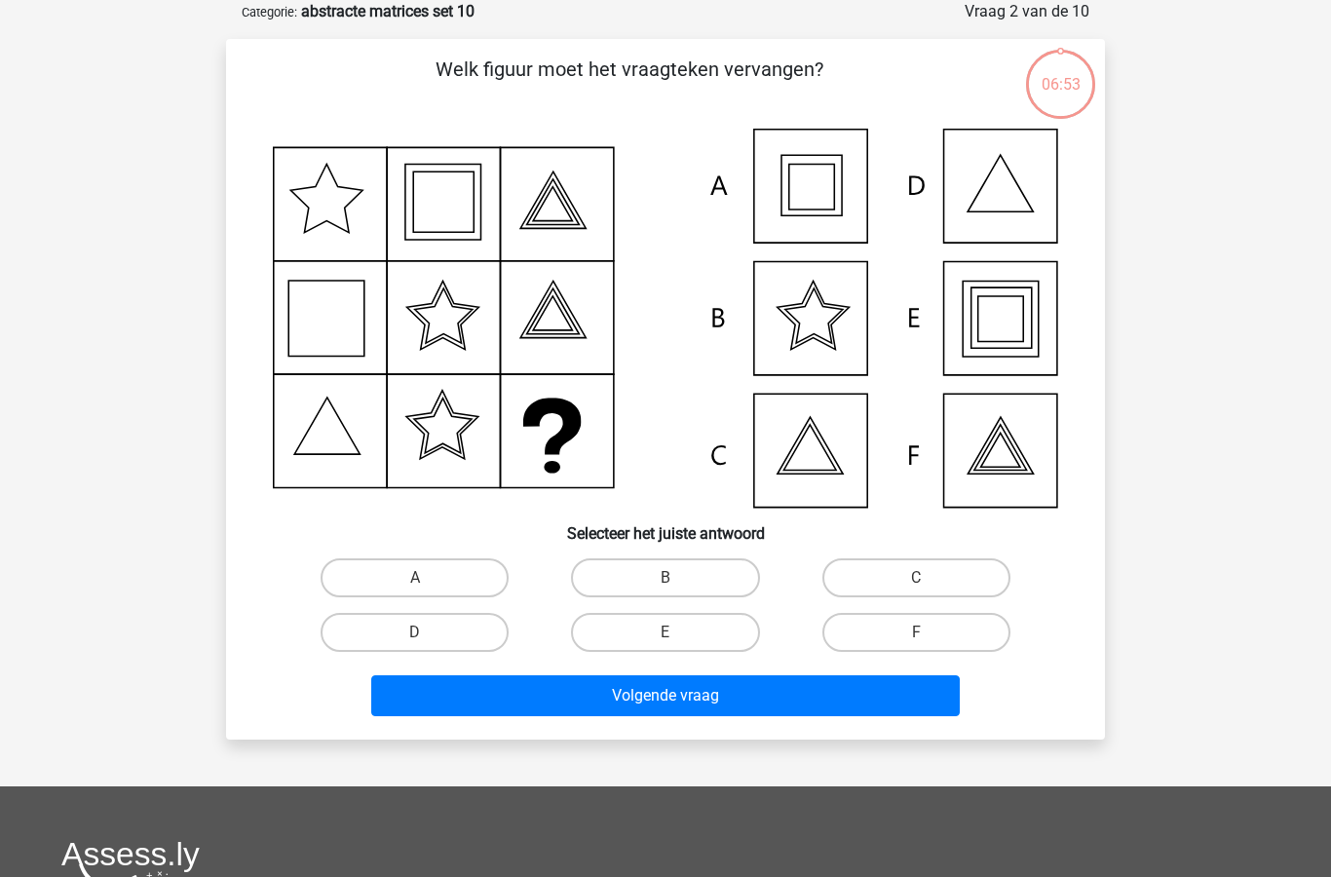
scroll to position [97, 0]
click at [693, 626] on label "E" at bounding box center [665, 632] width 188 height 39
click at [678, 632] on input "E" at bounding box center [671, 638] width 13 height 13
radio input "true"
click at [741, 704] on button "Volgende vraag" at bounding box center [665, 695] width 589 height 41
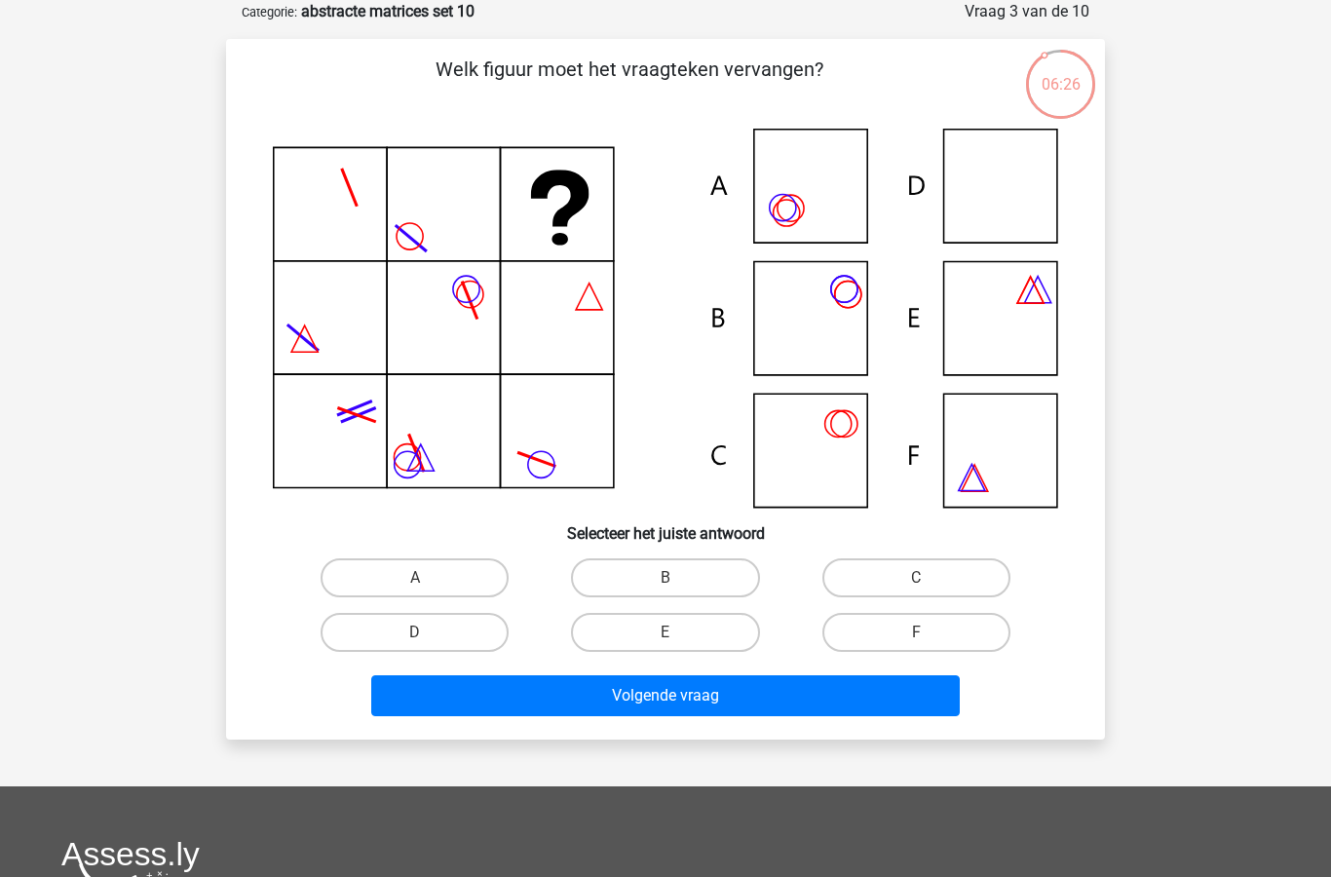
click at [426, 638] on input "D" at bounding box center [421, 638] width 13 height 13
radio input "true"
click at [692, 704] on button "Volgende vraag" at bounding box center [665, 695] width 589 height 41
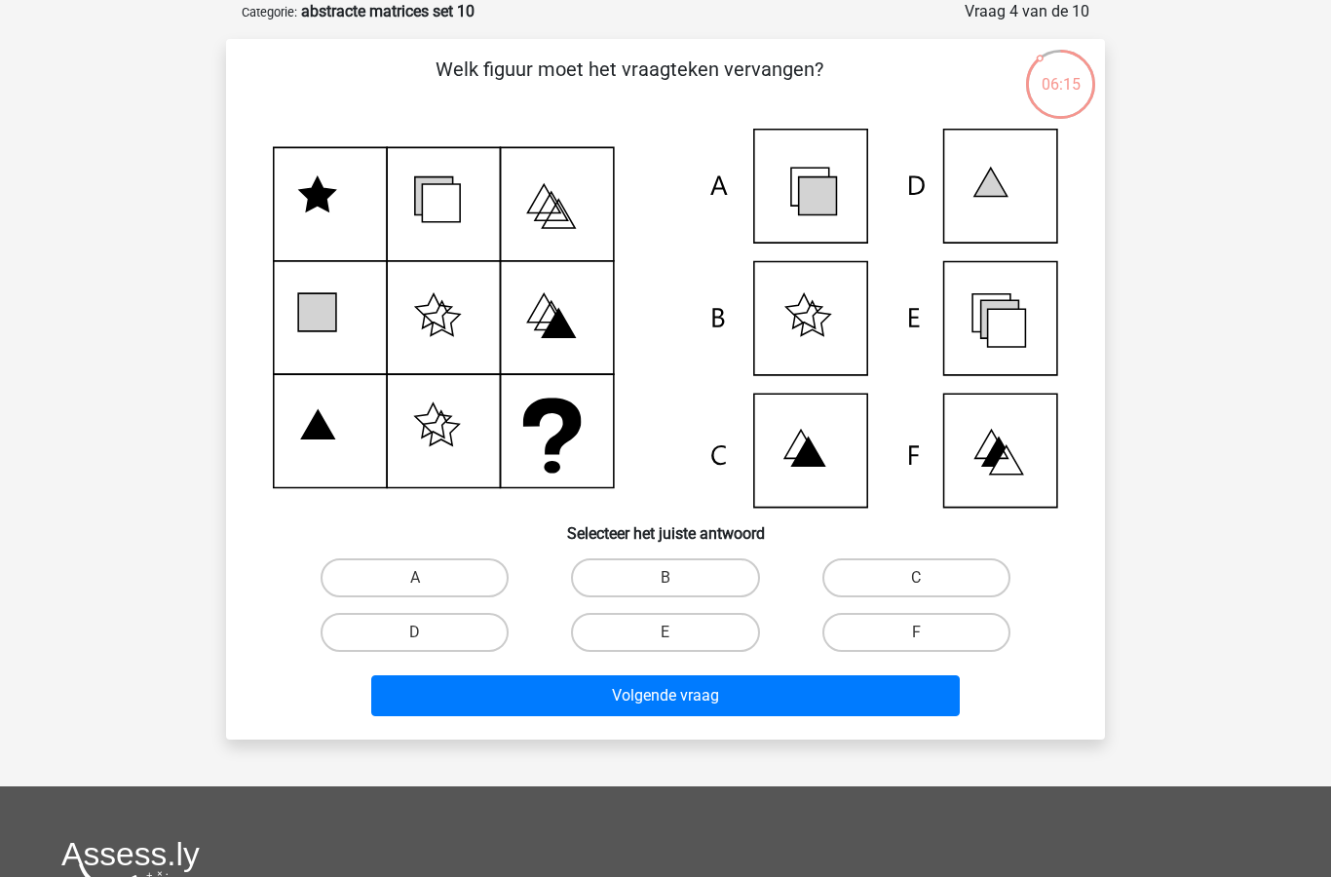
click at [633, 651] on label "E" at bounding box center [665, 632] width 188 height 39
click at [665, 645] on input "E" at bounding box center [671, 638] width 13 height 13
radio input "true"
click at [747, 703] on button "Volgende vraag" at bounding box center [665, 695] width 589 height 41
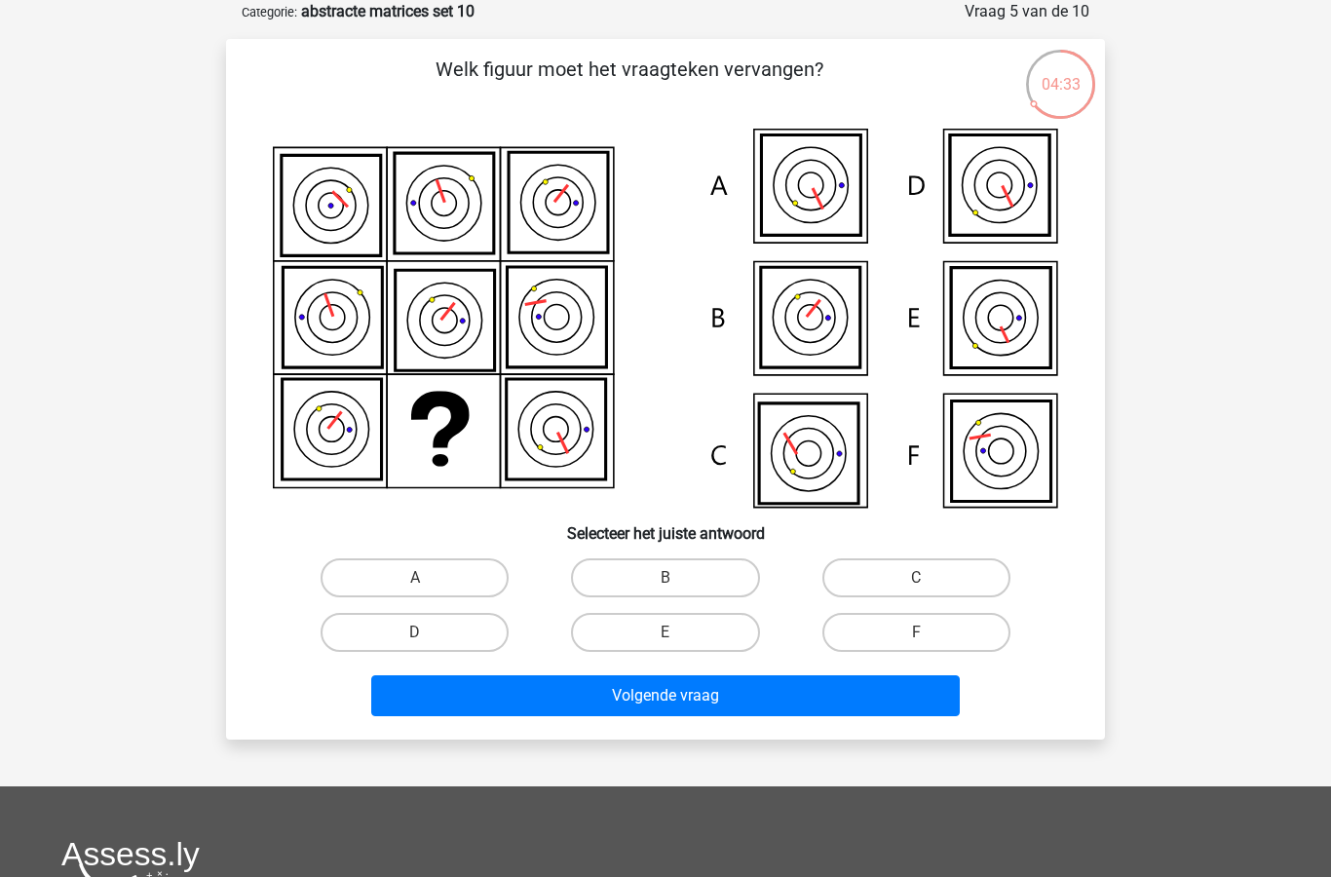
click at [926, 637] on input "F" at bounding box center [922, 638] width 13 height 13
radio input "true"
click at [782, 705] on button "Volgende vraag" at bounding box center [665, 695] width 589 height 41
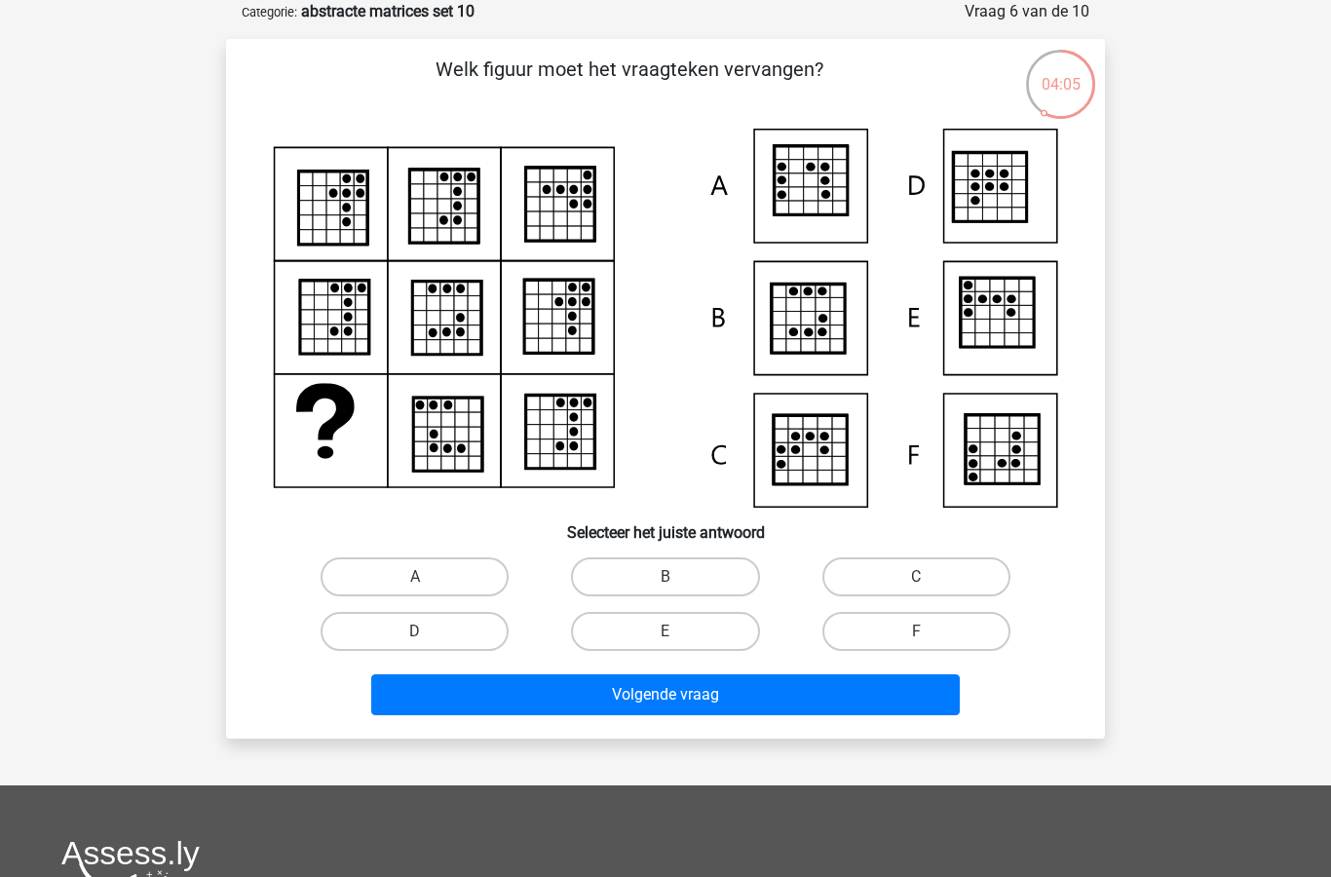
click at [673, 585] on input "B" at bounding box center [671, 583] width 13 height 13
radio input "true"
click at [702, 708] on button "Volgende vraag" at bounding box center [665, 694] width 589 height 41
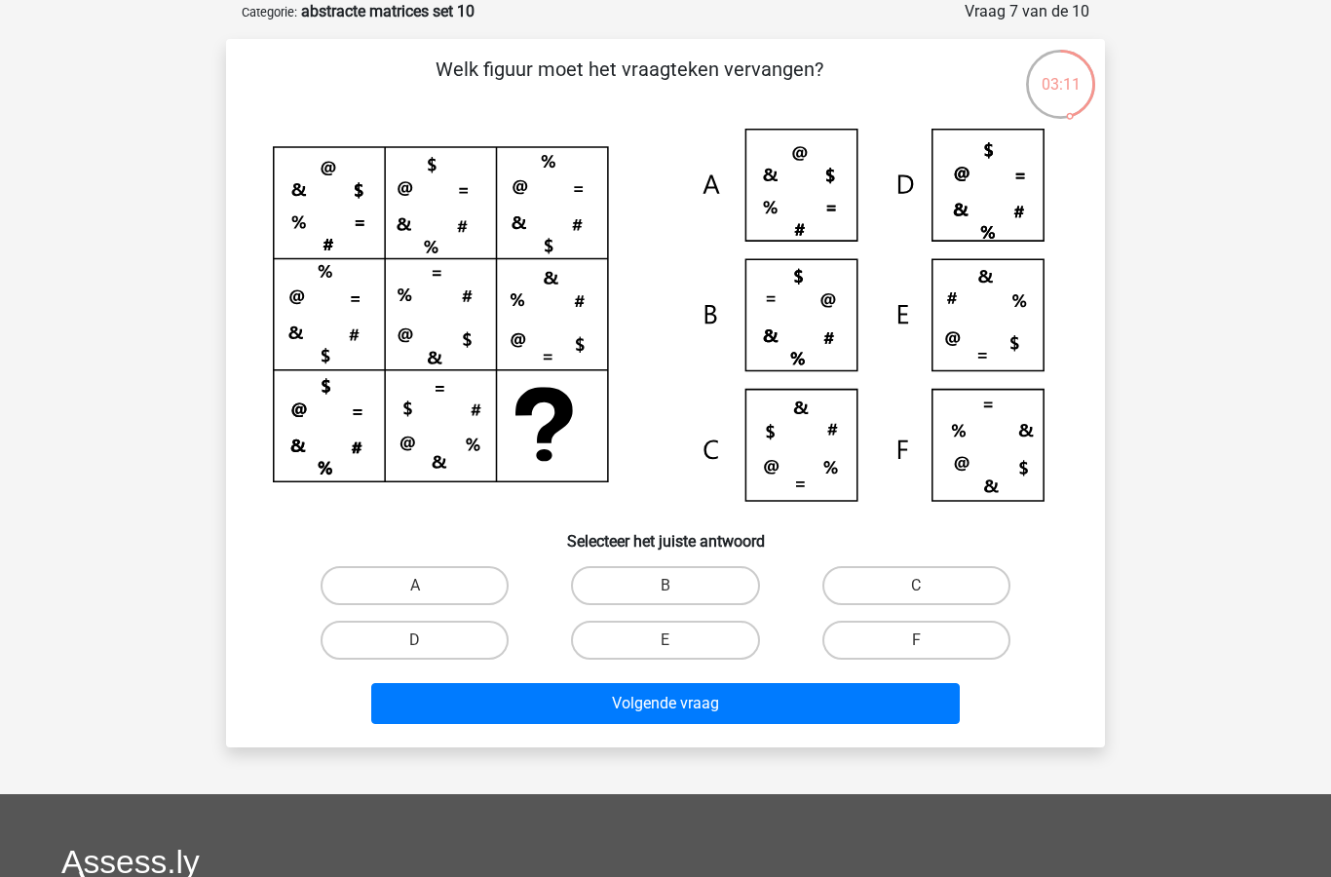
click at [940, 581] on label "C" at bounding box center [916, 585] width 188 height 39
click at [928, 585] on input "C" at bounding box center [922, 591] width 13 height 13
radio input "true"
click at [736, 708] on button "Volgende vraag" at bounding box center [665, 703] width 589 height 41
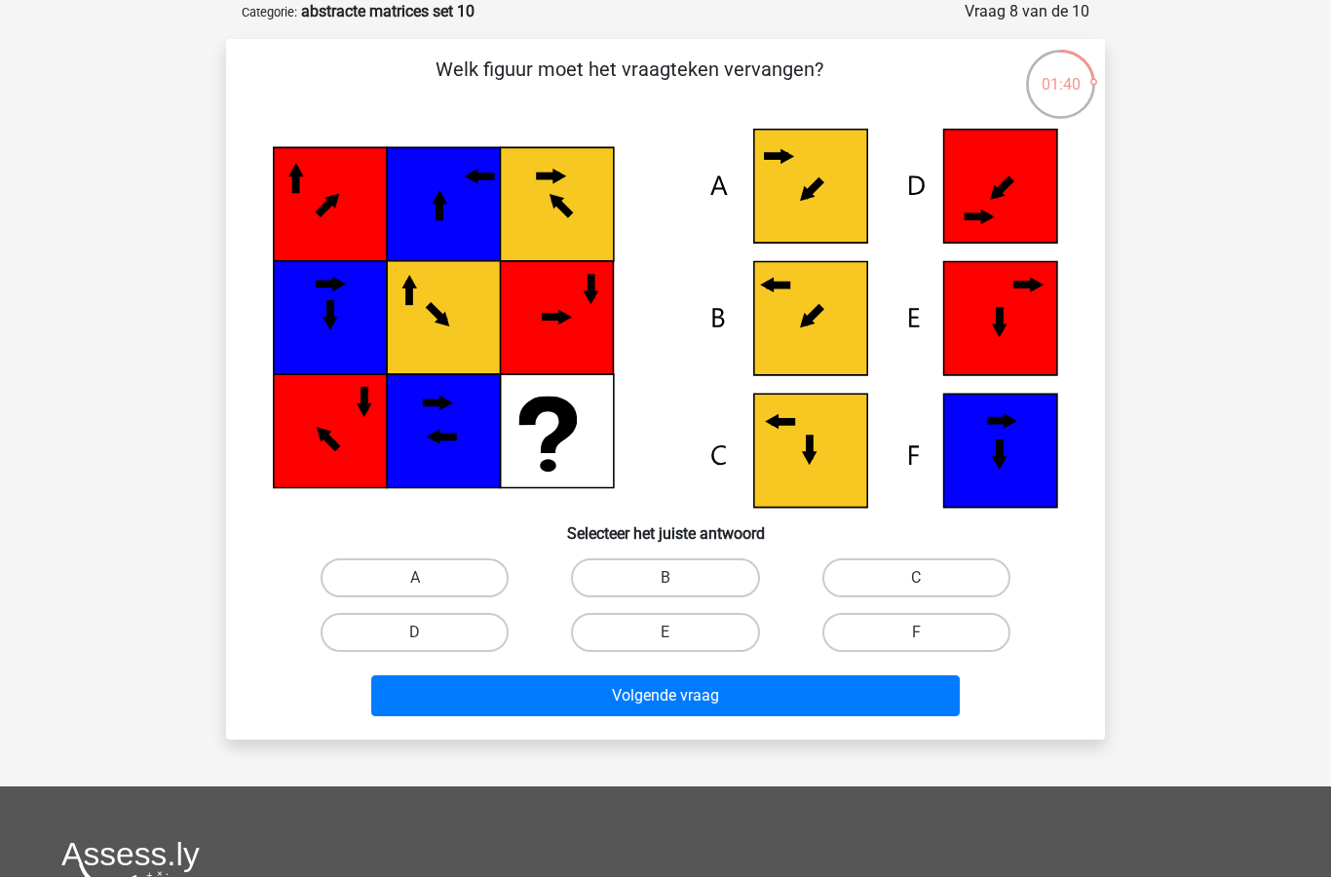
click at [679, 577] on label "B" at bounding box center [665, 577] width 188 height 39
click at [678, 578] on input "B" at bounding box center [671, 584] width 13 height 13
radio input "true"
click at [686, 704] on button "Volgende vraag" at bounding box center [665, 695] width 589 height 41
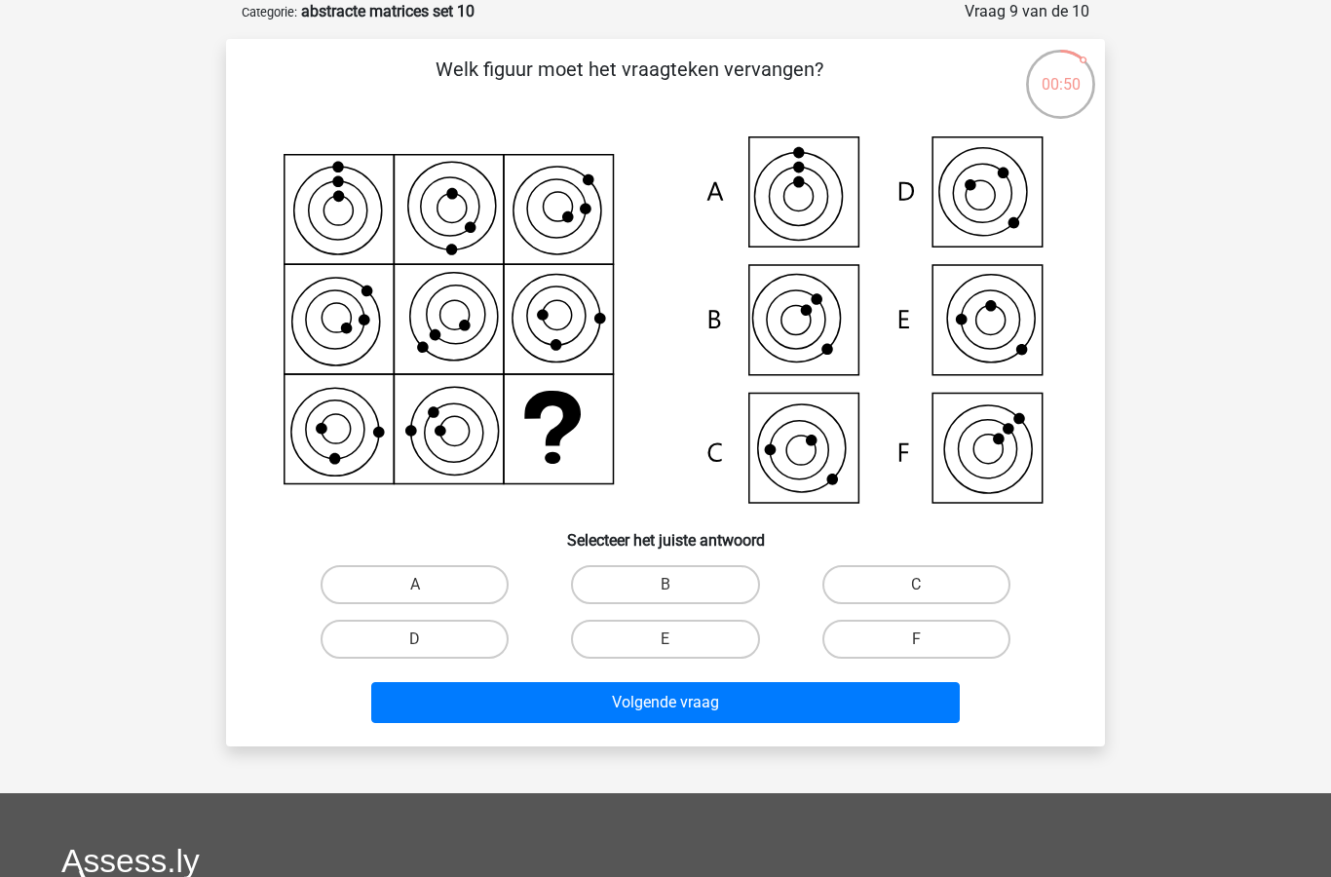
click at [698, 588] on label "B" at bounding box center [665, 584] width 188 height 39
click at [678, 588] on input "B" at bounding box center [671, 591] width 13 height 13
radio input "true"
click at [727, 707] on button "Volgende vraag" at bounding box center [665, 702] width 589 height 41
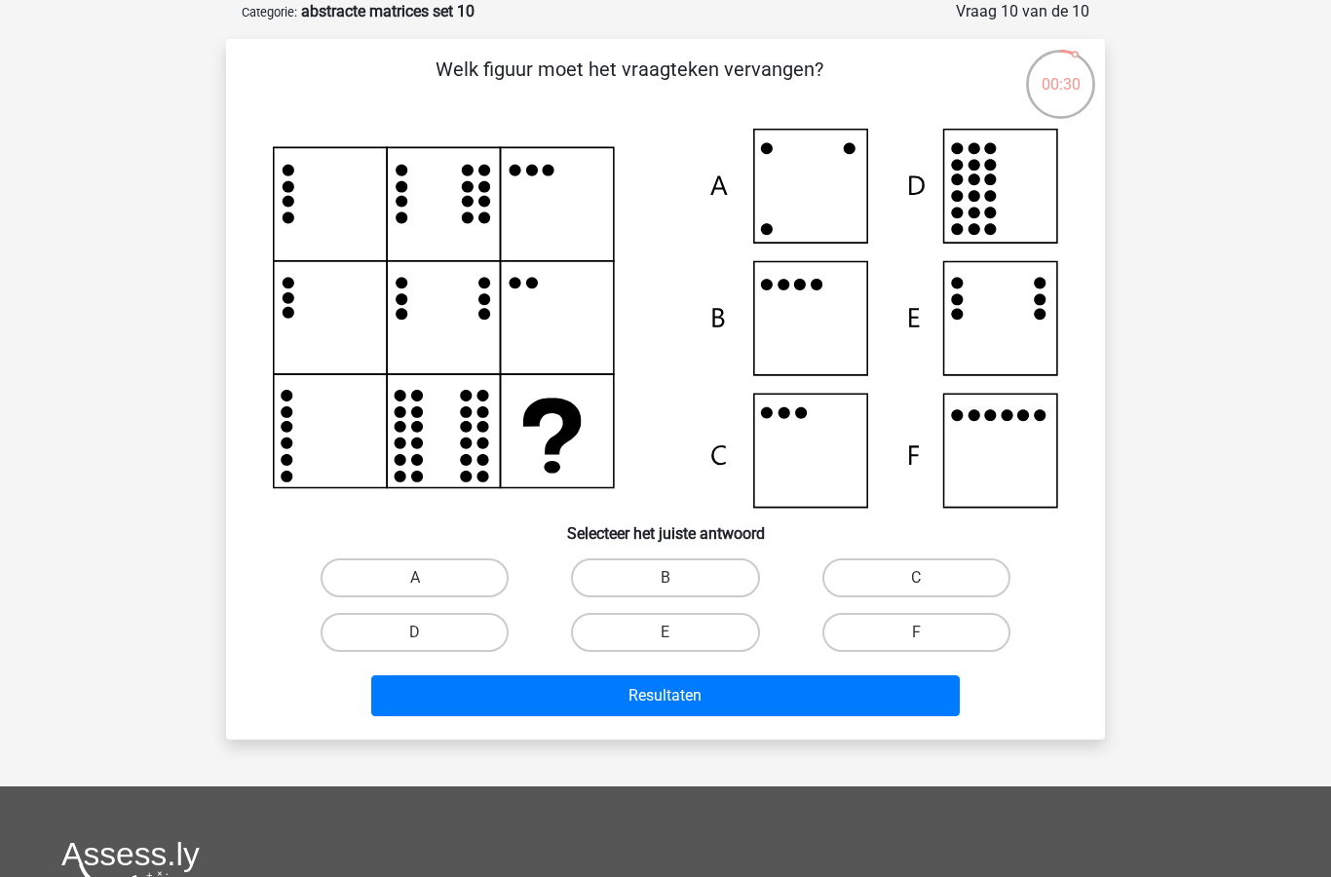
click at [698, 578] on label "B" at bounding box center [665, 577] width 188 height 39
click at [678, 578] on input "B" at bounding box center [671, 584] width 13 height 13
radio input "true"
click at [734, 701] on button "Resultaten" at bounding box center [665, 695] width 589 height 41
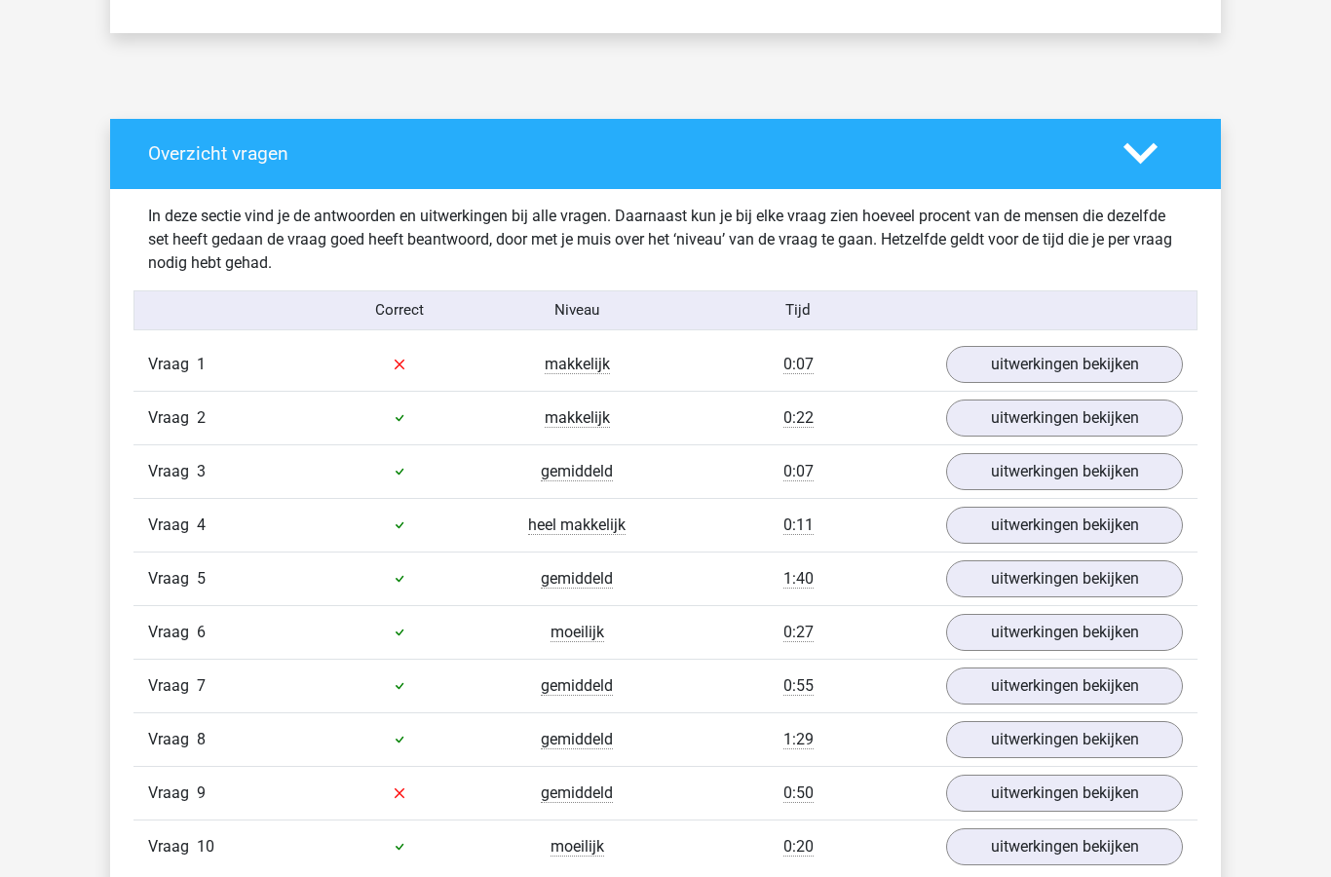
click at [1013, 365] on link "uitwerkingen bekijken" at bounding box center [1064, 365] width 237 height 37
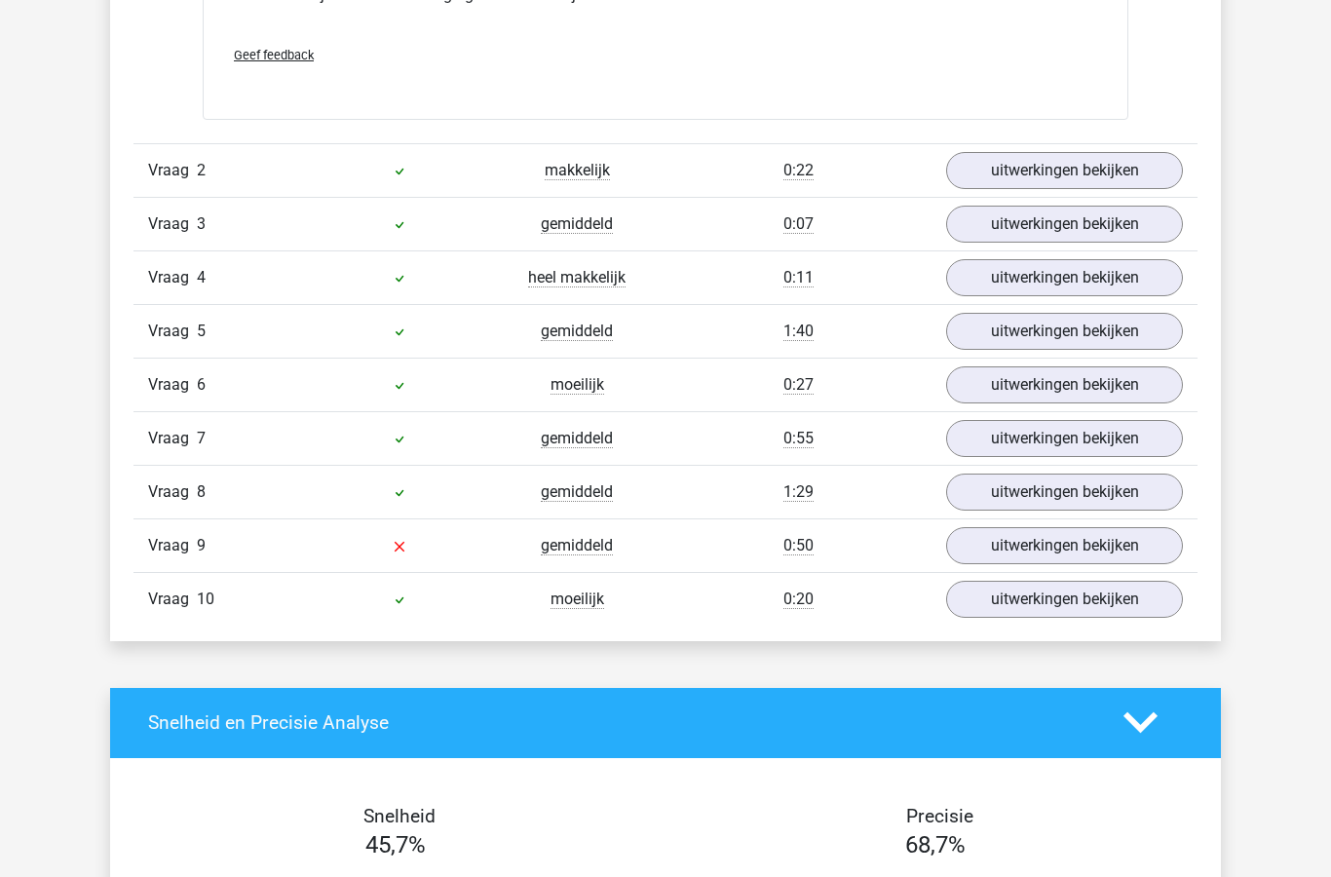
scroll to position [2060, 0]
click at [1022, 541] on link "uitwerkingen bekijken" at bounding box center [1064, 545] width 237 height 37
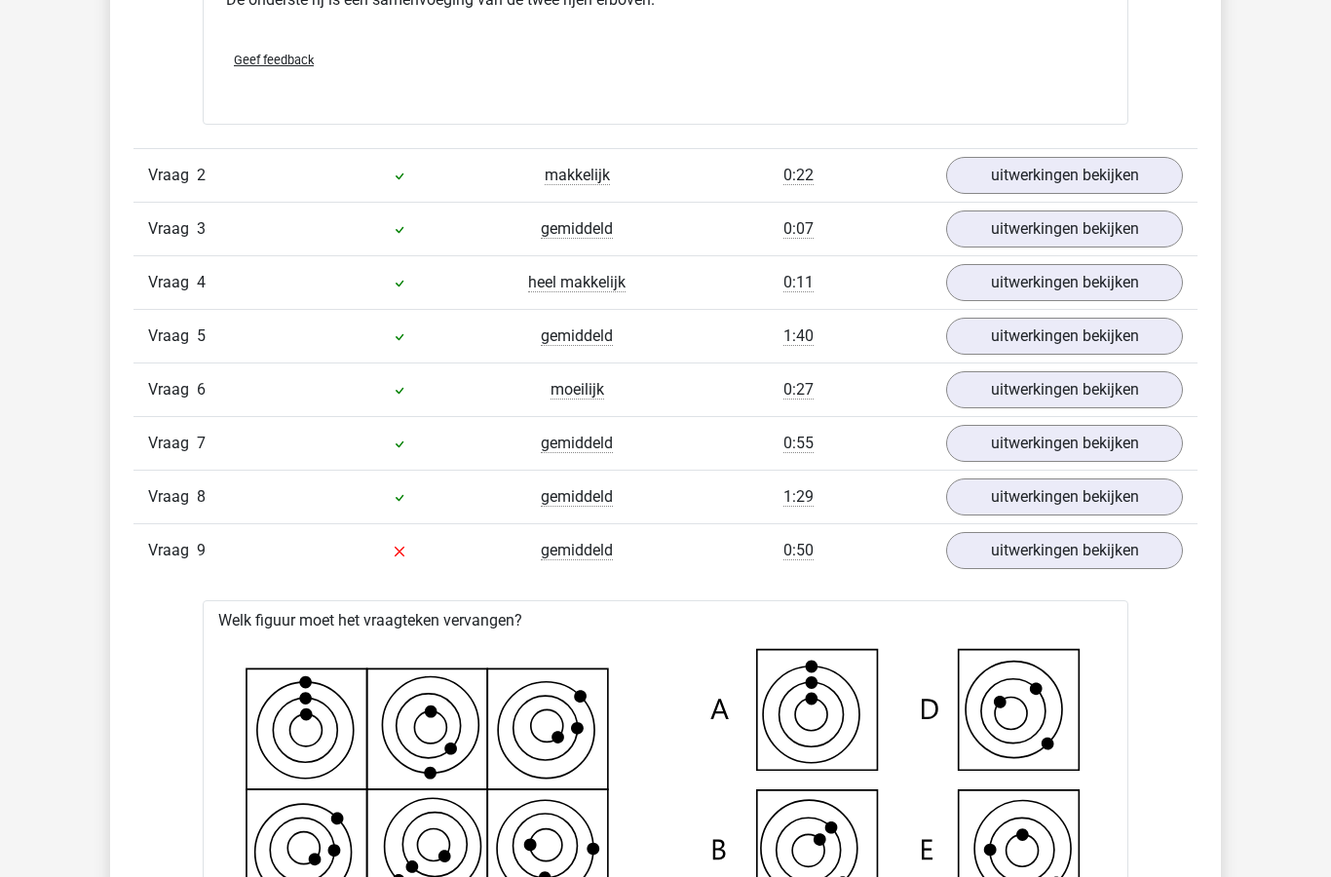
scroll to position [2056, 0]
click at [1062, 182] on link "uitwerkingen bekijken" at bounding box center [1064, 175] width 237 height 37
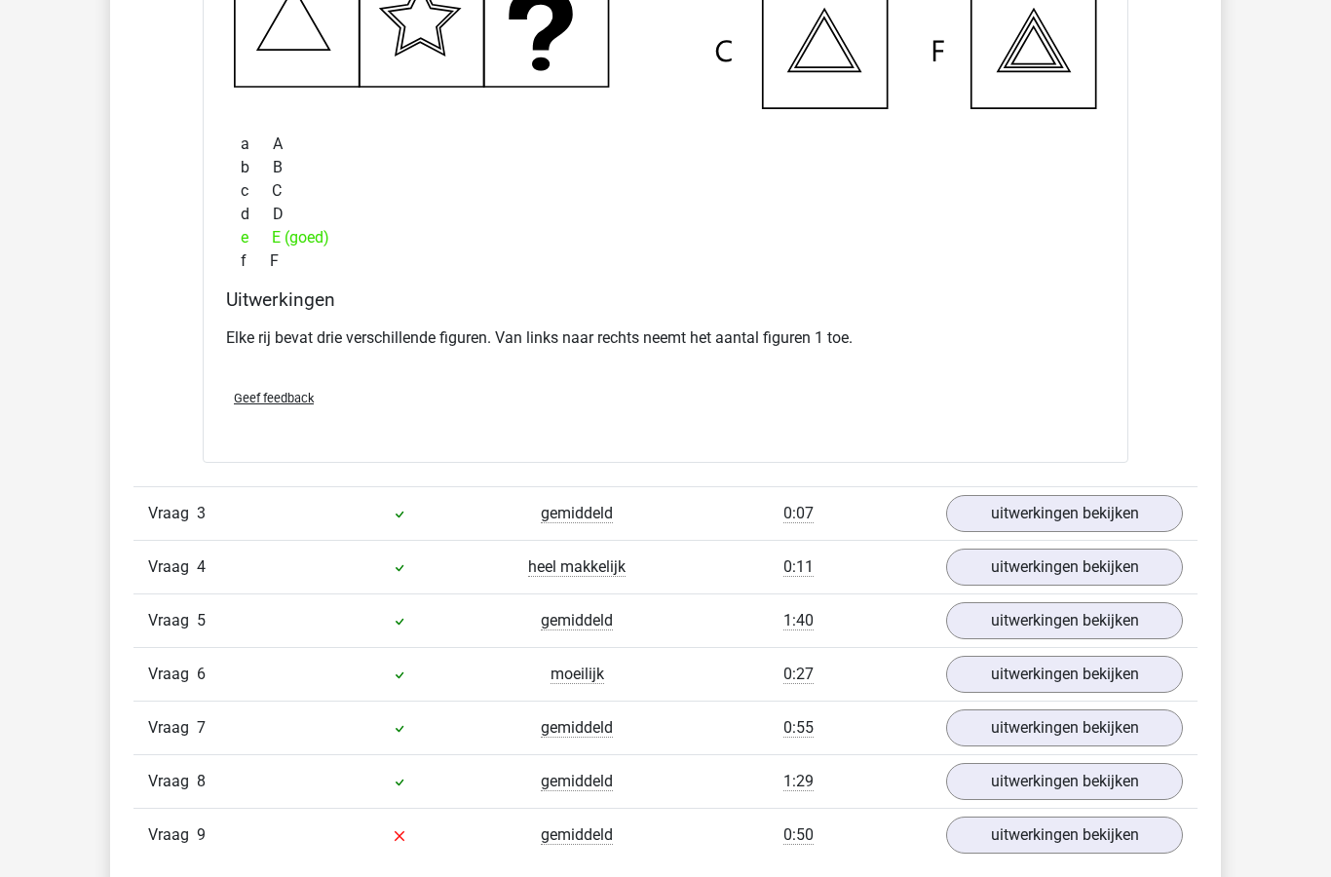
click at [1054, 523] on link "uitwerkingen bekijken" at bounding box center [1064, 513] width 237 height 37
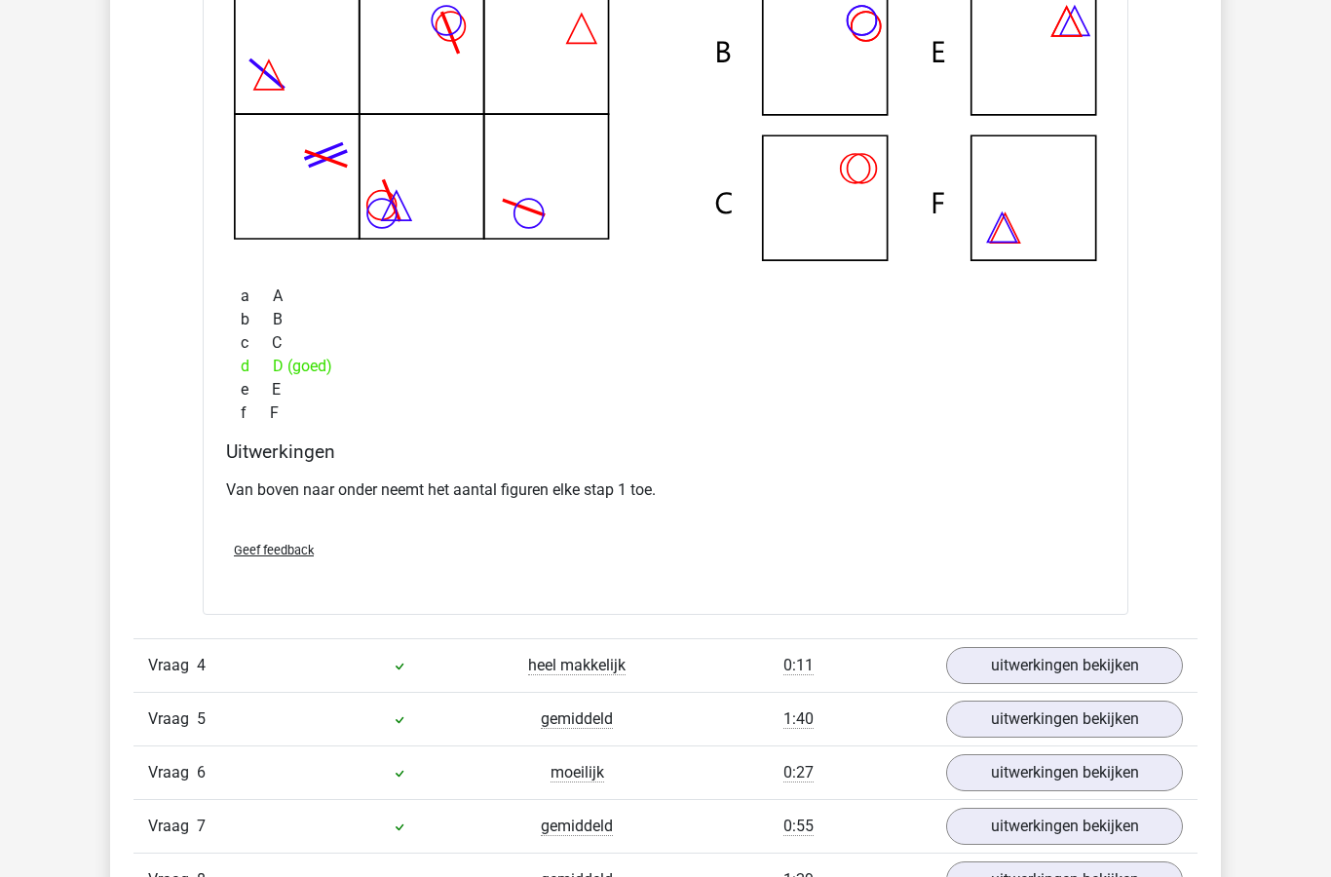
scroll to position [3390, 0]
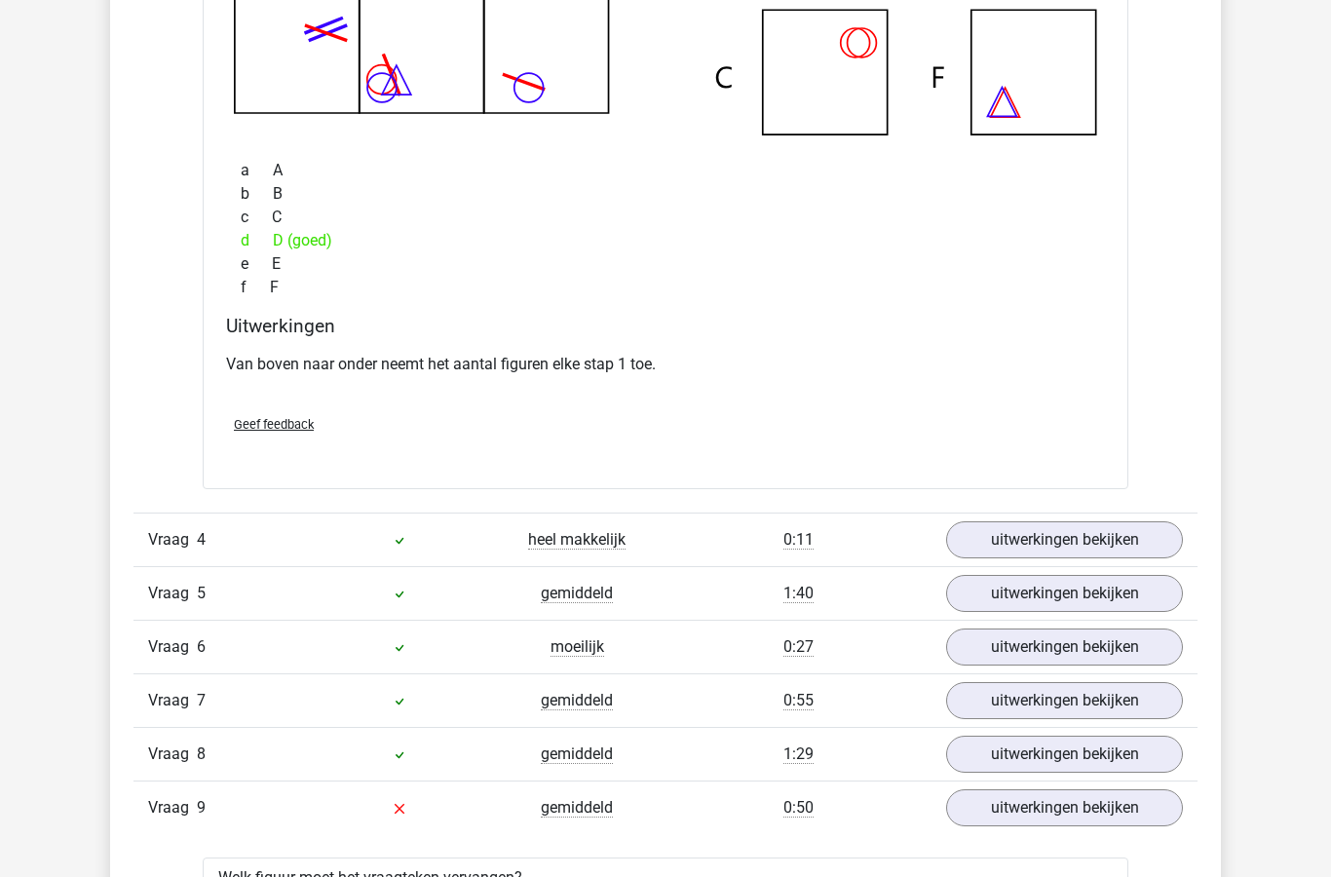
click at [1033, 539] on link "uitwerkingen bekijken" at bounding box center [1064, 539] width 237 height 37
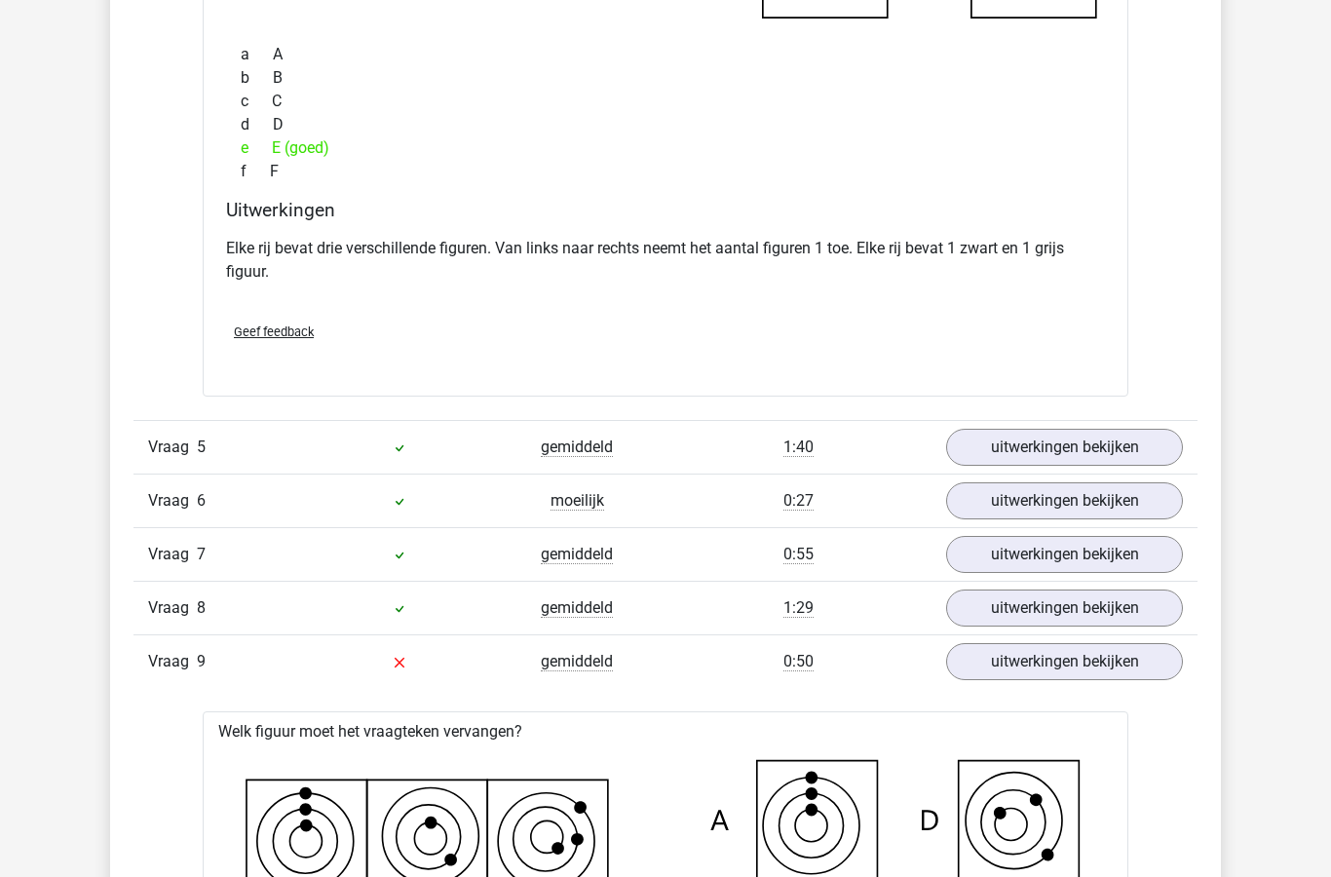
scroll to position [4548, 0]
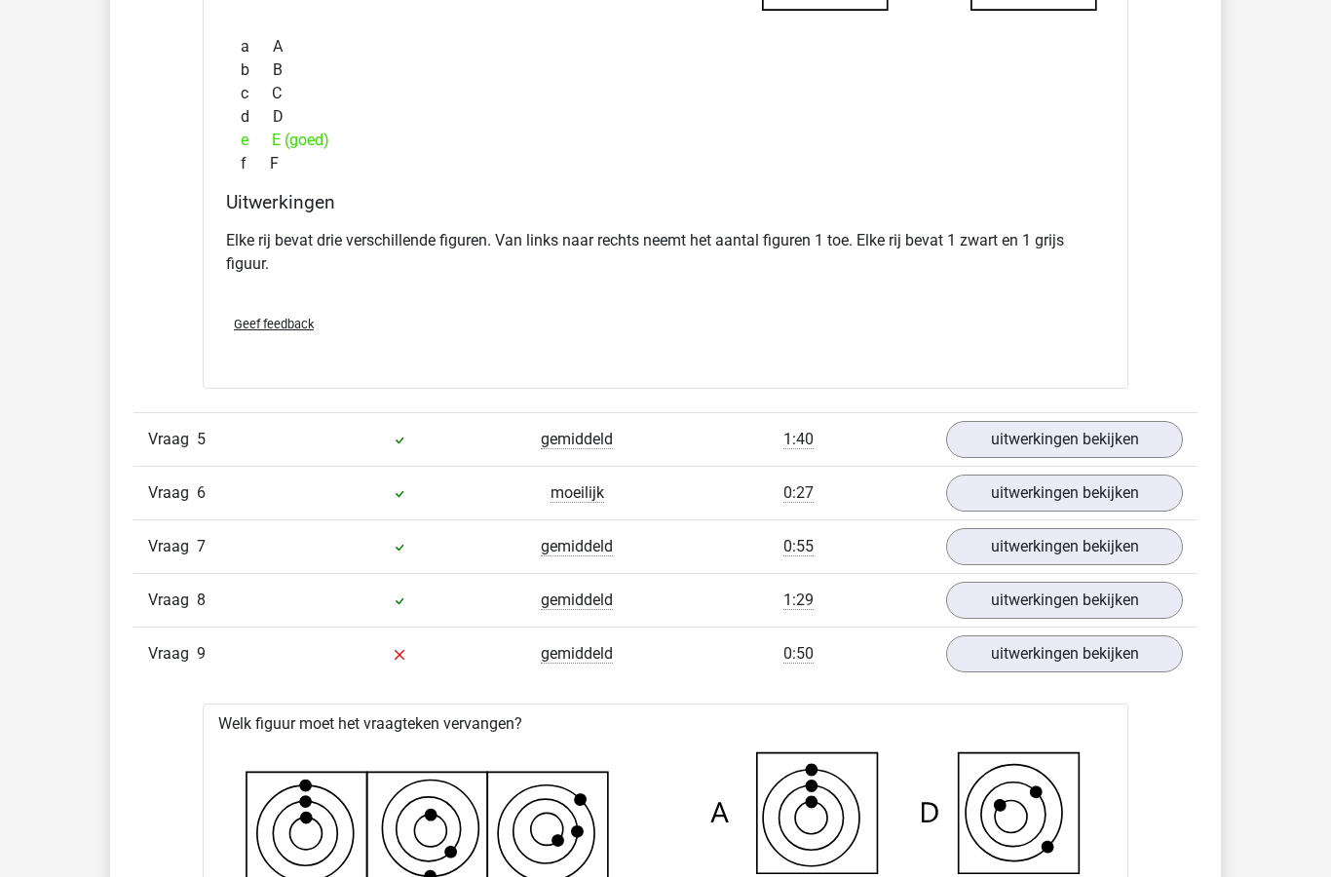
click at [1045, 448] on link "uitwerkingen bekijken" at bounding box center [1064, 439] width 237 height 37
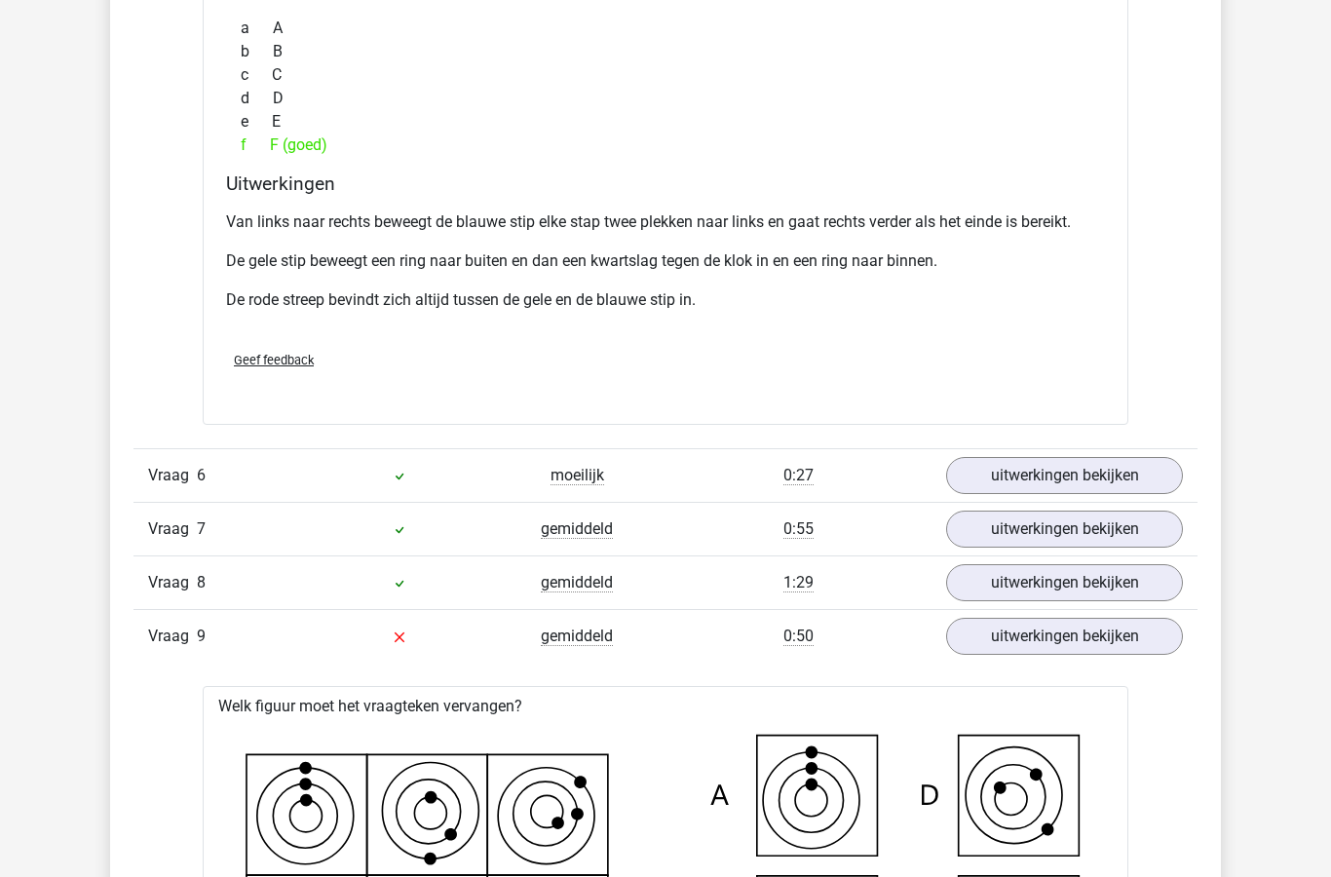
scroll to position [5531, 0]
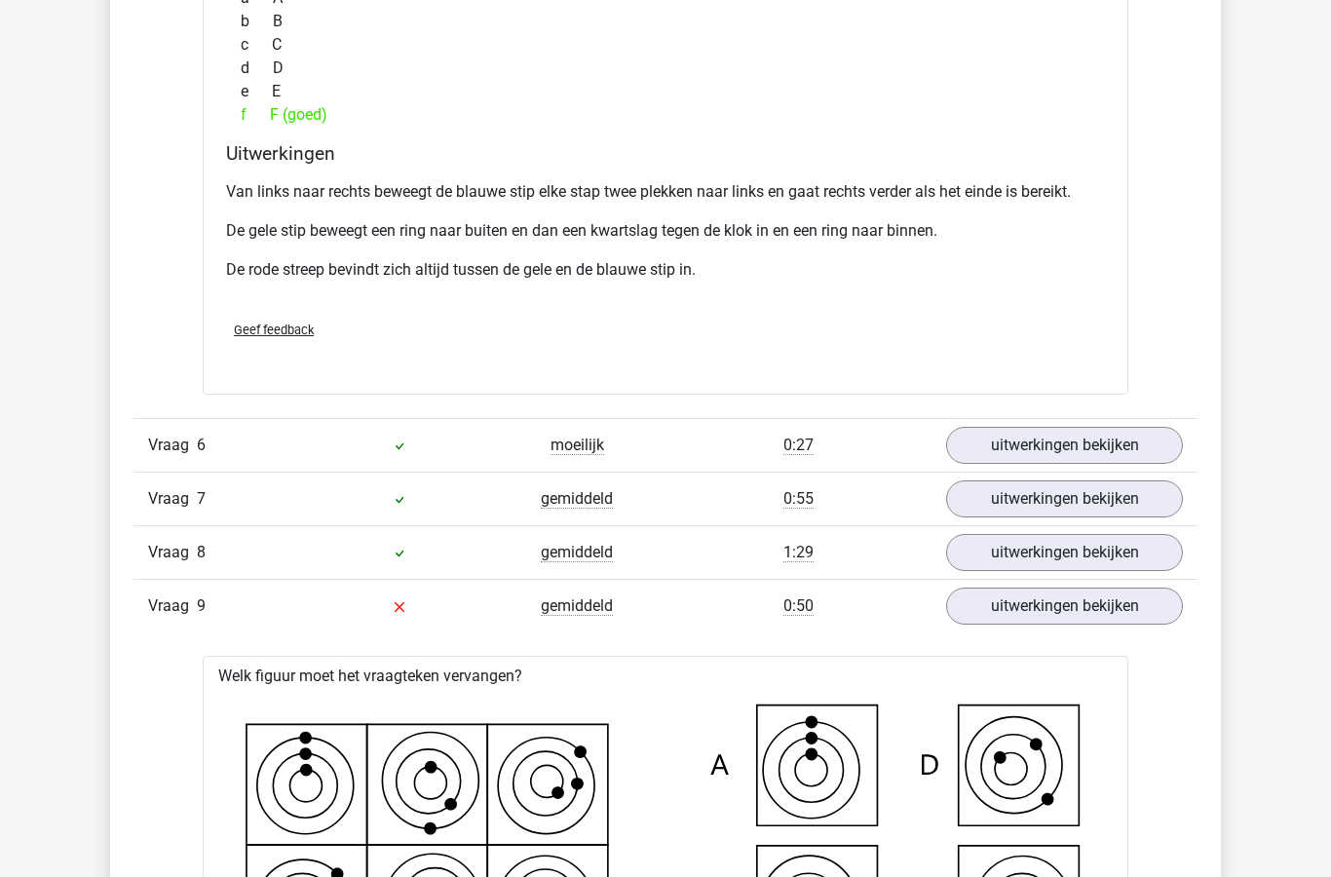
click at [1042, 444] on link "uitwerkingen bekijken" at bounding box center [1064, 445] width 237 height 37
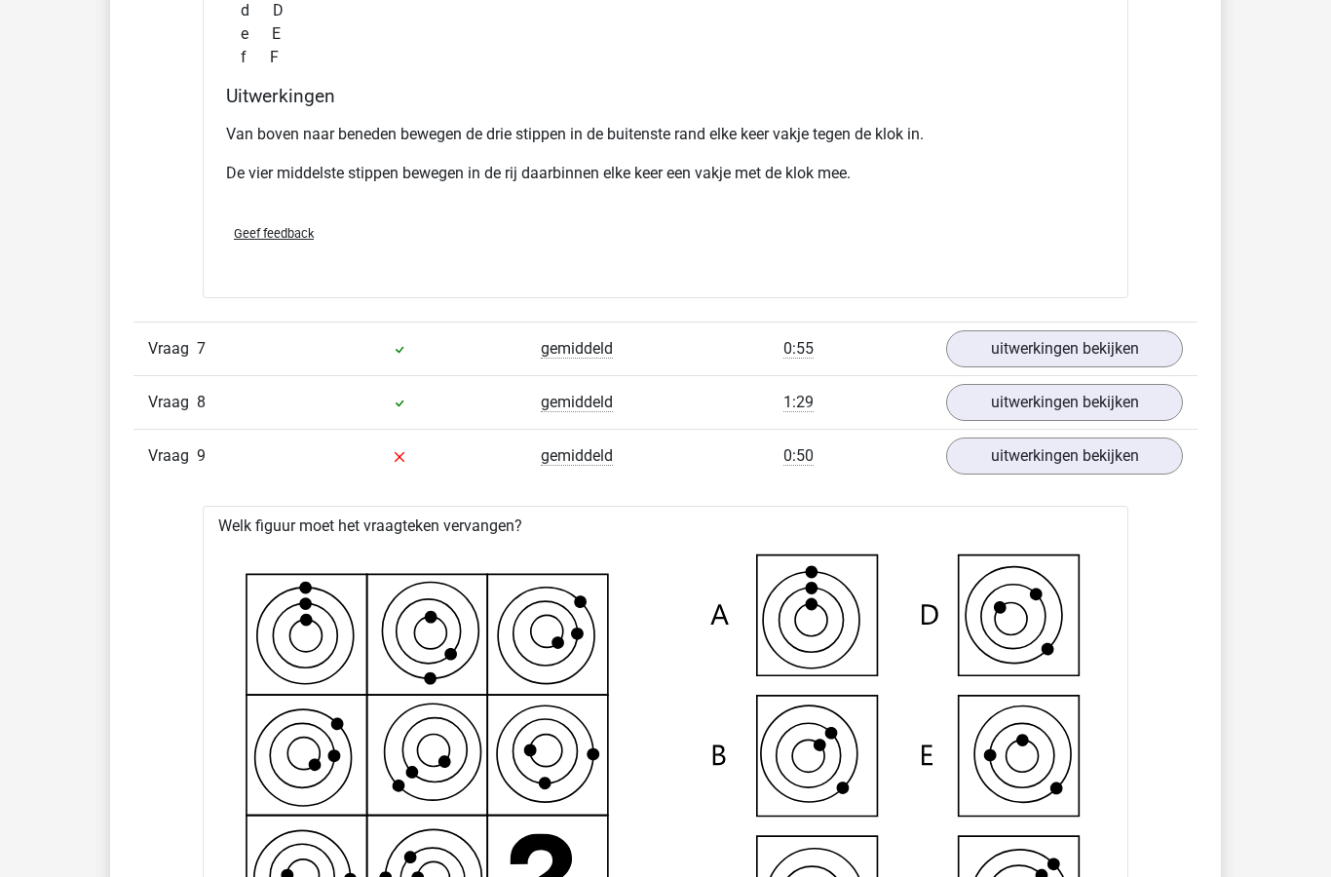
scroll to position [6578, 0]
click at [1057, 351] on link "uitwerkingen bekijken" at bounding box center [1064, 348] width 237 height 37
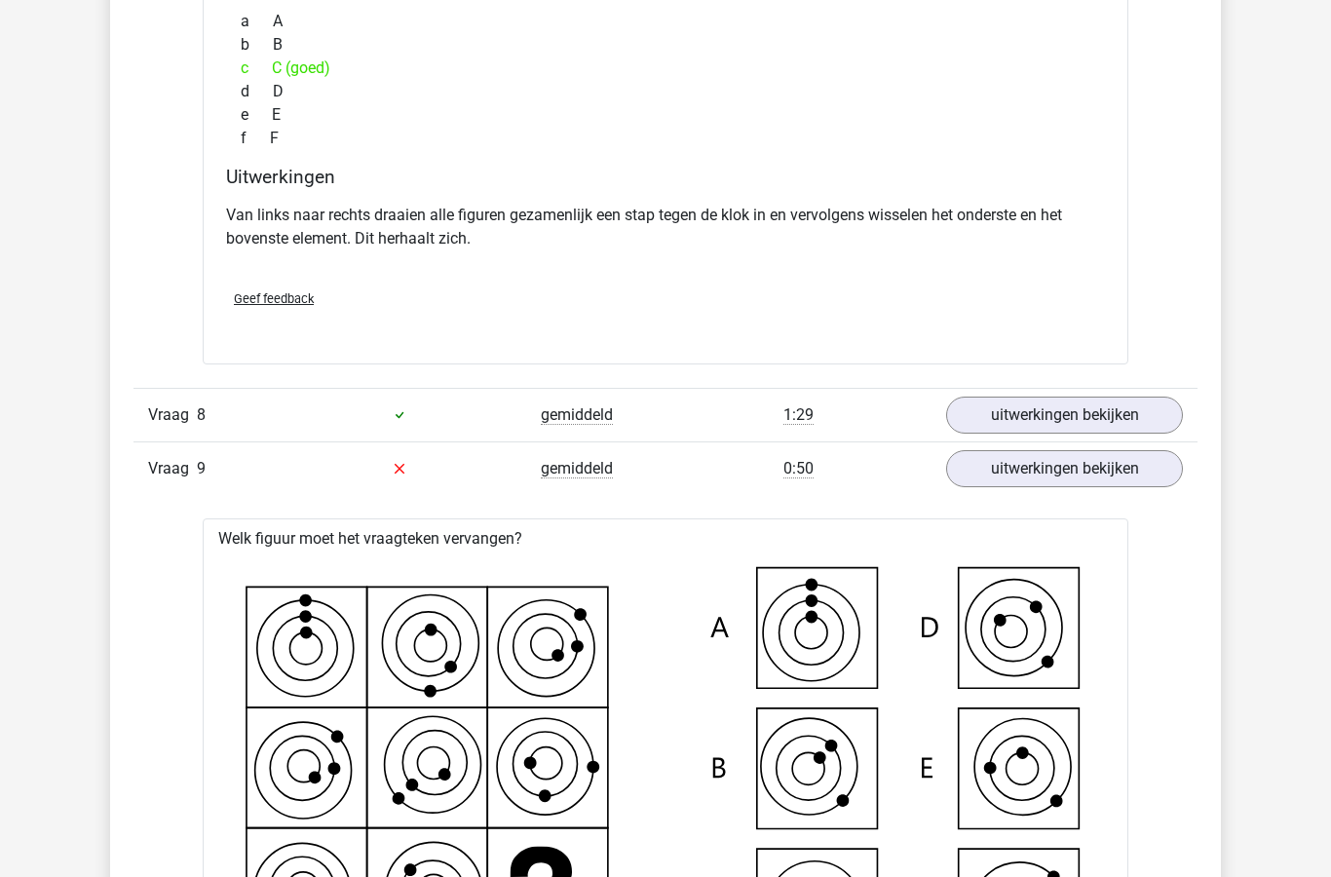
scroll to position [7455, 0]
click at [1058, 418] on link "uitwerkingen bekijken" at bounding box center [1064, 414] width 237 height 37
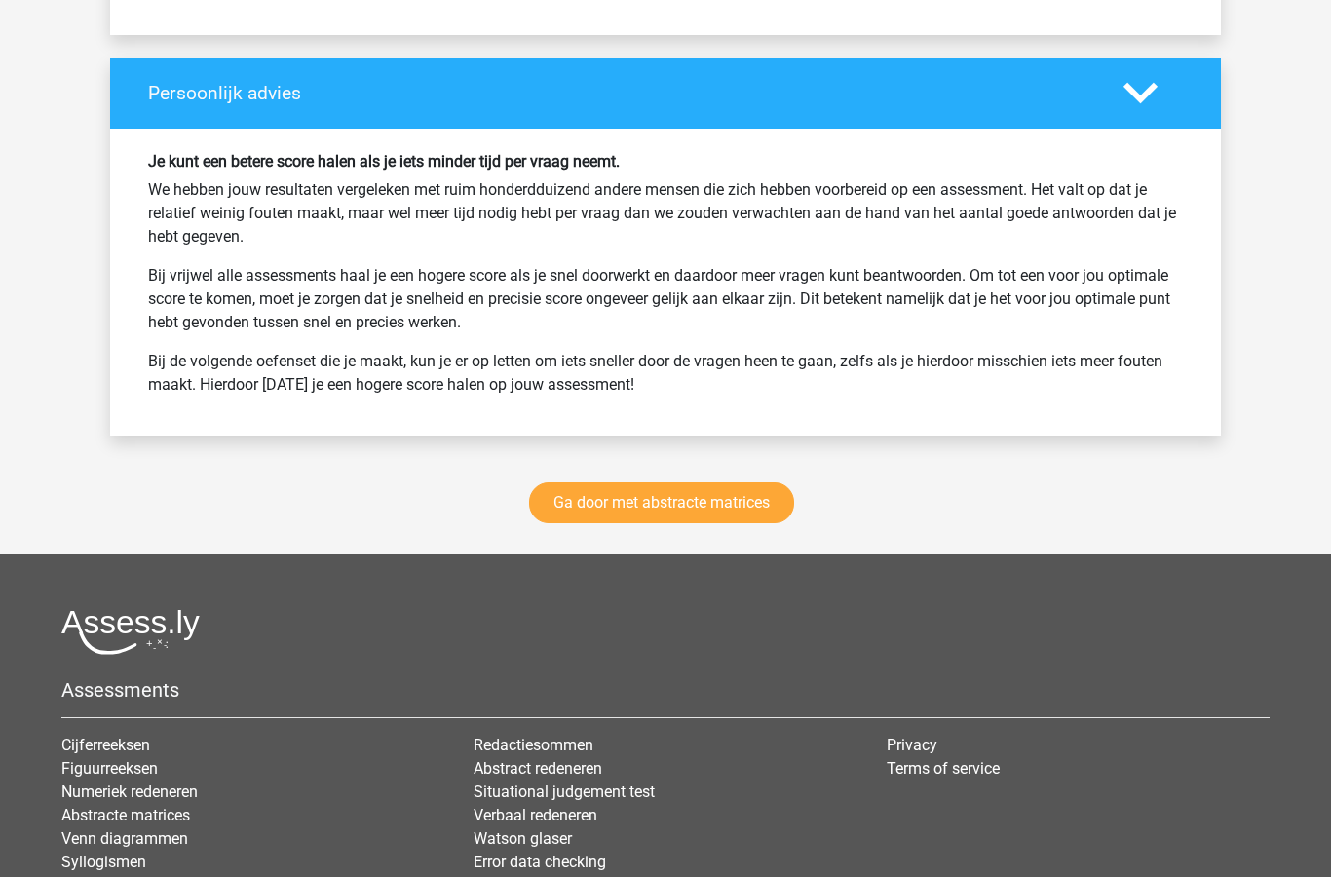
scroll to position [10617, 0]
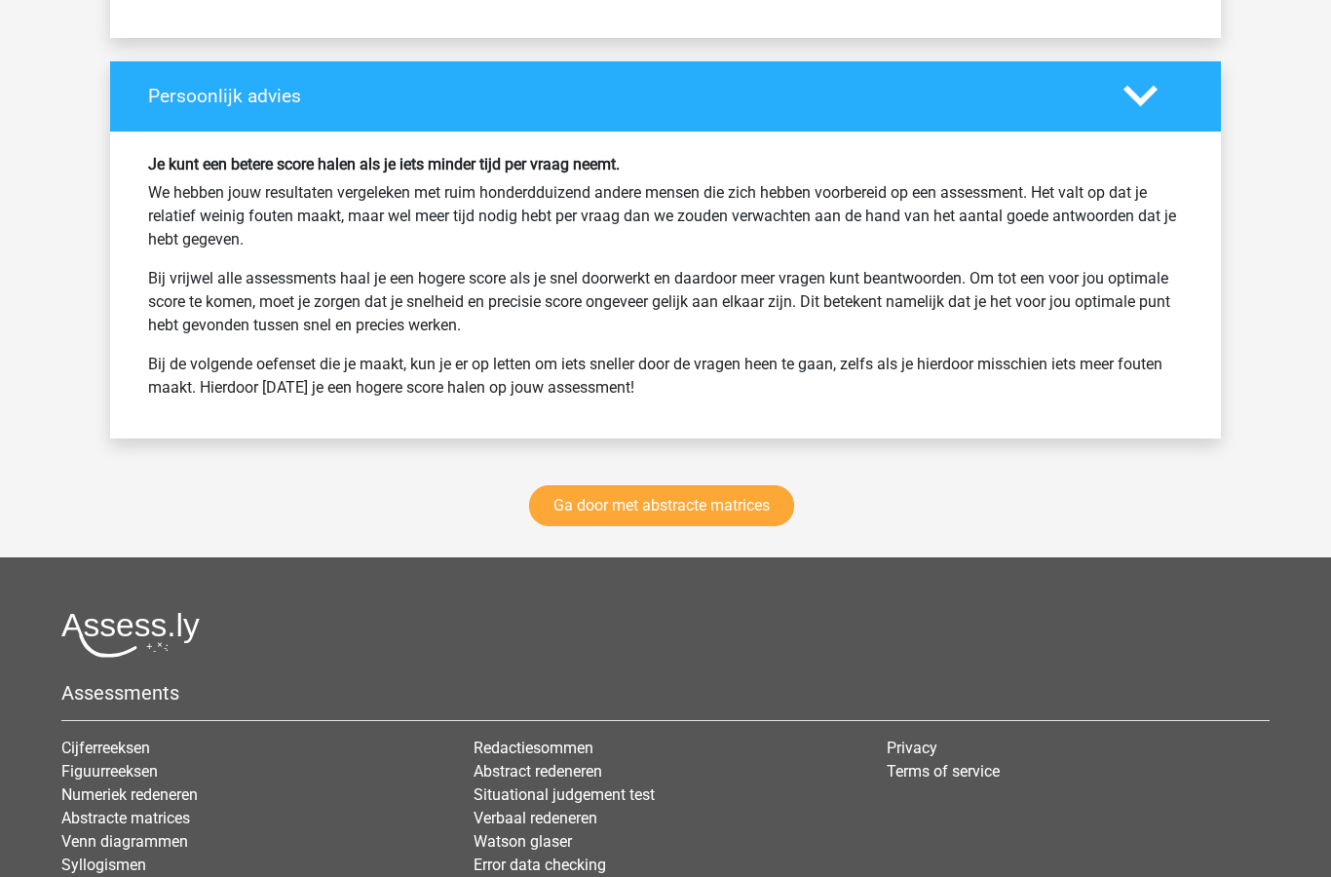
click at [747, 509] on link "Ga door met abstracte matrices" at bounding box center [661, 505] width 265 height 41
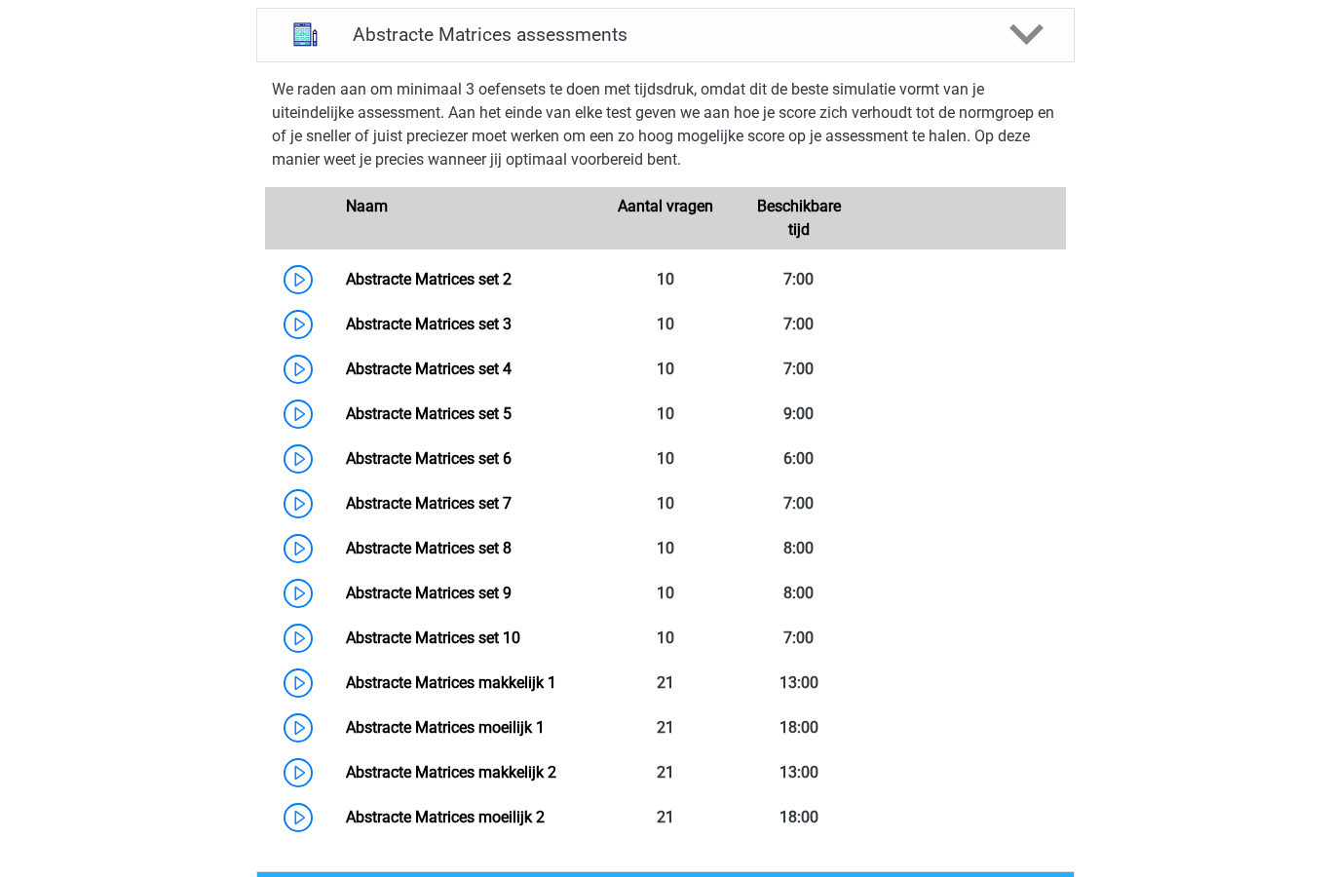
scroll to position [869, 0]
click at [511, 593] on link "Abstracte Matrices set 9" at bounding box center [429, 594] width 166 height 19
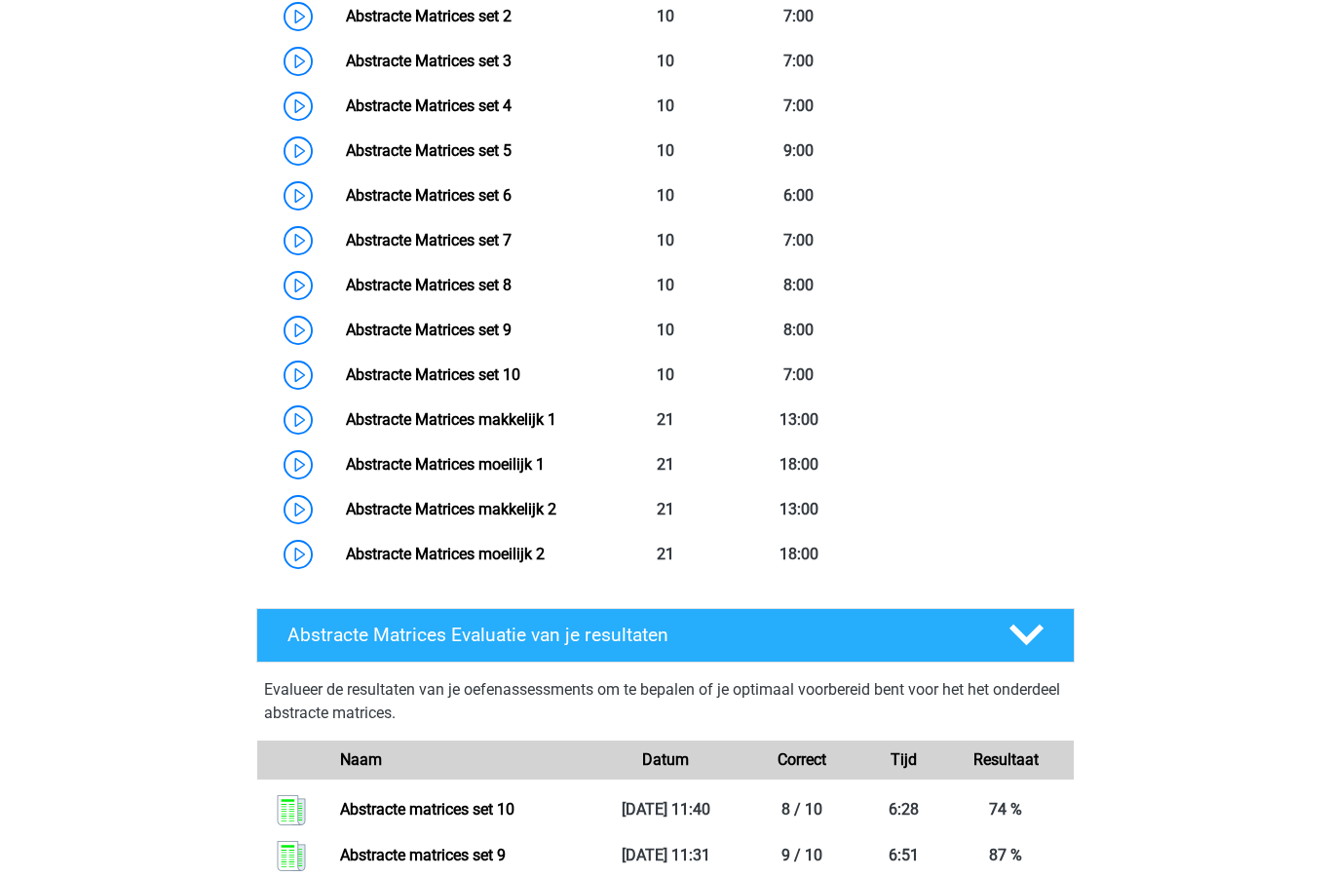
scroll to position [1131, 0]
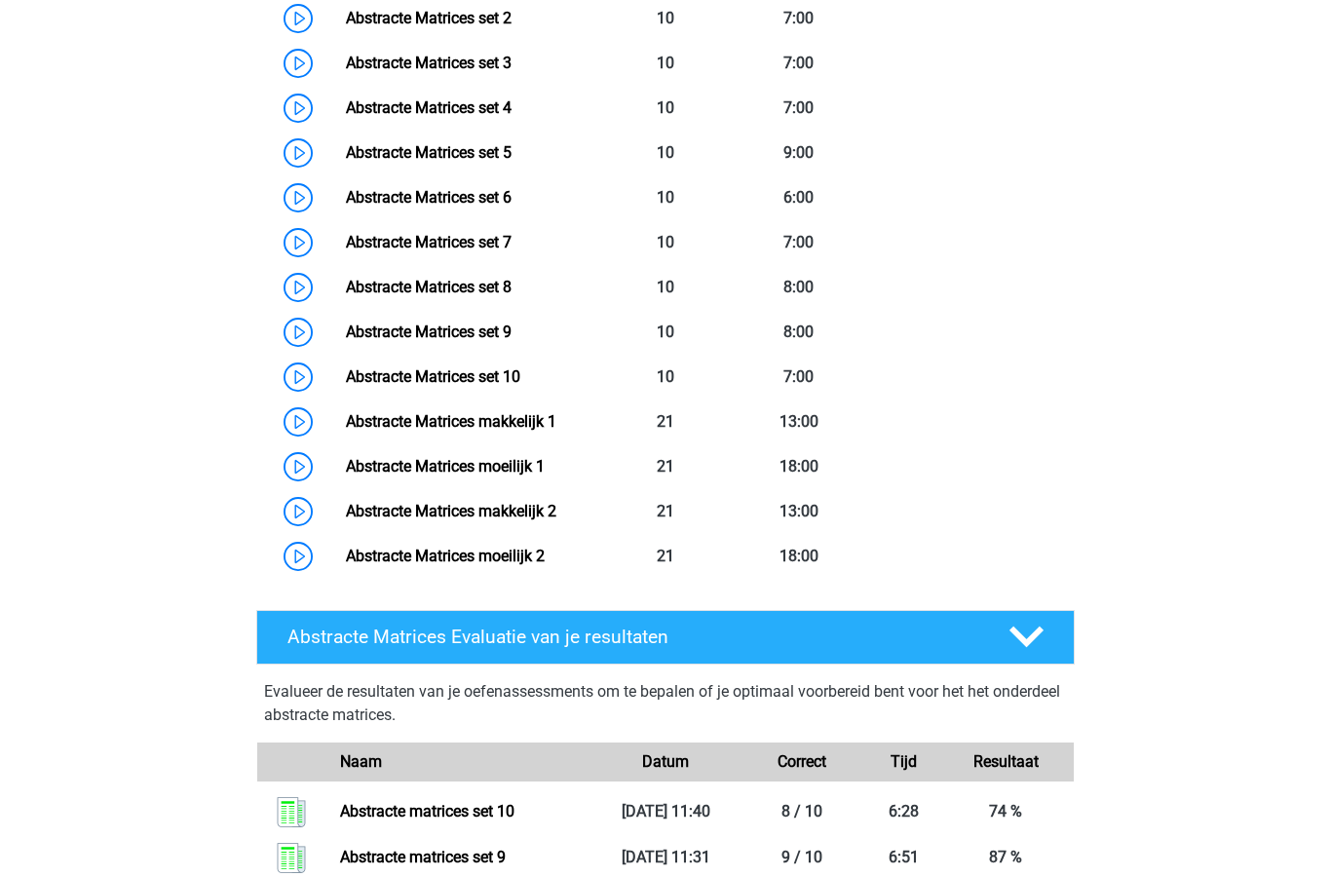
click at [556, 427] on link "Abstracte Matrices makkelijk 1" at bounding box center [451, 421] width 210 height 19
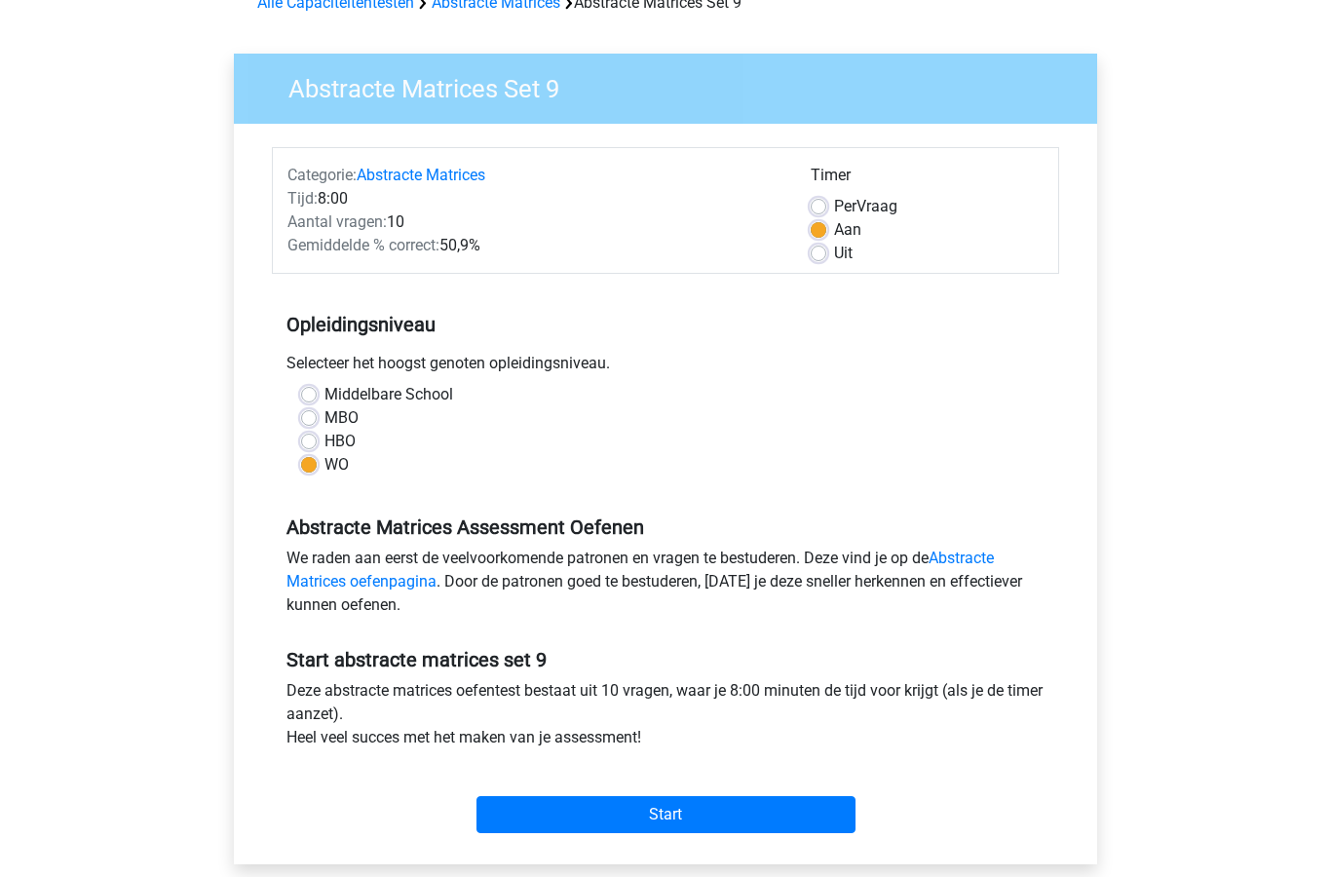
scroll to position [116, 0]
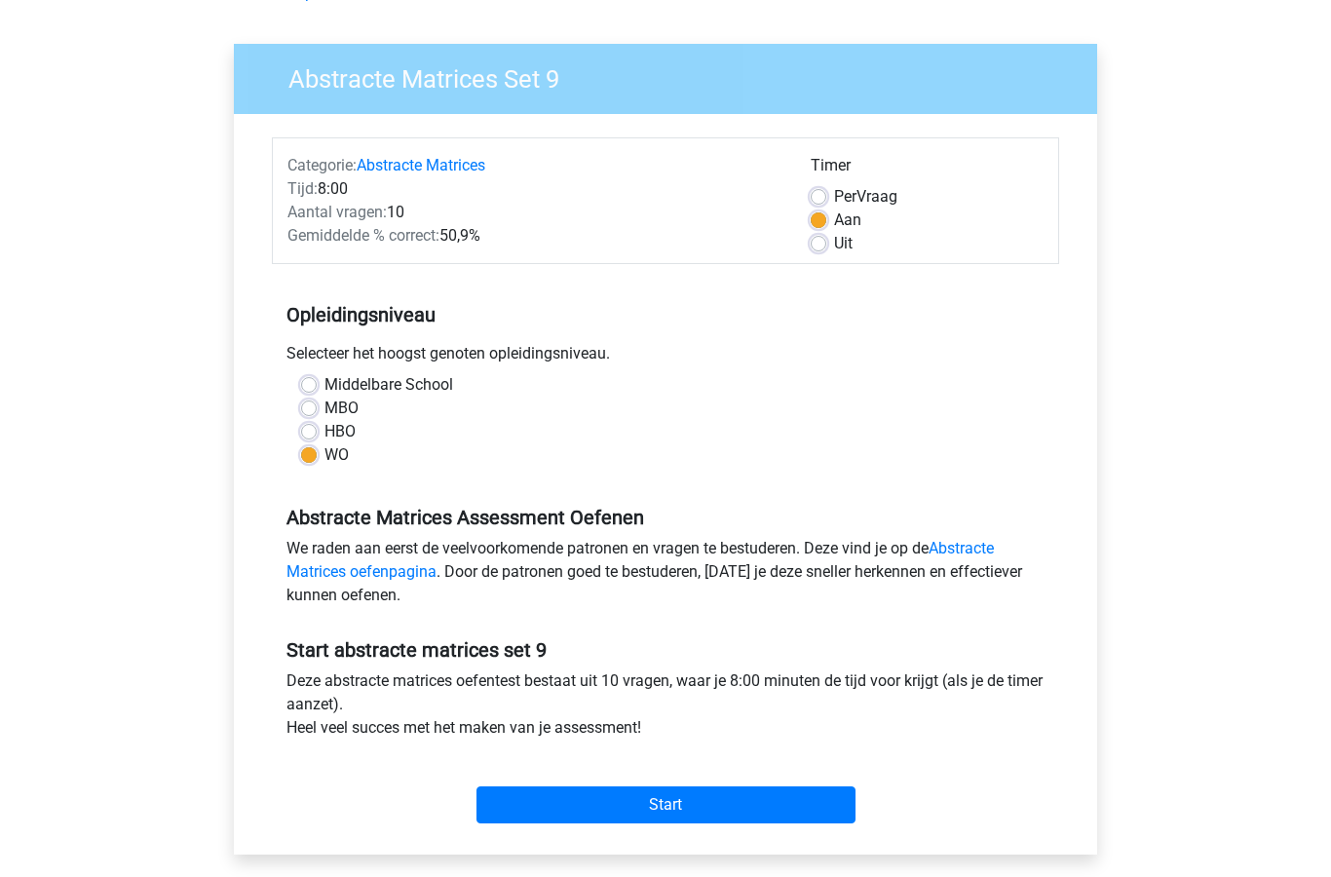
click at [713, 818] on input "Start" at bounding box center [665, 804] width 379 height 37
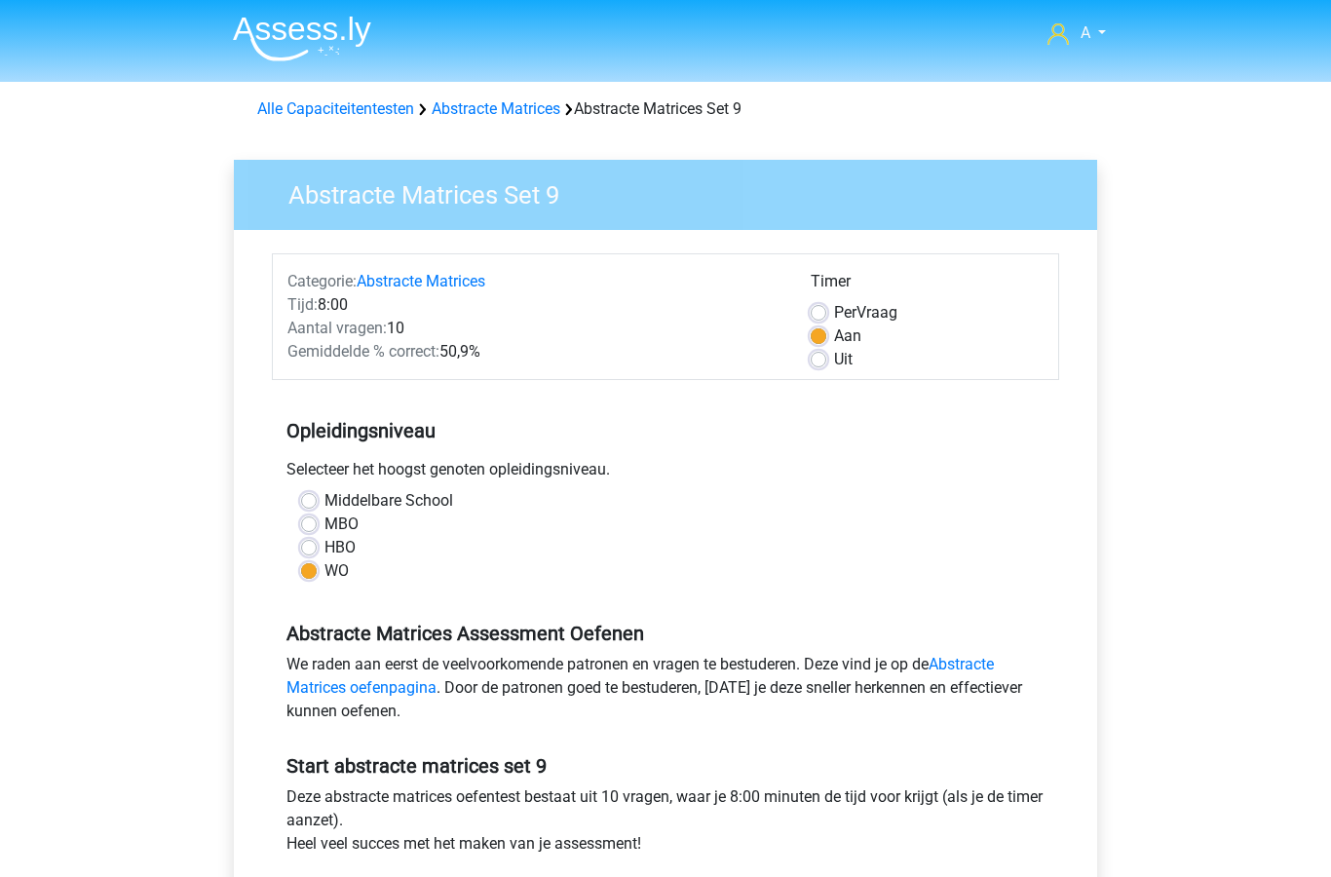
scroll to position [194, 0]
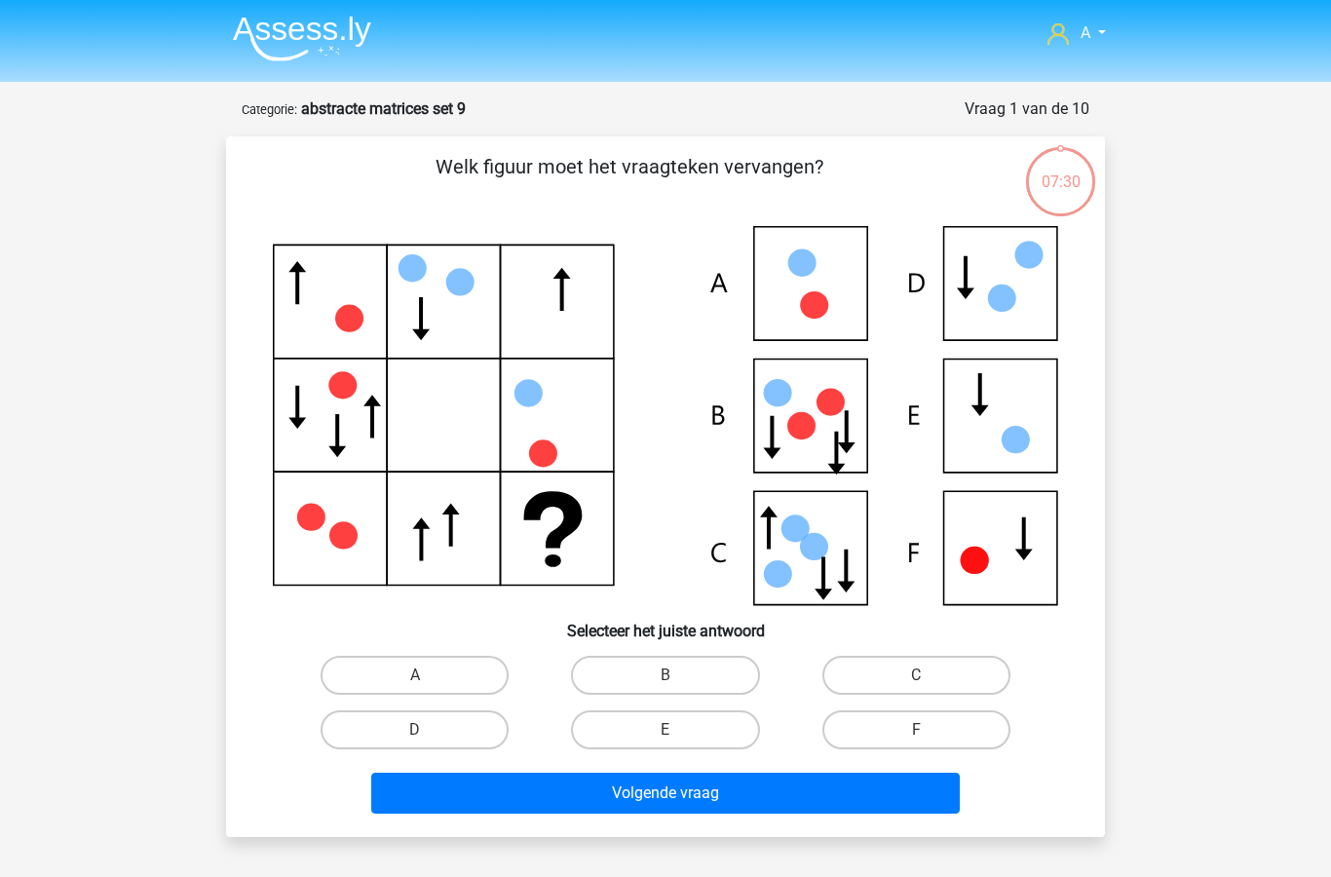
click at [928, 672] on label "C" at bounding box center [916, 675] width 188 height 39
click at [928, 675] on input "C" at bounding box center [922, 681] width 13 height 13
radio input "true"
click at [735, 806] on button "Volgende vraag" at bounding box center [665, 793] width 589 height 41
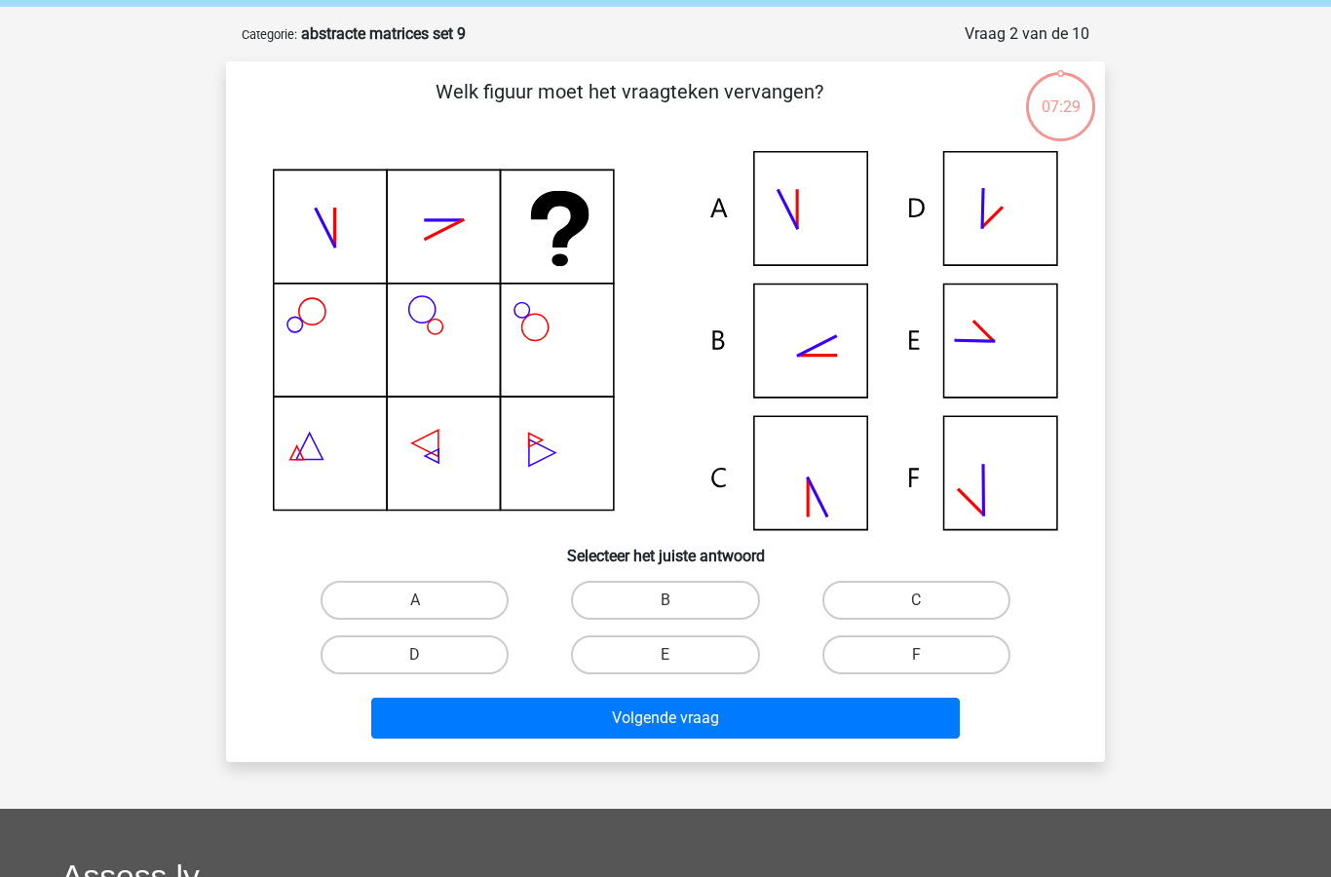
scroll to position [97, 0]
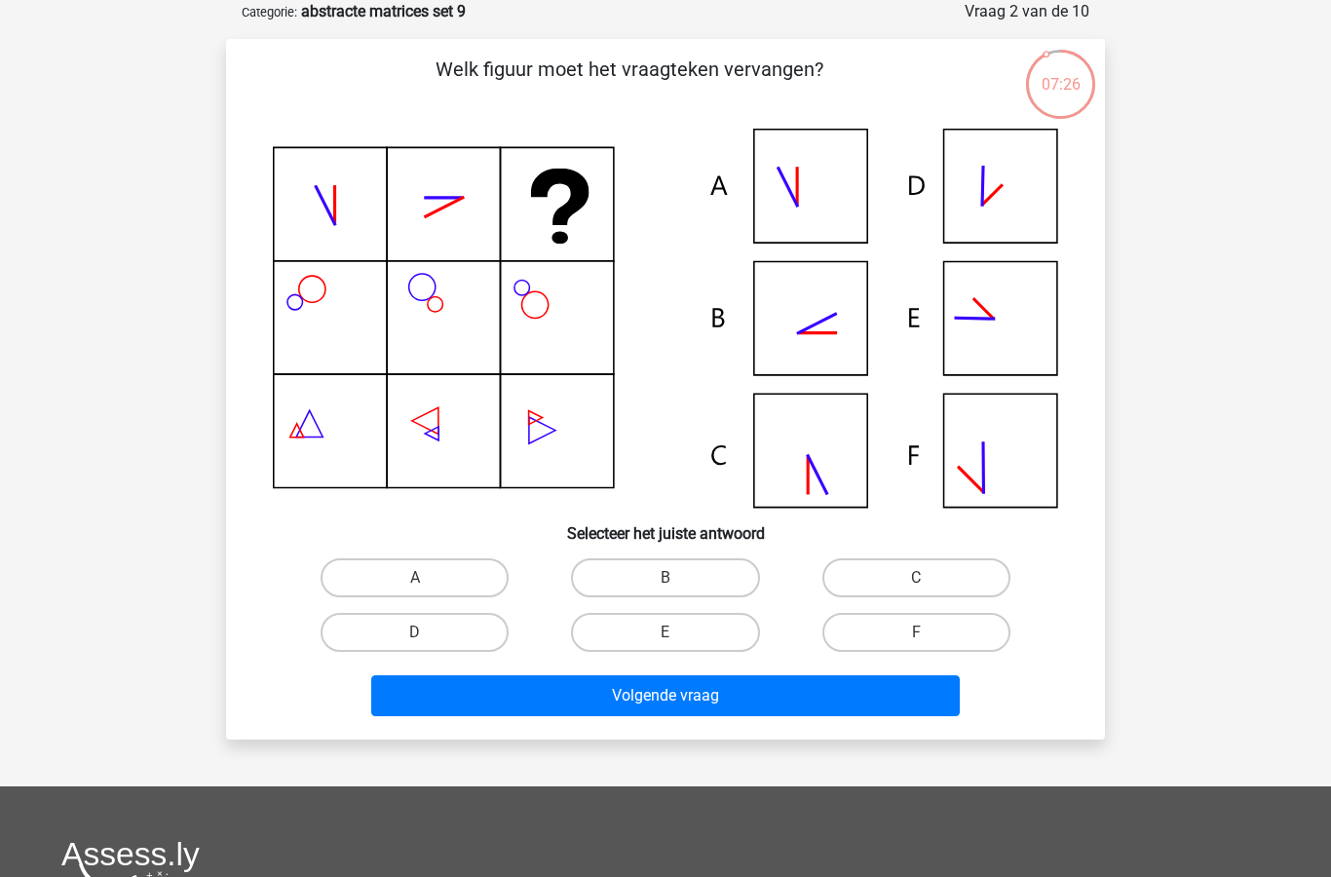
click at [691, 579] on label "B" at bounding box center [665, 577] width 188 height 39
click at [678, 579] on input "B" at bounding box center [671, 584] width 13 height 13
radio input "true"
click at [733, 701] on button "Volgende vraag" at bounding box center [665, 695] width 589 height 41
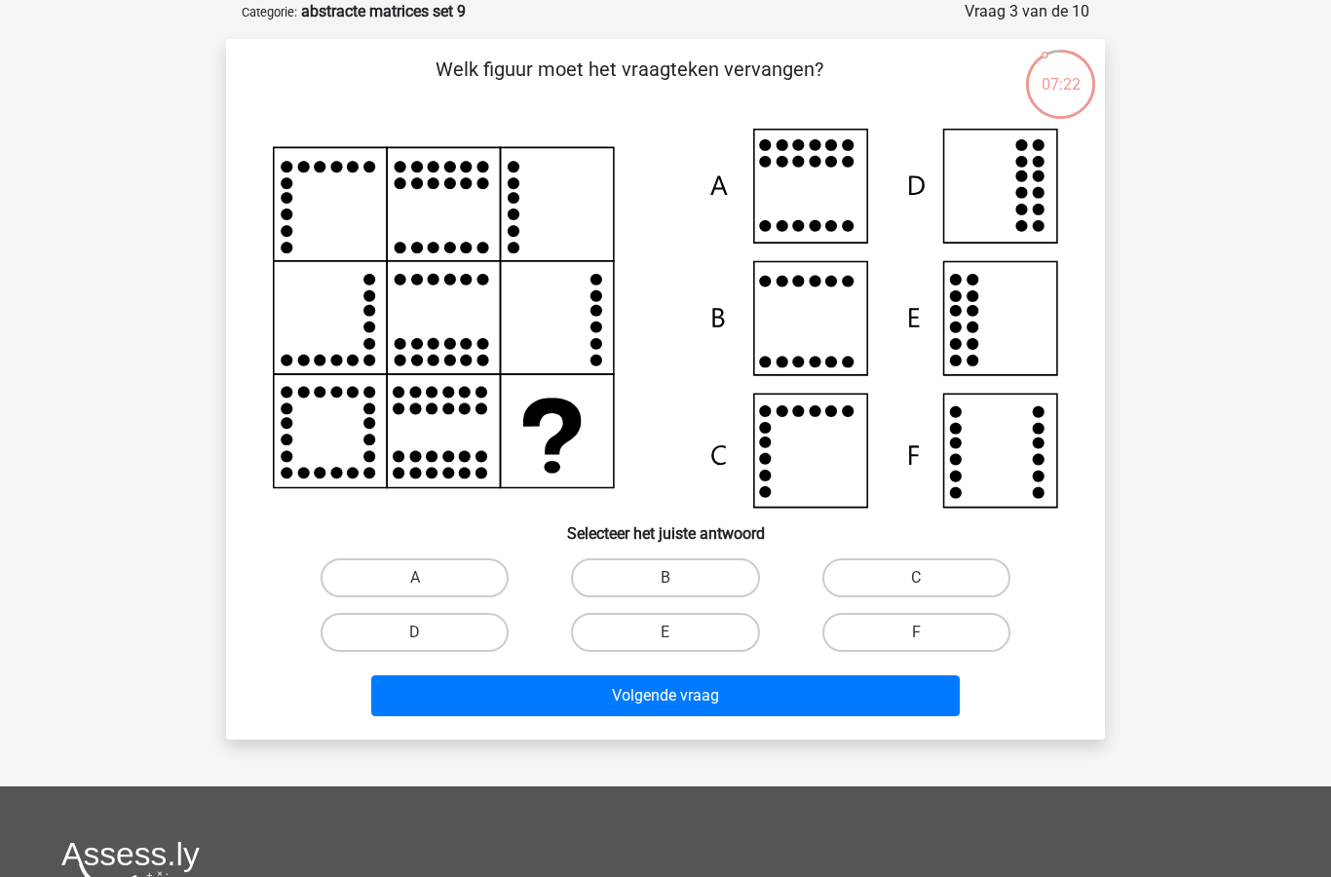
click at [930, 627] on label "F" at bounding box center [916, 632] width 188 height 39
click at [928, 632] on input "F" at bounding box center [922, 638] width 13 height 13
radio input "true"
click at [842, 701] on button "Volgende vraag" at bounding box center [665, 695] width 589 height 41
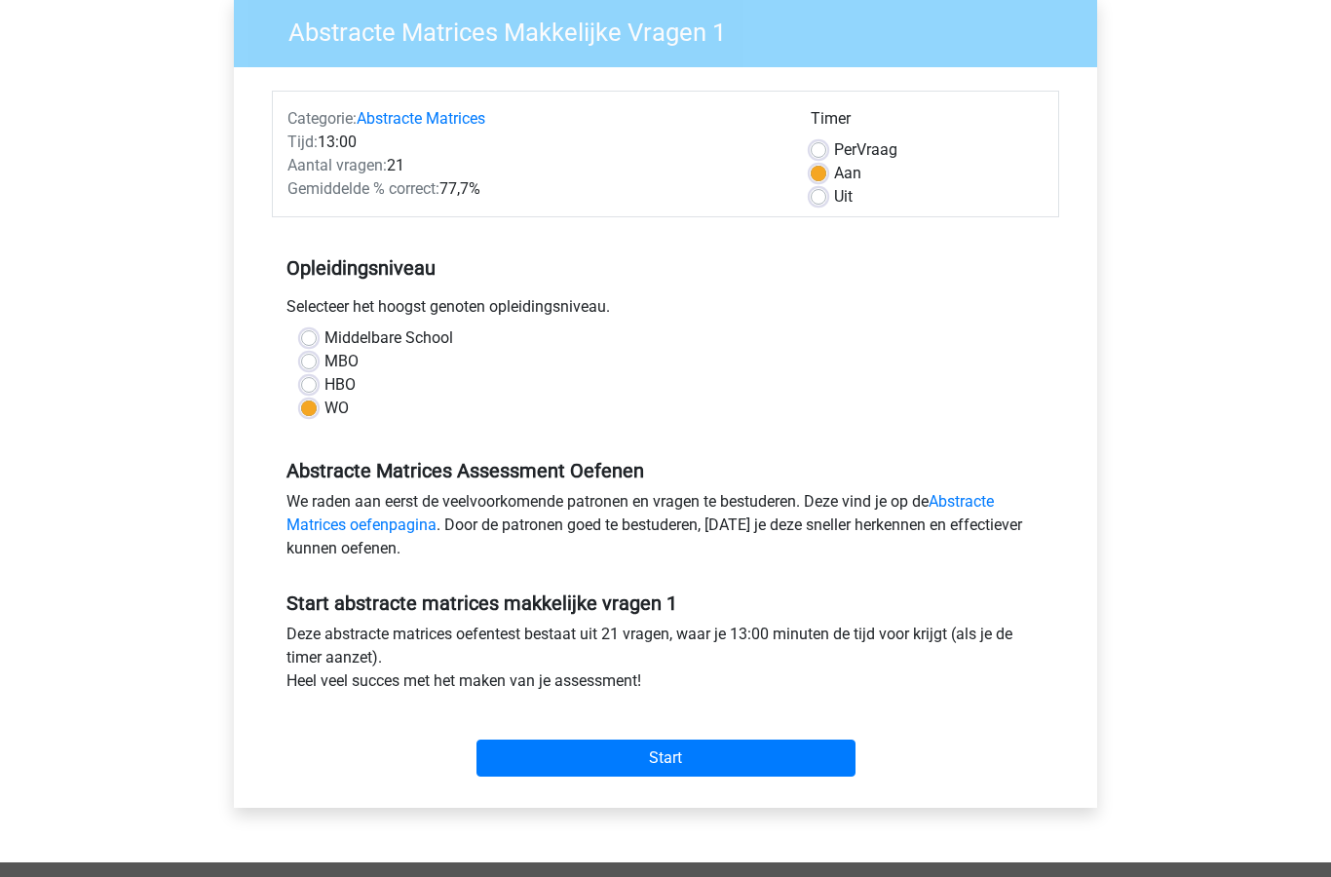
scroll to position [165, 0]
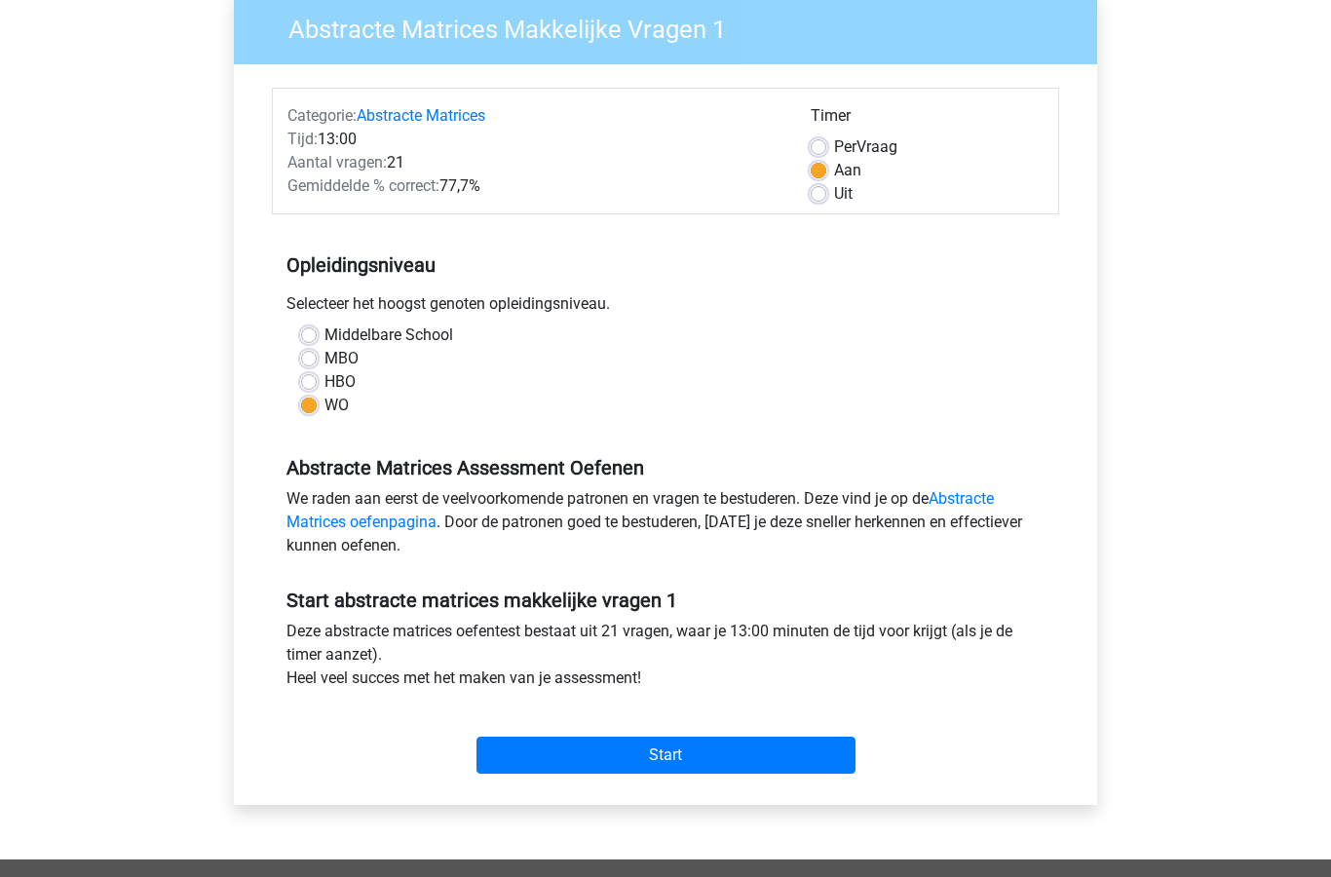
click at [739, 760] on input "Start" at bounding box center [665, 755] width 379 height 37
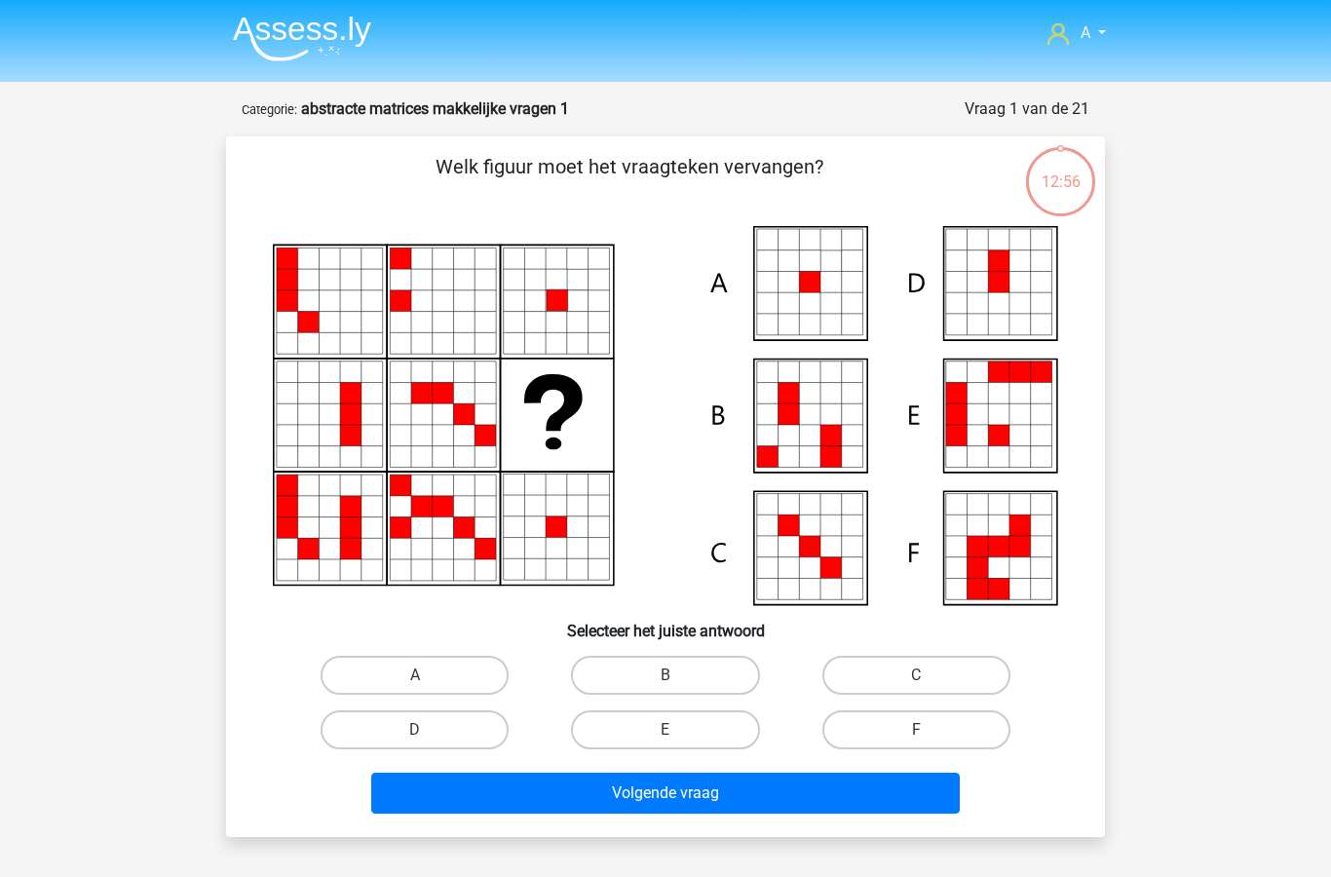
click at [434, 681] on label "A" at bounding box center [415, 675] width 188 height 39
click at [428, 681] on input "A" at bounding box center [421, 681] width 13 height 13
radio input "true"
click at [745, 805] on button "Volgende vraag" at bounding box center [665, 793] width 589 height 41
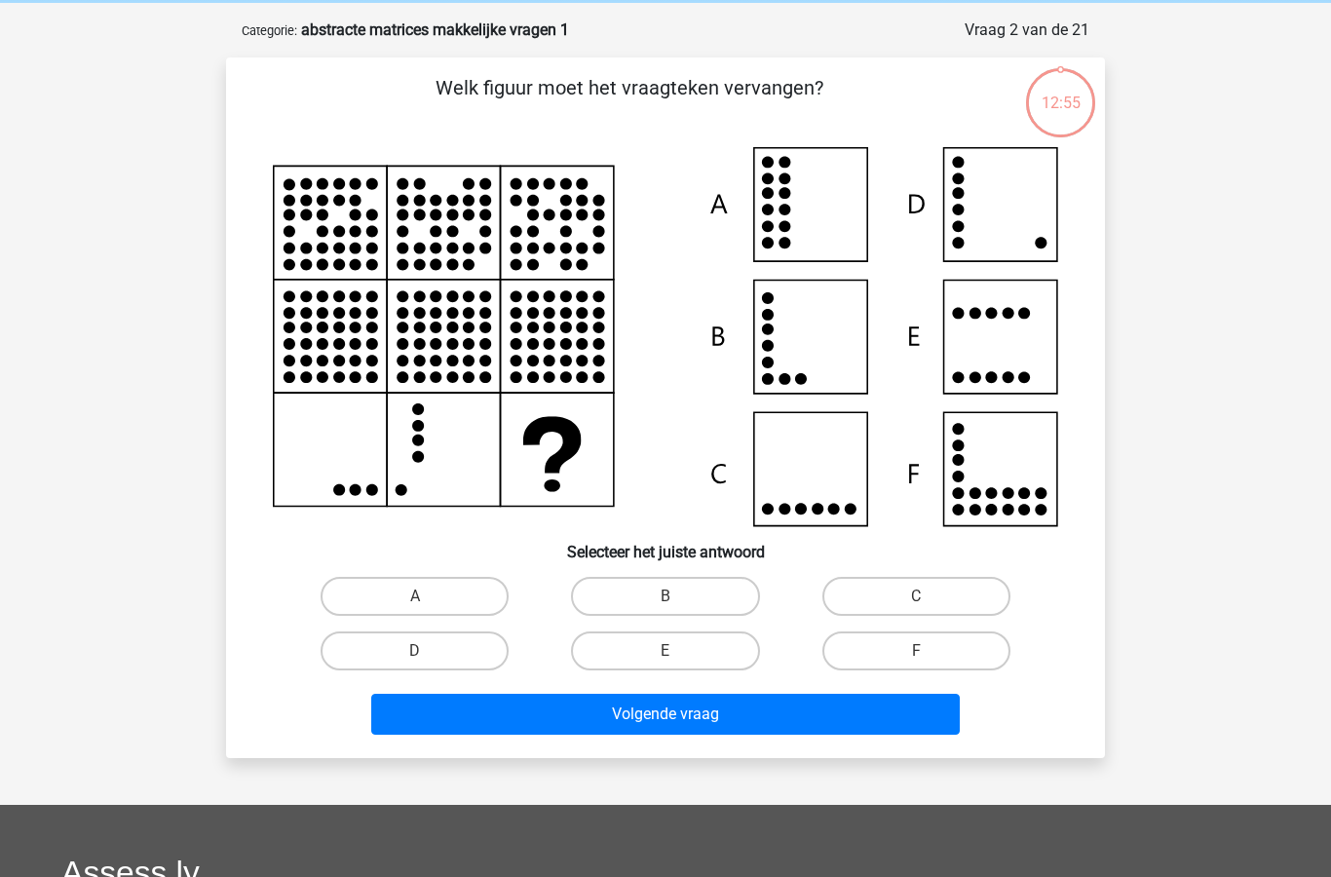
scroll to position [97, 0]
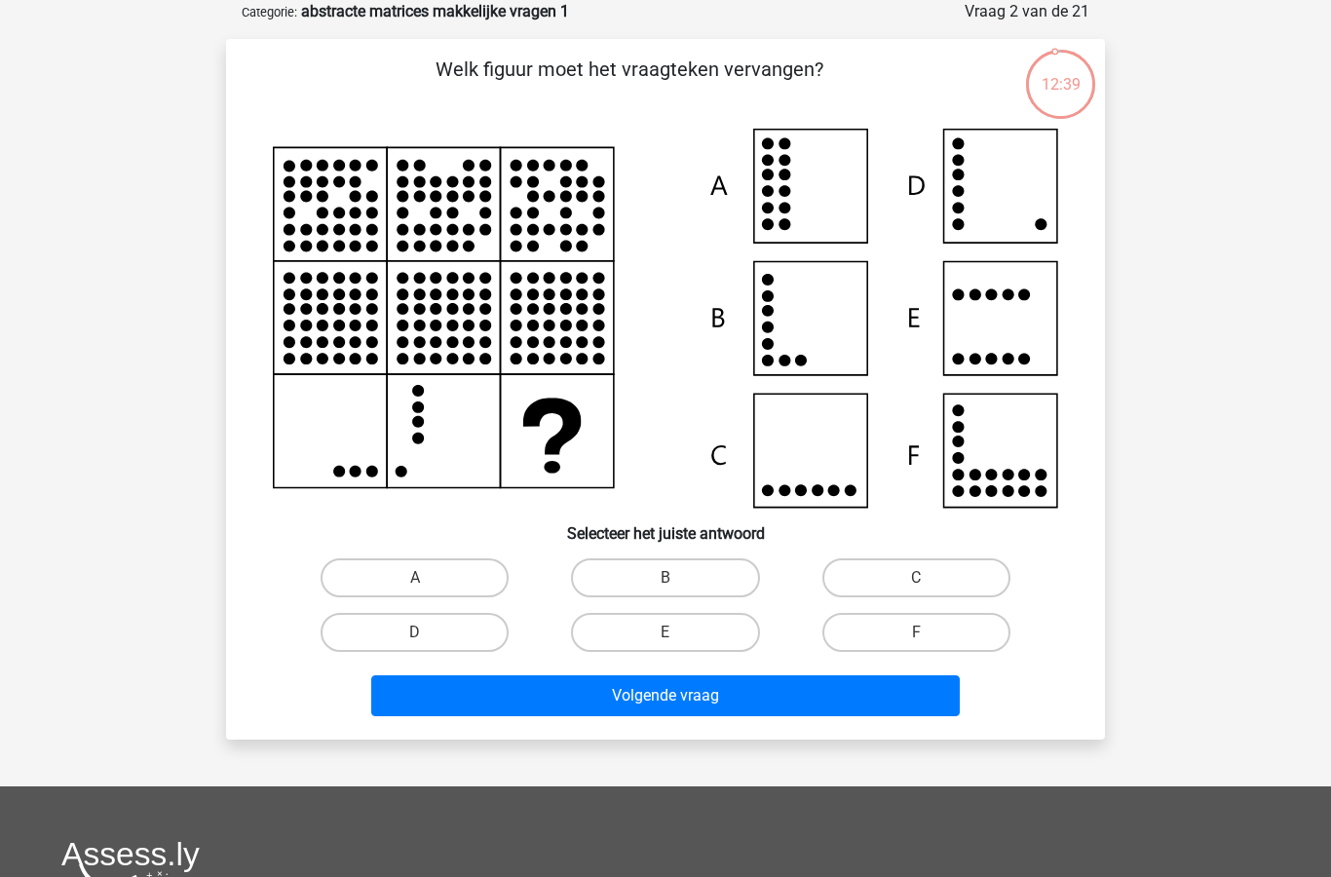
click at [436, 630] on label "D" at bounding box center [415, 632] width 188 height 39
click at [428, 632] on input "D" at bounding box center [421, 638] width 13 height 13
radio input "true"
click at [644, 700] on button "Volgende vraag" at bounding box center [665, 695] width 589 height 41
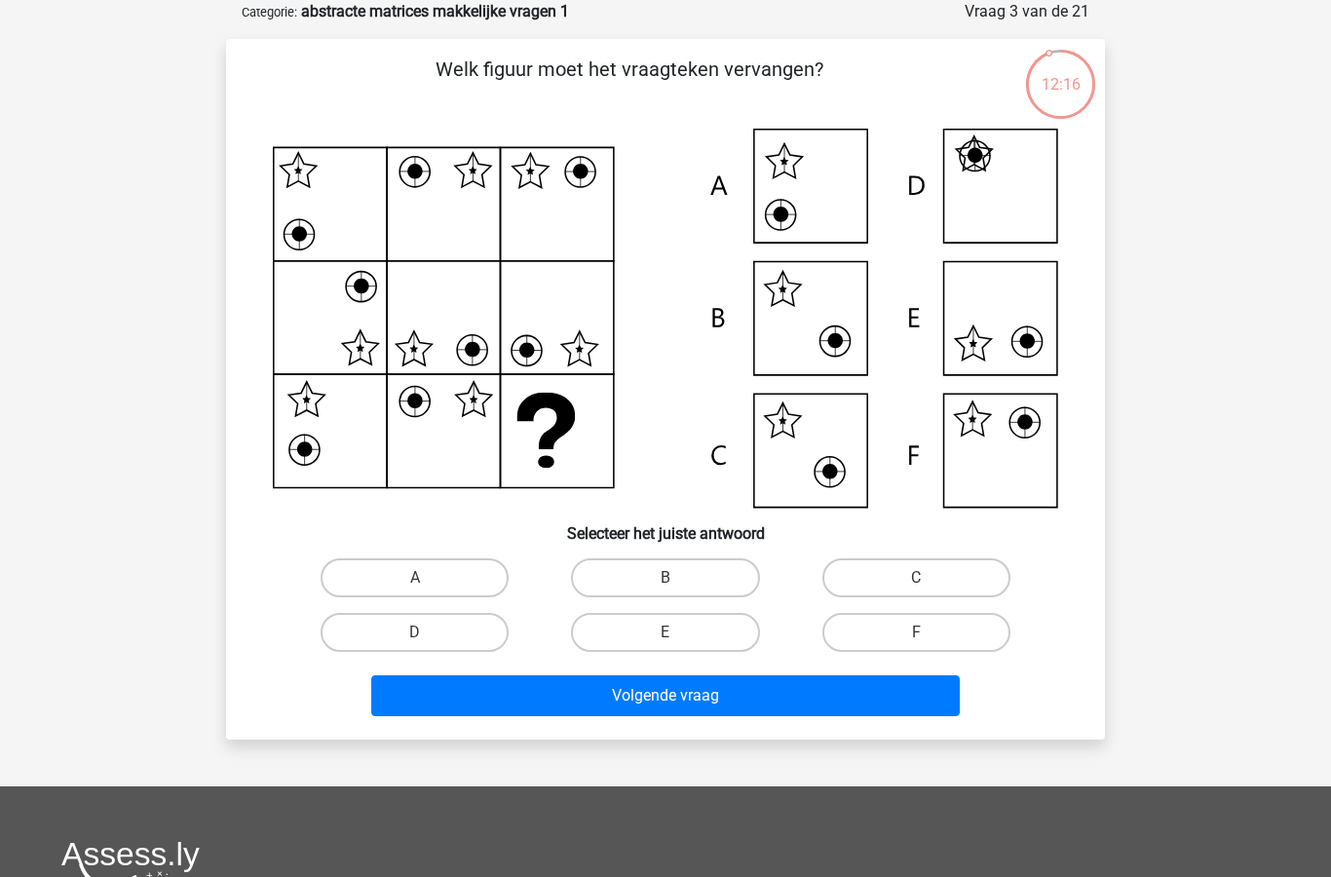
click at [911, 632] on label "F" at bounding box center [916, 632] width 188 height 39
click at [916, 632] on input "F" at bounding box center [922, 638] width 13 height 13
radio input "true"
click at [803, 704] on button "Volgende vraag" at bounding box center [665, 695] width 589 height 41
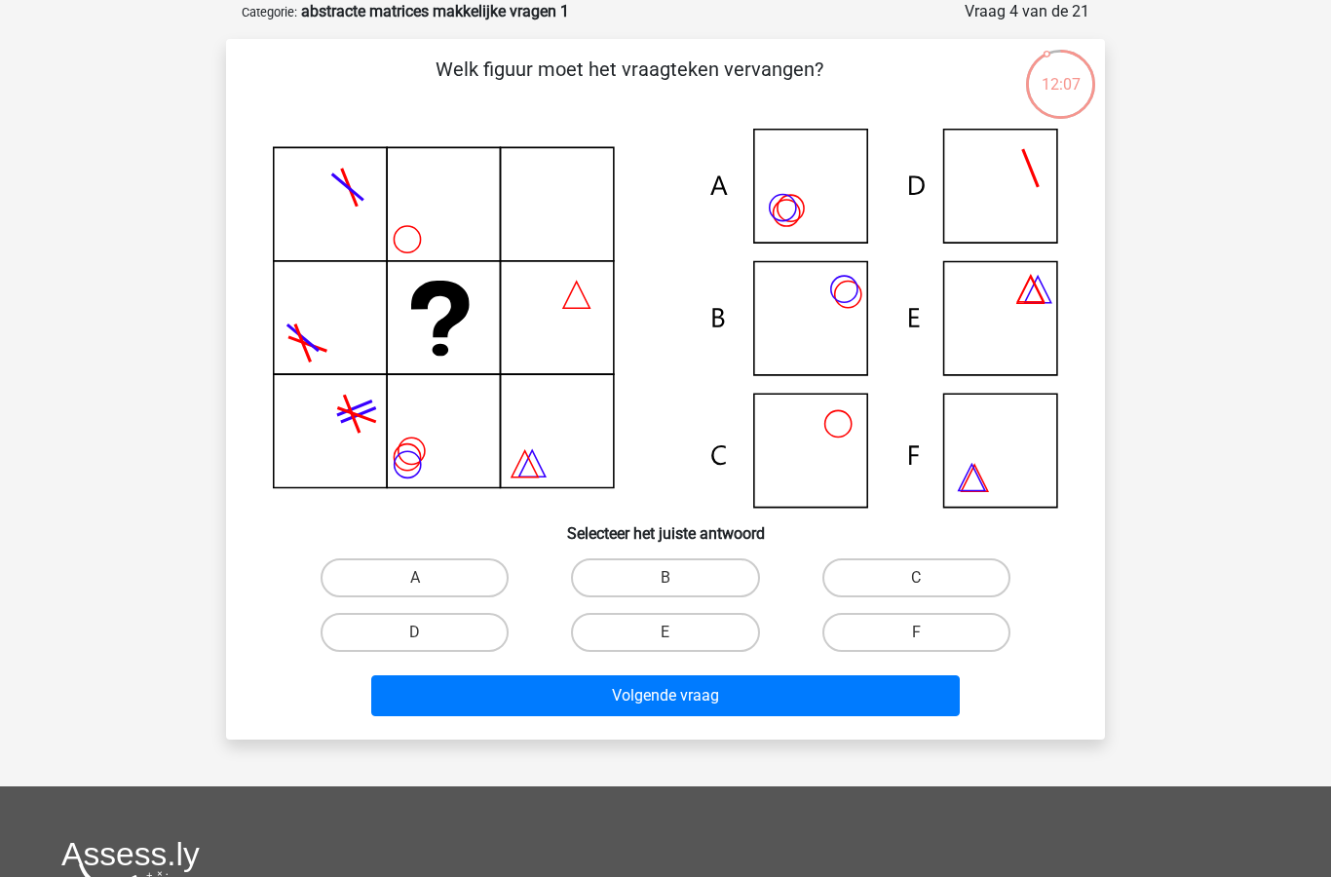
click at [704, 585] on label "B" at bounding box center [665, 577] width 188 height 39
click at [678, 585] on input "B" at bounding box center [671, 584] width 13 height 13
radio input "true"
click at [747, 713] on button "Volgende vraag" at bounding box center [665, 695] width 589 height 41
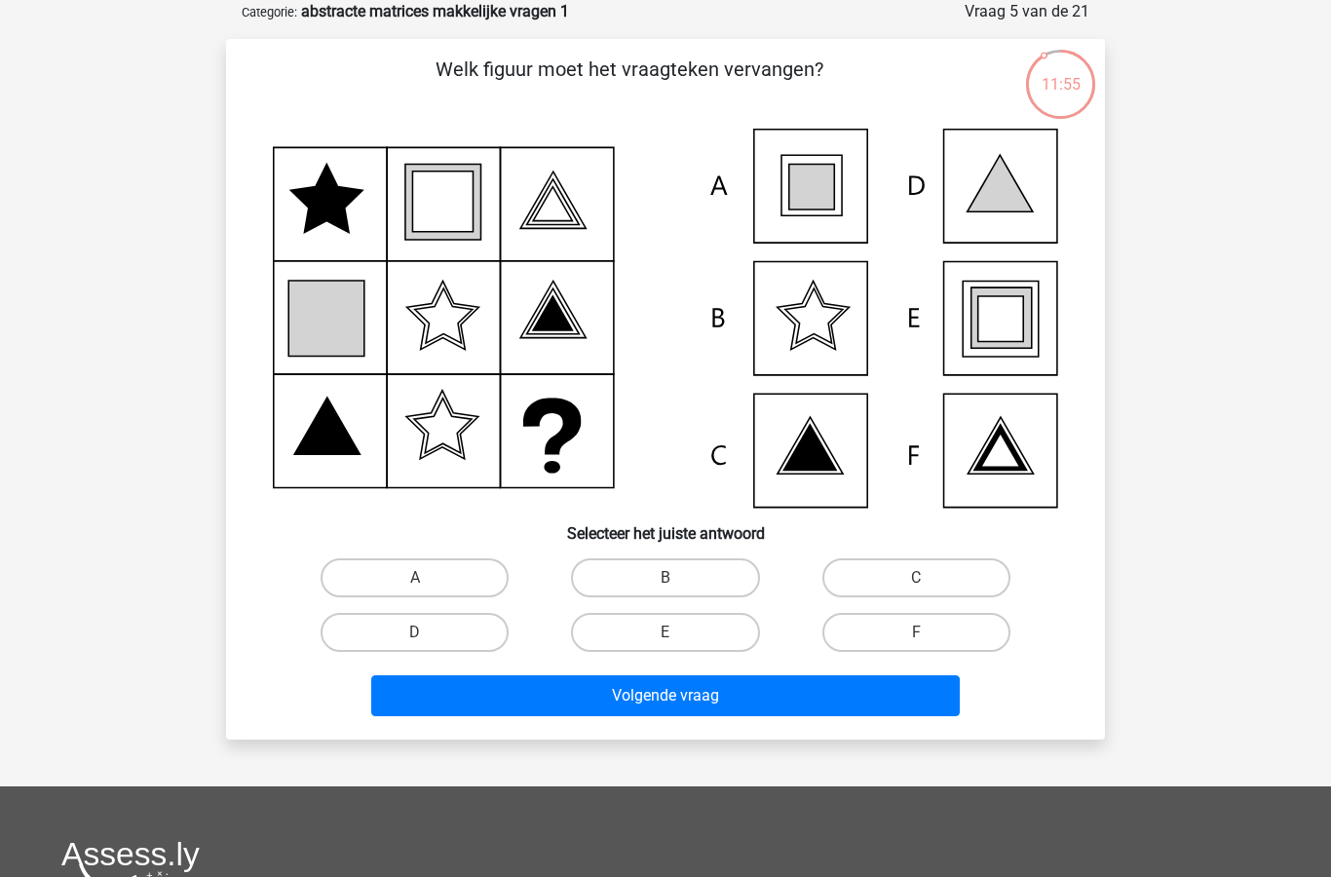
click at [694, 635] on label "E" at bounding box center [665, 632] width 188 height 39
click at [678, 635] on input "E" at bounding box center [671, 638] width 13 height 13
radio input "true"
click at [744, 709] on button "Volgende vraag" at bounding box center [665, 695] width 589 height 41
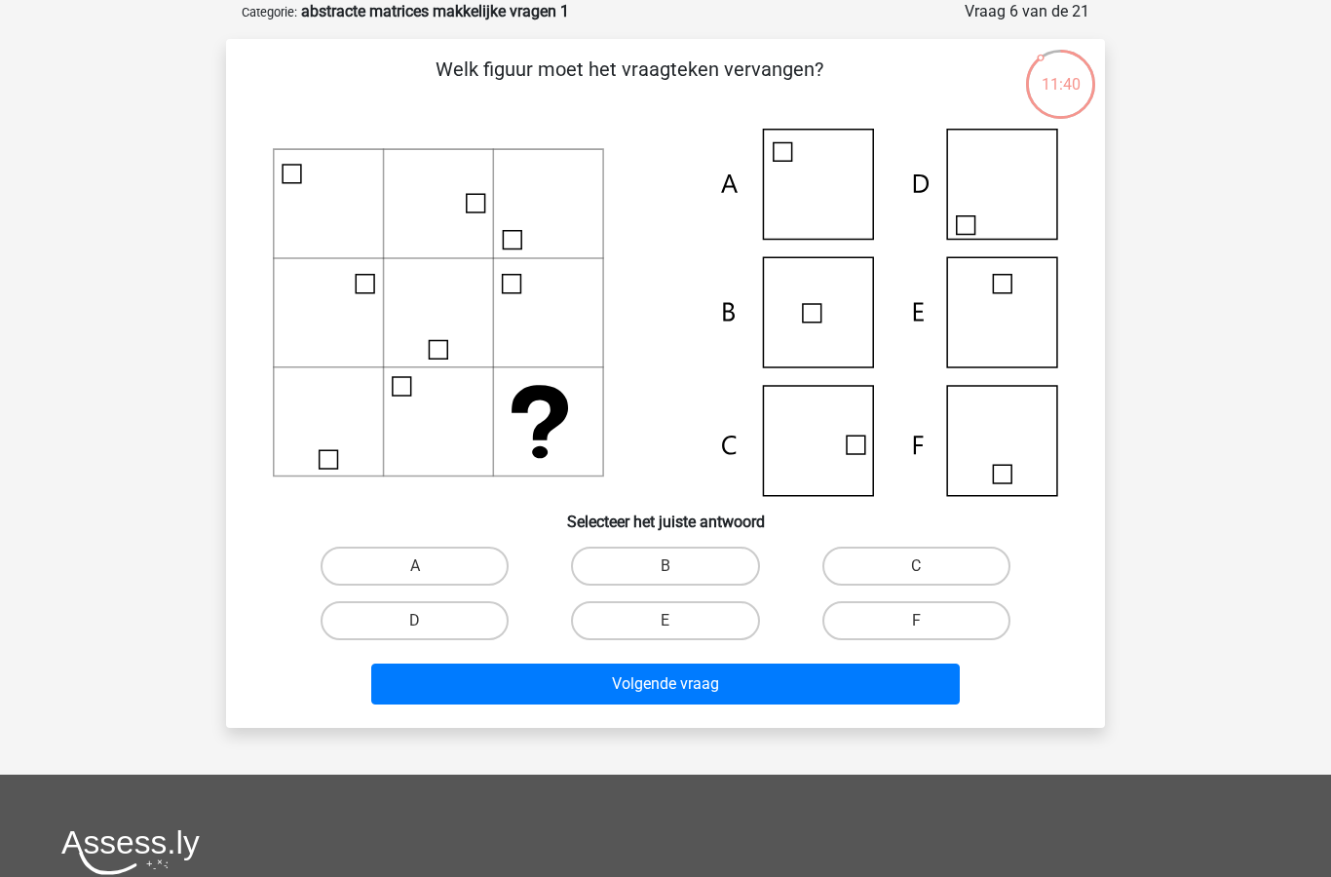
click at [929, 566] on label "C" at bounding box center [916, 566] width 188 height 39
click at [928, 566] on input "C" at bounding box center [922, 572] width 13 height 13
radio input "true"
click at [782, 697] on button "Volgende vraag" at bounding box center [665, 683] width 589 height 41
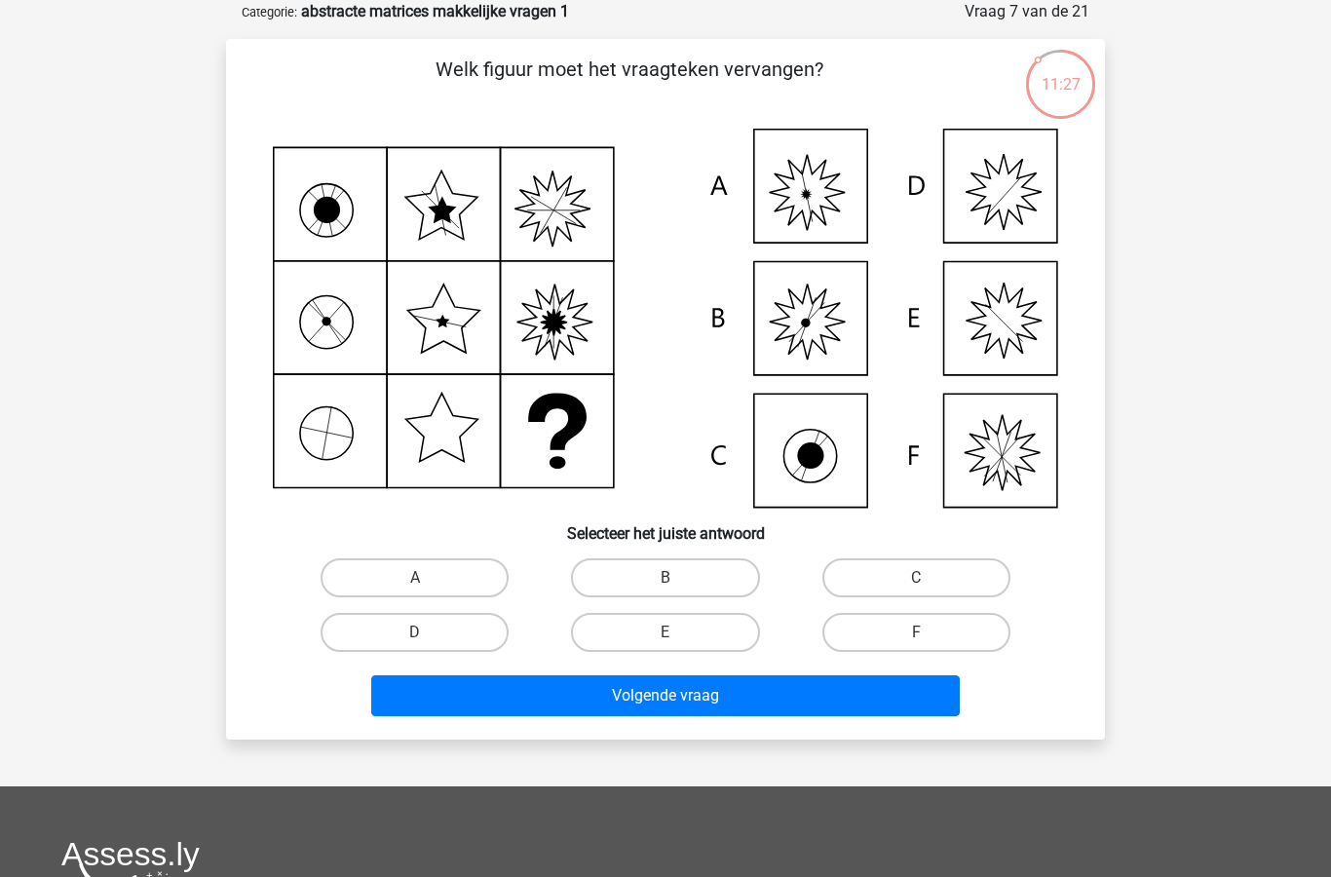
click at [463, 578] on label "A" at bounding box center [415, 577] width 188 height 39
click at [428, 578] on input "A" at bounding box center [421, 584] width 13 height 13
radio input "true"
click at [719, 704] on button "Volgende vraag" at bounding box center [665, 695] width 589 height 41
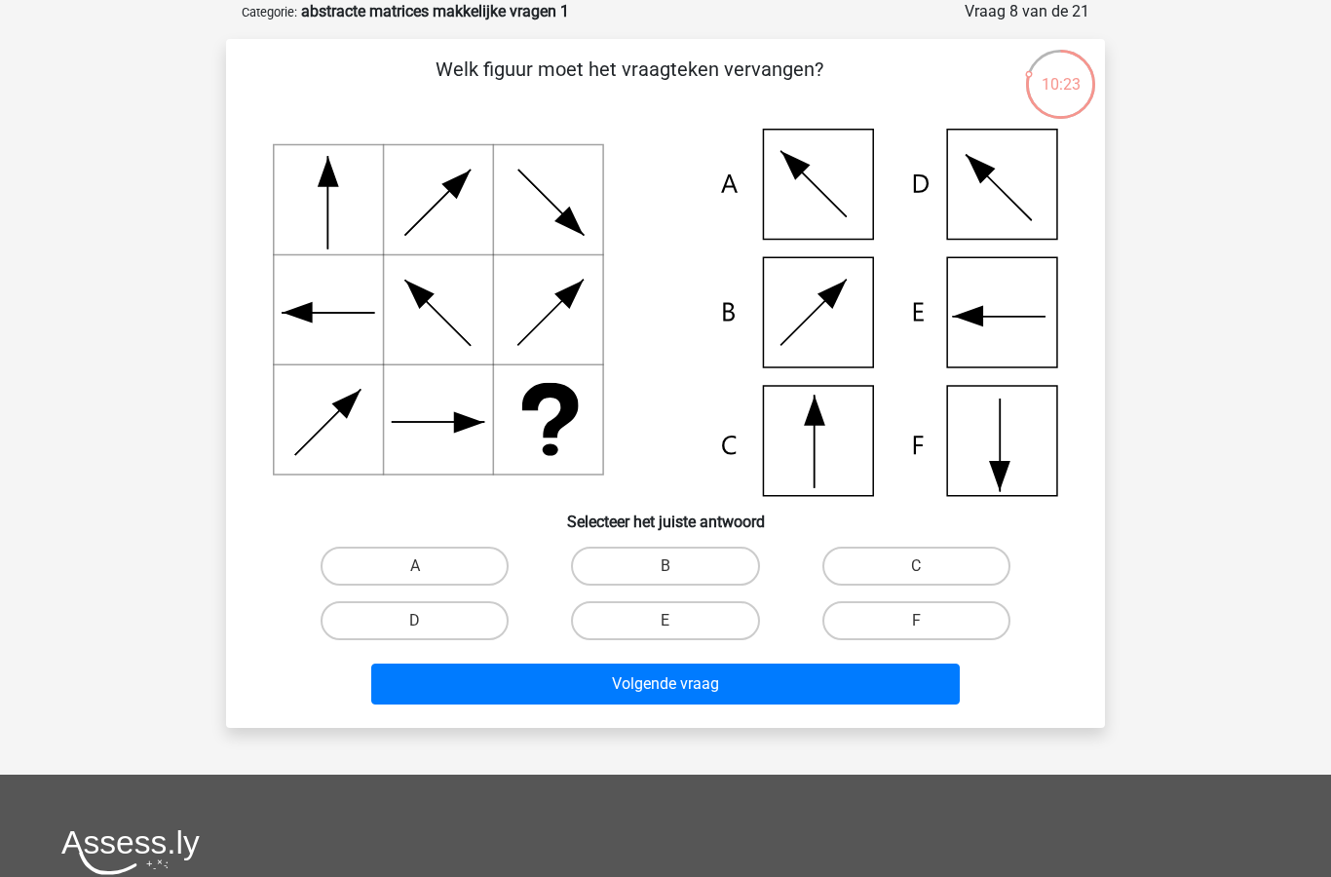
click at [680, 633] on label "E" at bounding box center [665, 620] width 188 height 39
click at [678, 633] on input "E" at bounding box center [671, 627] width 13 height 13
radio input "true"
click at [747, 694] on button "Volgende vraag" at bounding box center [665, 683] width 589 height 41
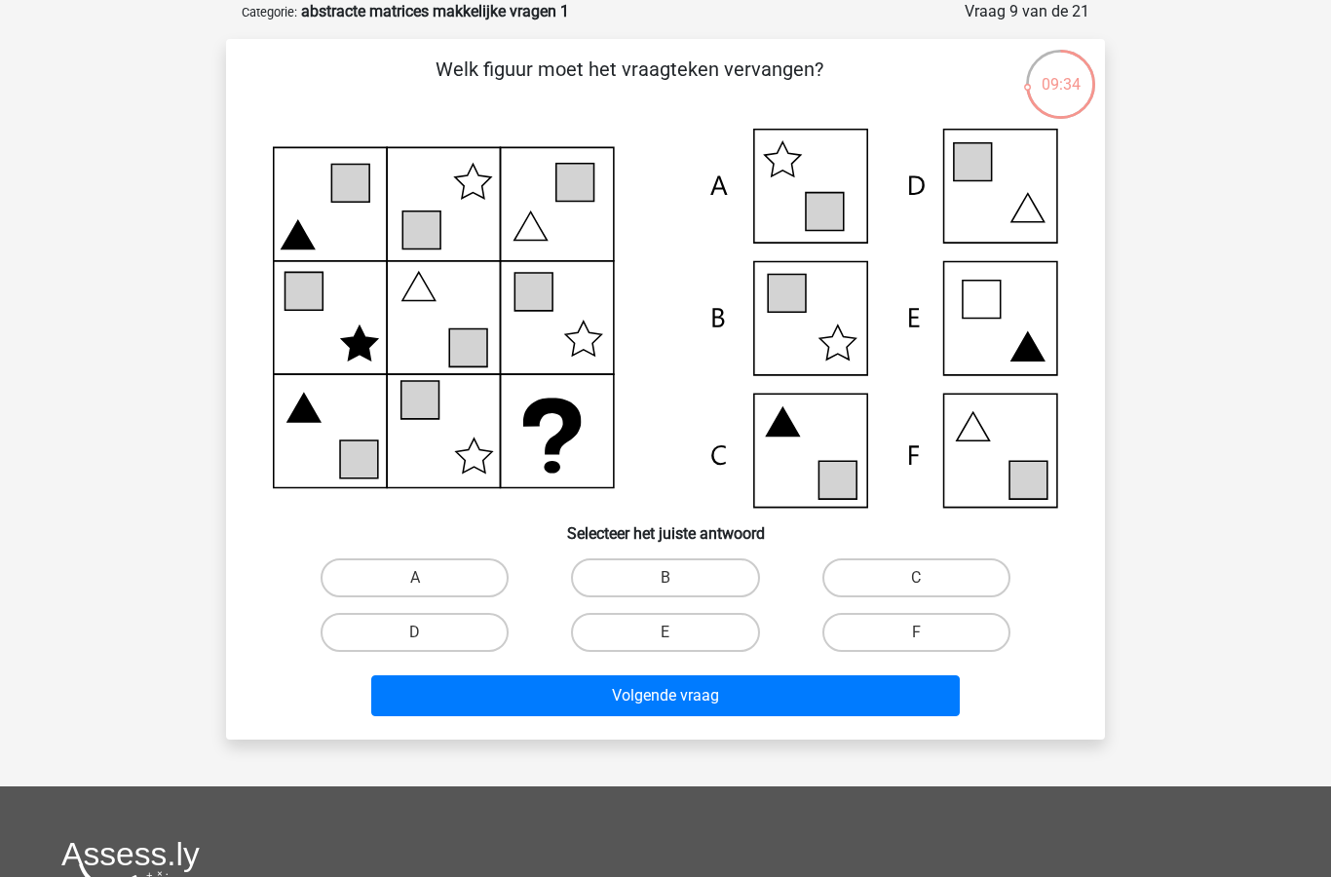
click at [902, 634] on label "F" at bounding box center [916, 632] width 188 height 39
click at [916, 634] on input "F" at bounding box center [922, 638] width 13 height 13
radio input "true"
click at [781, 704] on button "Volgende vraag" at bounding box center [665, 695] width 589 height 41
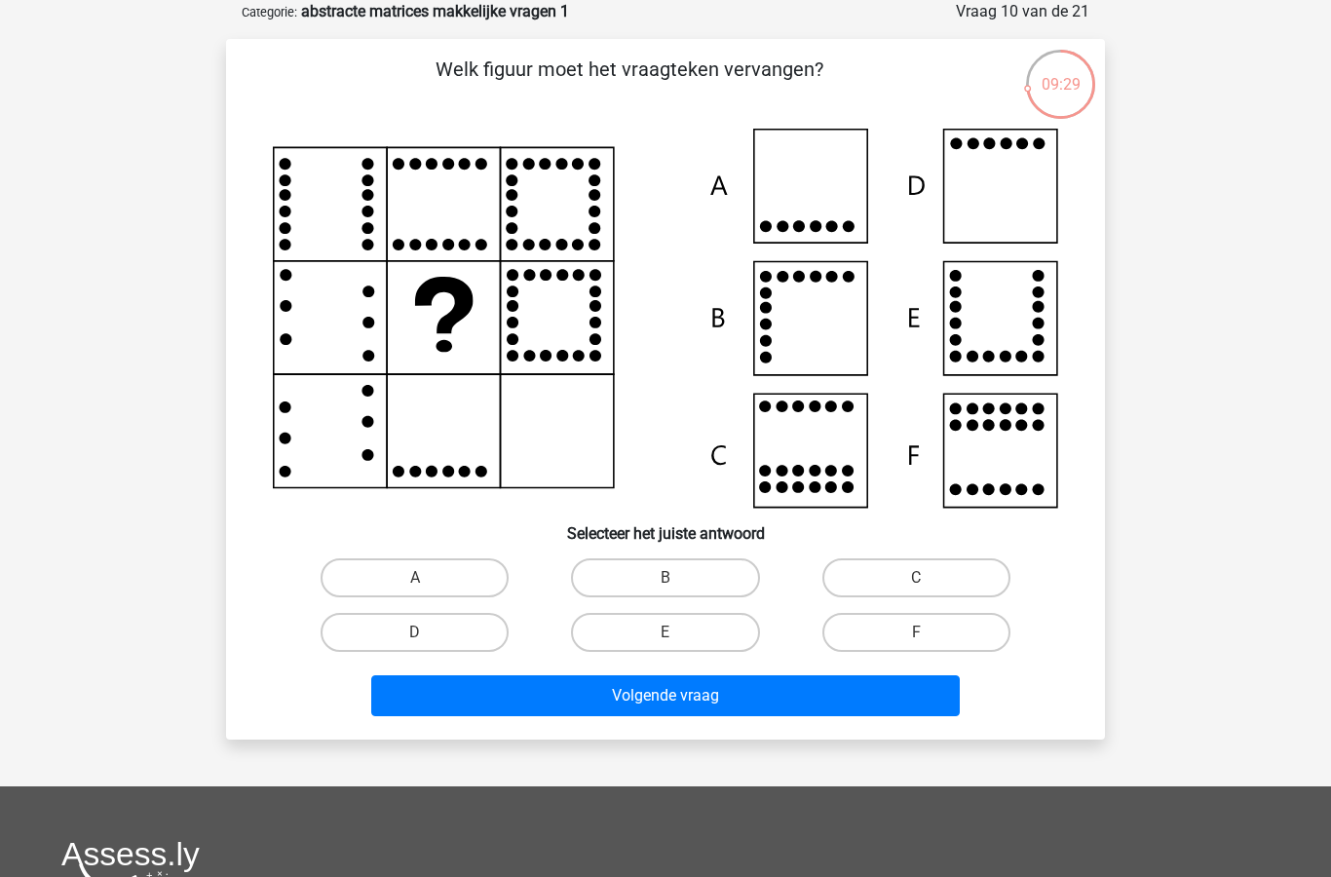
click at [444, 644] on label "D" at bounding box center [415, 632] width 188 height 39
click at [428, 644] on input "D" at bounding box center [421, 638] width 13 height 13
radio input "true"
click at [663, 709] on button "Volgende vraag" at bounding box center [665, 695] width 589 height 41
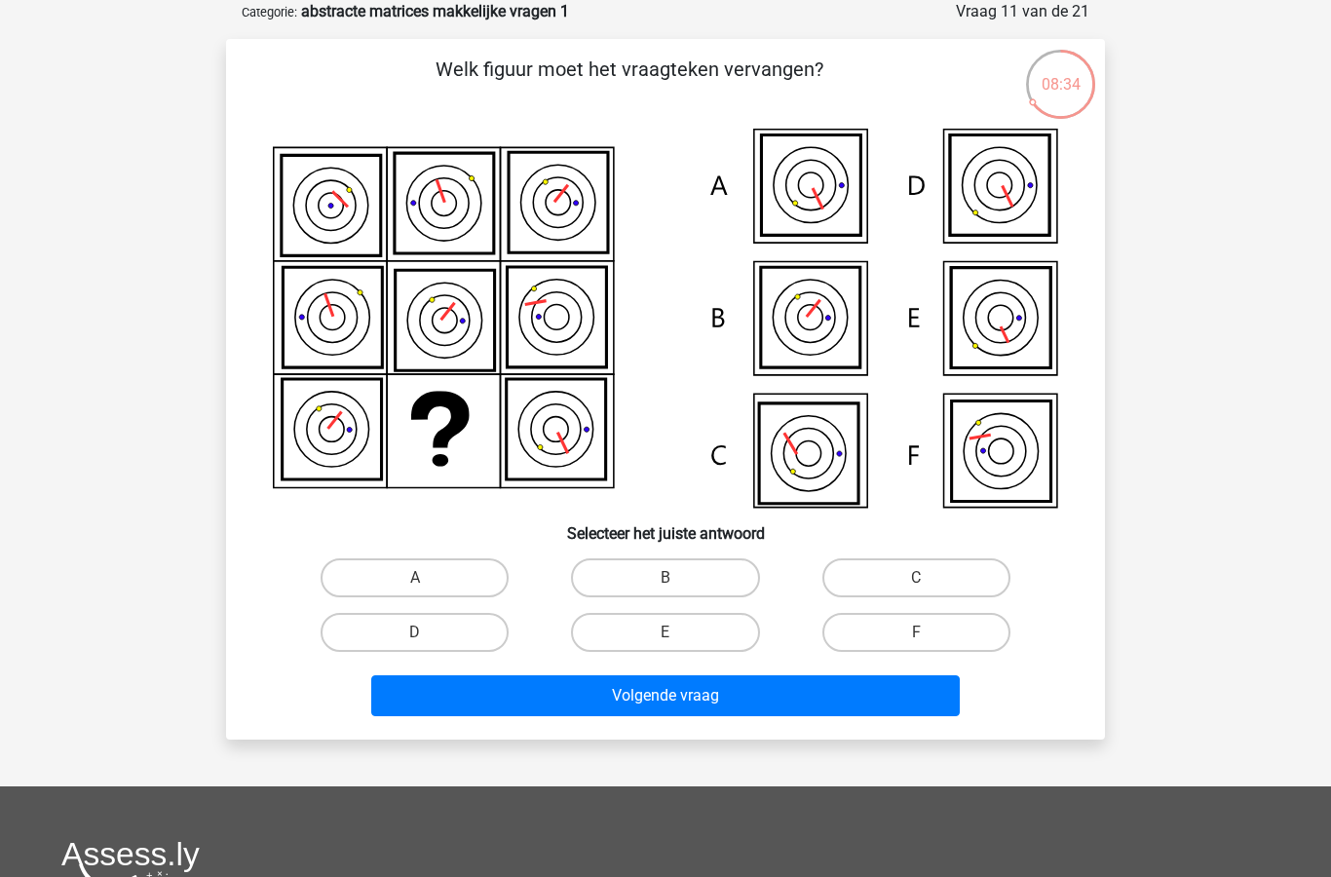
click at [912, 638] on label "F" at bounding box center [916, 632] width 188 height 39
click at [916, 638] on input "F" at bounding box center [922, 638] width 13 height 13
radio input "true"
click at [748, 697] on button "Volgende vraag" at bounding box center [665, 695] width 589 height 41
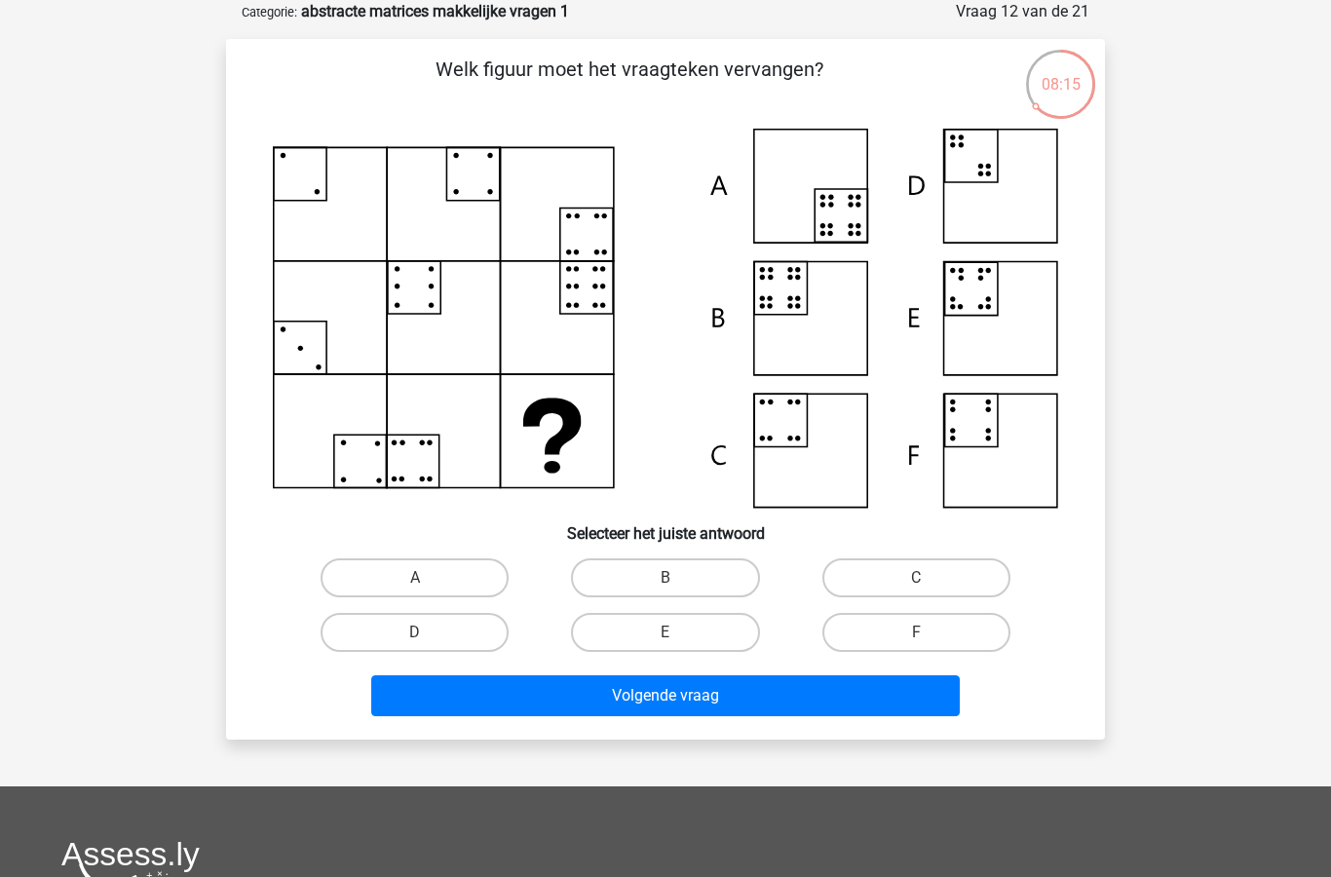
click at [709, 581] on label "B" at bounding box center [665, 577] width 188 height 39
click at [678, 581] on input "B" at bounding box center [671, 584] width 13 height 13
radio input "true"
click at [744, 713] on button "Volgende vraag" at bounding box center [665, 695] width 589 height 41
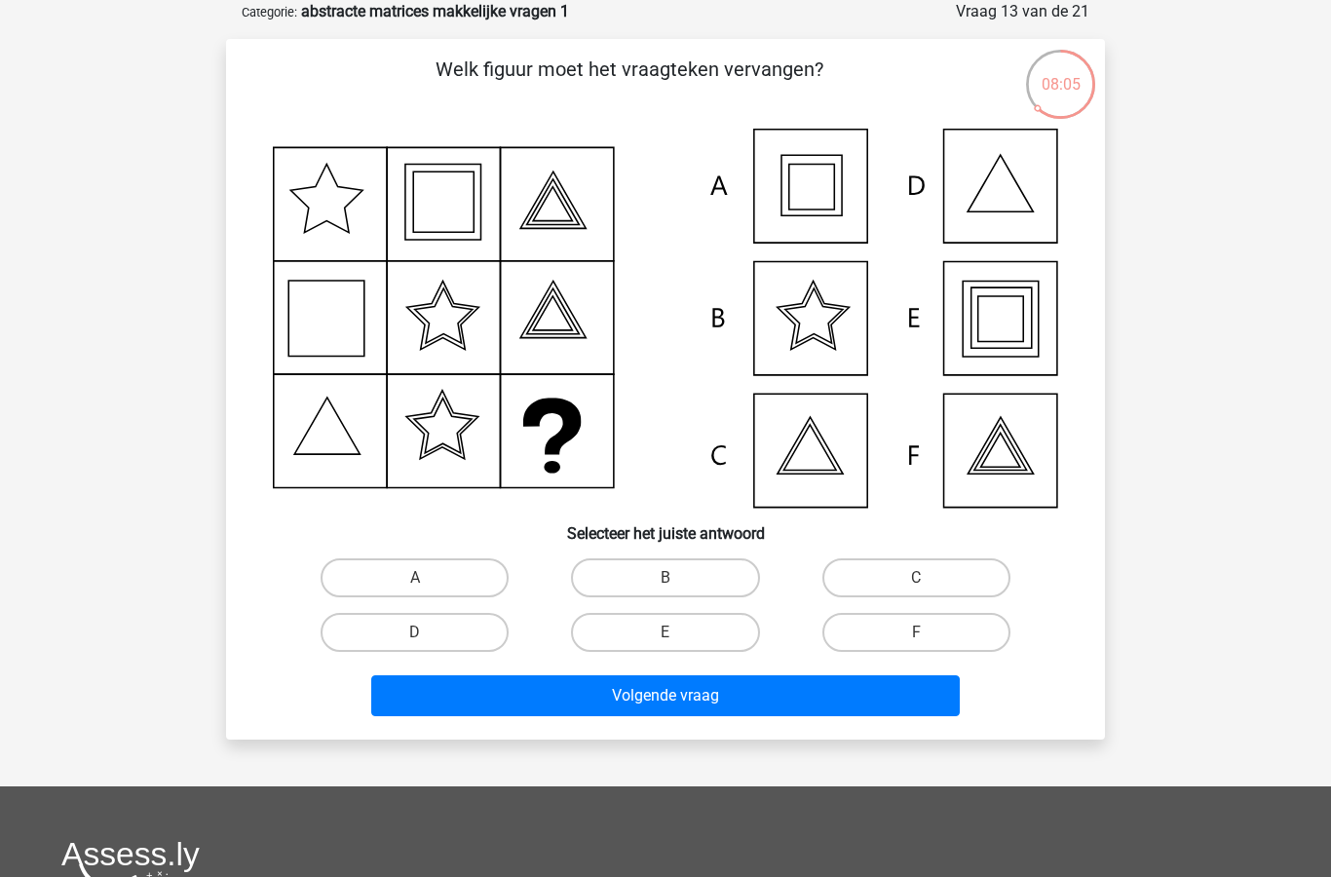
click at [699, 631] on label "E" at bounding box center [665, 632] width 188 height 39
click at [678, 632] on input "E" at bounding box center [671, 638] width 13 height 13
radio input "true"
click at [702, 701] on button "Volgende vraag" at bounding box center [665, 695] width 589 height 41
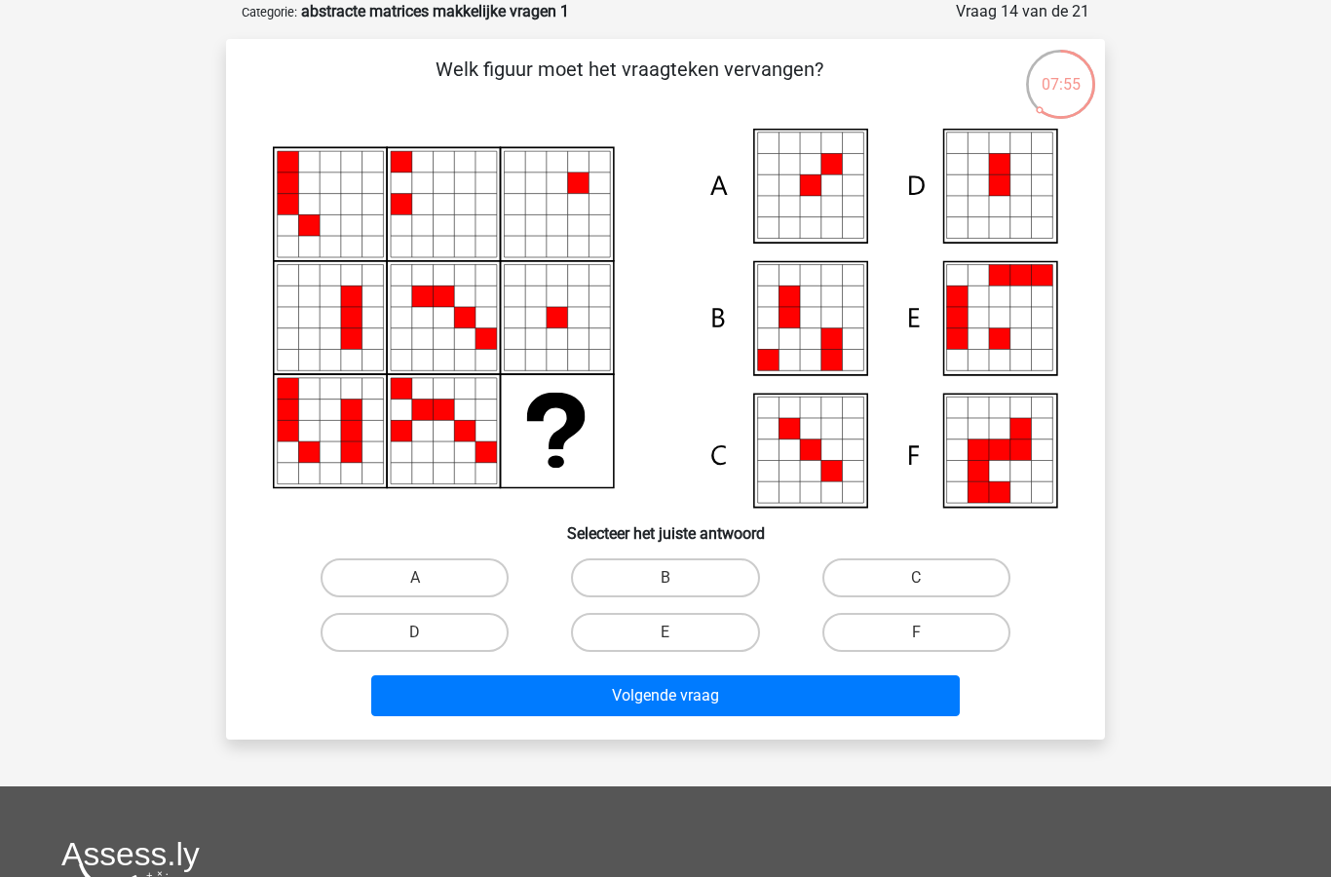
click at [440, 582] on label "A" at bounding box center [415, 577] width 188 height 39
click at [428, 582] on input "A" at bounding box center [421, 584] width 13 height 13
radio input "true"
click at [687, 701] on button "Volgende vraag" at bounding box center [665, 695] width 589 height 41
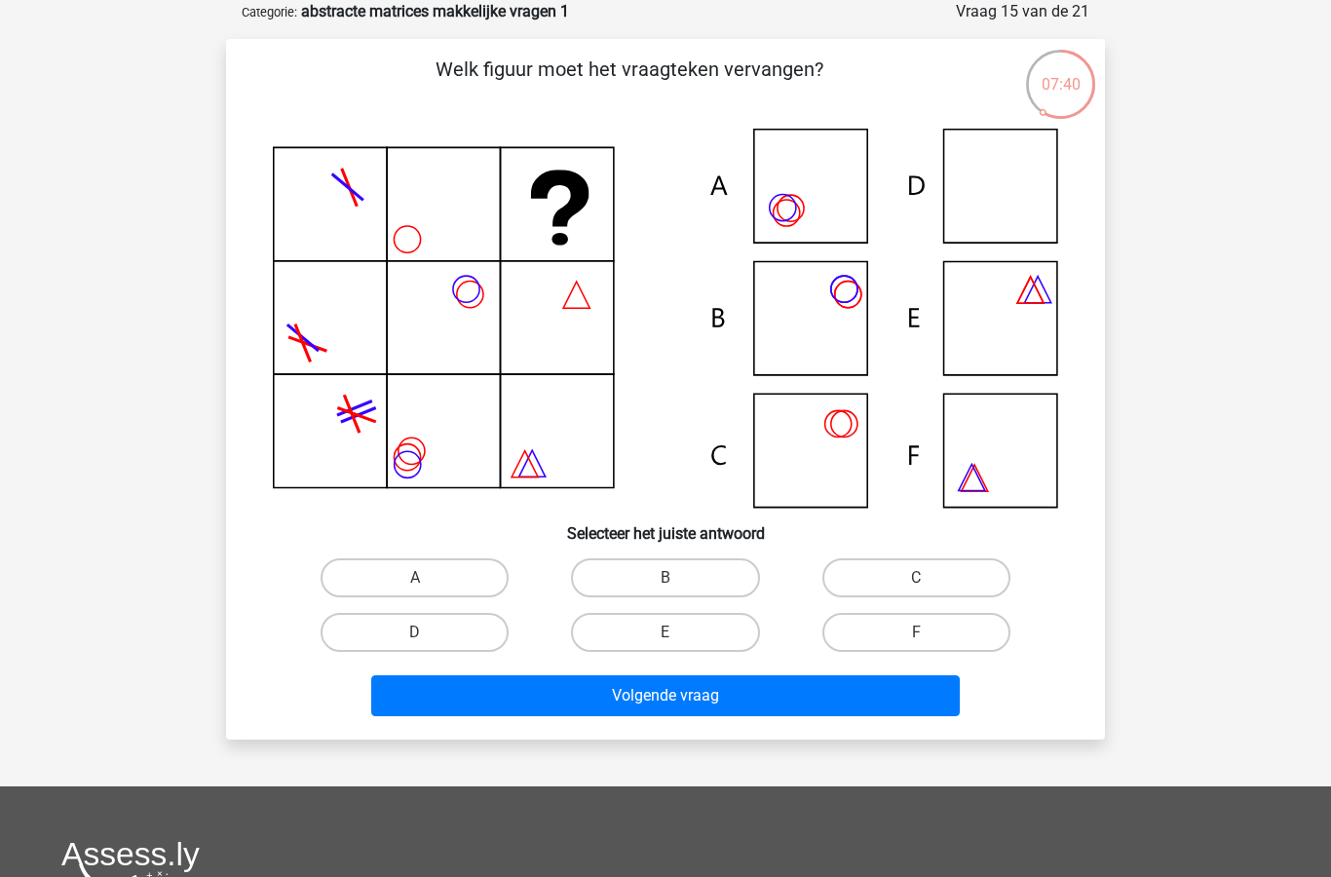
click at [449, 630] on label "D" at bounding box center [415, 632] width 188 height 39
click at [428, 632] on input "D" at bounding box center [421, 638] width 13 height 13
radio input "true"
click at [599, 703] on button "Volgende vraag" at bounding box center [665, 695] width 589 height 41
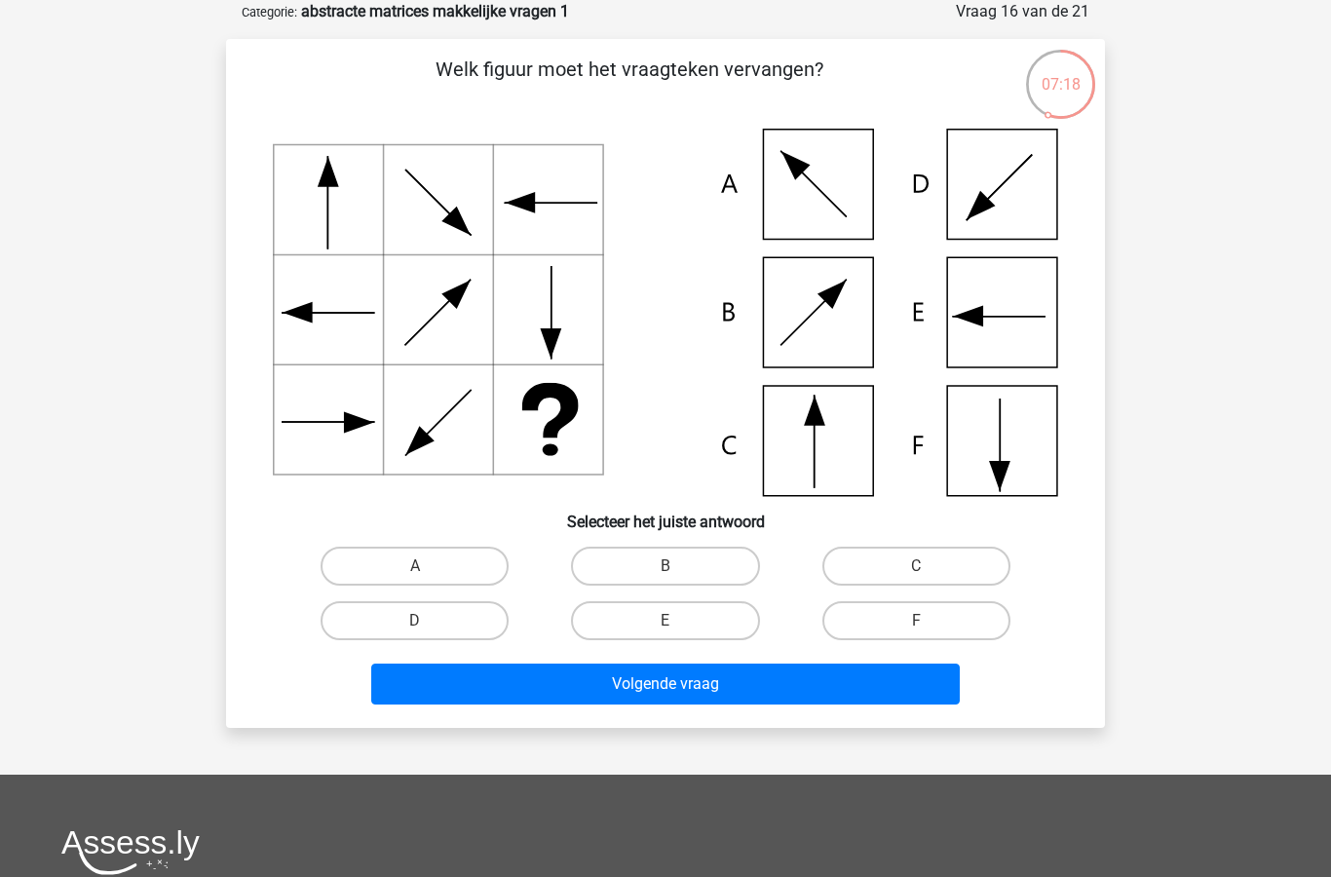
click at [921, 566] on input "C" at bounding box center [922, 572] width 13 height 13
radio input "true"
click at [704, 689] on button "Volgende vraag" at bounding box center [665, 683] width 589 height 41
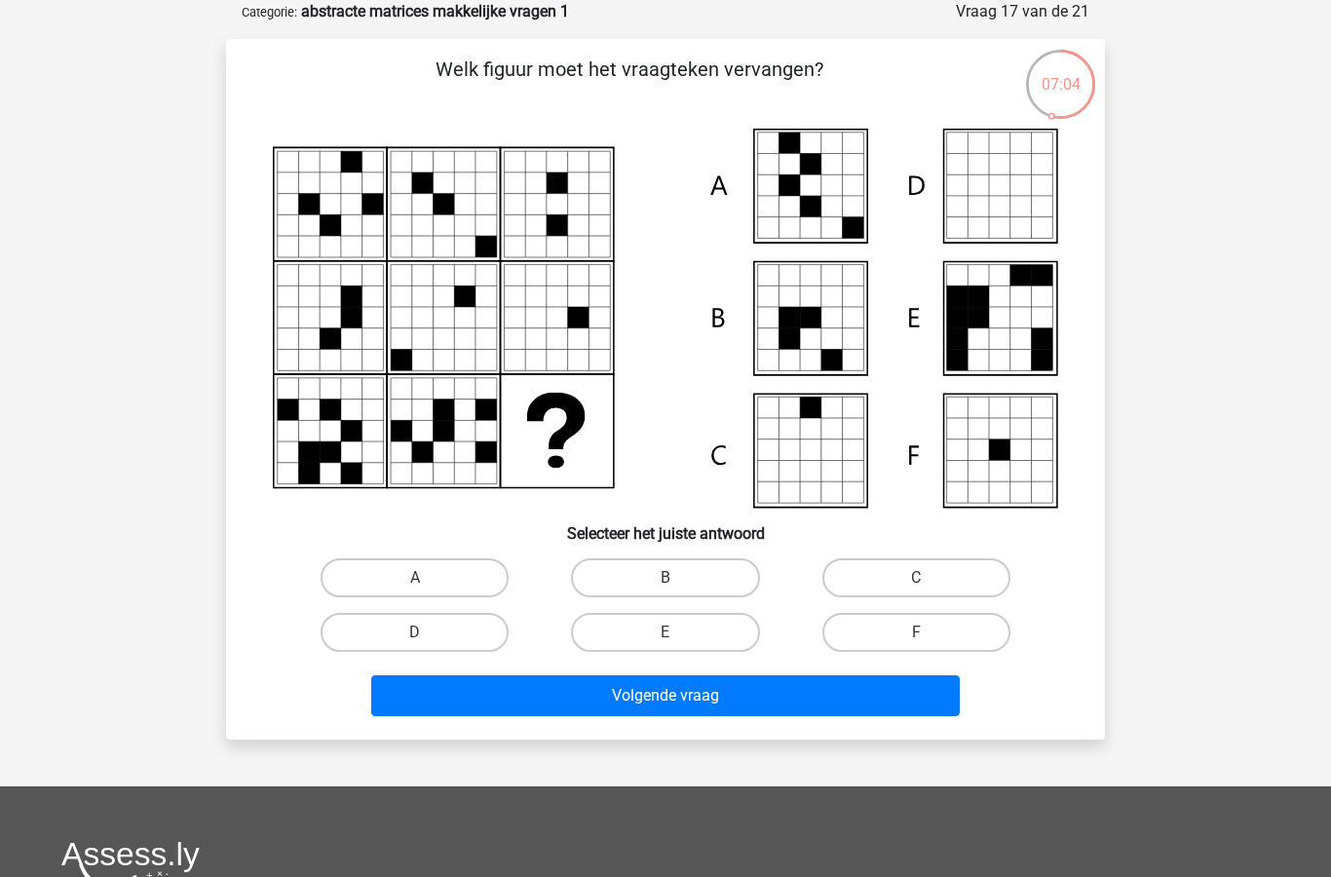
click at [419, 580] on input "A" at bounding box center [421, 584] width 13 height 13
radio input "true"
click at [629, 697] on button "Volgende vraag" at bounding box center [665, 695] width 589 height 41
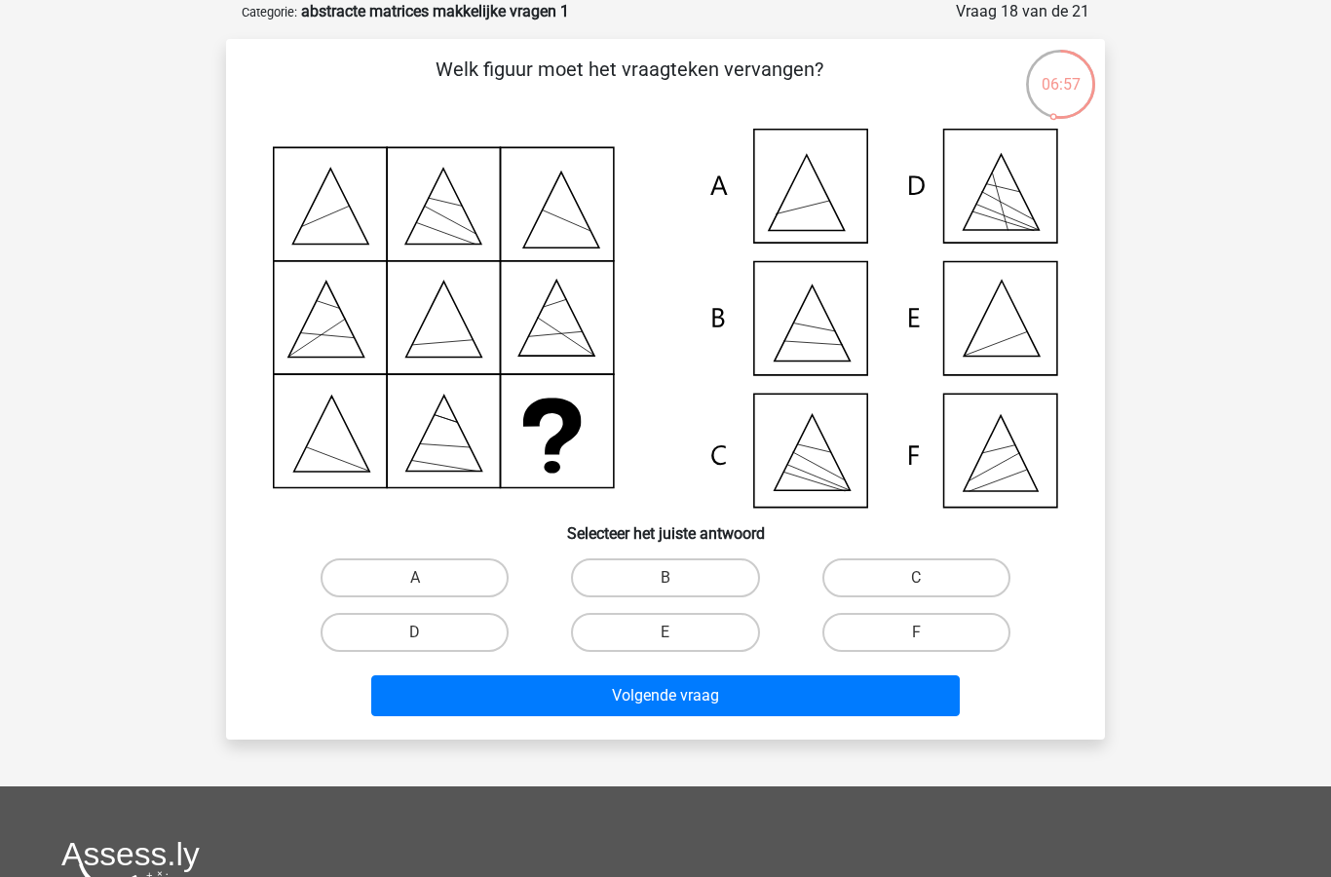
click at [694, 640] on label "E" at bounding box center [665, 632] width 188 height 39
click at [678, 640] on input "E" at bounding box center [671, 638] width 13 height 13
radio input "true"
click at [764, 709] on button "Volgende vraag" at bounding box center [665, 695] width 589 height 41
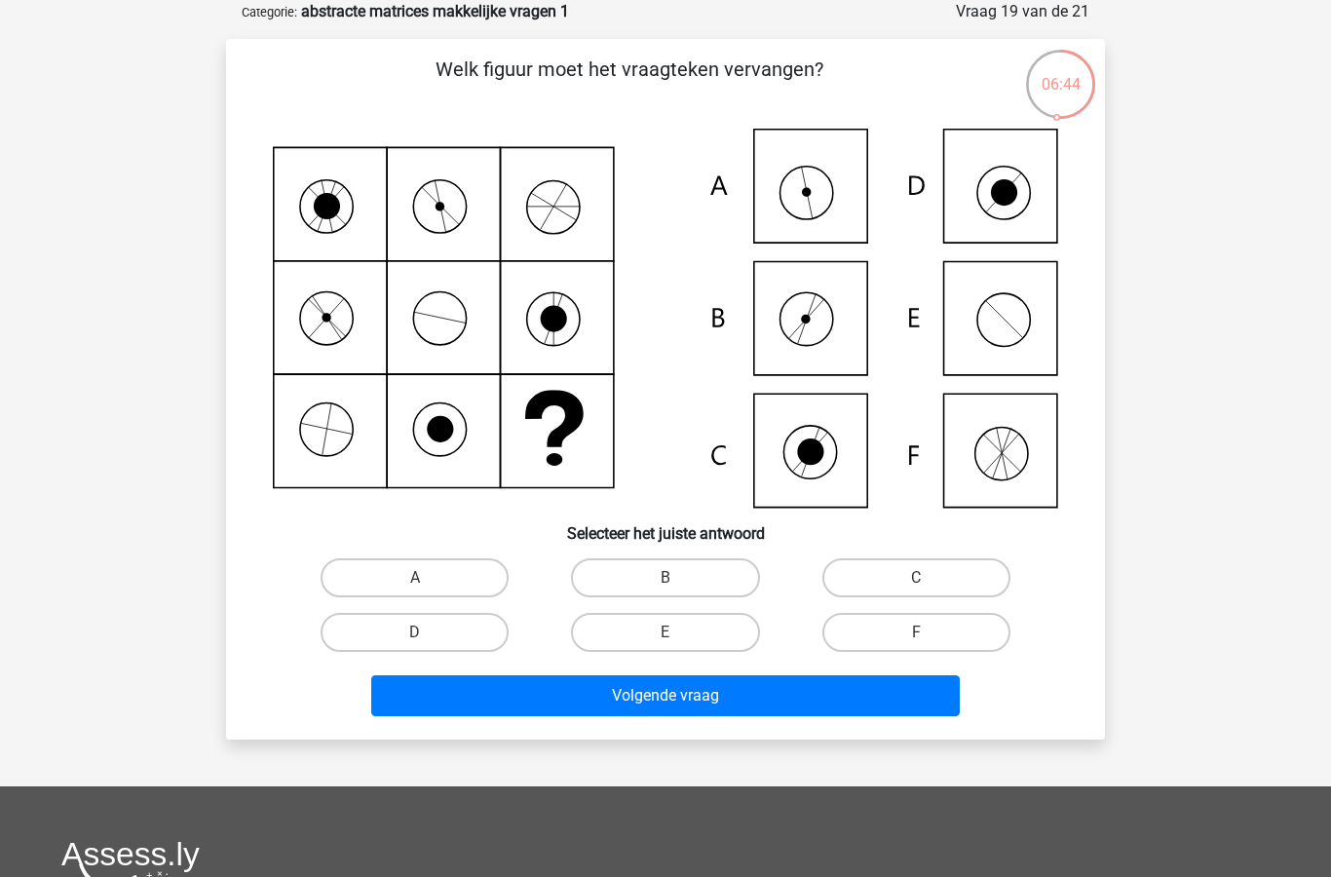
click at [460, 564] on label "A" at bounding box center [415, 577] width 188 height 39
click at [428, 578] on input "A" at bounding box center [421, 584] width 13 height 13
radio input "true"
click at [679, 709] on button "Volgende vraag" at bounding box center [665, 695] width 589 height 41
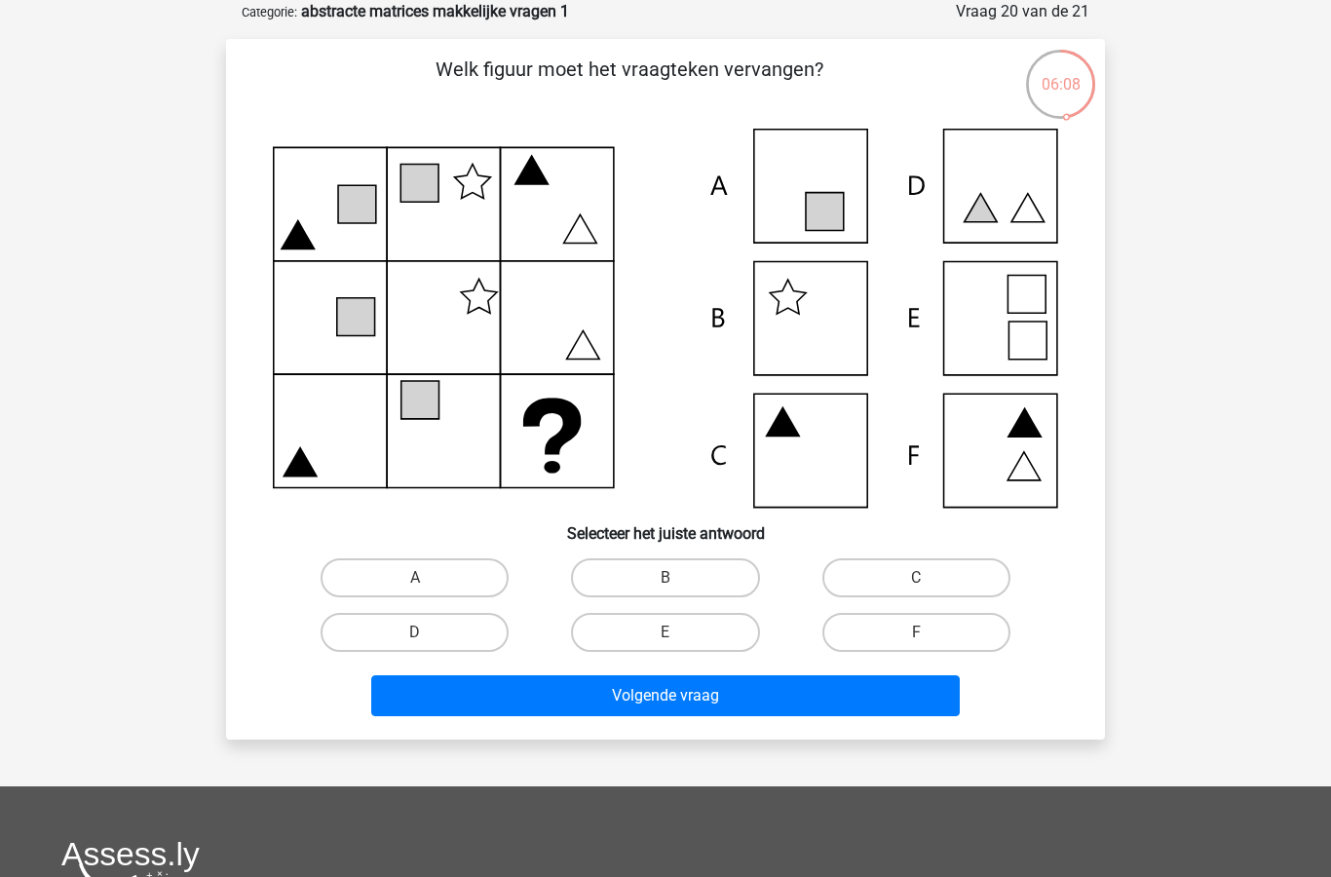
click at [942, 585] on label "C" at bounding box center [916, 577] width 188 height 39
click at [928, 585] on input "C" at bounding box center [922, 584] width 13 height 13
radio input "true"
click at [768, 700] on button "Volgende vraag" at bounding box center [665, 695] width 589 height 41
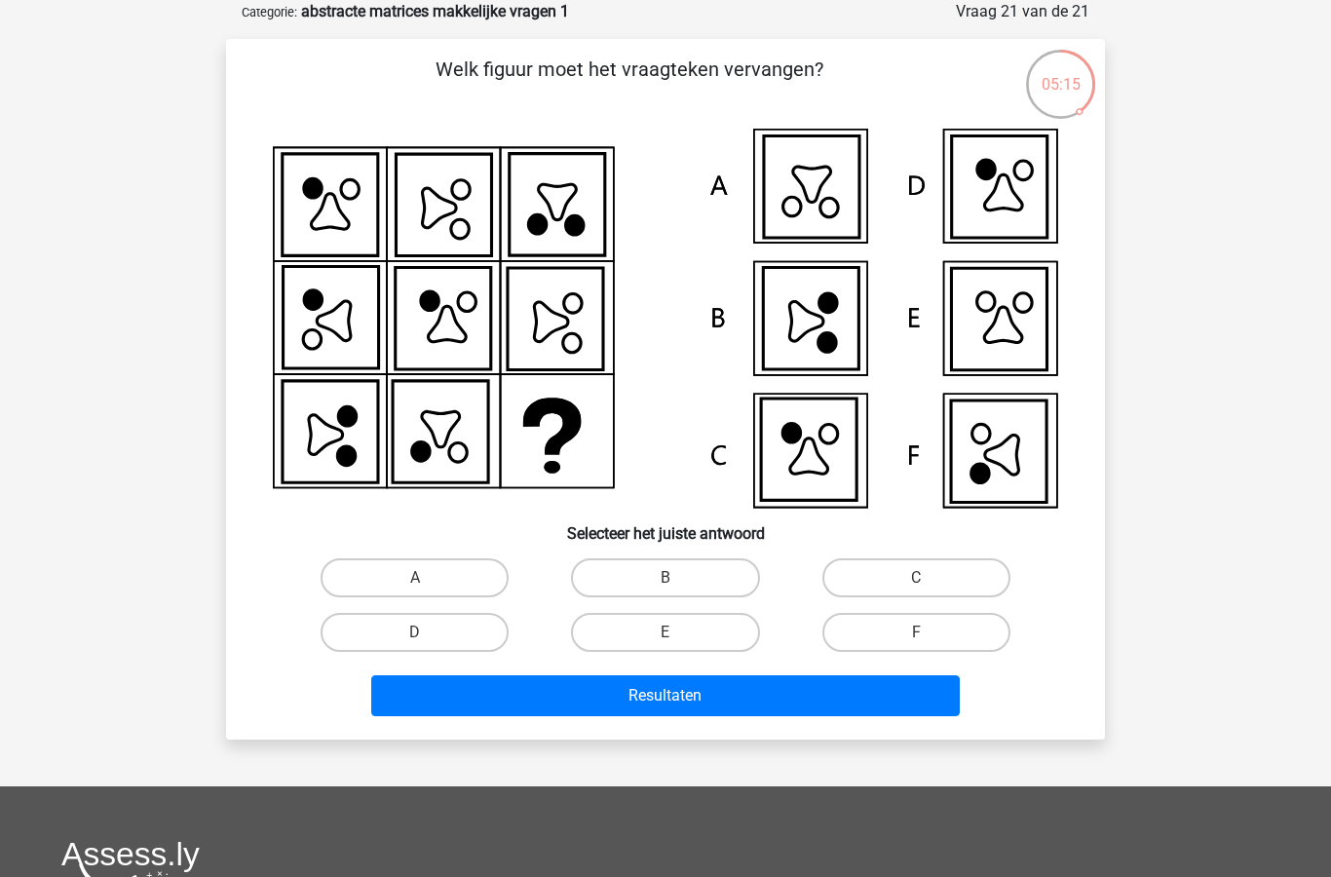
click at [963, 627] on label "F" at bounding box center [916, 632] width 188 height 39
click at [928, 632] on input "F" at bounding box center [922, 638] width 13 height 13
radio input "true"
click at [811, 693] on button "Resultaten" at bounding box center [665, 695] width 589 height 41
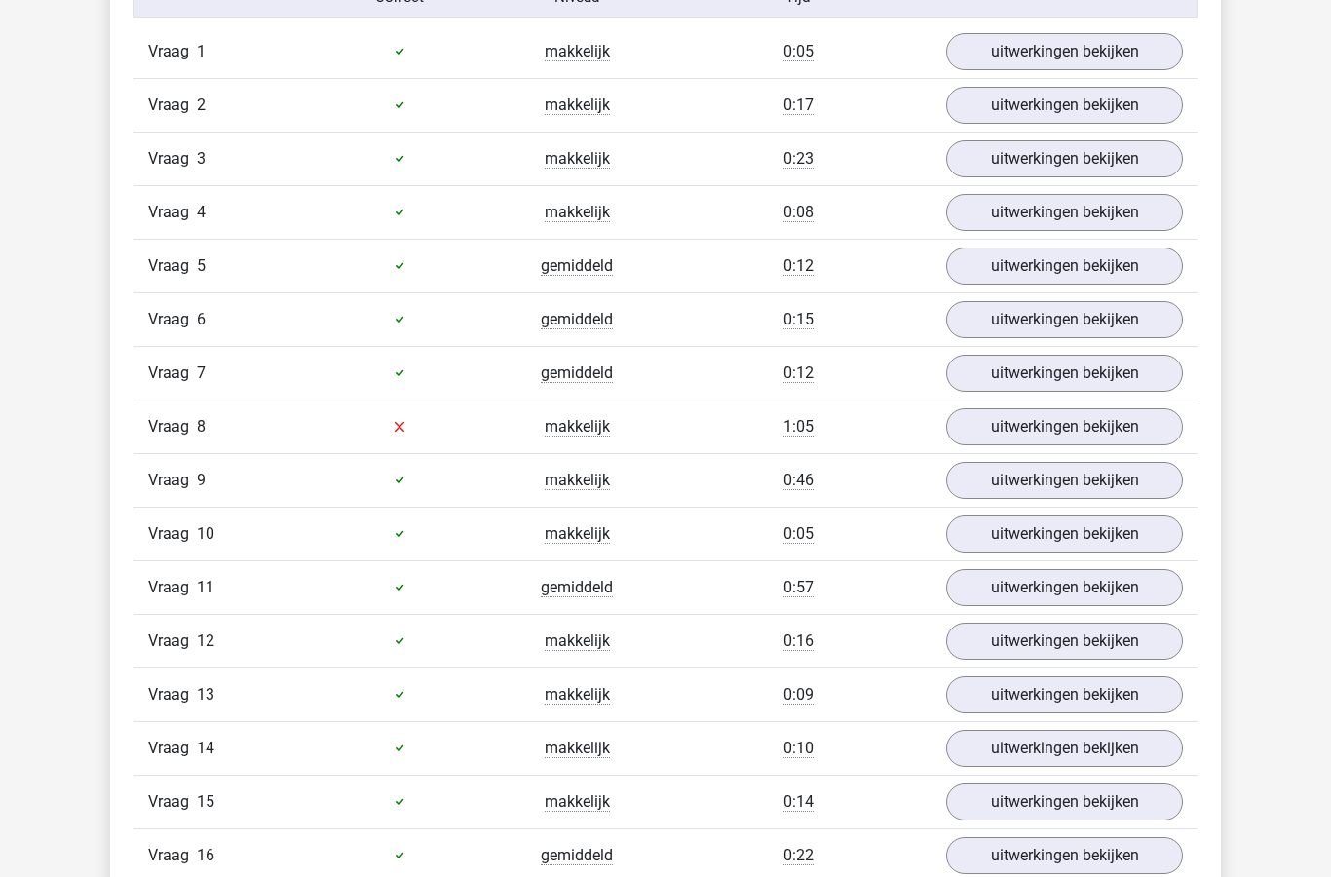
scroll to position [1317, 0]
click at [1080, 429] on link "uitwerkingen bekijken" at bounding box center [1064, 426] width 237 height 37
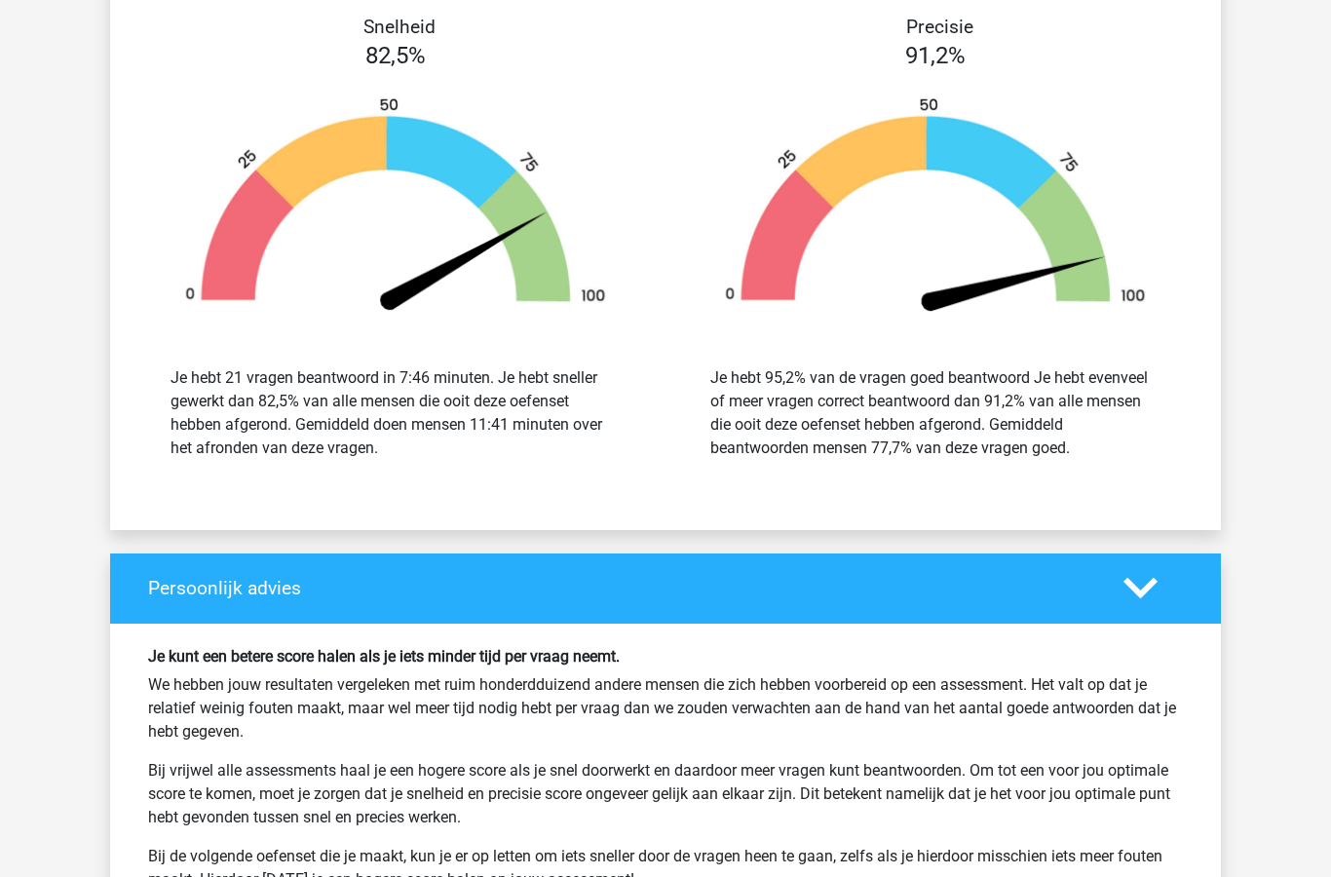
scroll to position [3528, 0]
